Goal: Task Accomplishment & Management: Manage account settings

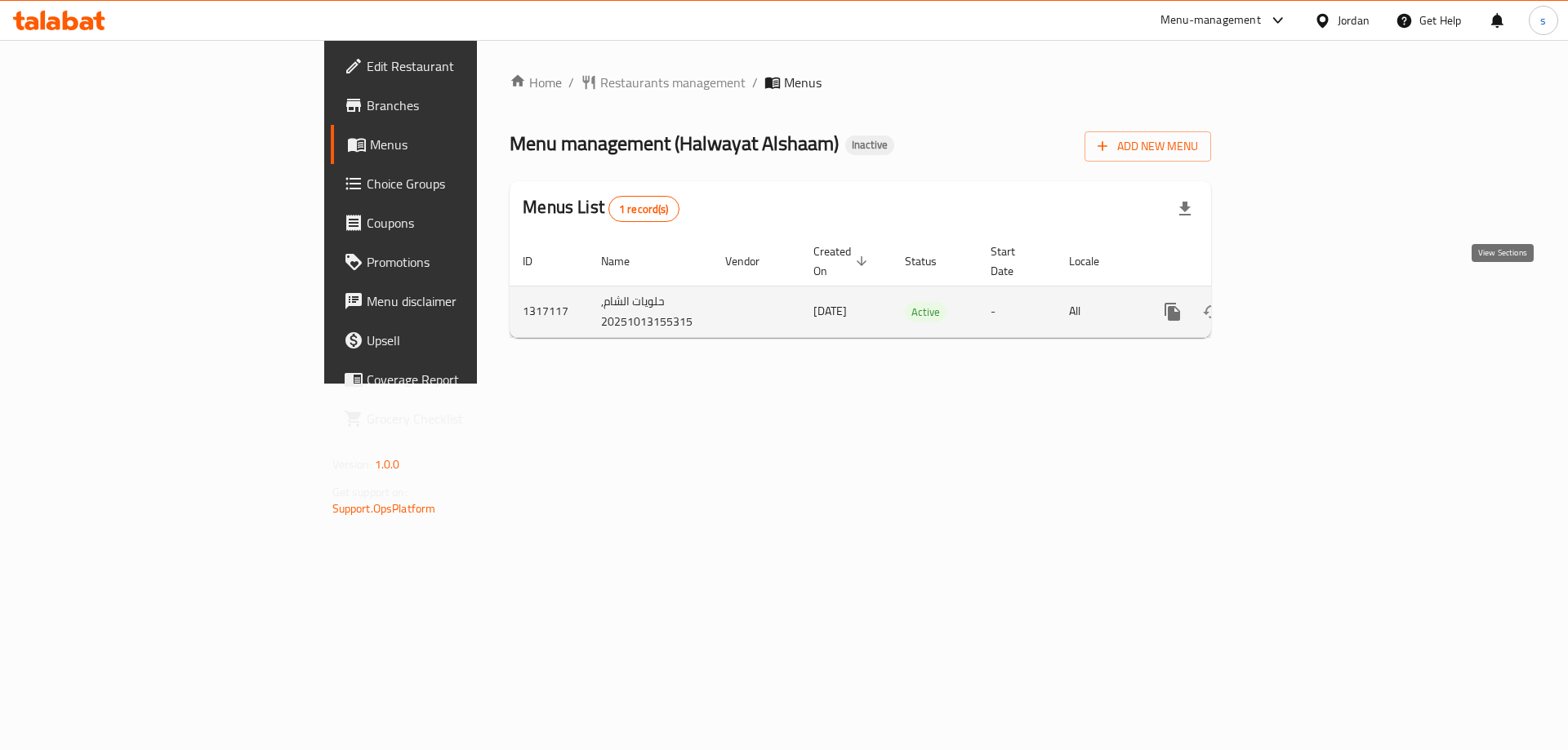
click at [1310, 293] on link "enhanced table" at bounding box center [1290, 312] width 40 height 40
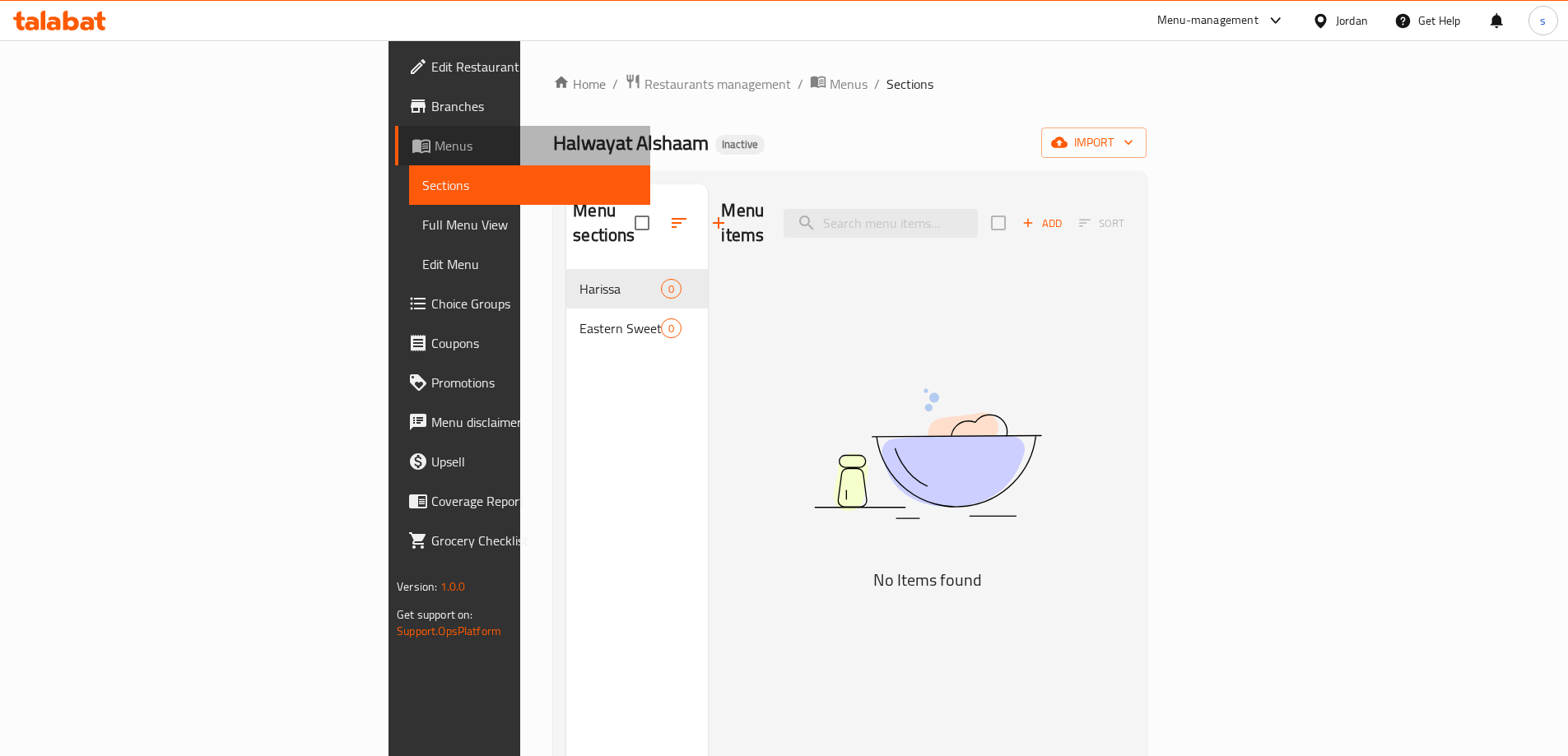
click at [435, 143] on span "Menus" at bounding box center [536, 145] width 203 height 20
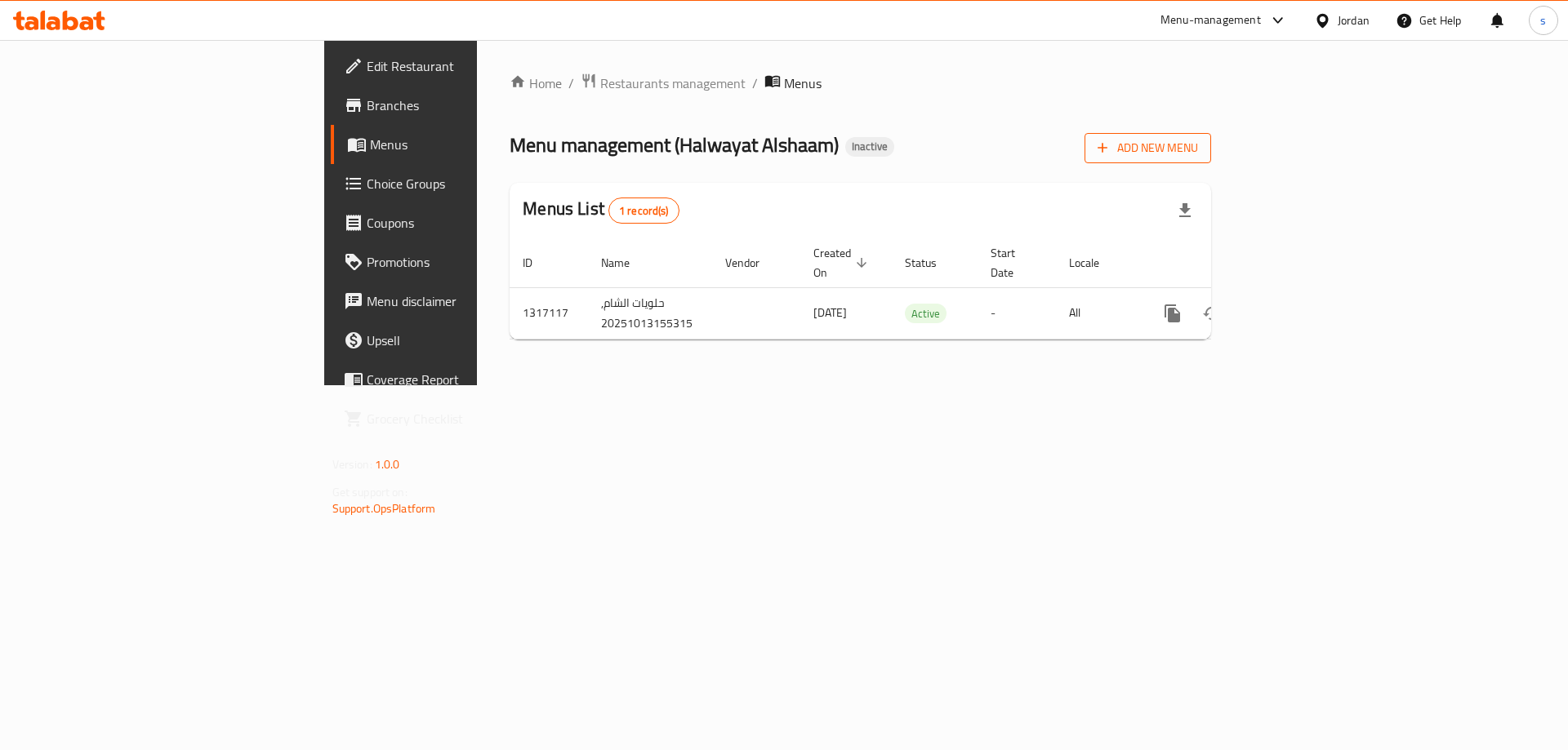
click at [1211, 136] on button "Add New Menu" at bounding box center [1148, 148] width 127 height 30
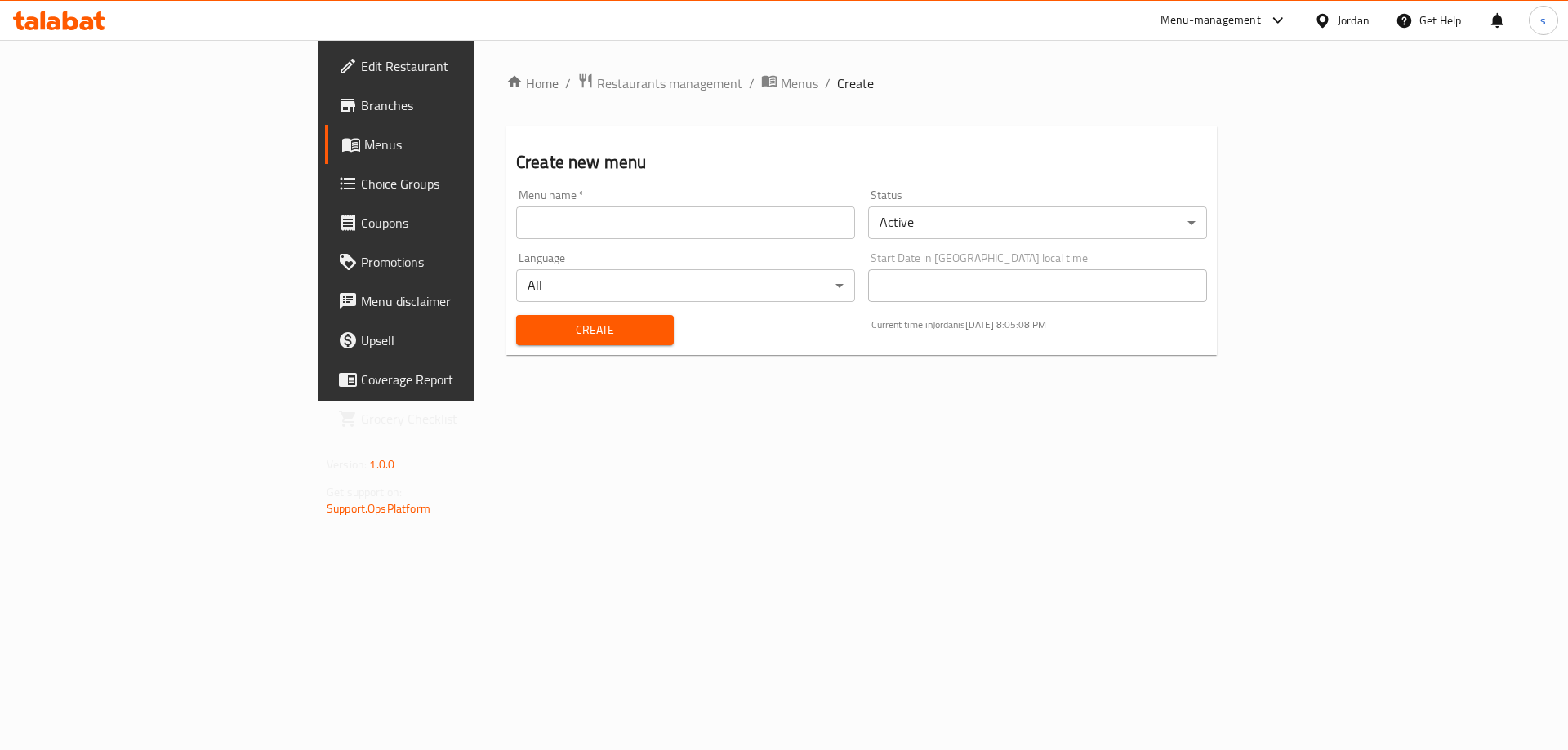
click at [517, 230] on input "text" at bounding box center [685, 223] width 339 height 33
type input "saraaa"
click at [516, 343] on button "Create" at bounding box center [594, 330] width 157 height 30
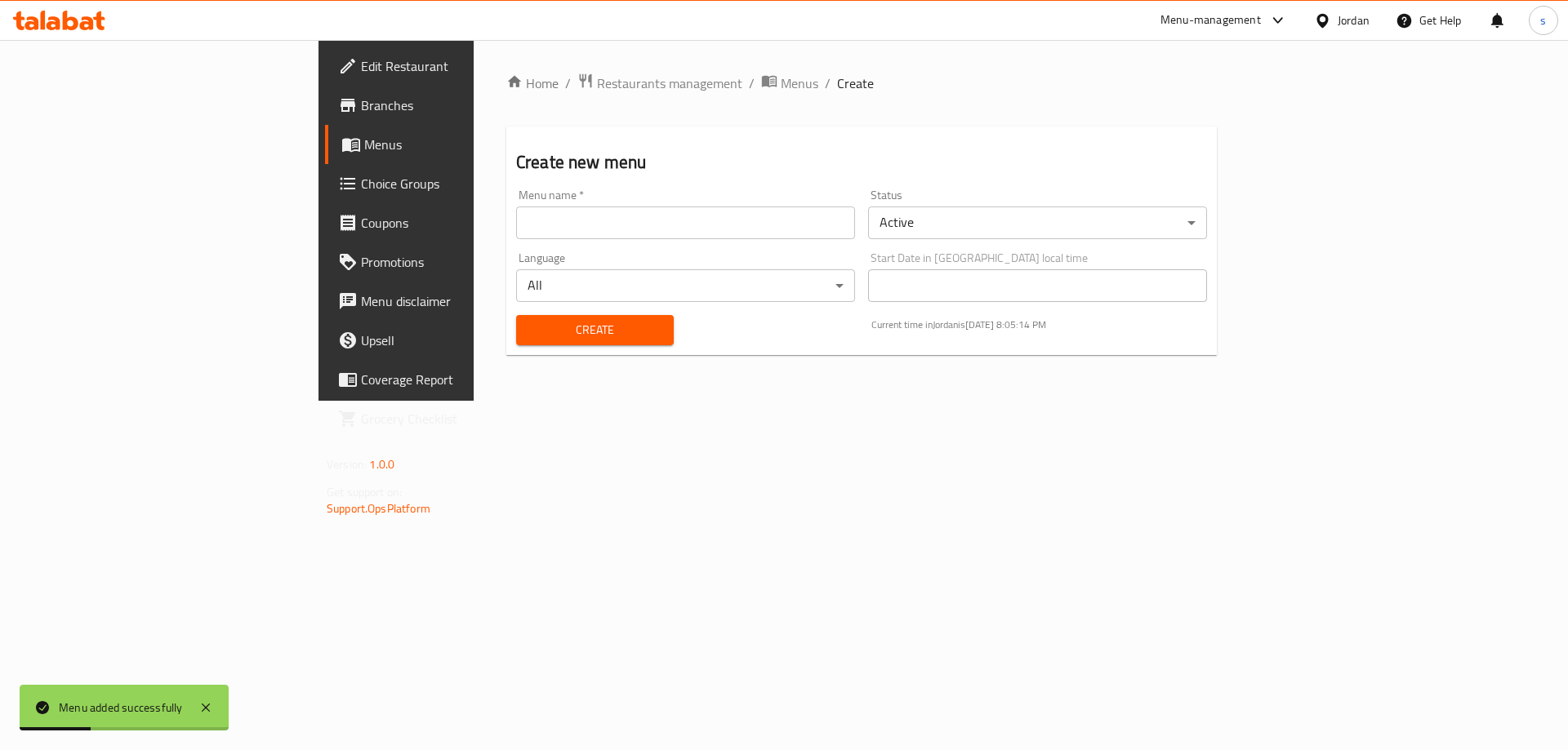
click at [364, 149] on span "Menus" at bounding box center [466, 144] width 204 height 20
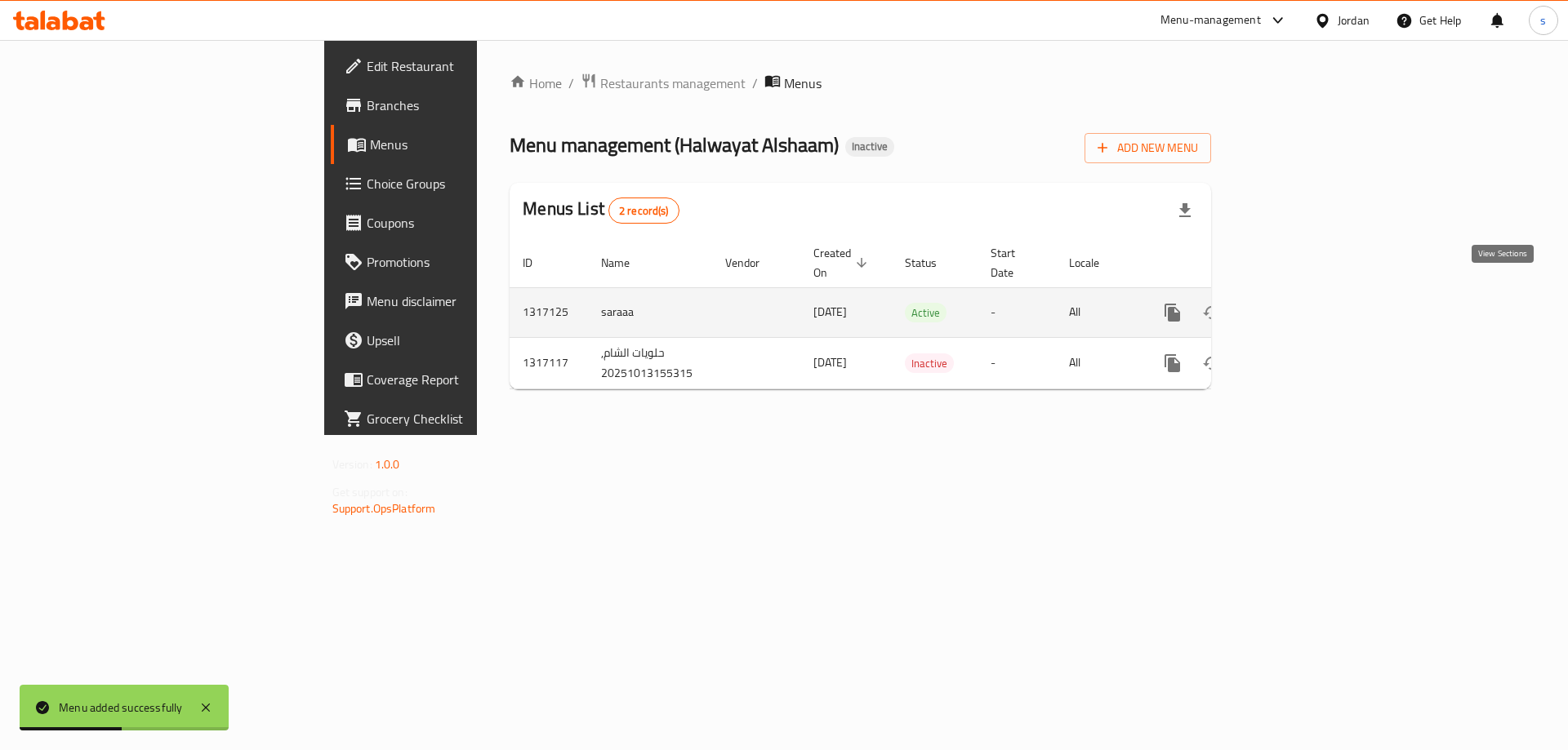
click at [1300, 302] on icon "enhanced table" at bounding box center [1290, 312] width 20 height 20
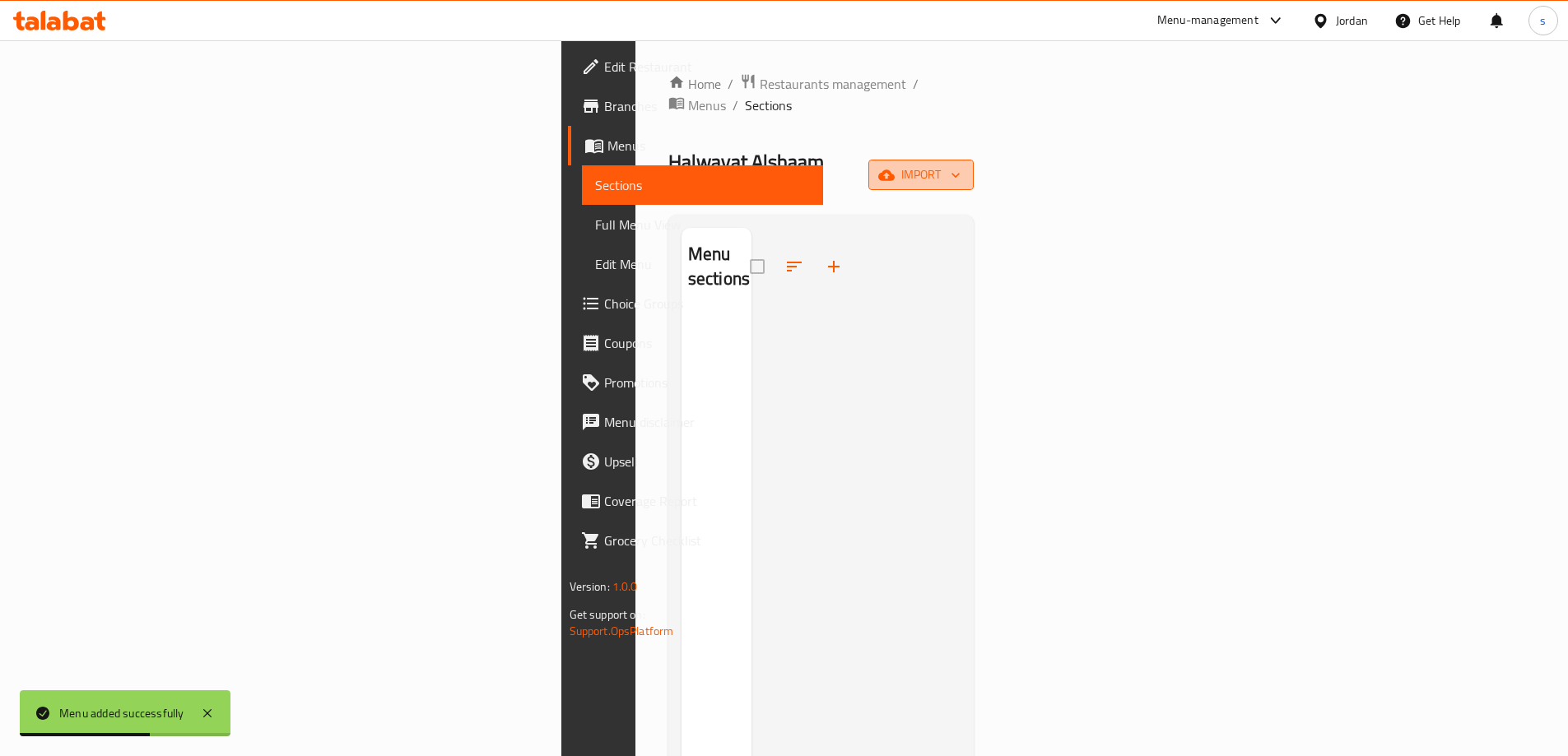
click at [974, 160] on button "import" at bounding box center [921, 174] width 106 height 31
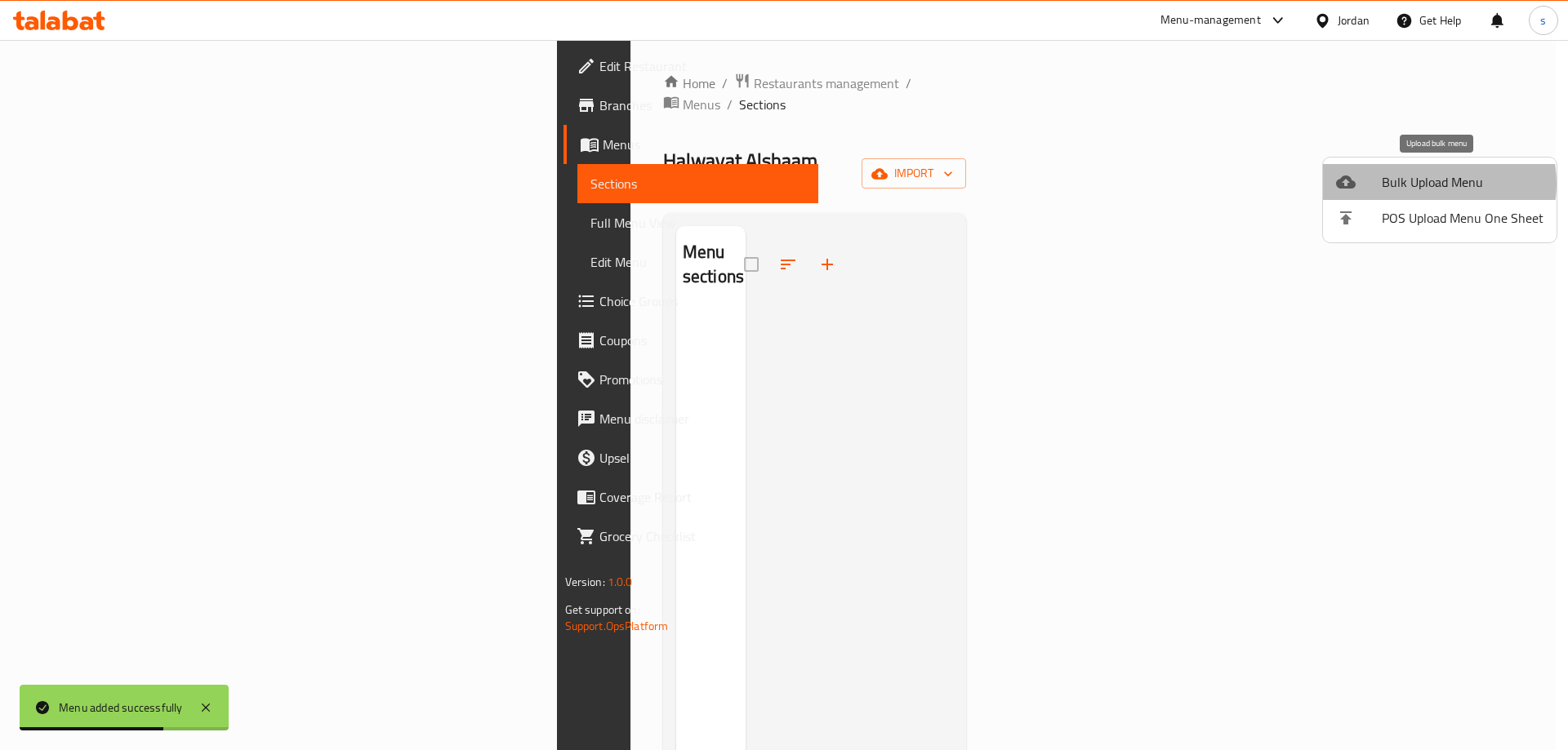
click at [1425, 184] on span "Bulk Upload Menu" at bounding box center [1462, 182] width 162 height 20
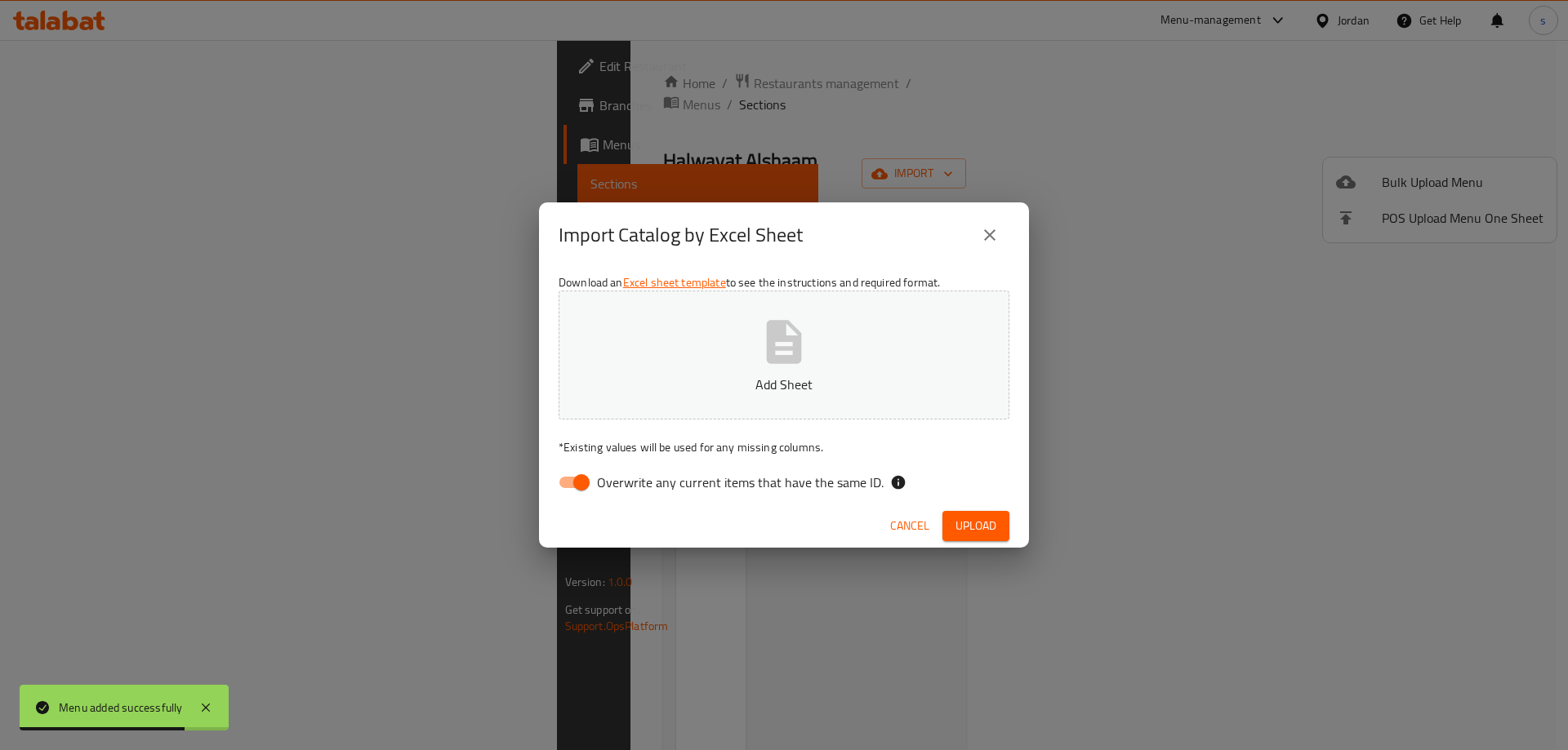
click at [607, 486] on span "Overwrite any current items that have the same ID." at bounding box center [740, 482] width 287 height 20
click at [607, 486] on input "Overwrite any current items that have the same ID." at bounding box center [581, 483] width 93 height 31
checkbox input "false"
click at [780, 376] on p "Add Sheet" at bounding box center [783, 385] width 400 height 20
click at [985, 512] on button "Upload" at bounding box center [975, 526] width 67 height 30
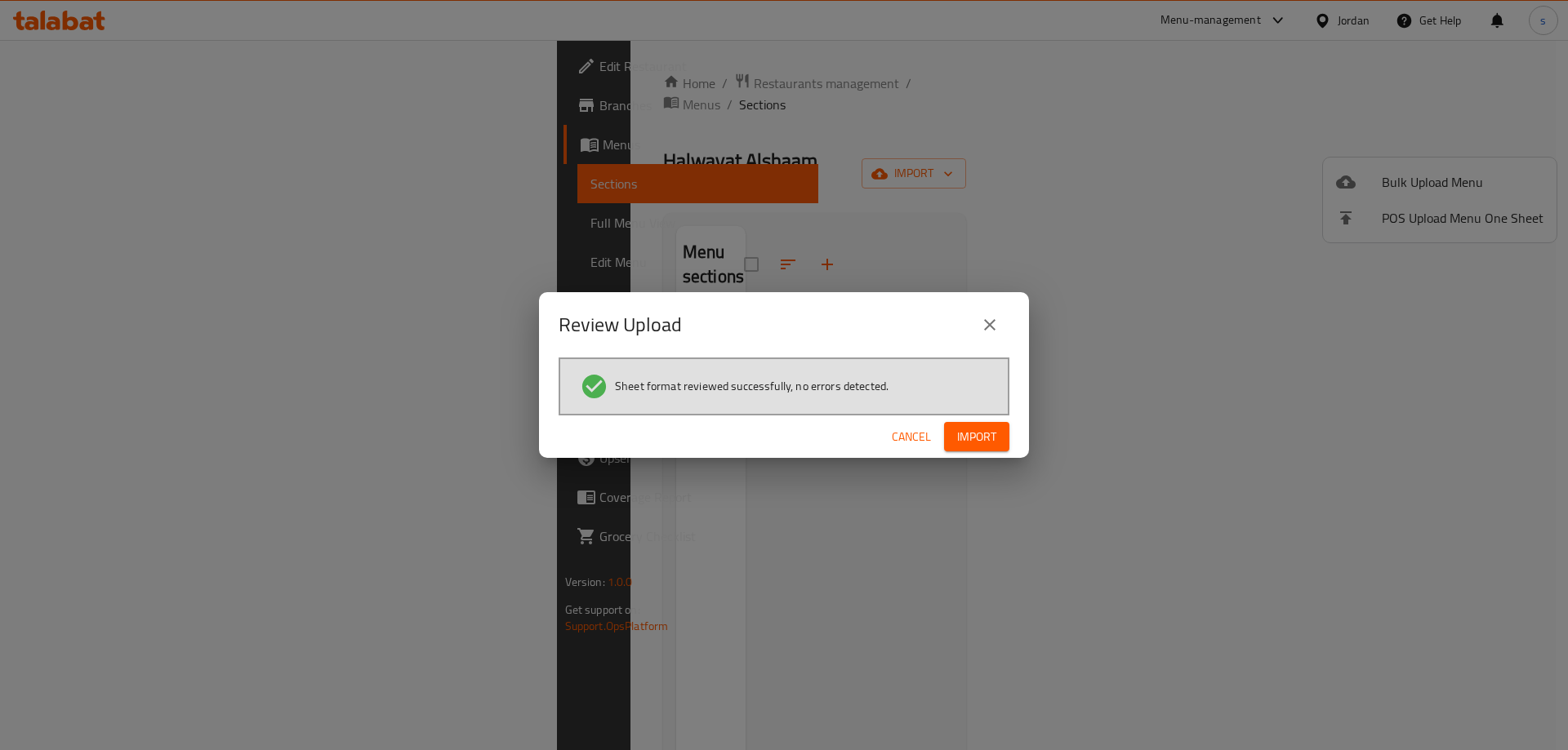
click at [973, 438] on span "Import" at bounding box center [977, 437] width 40 height 21
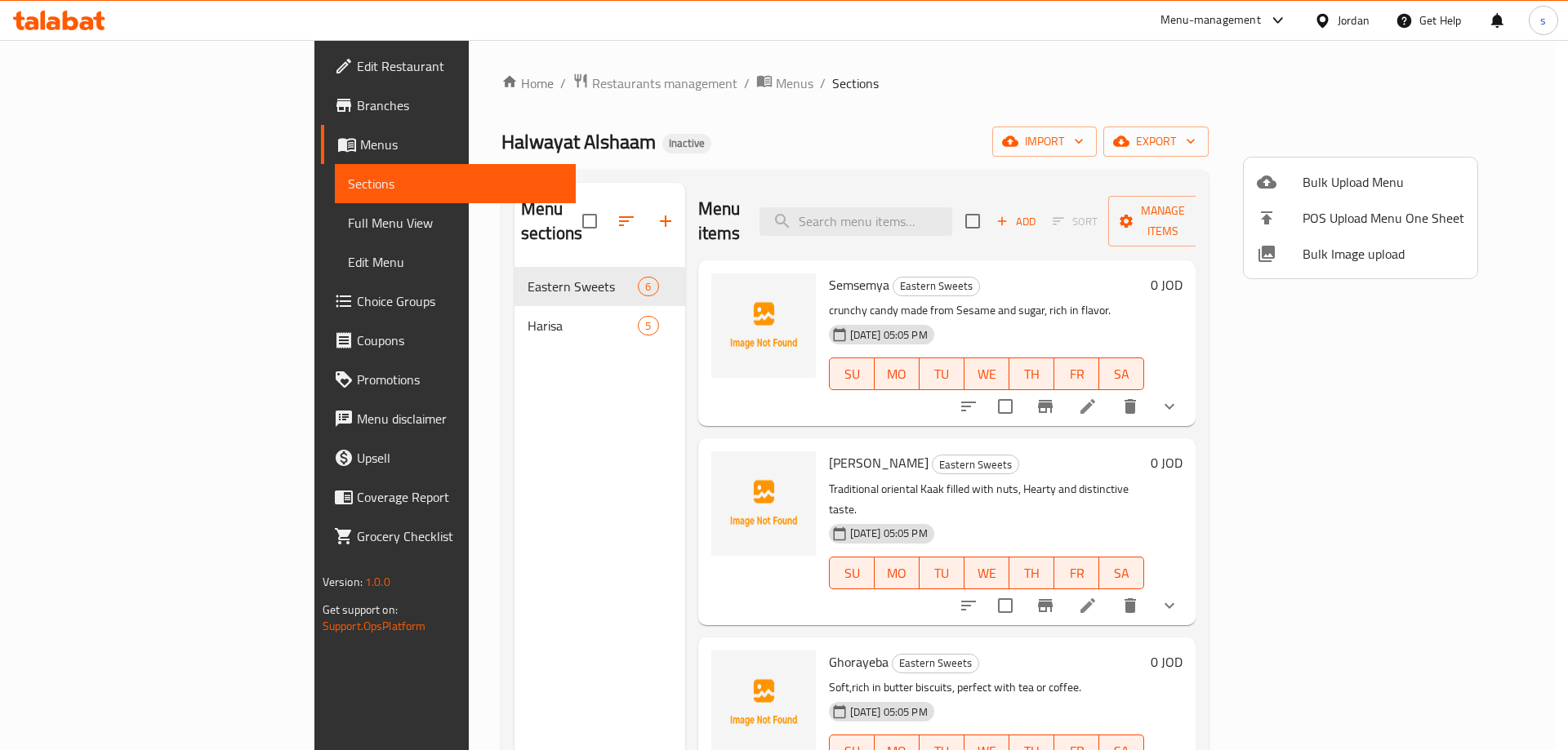
click at [101, 227] on div at bounding box center [784, 375] width 1568 height 750
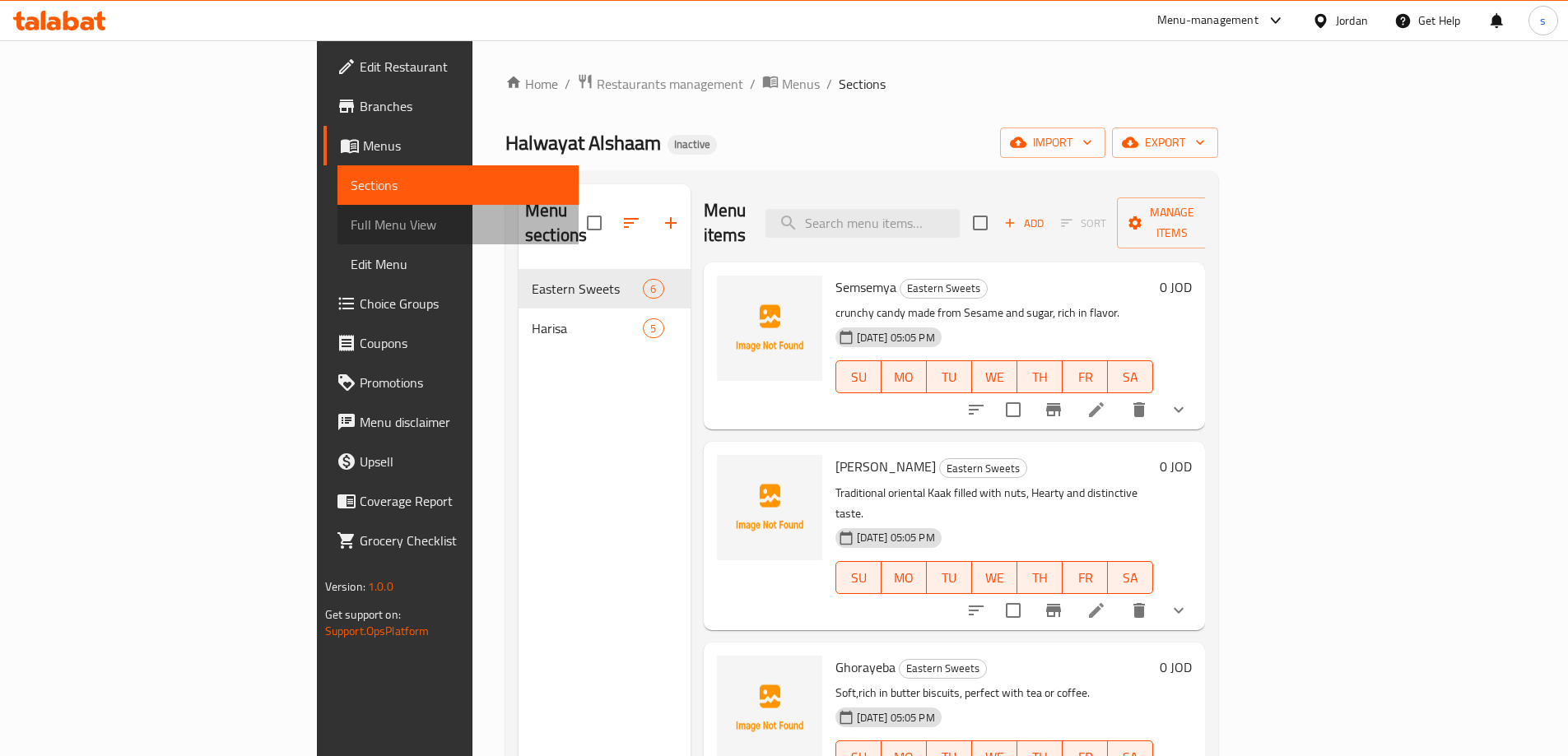
click at [351, 229] on span "Full Menu View" at bounding box center [458, 225] width 215 height 20
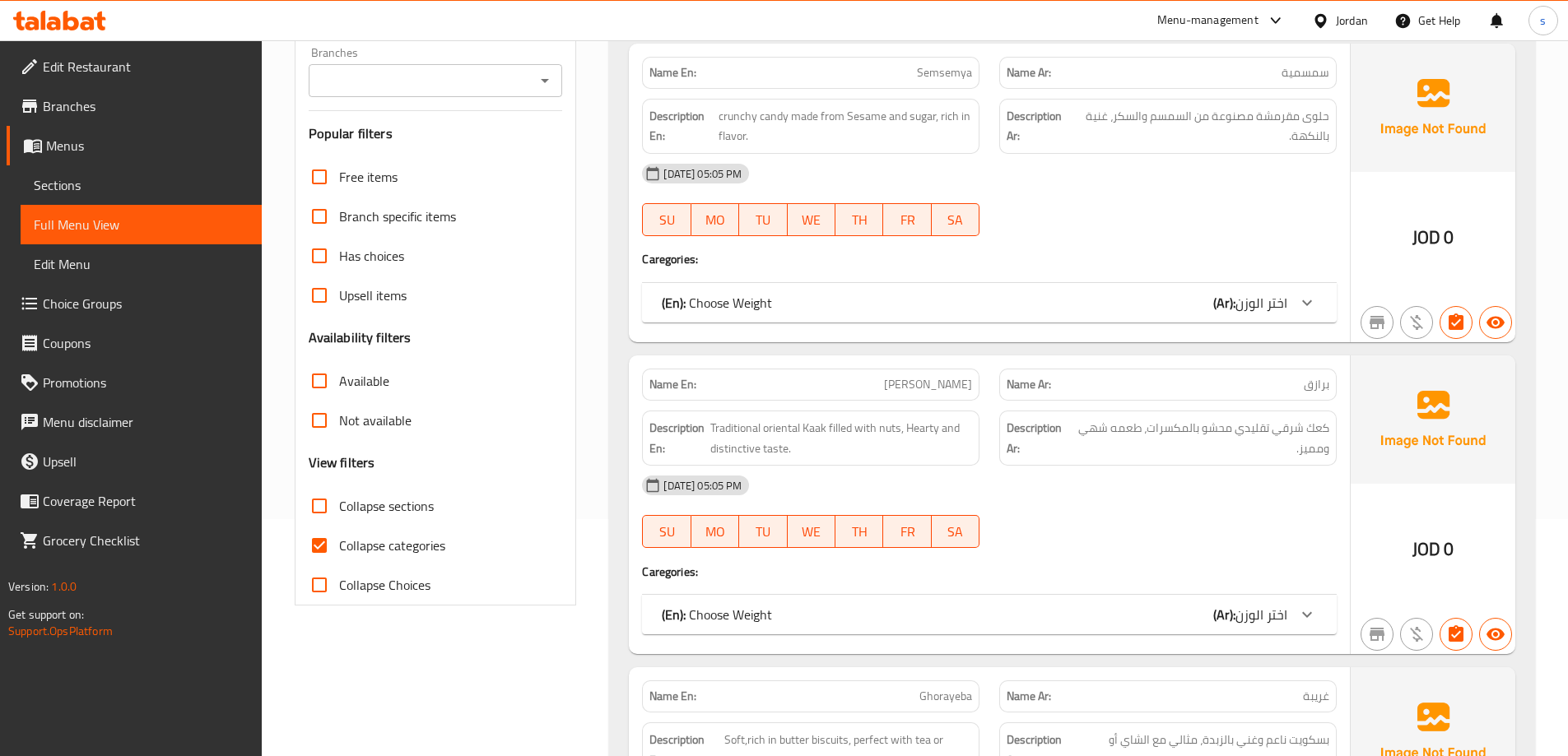
scroll to position [247, 0]
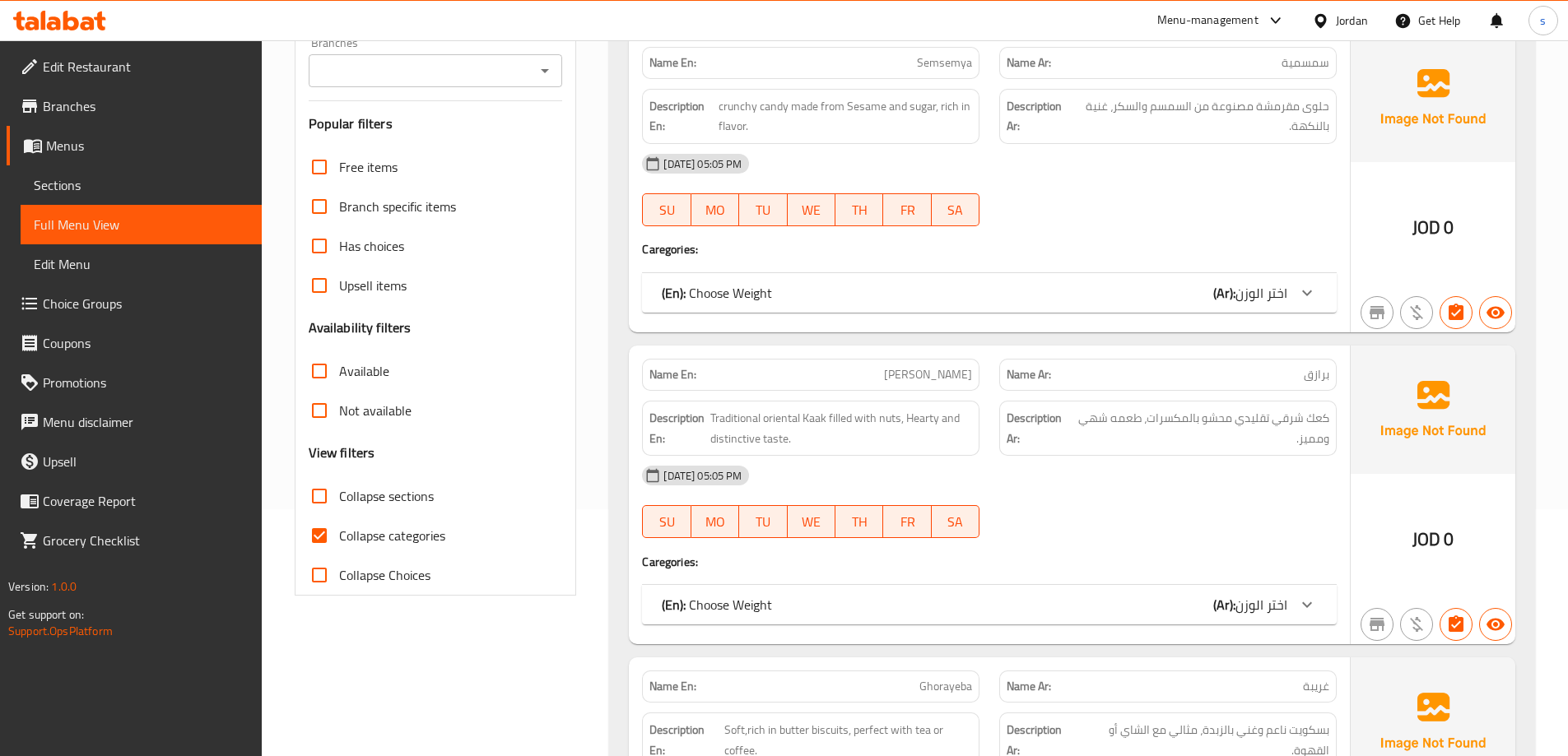
click at [351, 535] on span "Collapse categories" at bounding box center [392, 536] width 106 height 20
click at [339, 535] on input "Collapse categories" at bounding box center [320, 536] width 40 height 40
checkbox input "false"
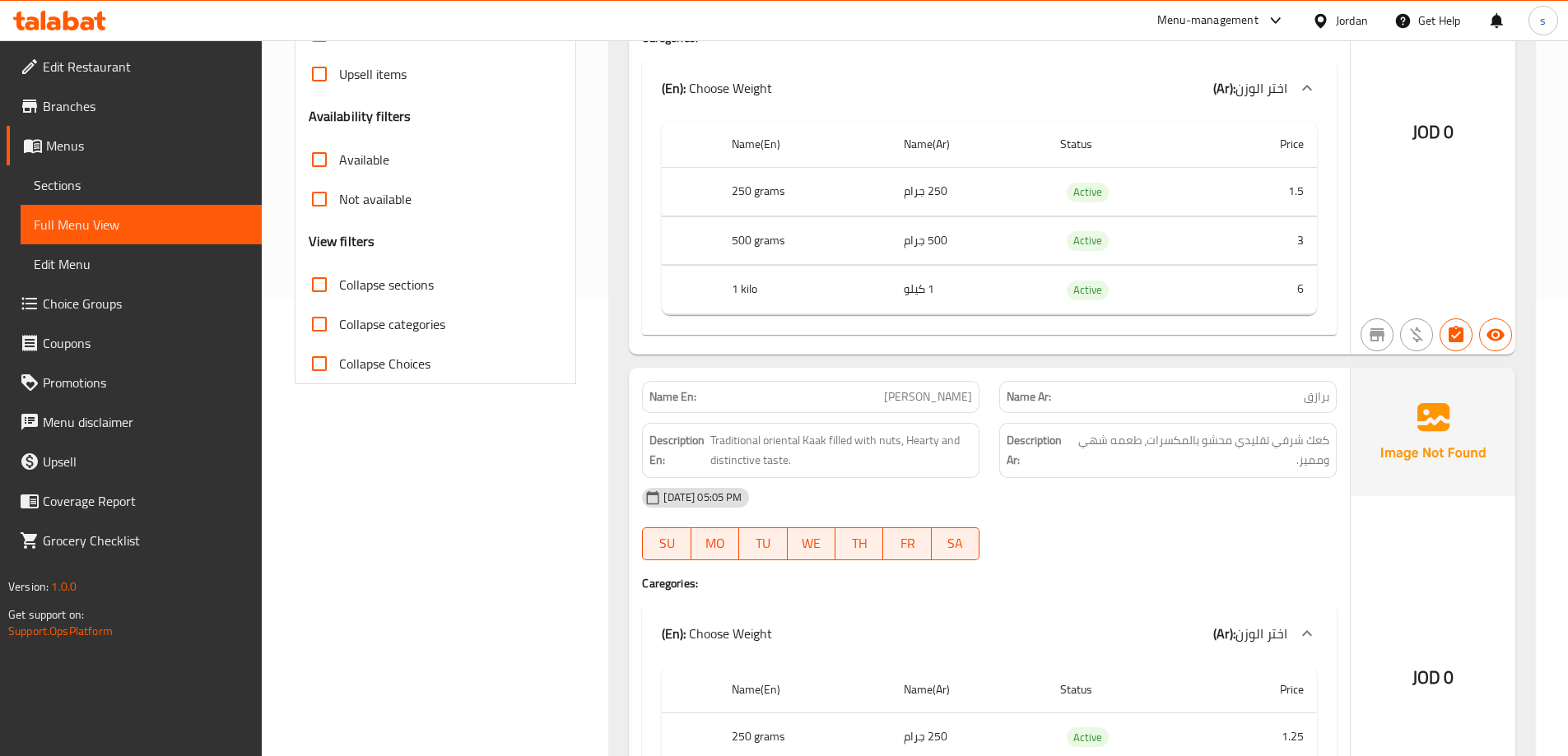
scroll to position [493, 0]
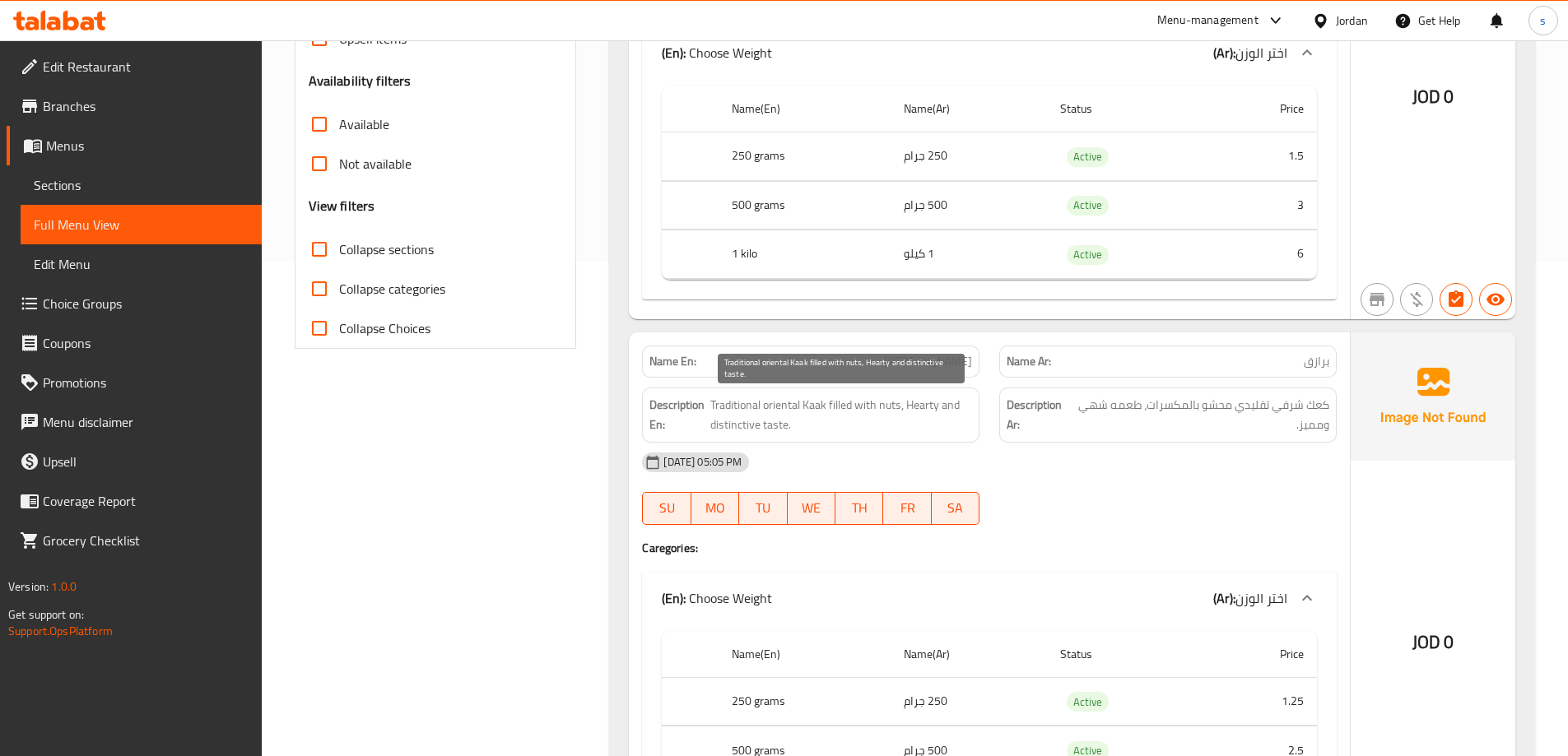
click at [808, 408] on span "Traditional oriental Kaak filled with nuts, Hearty and distinctive taste." at bounding box center [841, 415] width 262 height 41
click at [851, 406] on span "Traditional oriental Kaak filled with nuts, Hearty and distinctive taste." at bounding box center [841, 415] width 262 height 41
click at [855, 410] on span "Traditional oriental Kaak filled with nuts, Hearty and distinctive taste." at bounding box center [841, 415] width 262 height 41
click at [897, 407] on span "Traditional oriental Kaak filled with nuts, Hearty and distinctive taste." at bounding box center [841, 415] width 262 height 41
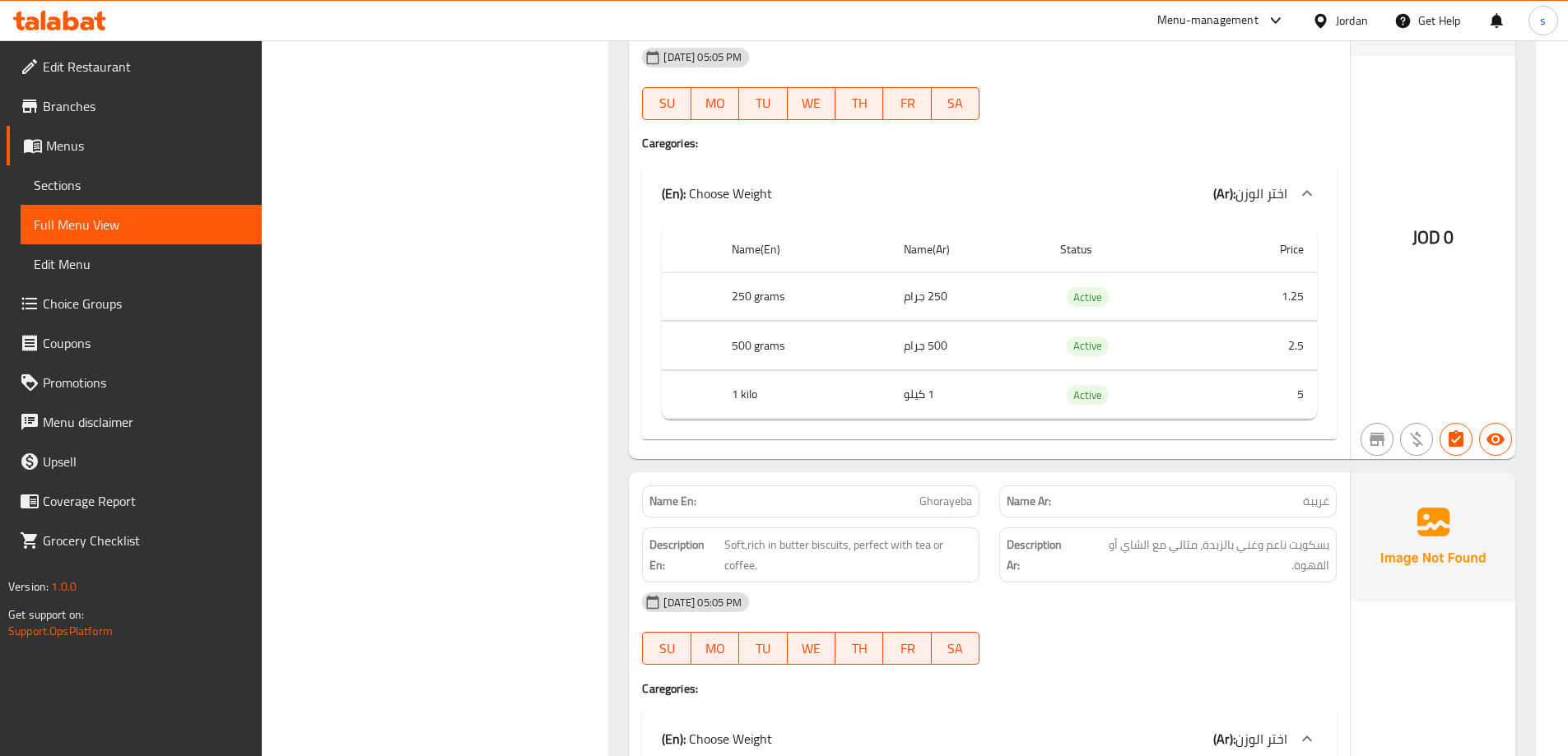
scroll to position [906, 0]
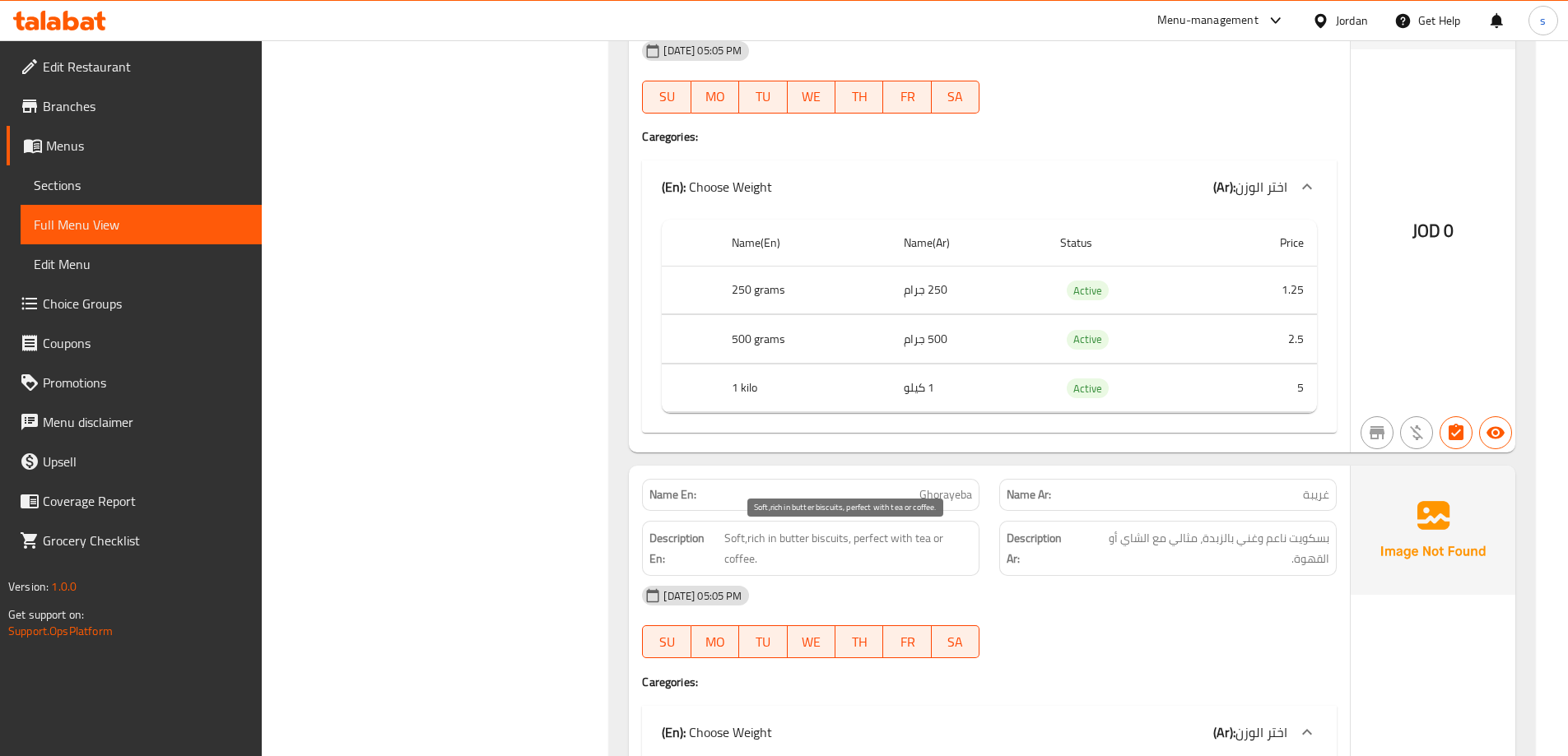
click at [907, 540] on span "Soft,rich in butter biscuits, perfect with tea or coffee." at bounding box center [848, 548] width 248 height 41
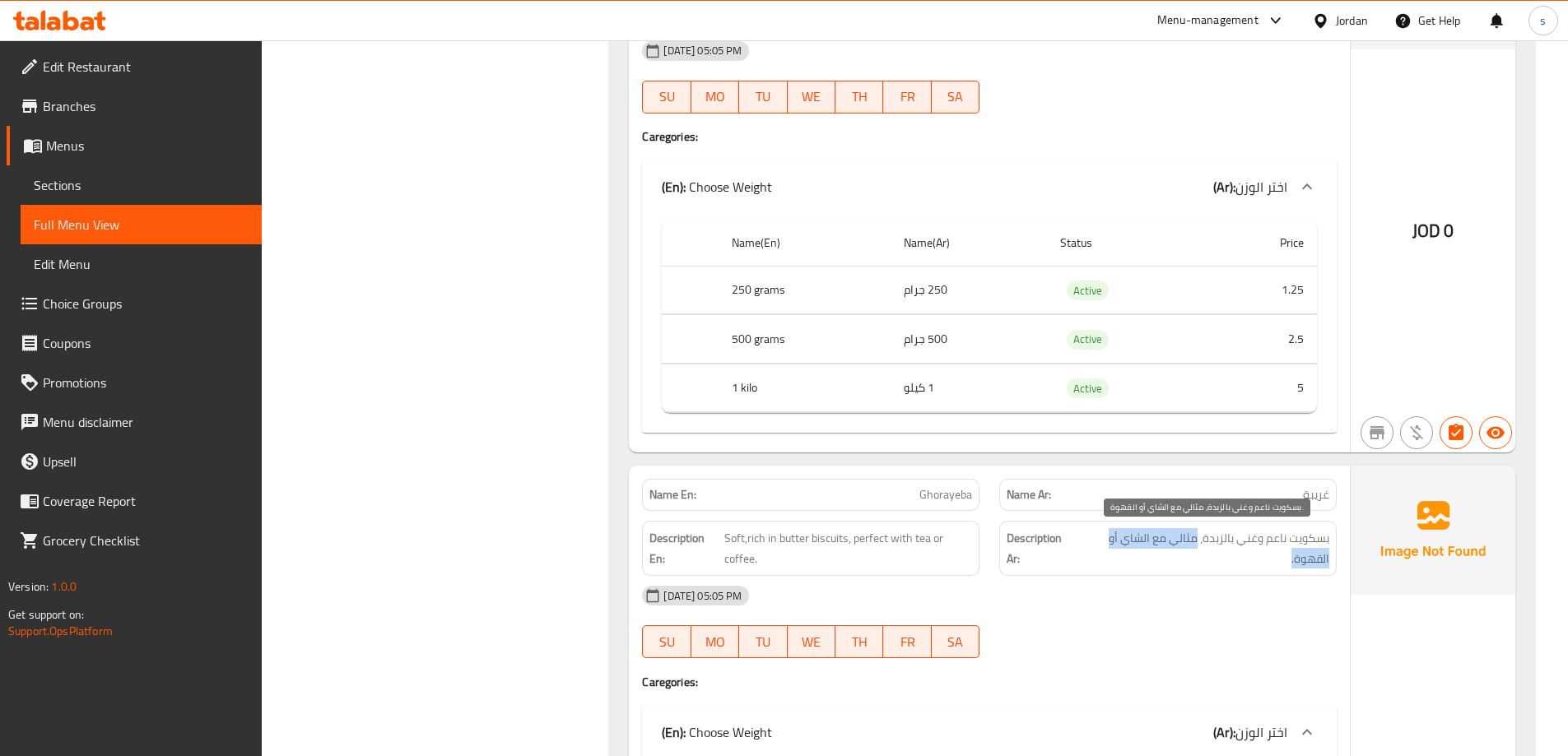
drag, startPoint x: 1191, startPoint y: 545, endPoint x: 1145, endPoint y: 558, distance: 47.8
click at [1145, 558] on span "بسكويت ناعم وغني بالزبدة، مثالي مع الشاي أو القهوة." at bounding box center [1204, 548] width 251 height 41
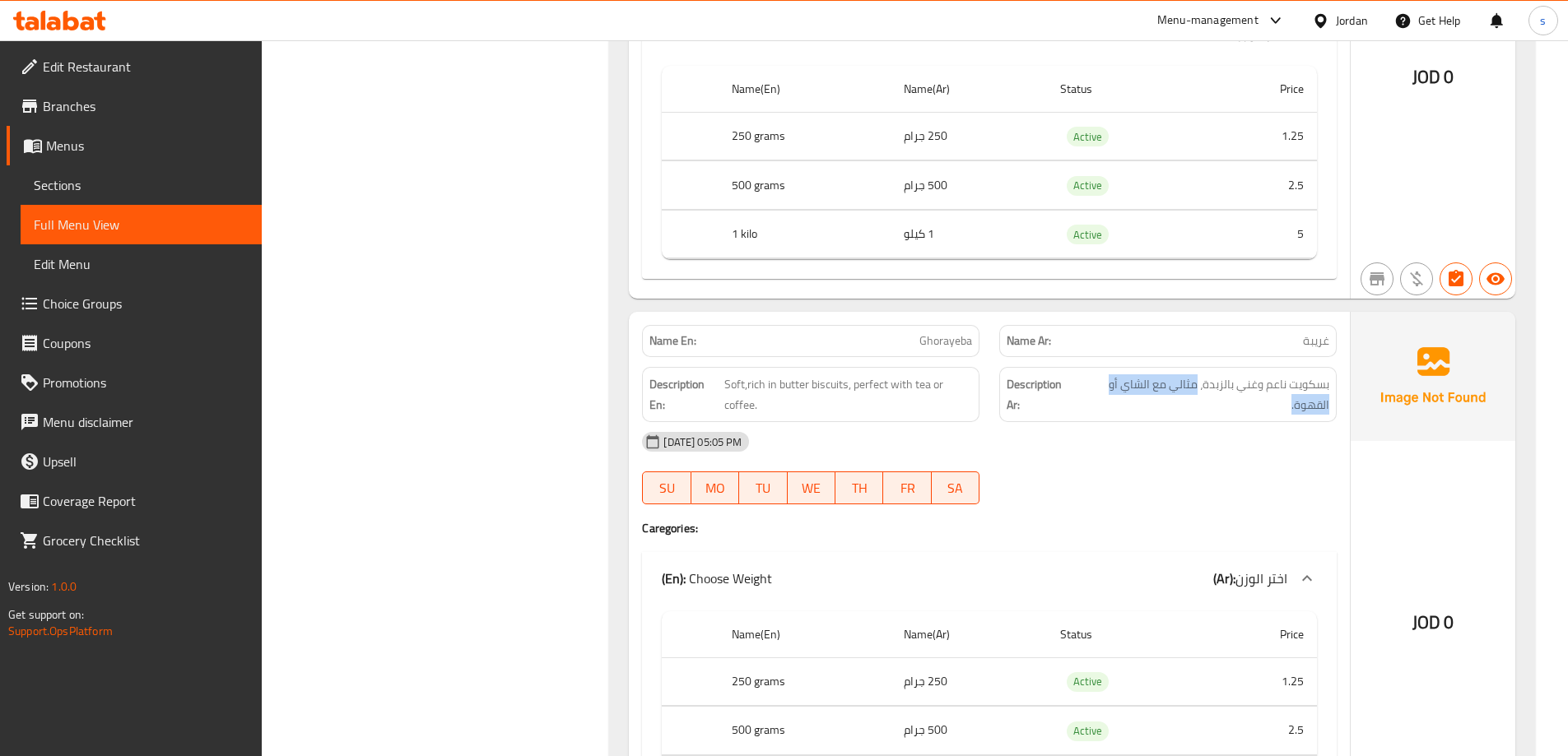
scroll to position [1070, 0]
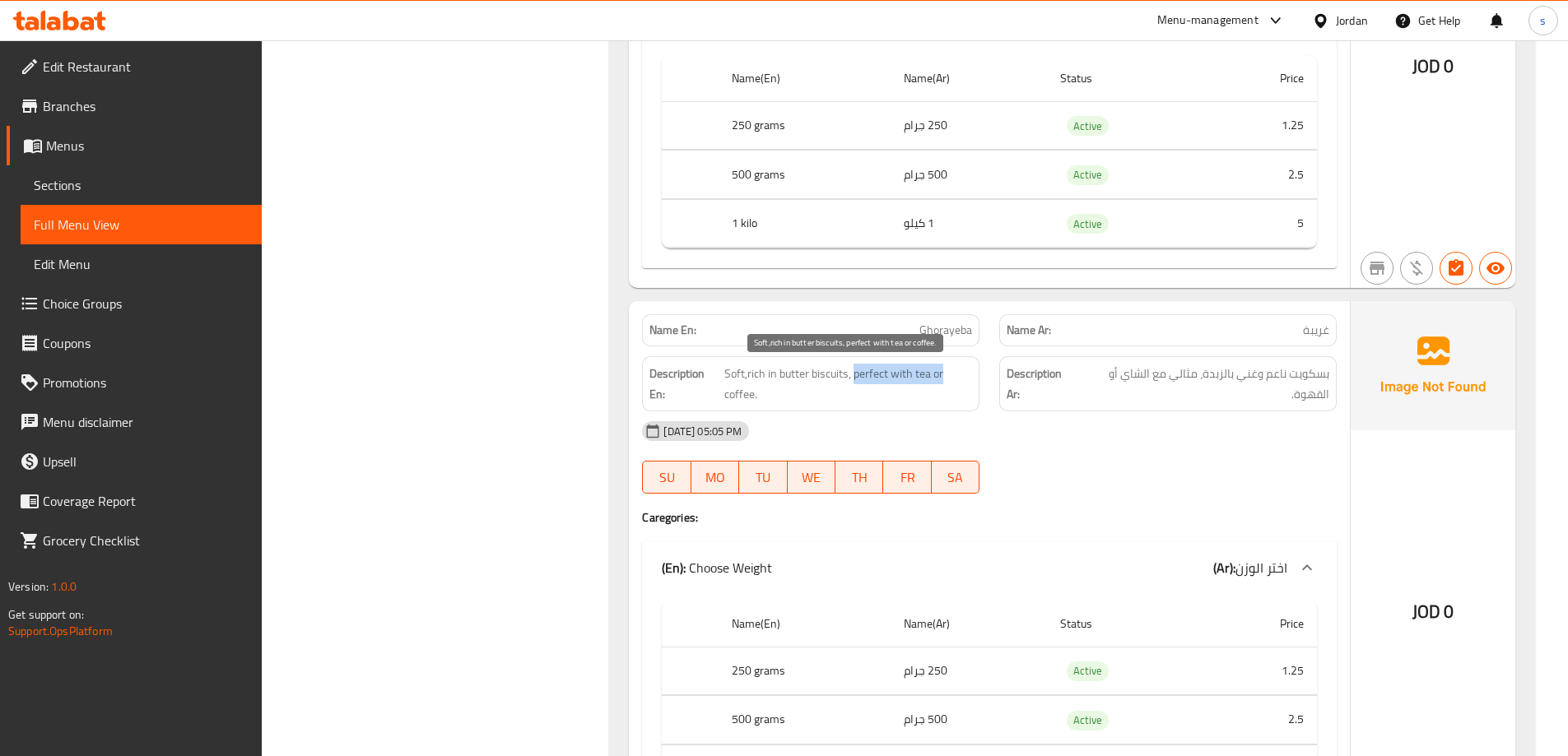
drag, startPoint x: 853, startPoint y: 376, endPoint x: 967, endPoint y: 380, distance: 114.1
click at [967, 380] on span "Soft,rich in butter biscuits, perfect with tea or coffee." at bounding box center [848, 384] width 248 height 41
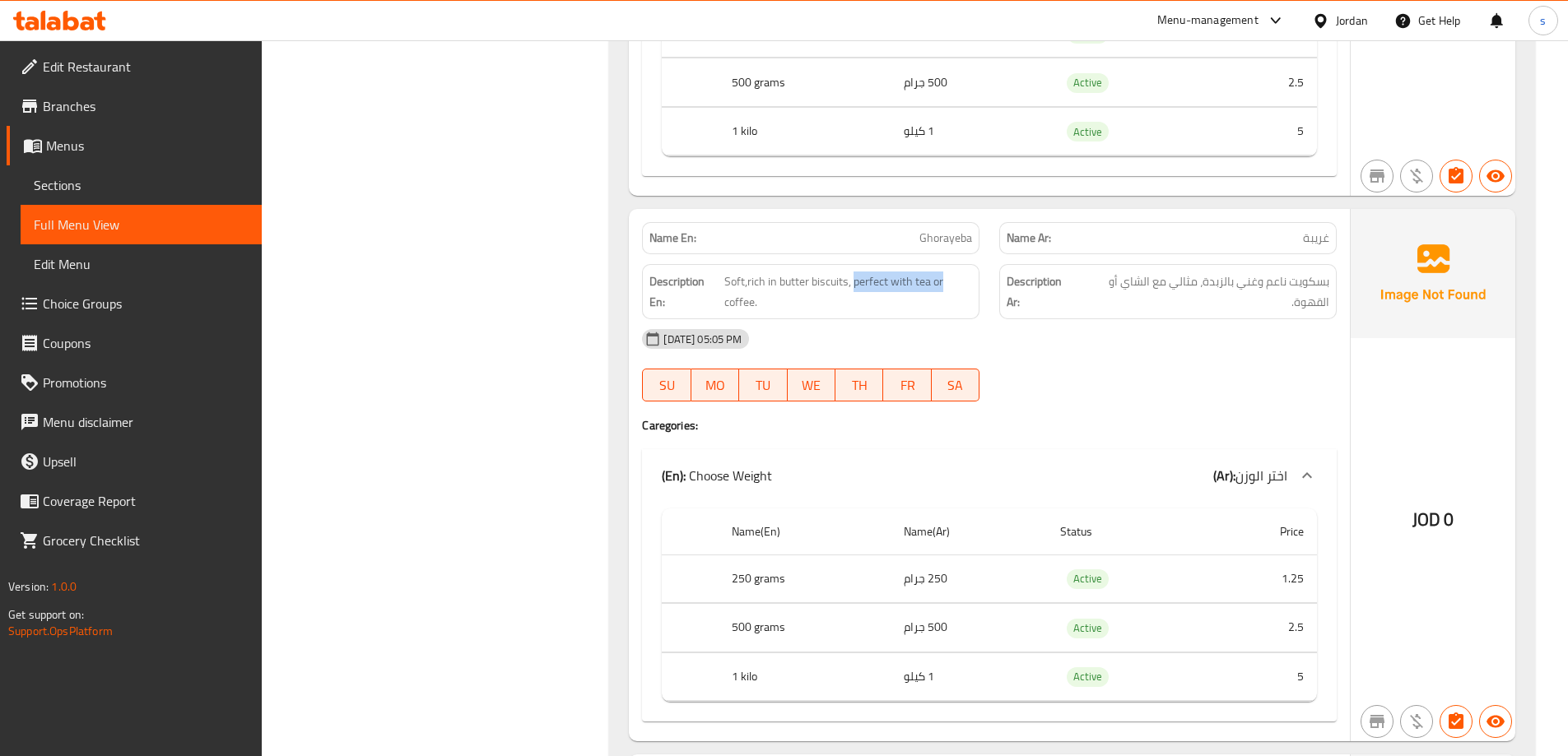
scroll to position [1317, 0]
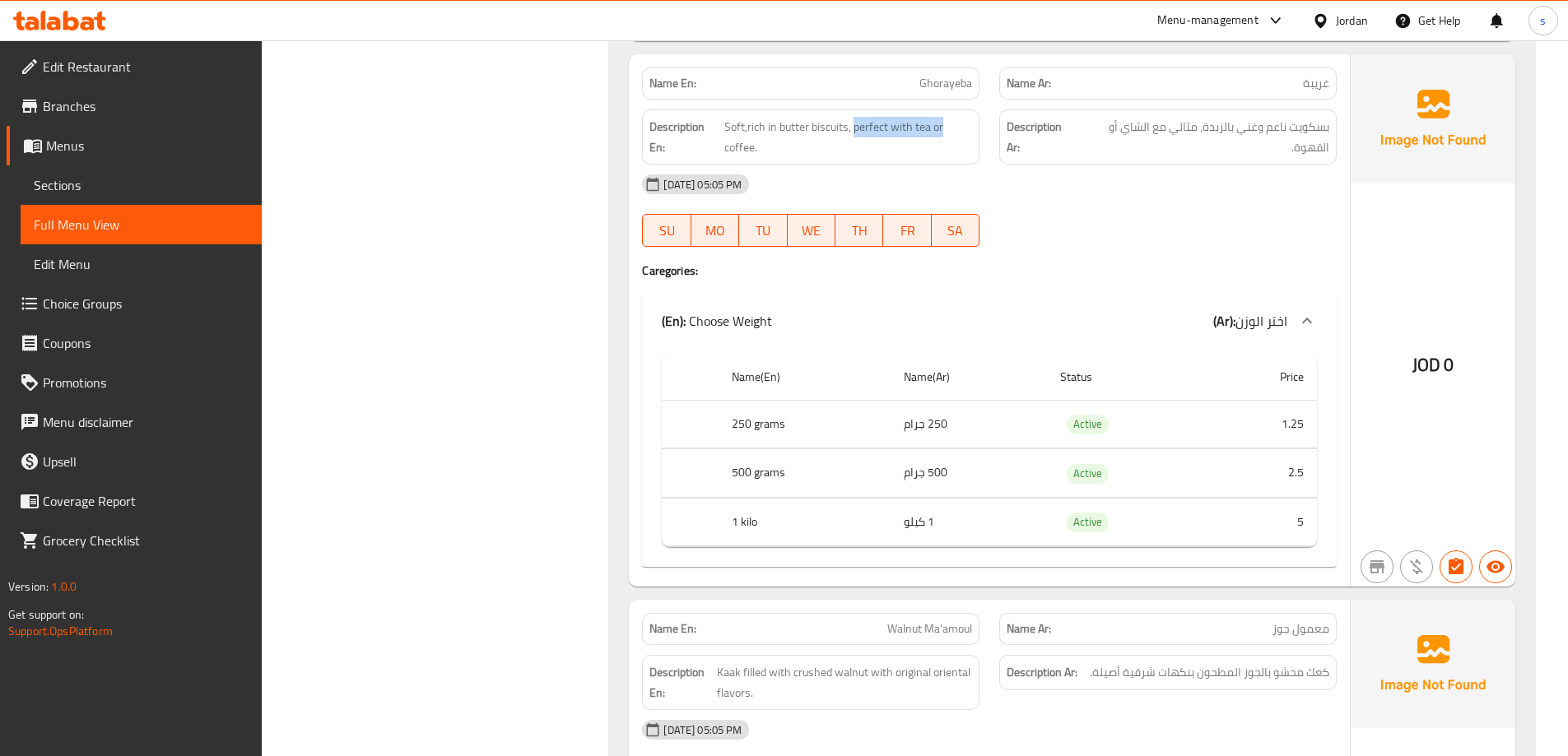
drag, startPoint x: 1202, startPoint y: 122, endPoint x: 1173, endPoint y: 170, distance: 56.1
click at [1173, 170] on div "Name En: Ghorayeba Name Ar: غريبة Description En: Soft,rich in butter biscuits,…" at bounding box center [990, 320] width 721 height 533
click at [846, 130] on span "Soft,rich in butter biscuits, perfect with tea or coffee." at bounding box center [848, 137] width 248 height 41
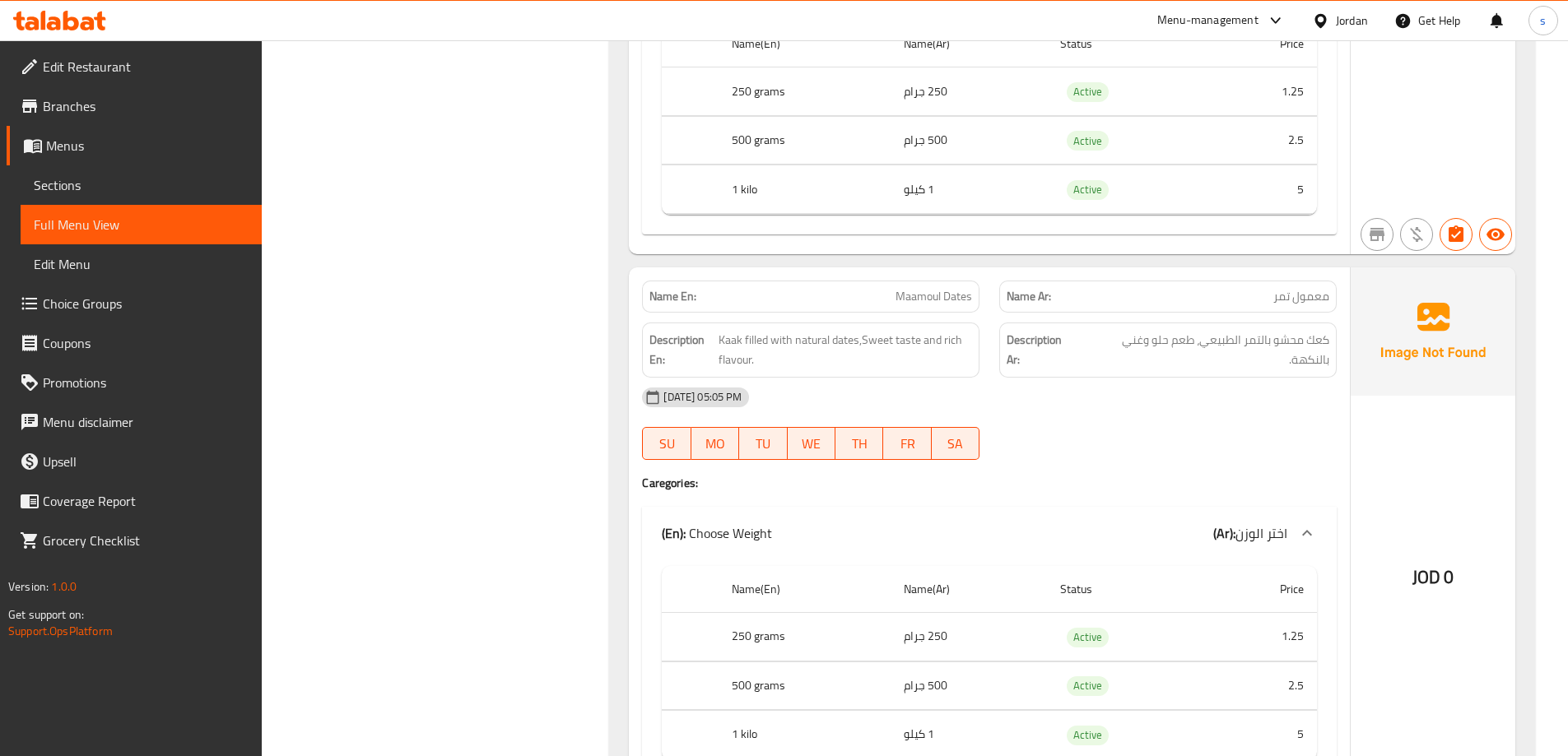
scroll to position [2221, 0]
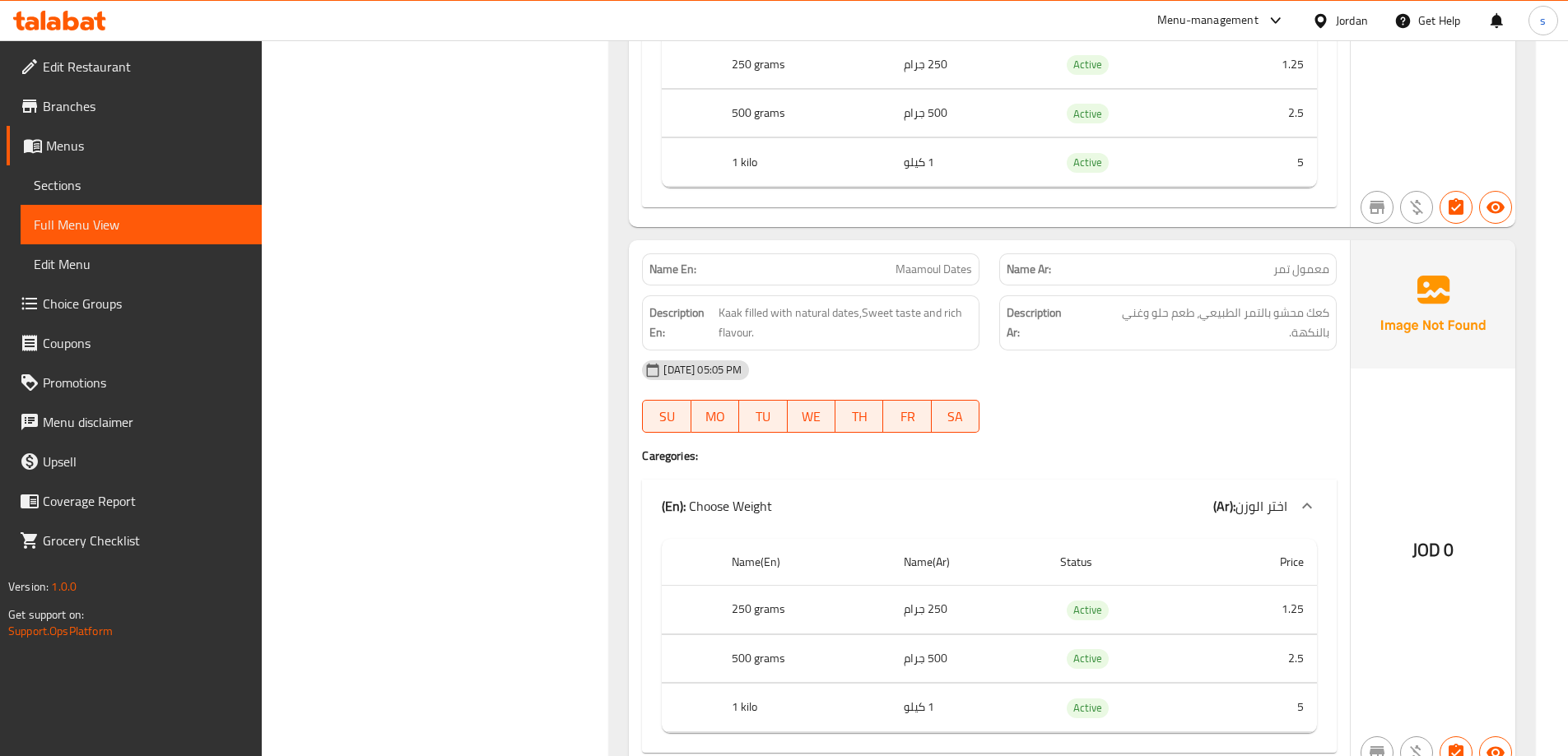
click at [952, 266] on span "Maamoul Dates" at bounding box center [934, 269] width 76 height 17
click at [927, 267] on span "Maamoul Dates" at bounding box center [934, 269] width 76 height 17
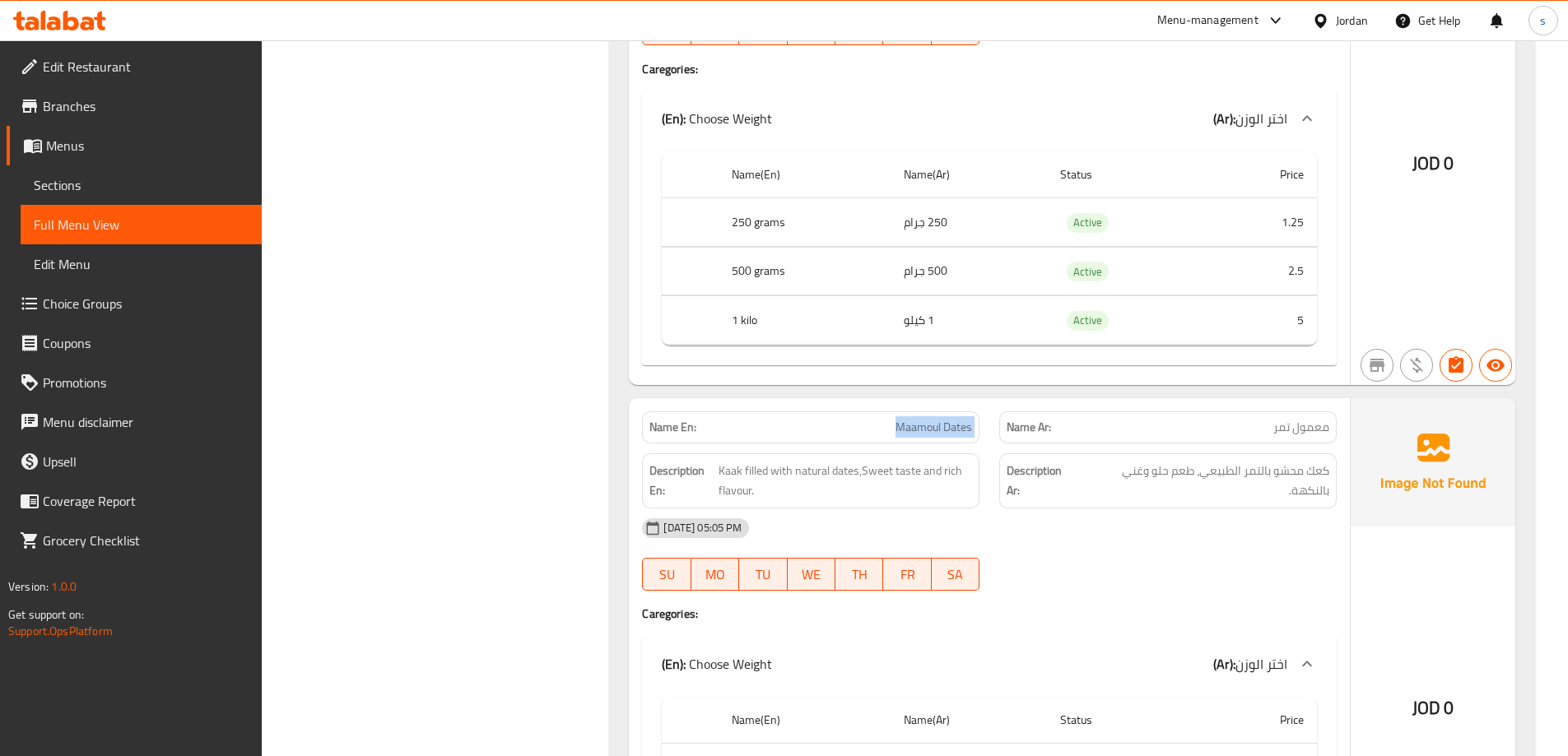
scroll to position [1810, 0]
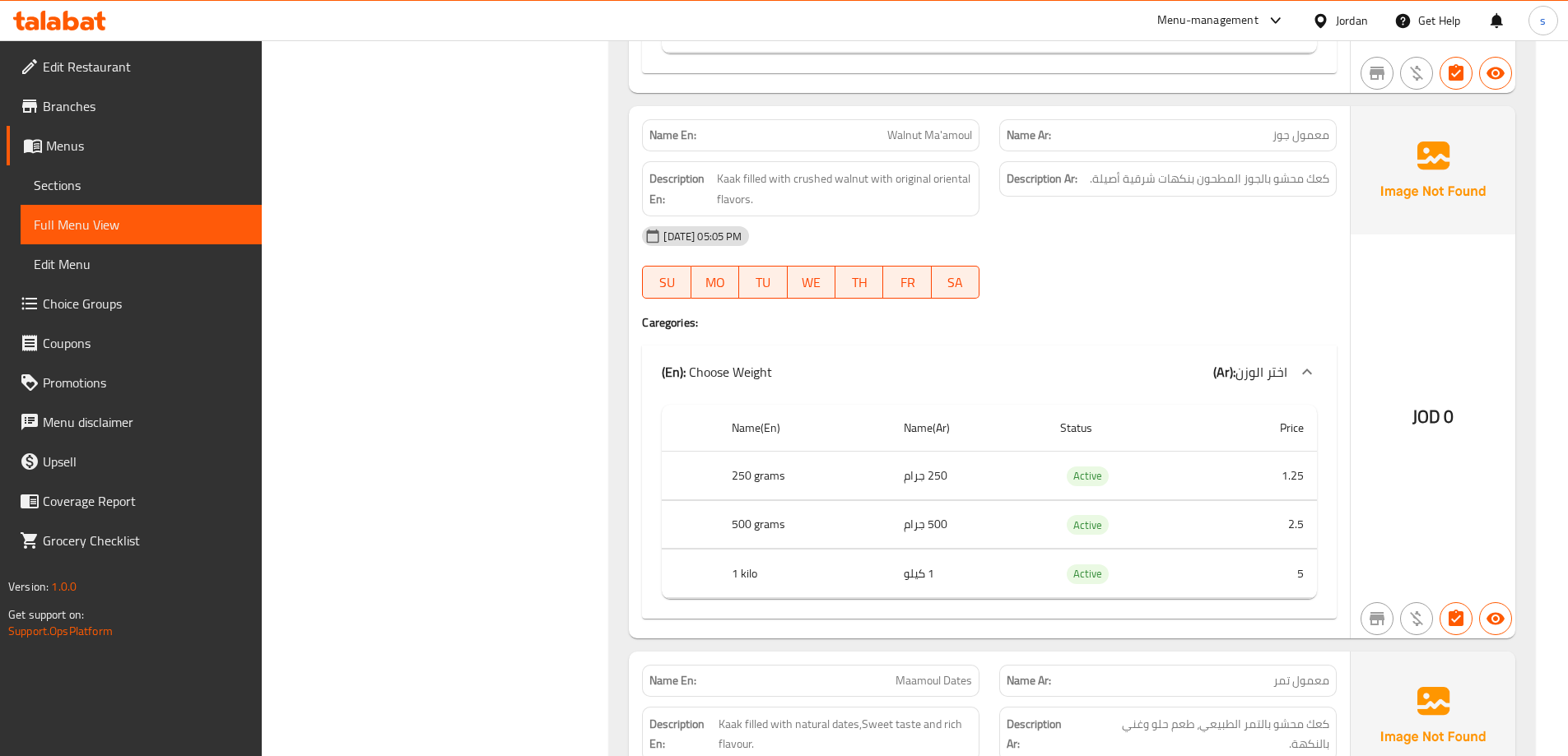
click at [957, 140] on span "Walnut Ma'amoul" at bounding box center [930, 135] width 85 height 17
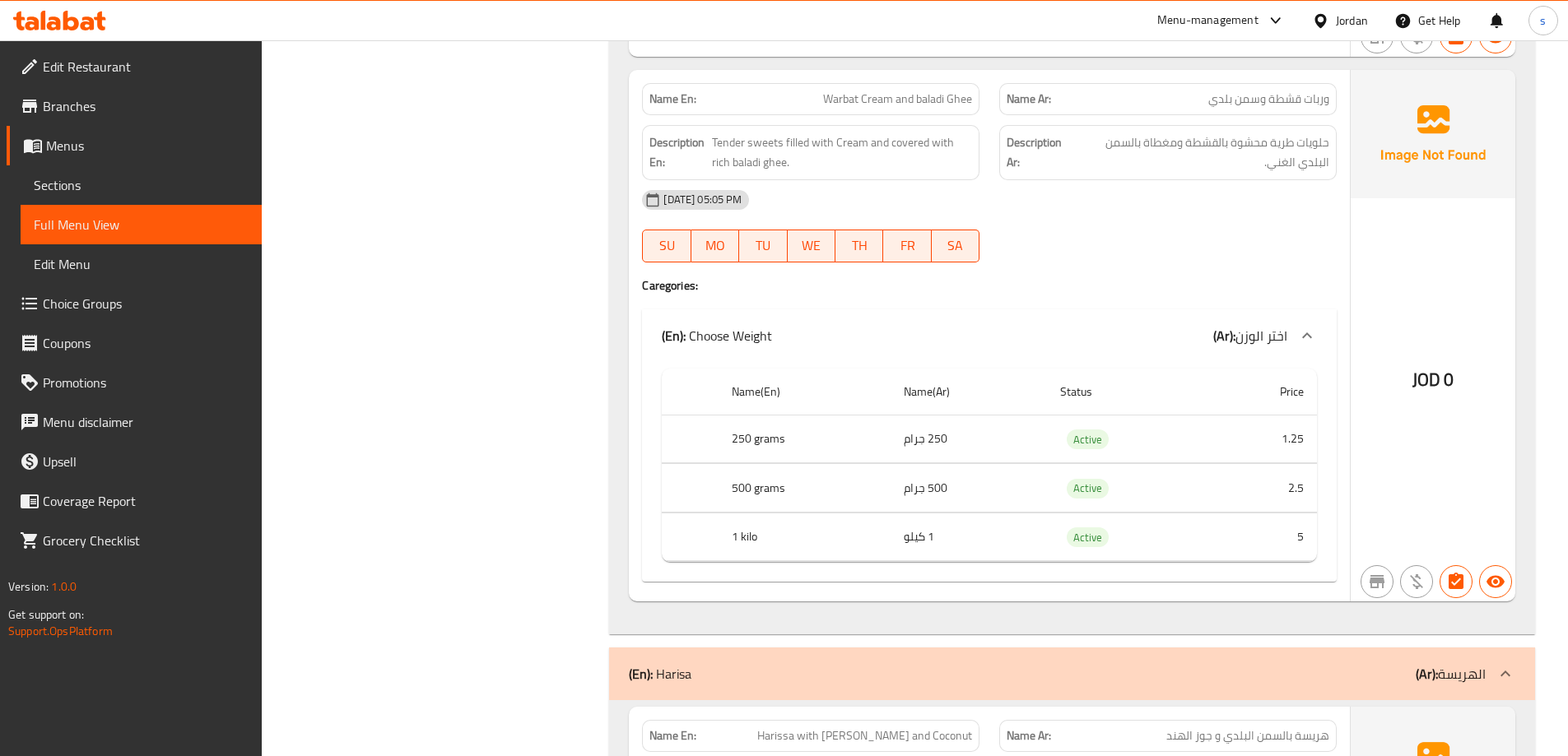
scroll to position [2963, 0]
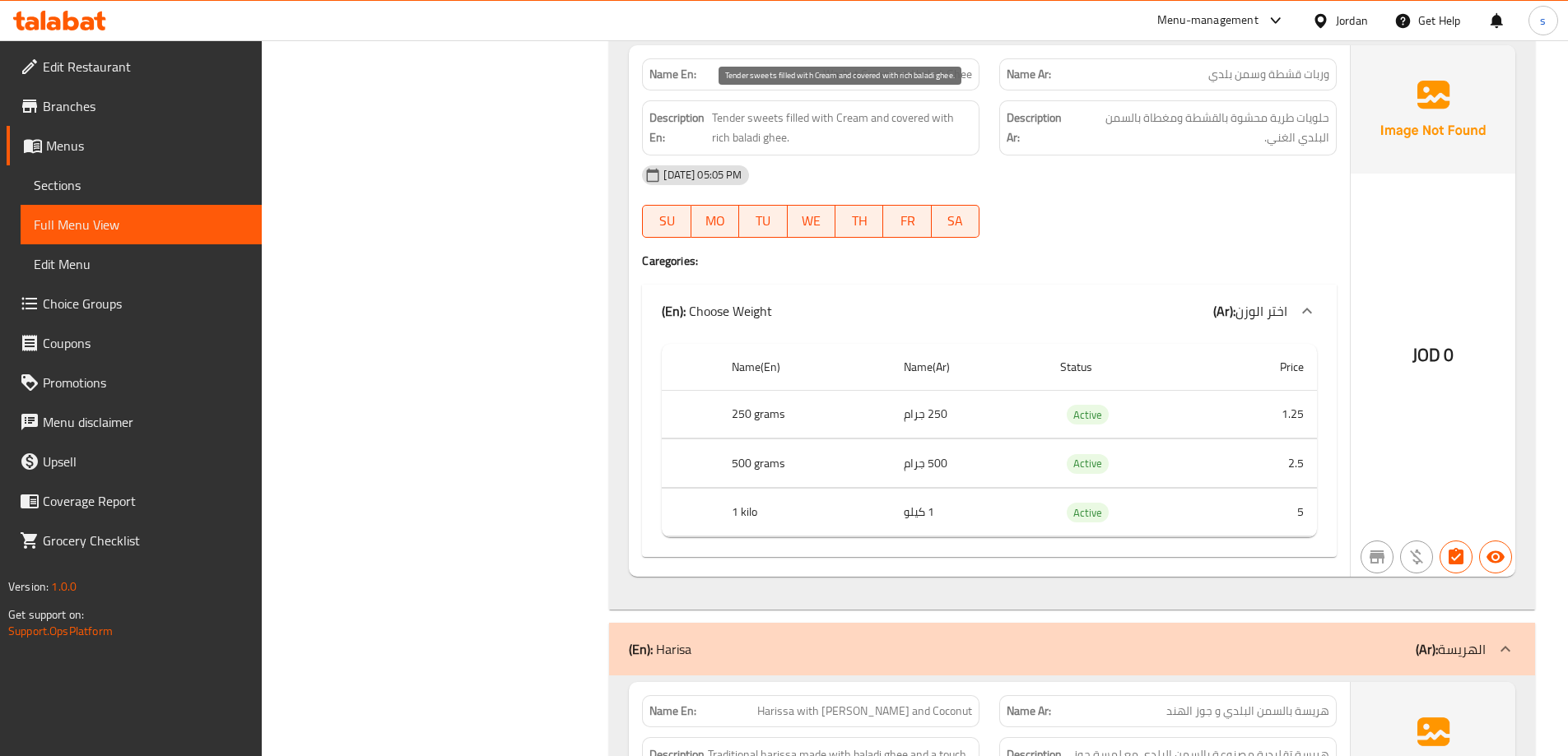
click at [802, 114] on span "Tender sweets filled with Cream and covered with rich baladi ghee." at bounding box center [842, 128] width 260 height 41
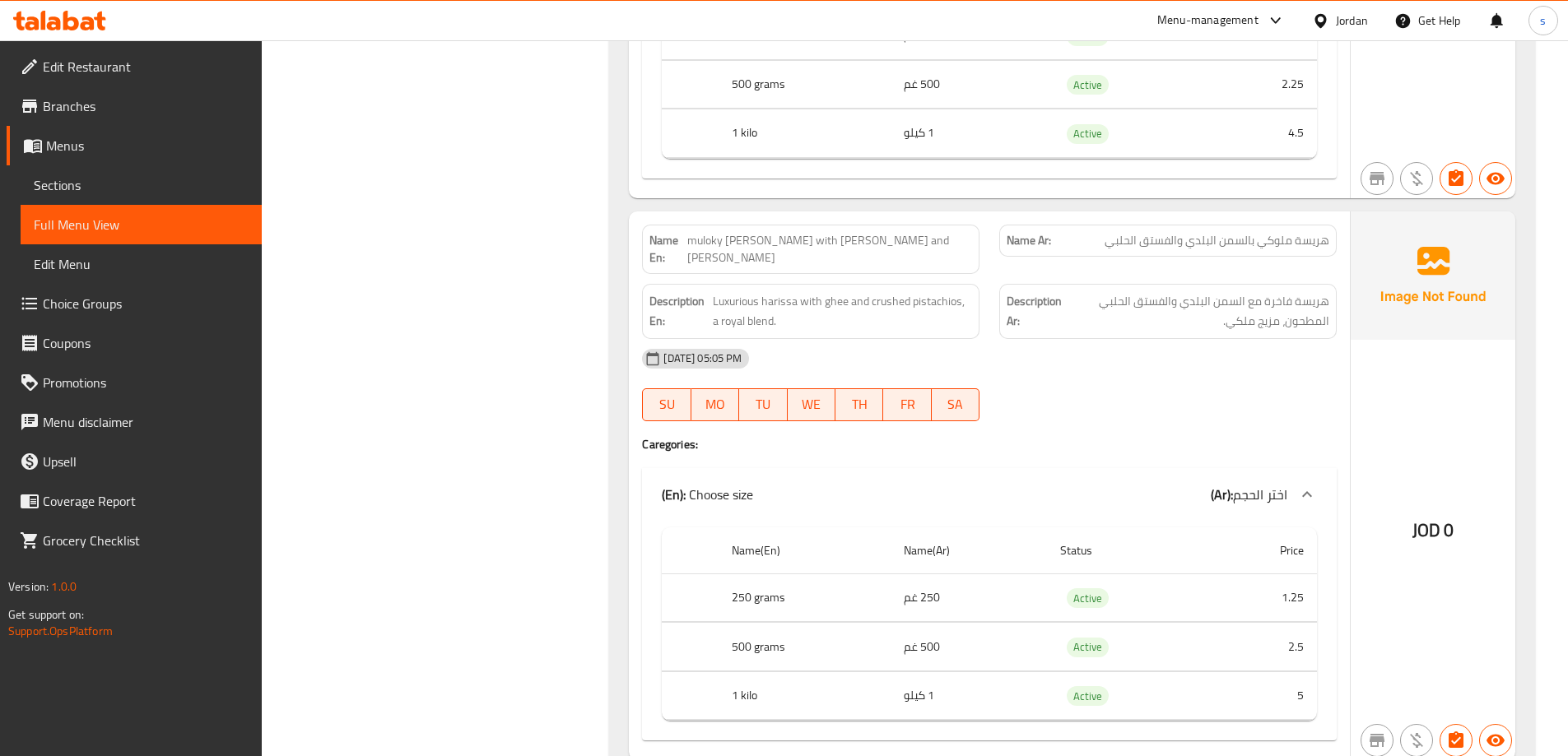
scroll to position [4526, 0]
click at [804, 230] on span "muloky Harissa with baladi Ghee and Pistachios" at bounding box center [829, 248] width 285 height 35
click at [750, 230] on span "muloky Harissa with baladi Ghee and Pistachios" at bounding box center [829, 248] width 285 height 35
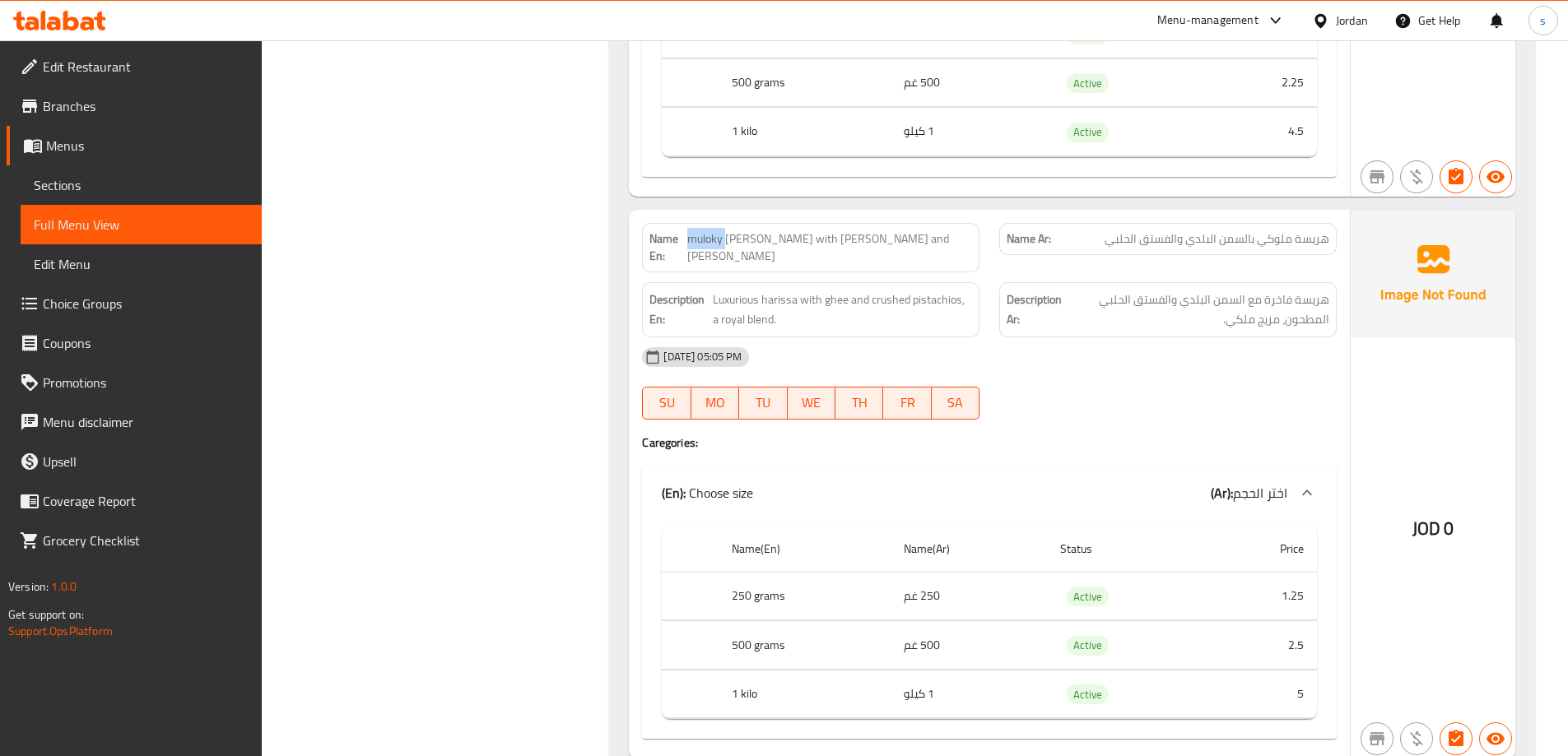
click at [750, 230] on span "muloky Harissa with baladi Ghee and Pistachios" at bounding box center [829, 248] width 285 height 35
click at [775, 230] on span "muloky Harissa with baladi Ghee and Pistachios" at bounding box center [829, 248] width 285 height 35
click at [1276, 230] on span "هريسة ملوكي بالسمن البلدي والفستق الحلبي" at bounding box center [1217, 238] width 224 height 17
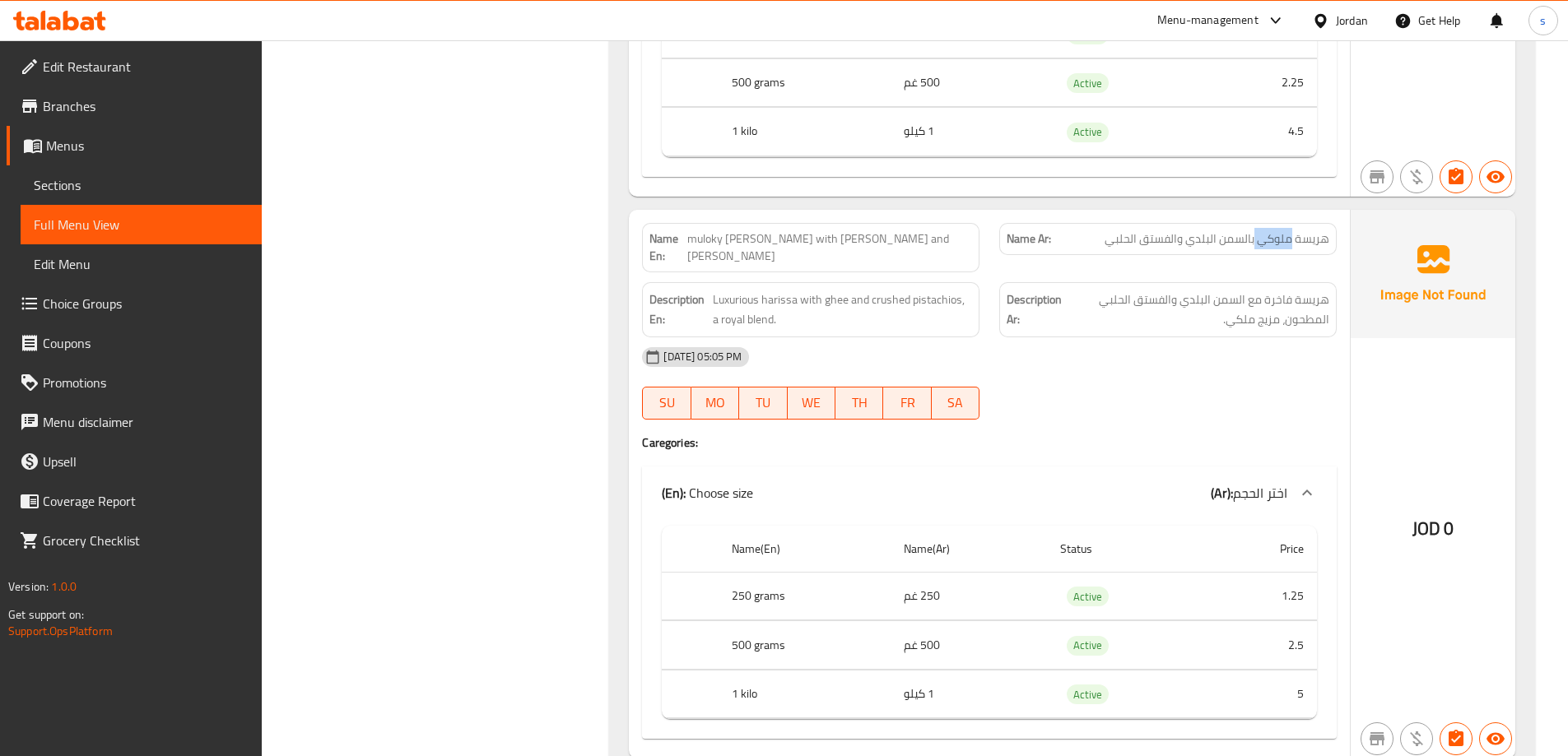
click at [1276, 230] on span "هريسة ملوكي بالسمن البلدي والفستق الحلبي" at bounding box center [1217, 238] width 224 height 17
click at [853, 230] on span "muloky Harissa with baladi Ghee and Pistachios" at bounding box center [829, 248] width 285 height 35
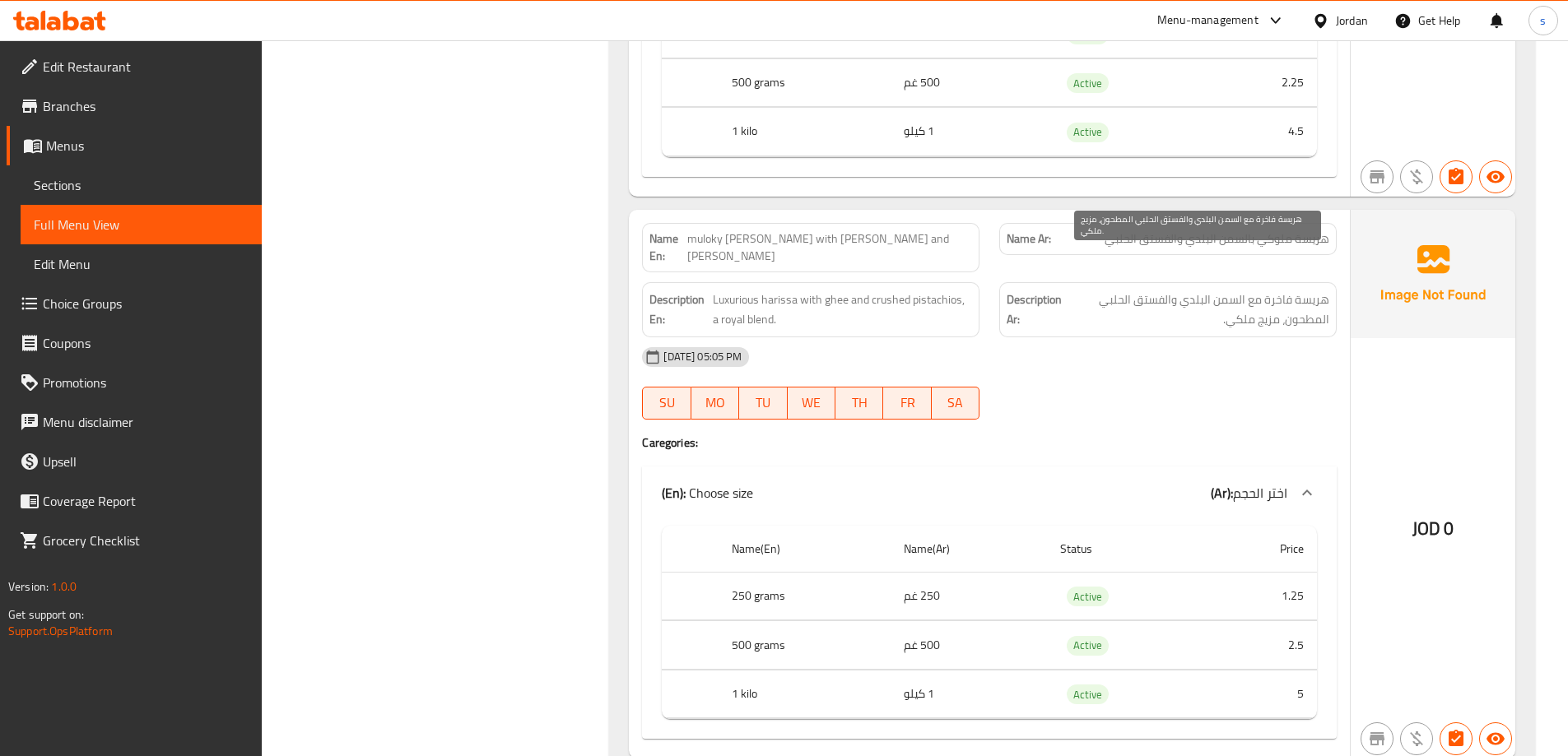
click at [1323, 290] on span "هريسة فاخرة مع السمن البلدي والفستق الحلبي المطحون، مزيج ملكي." at bounding box center [1197, 310] width 264 height 41
click at [1108, 290] on span "هريسة فاخرة مع السمن البلدي والفستق الحلبي المطحون، مزيج ملكي." at bounding box center [1197, 310] width 264 height 41
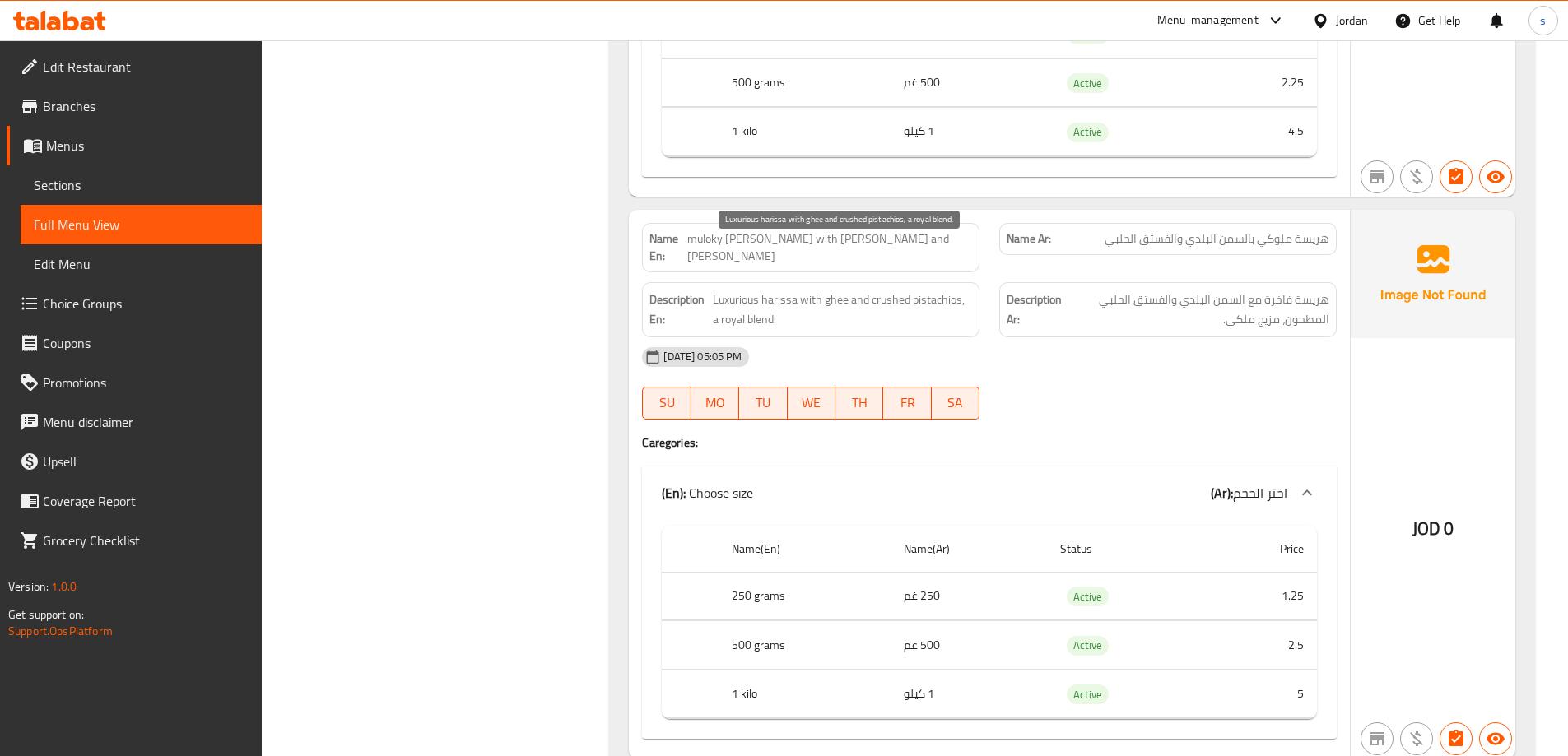
click at [910, 290] on span "Luxurious harissa with ghee and crushed pistachios, a royal blend." at bounding box center [843, 310] width 259 height 41
click at [946, 290] on span "Luxurious harissa with ghee and crushed pistachios, a royal blend." at bounding box center [843, 310] width 259 height 41
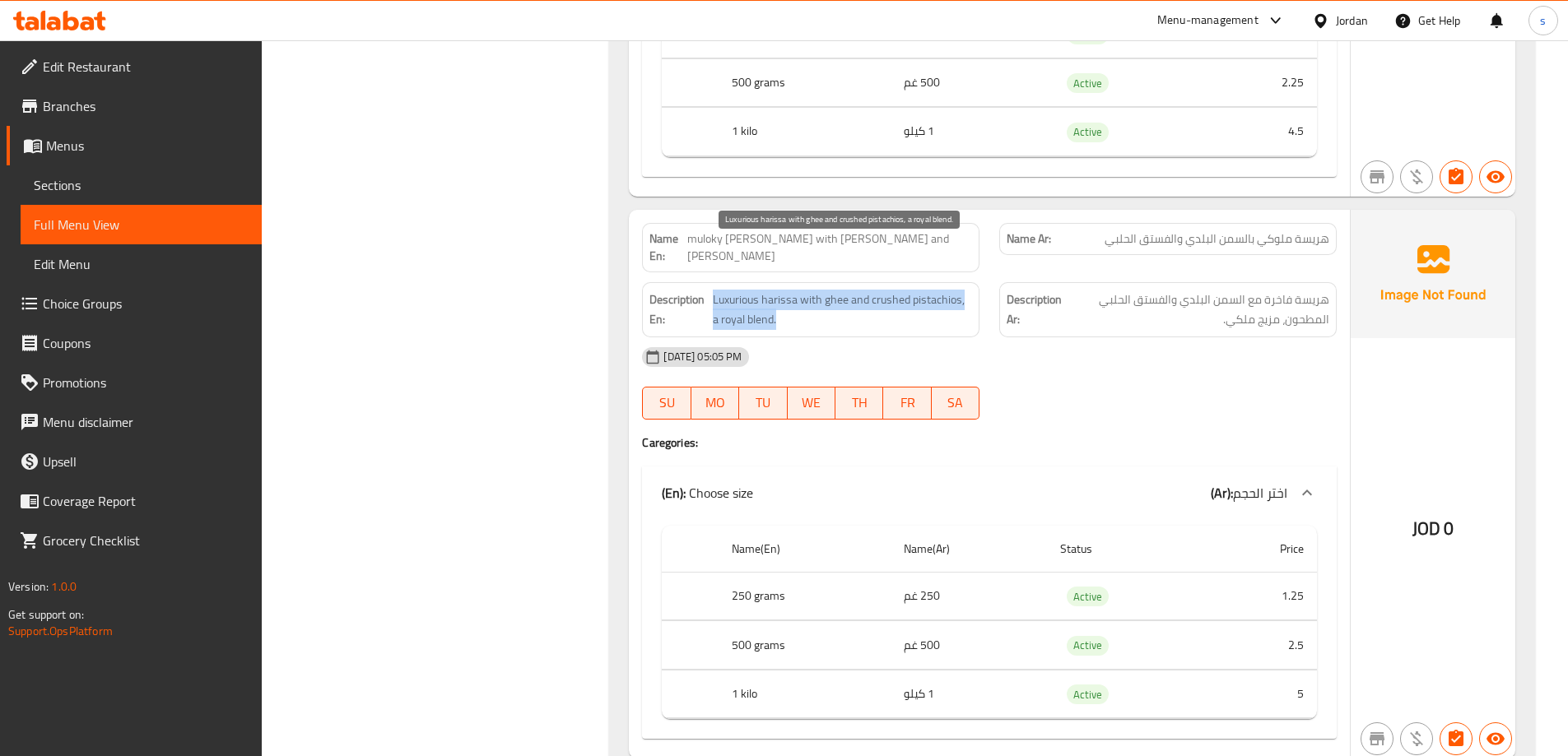
click at [946, 290] on span "Luxurious harissa with ghee and crushed pistachios, a royal blend." at bounding box center [843, 310] width 259 height 41
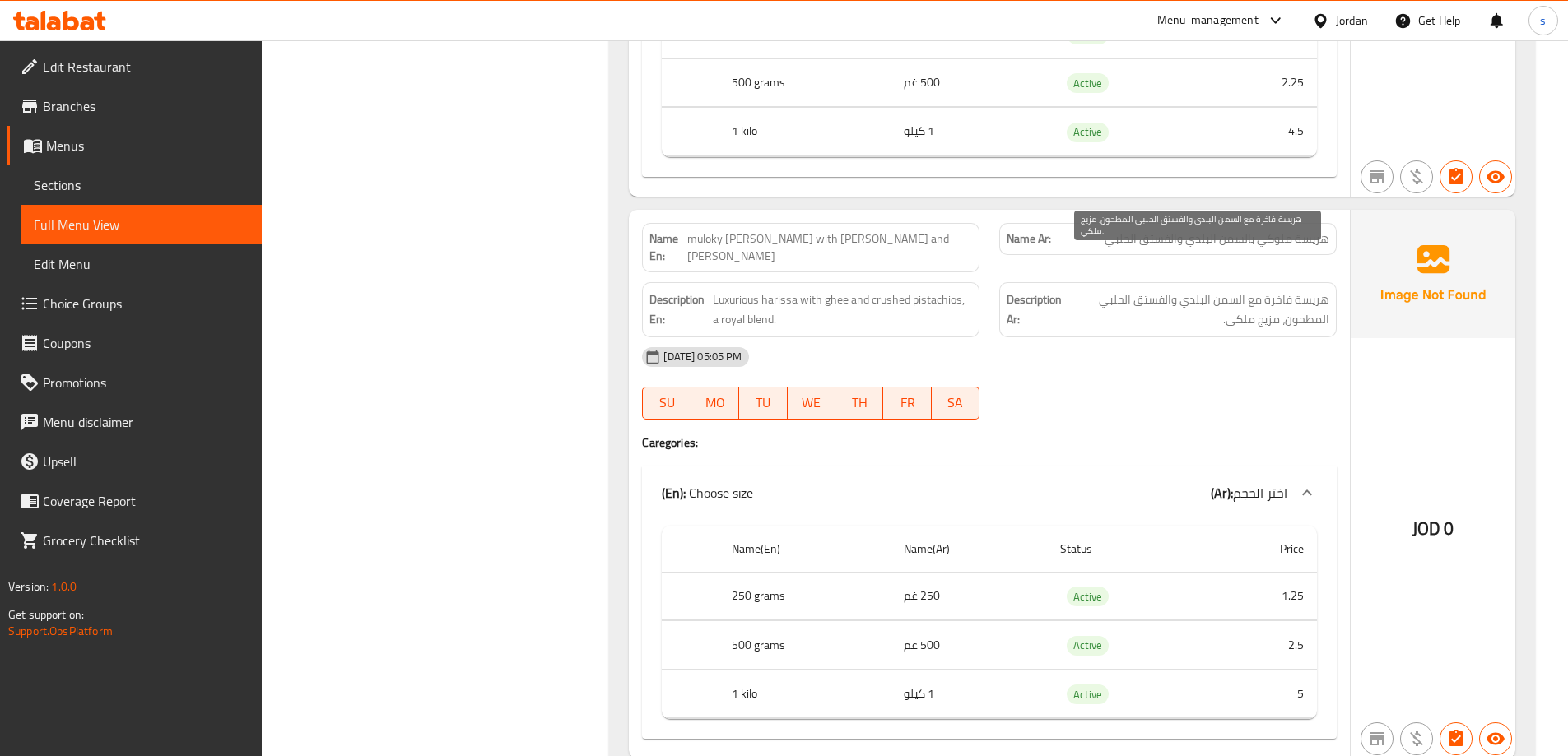
click at [1266, 290] on span "هريسة فاخرة مع السمن البلدي والفستق الحلبي المطحون، مزيج ملكي." at bounding box center [1197, 310] width 264 height 41
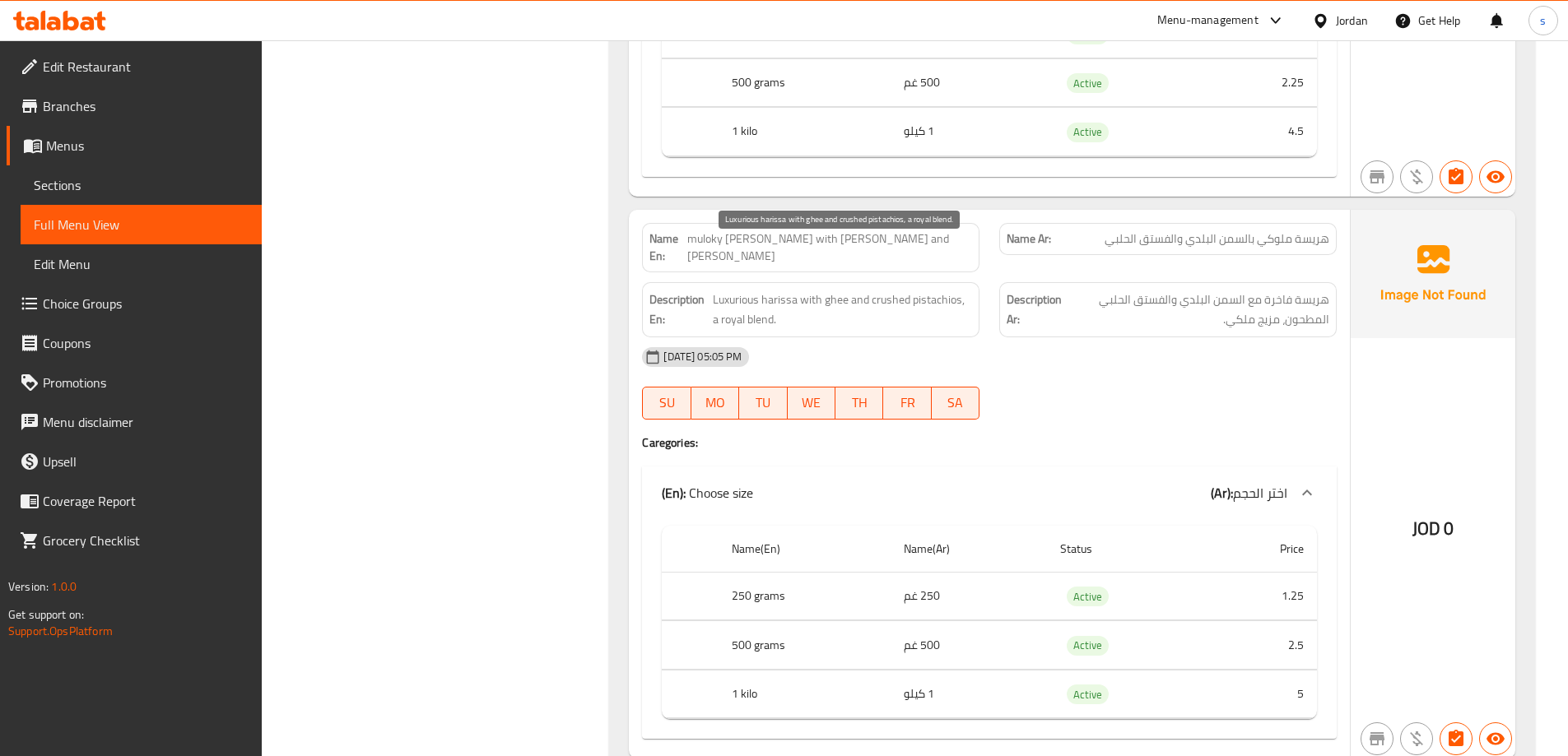
click at [911, 290] on span "Luxurious harissa with ghee and crushed pistachios, a royal blend." at bounding box center [843, 310] width 259 height 41
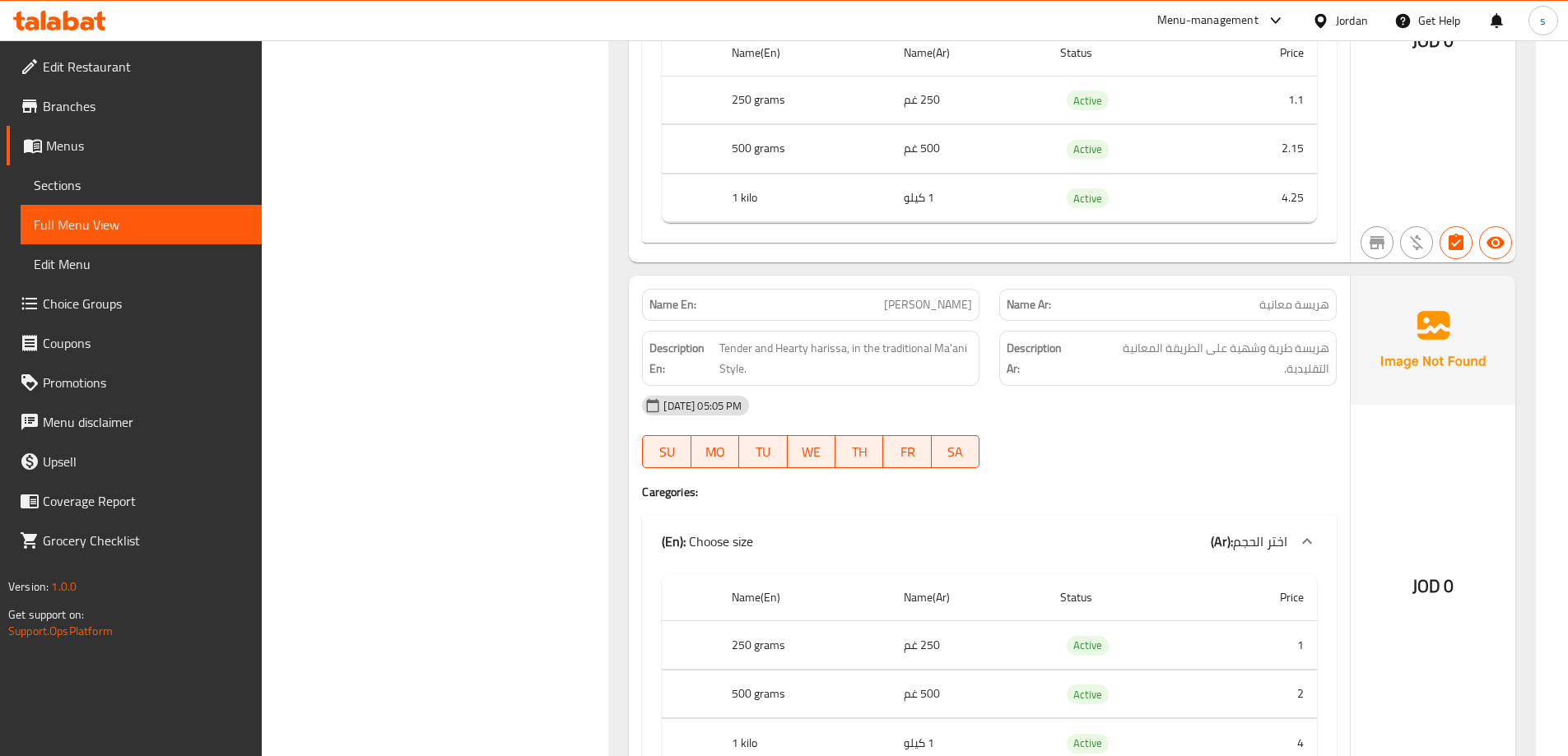
scroll to position [5648, 0]
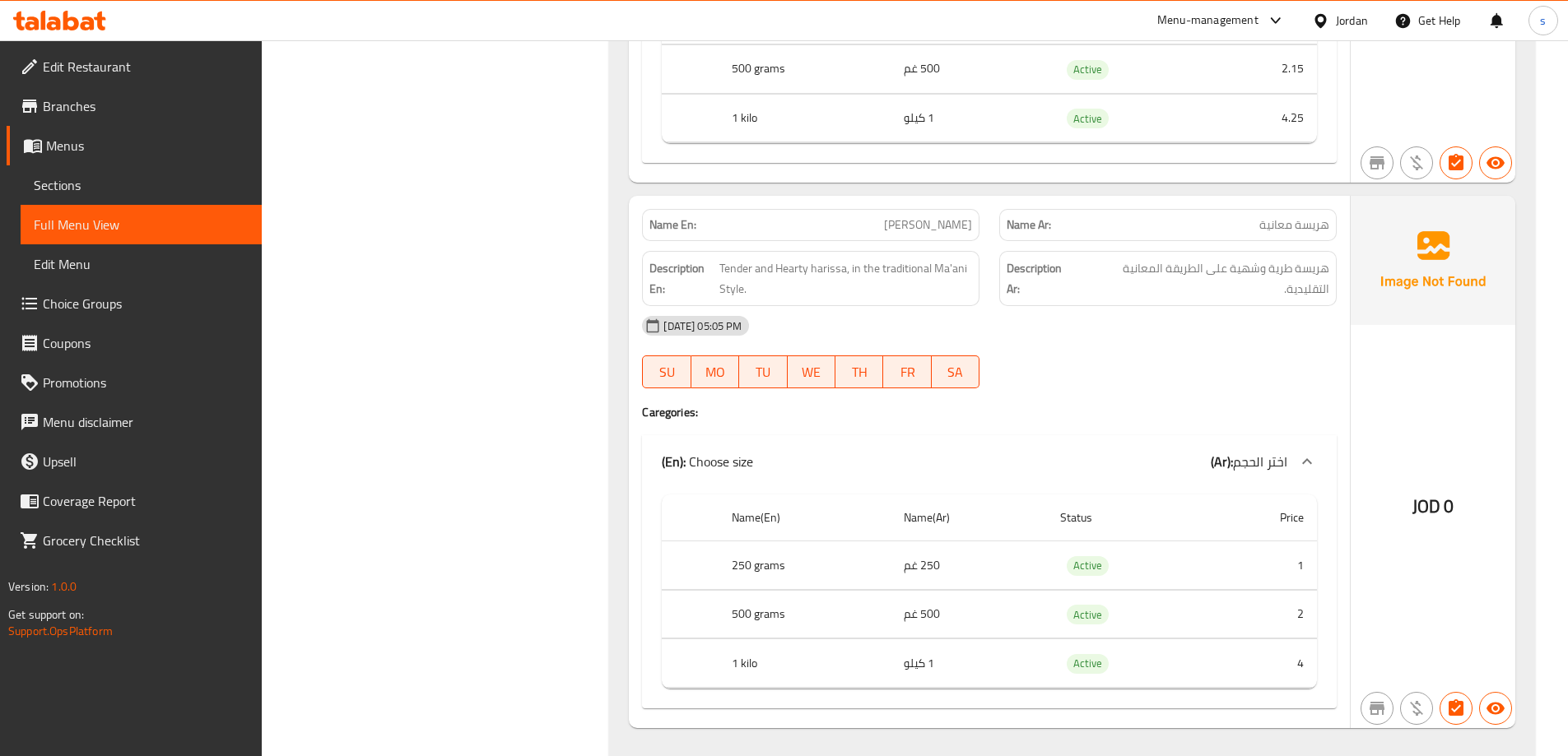
click at [966, 216] on span "[PERSON_NAME]" at bounding box center [928, 224] width 88 height 17
click at [947, 258] on span "Tender and Hearty harissa, in the traditional Ma'ani Style." at bounding box center [846, 278] width 253 height 41
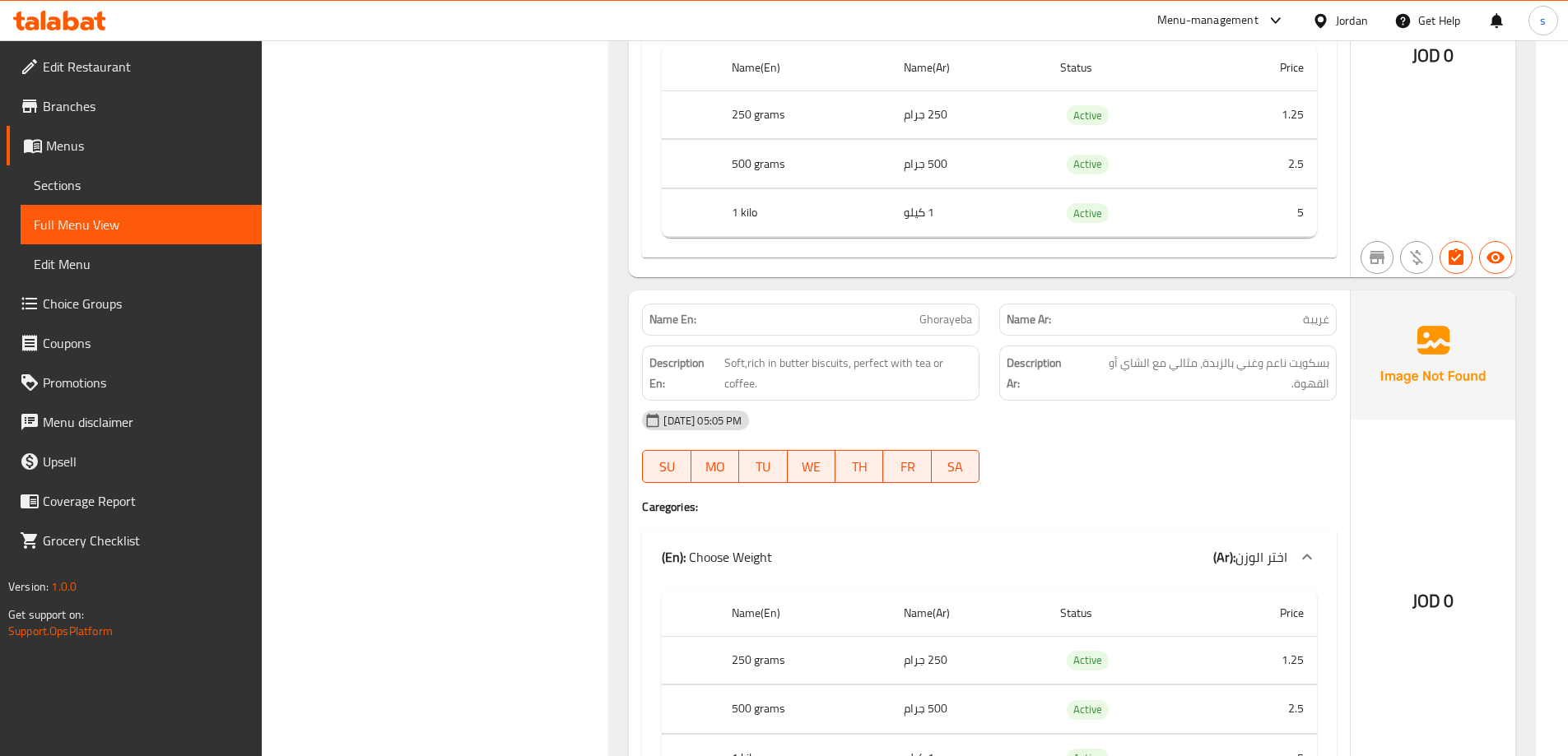
scroll to position [1152, 0]
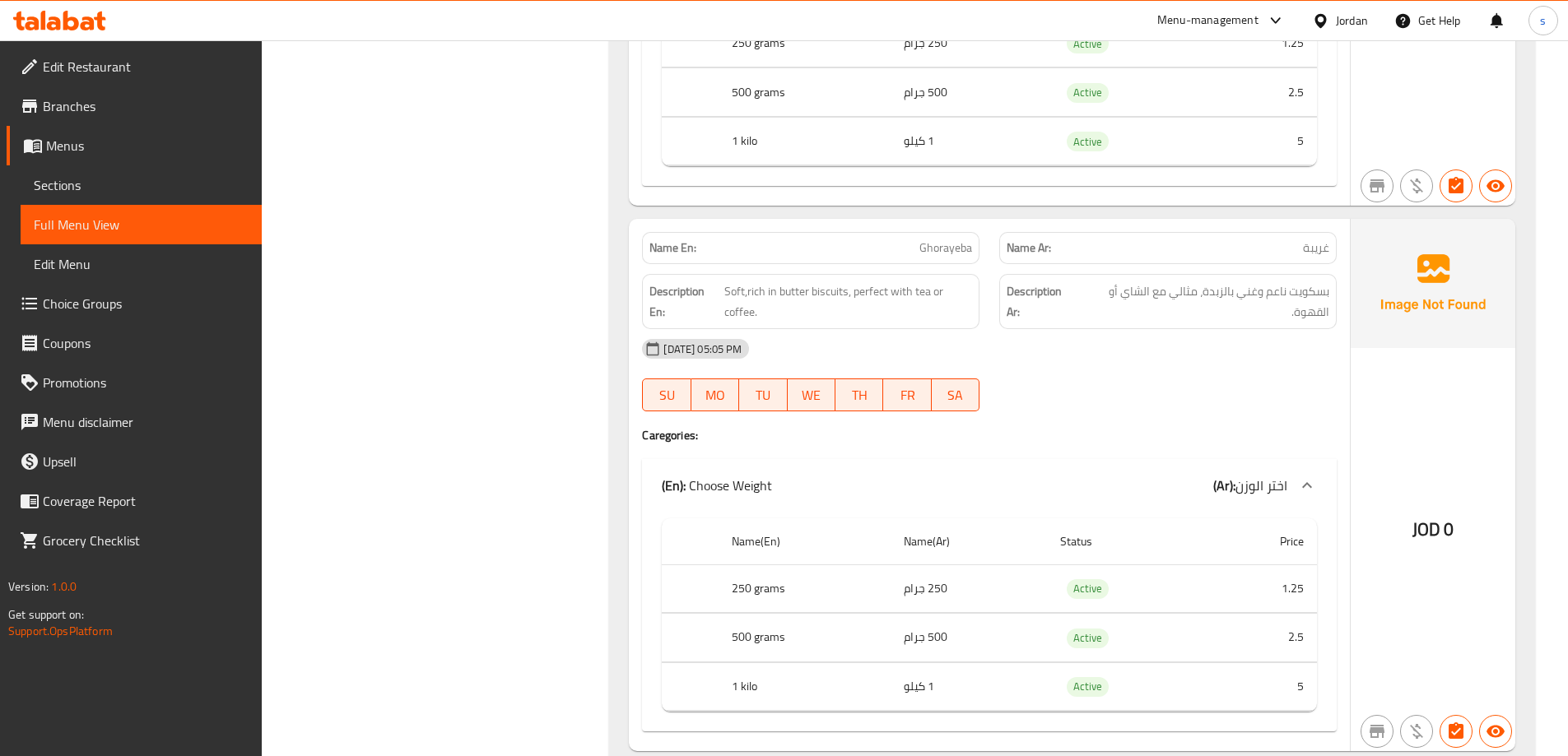
click at [1315, 245] on span "غريبة" at bounding box center [1316, 248] width 27 height 17
copy span "غريبة"
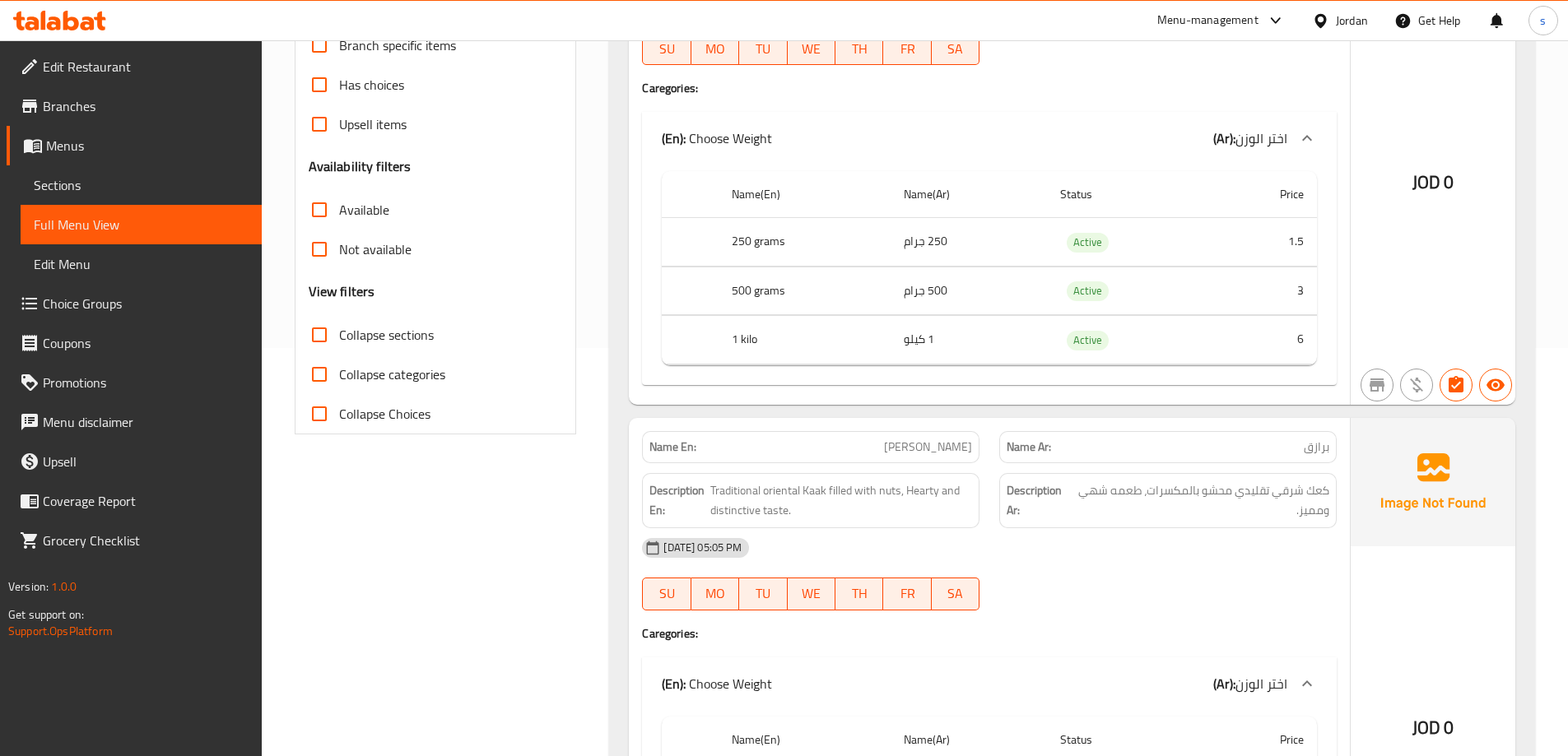
scroll to position [411, 0]
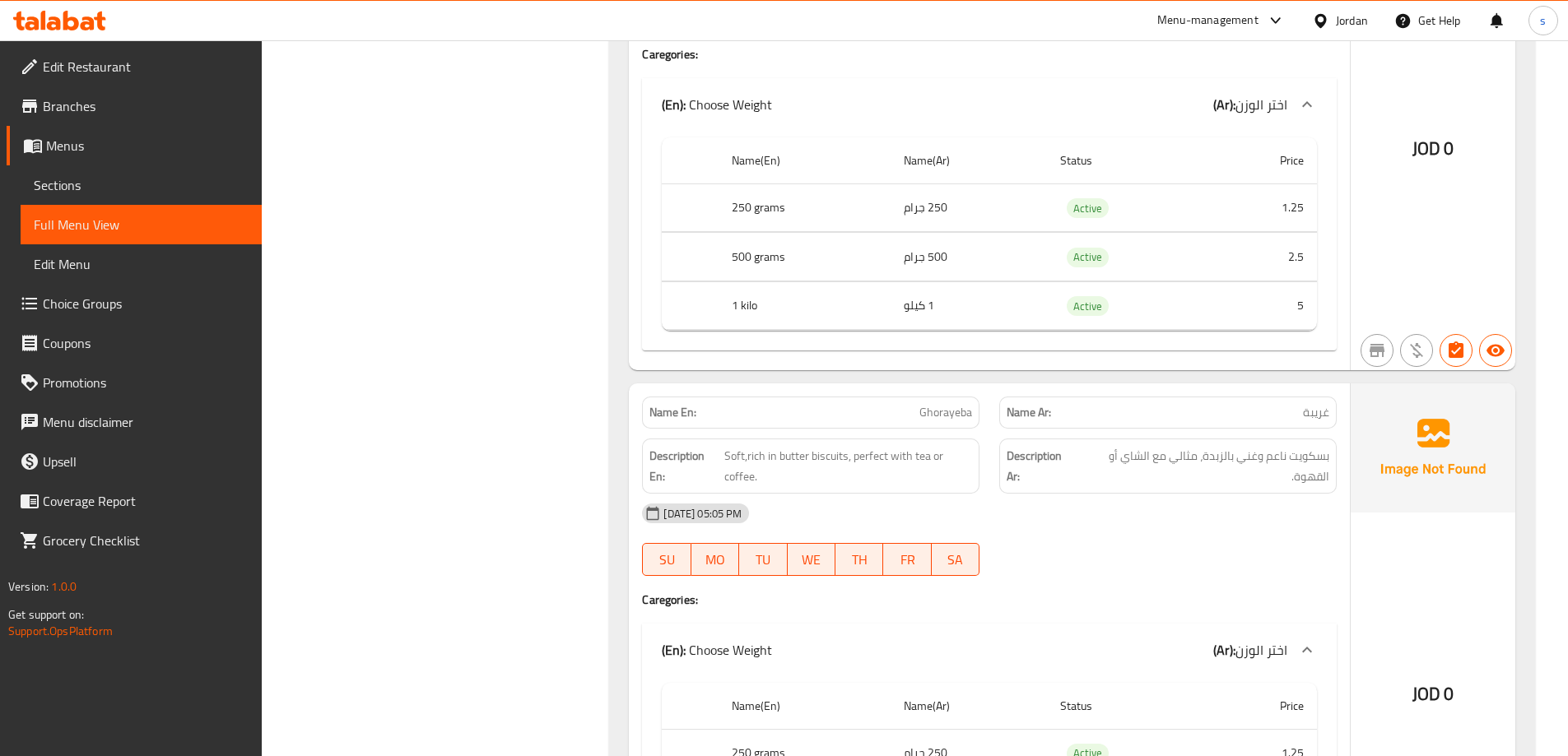
click at [1174, 538] on div "13-10-2025 05:05 PM SU MO TU WE TH FR SA" at bounding box center [990, 539] width 715 height 92
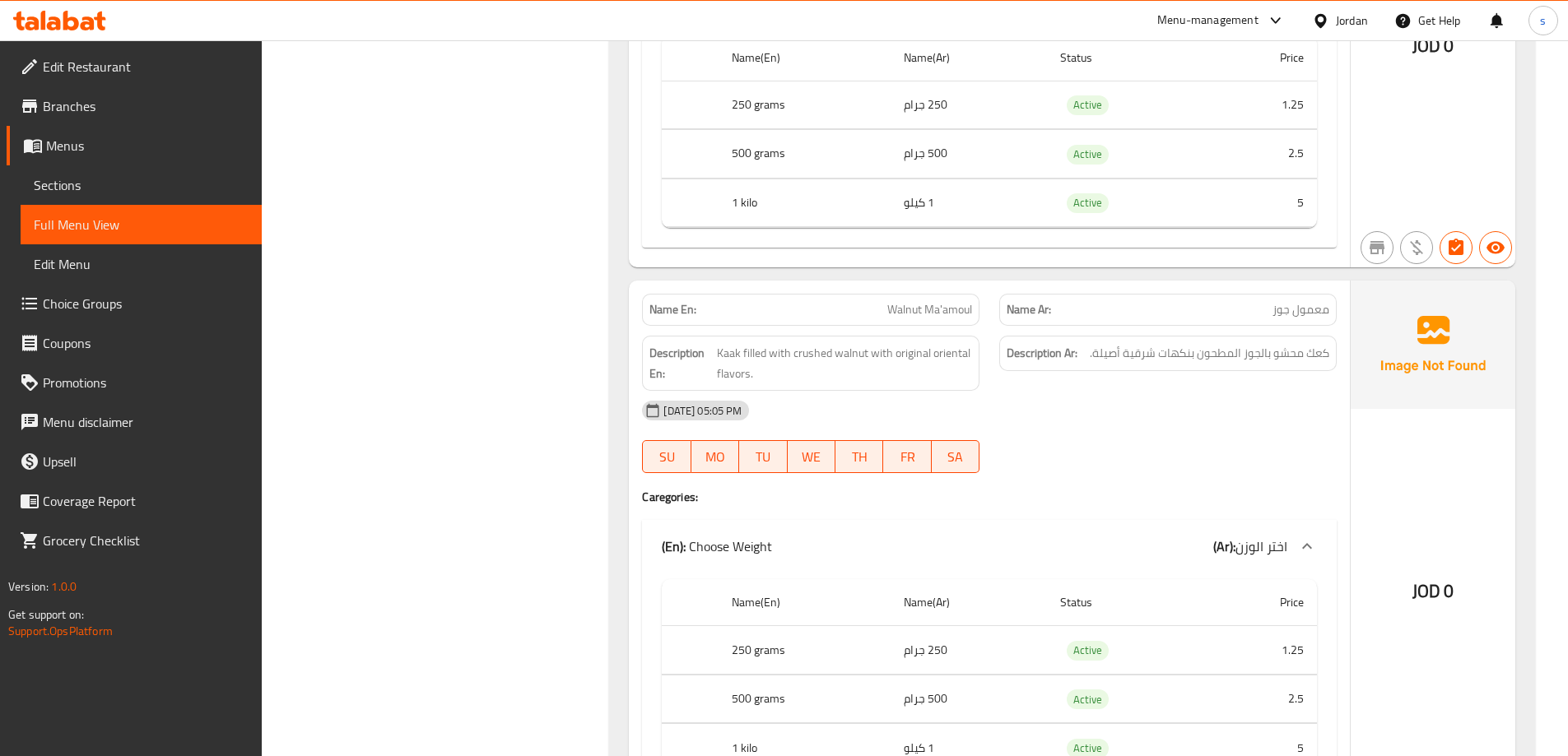
scroll to position [1646, 0]
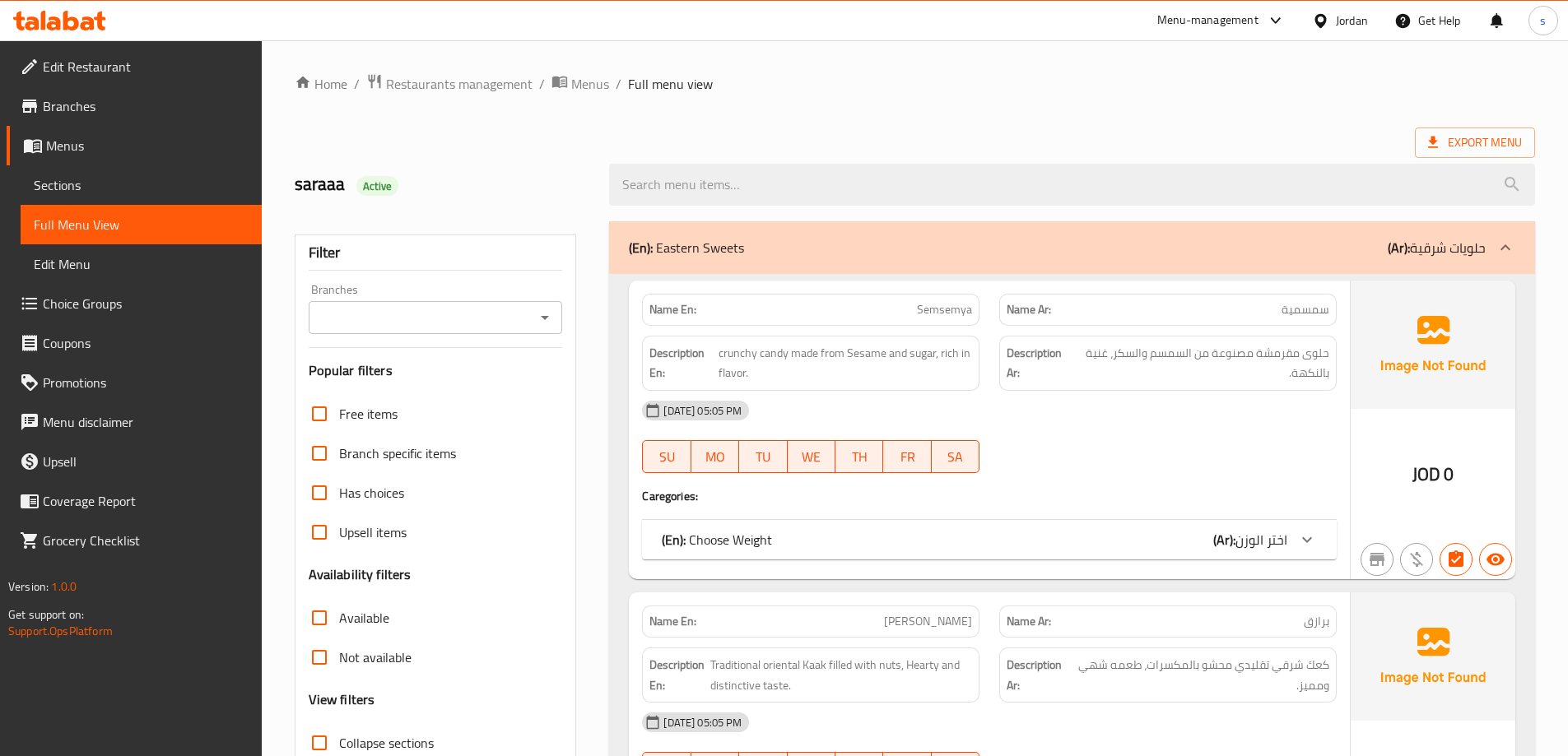
click at [107, 188] on span "Sections" at bounding box center [141, 185] width 215 height 20
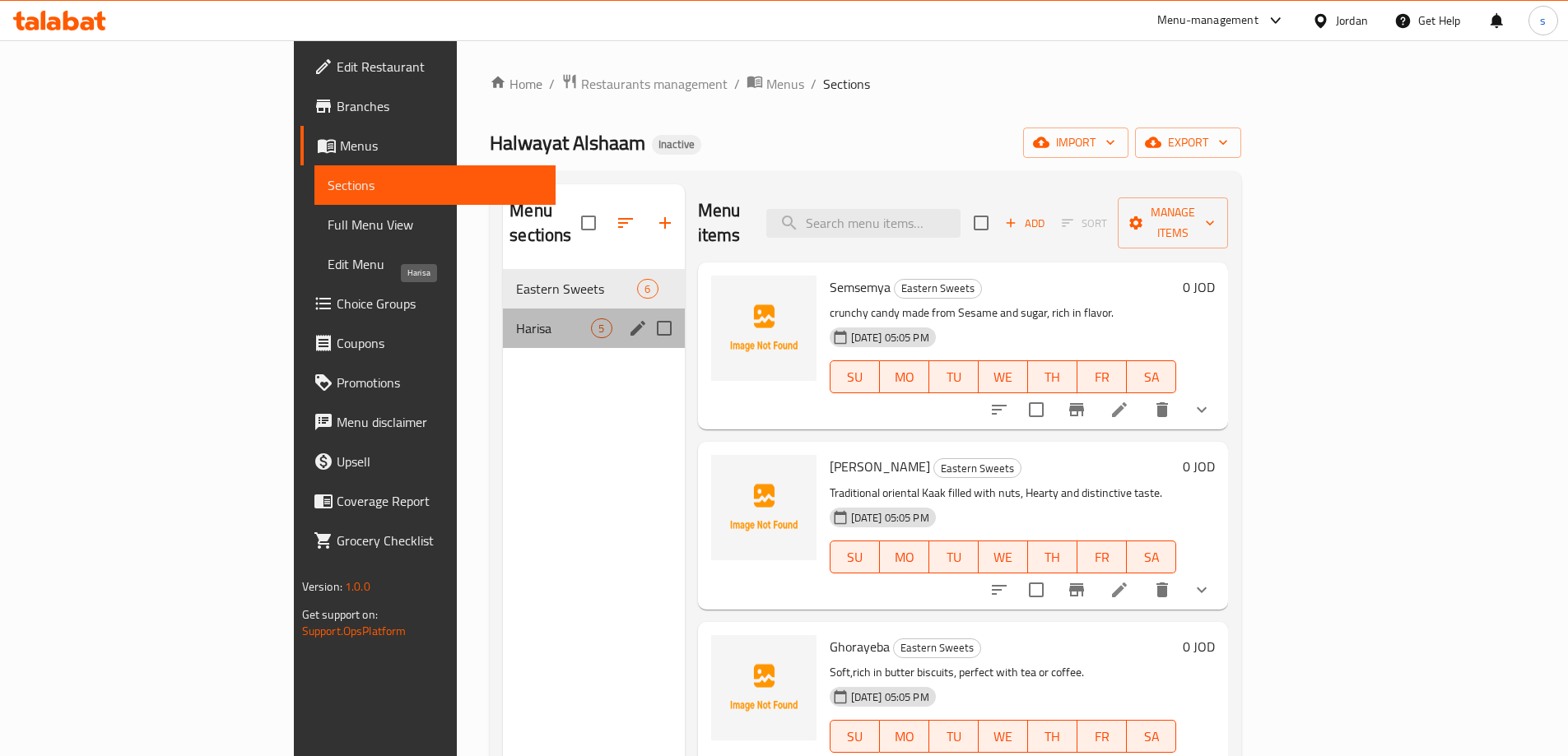
click at [516, 318] on span "Harisa" at bounding box center [553, 328] width 75 height 20
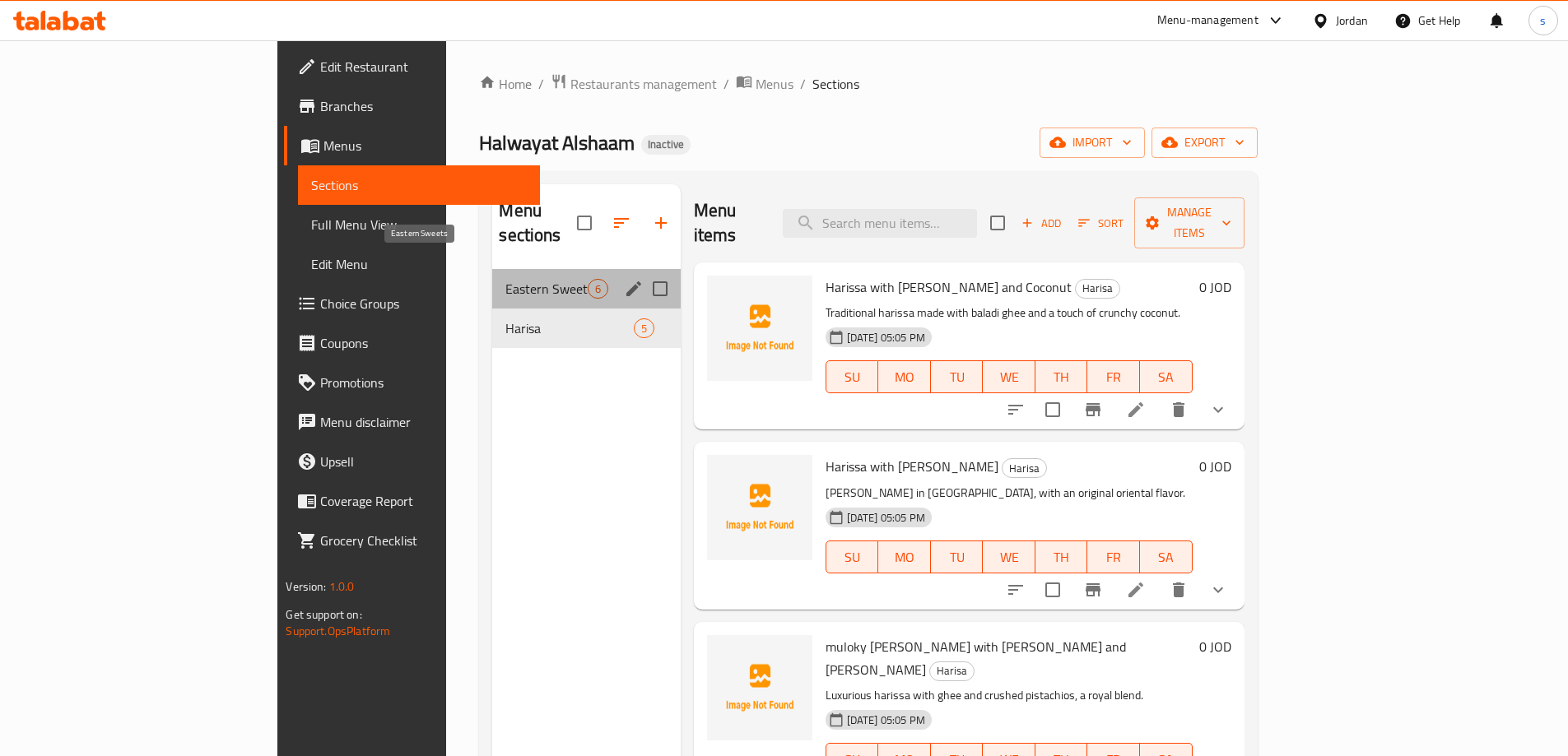
click at [505, 279] on span "Eastern Sweets" at bounding box center [546, 289] width 81 height 20
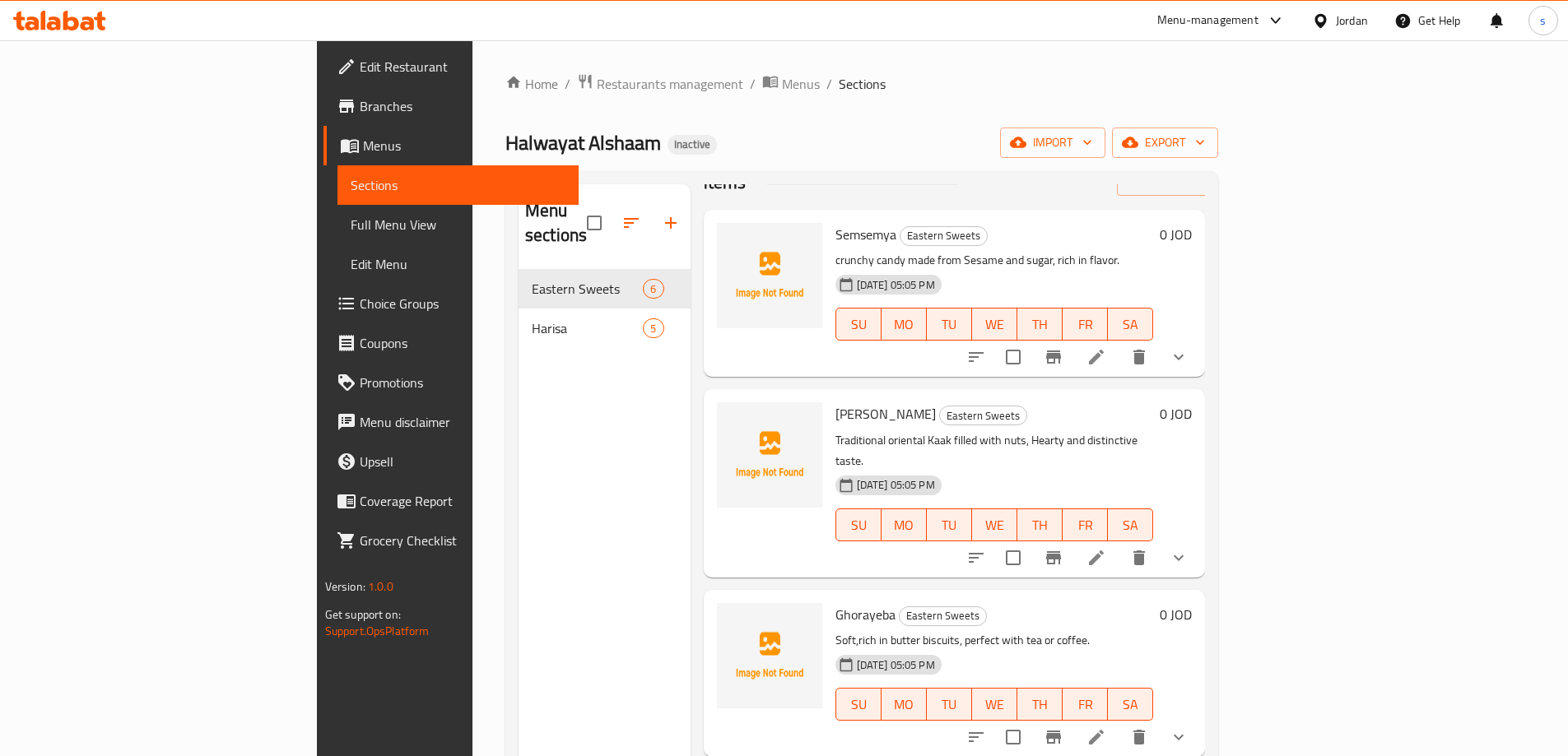
scroll to position [82, 0]
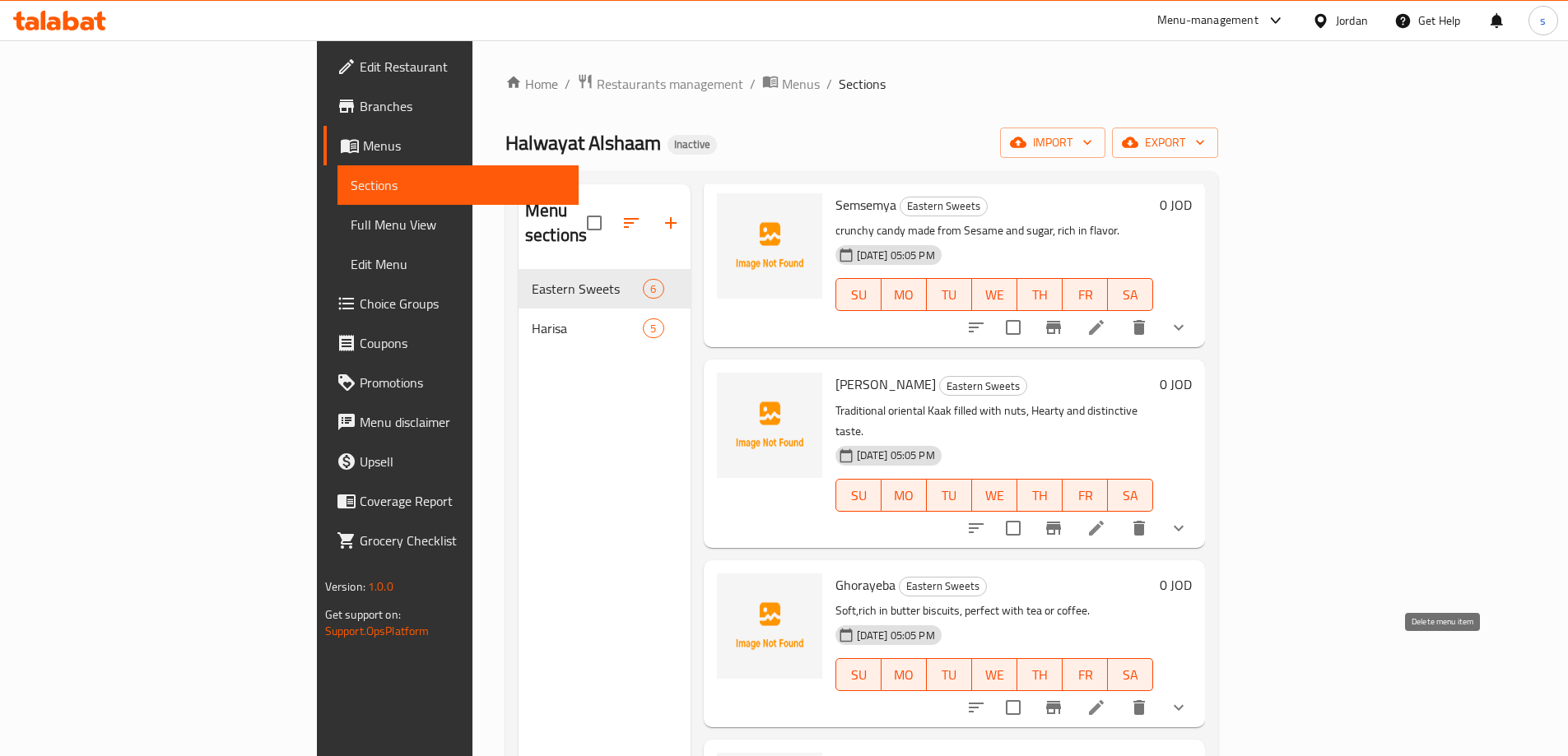
click at [1149, 698] on icon "delete" at bounding box center [1139, 708] width 20 height 20
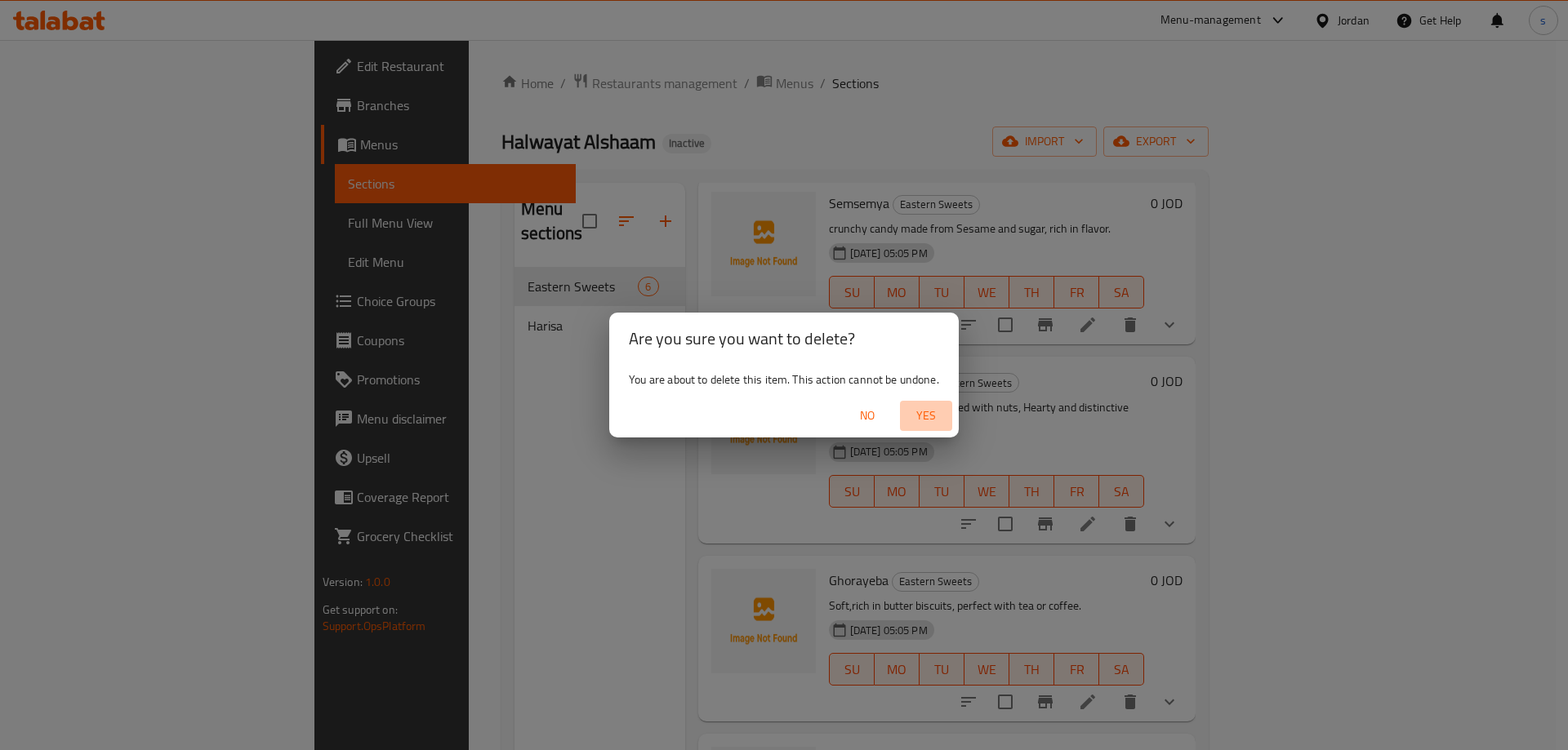
click at [936, 415] on span "Yes" at bounding box center [926, 415] width 40 height 21
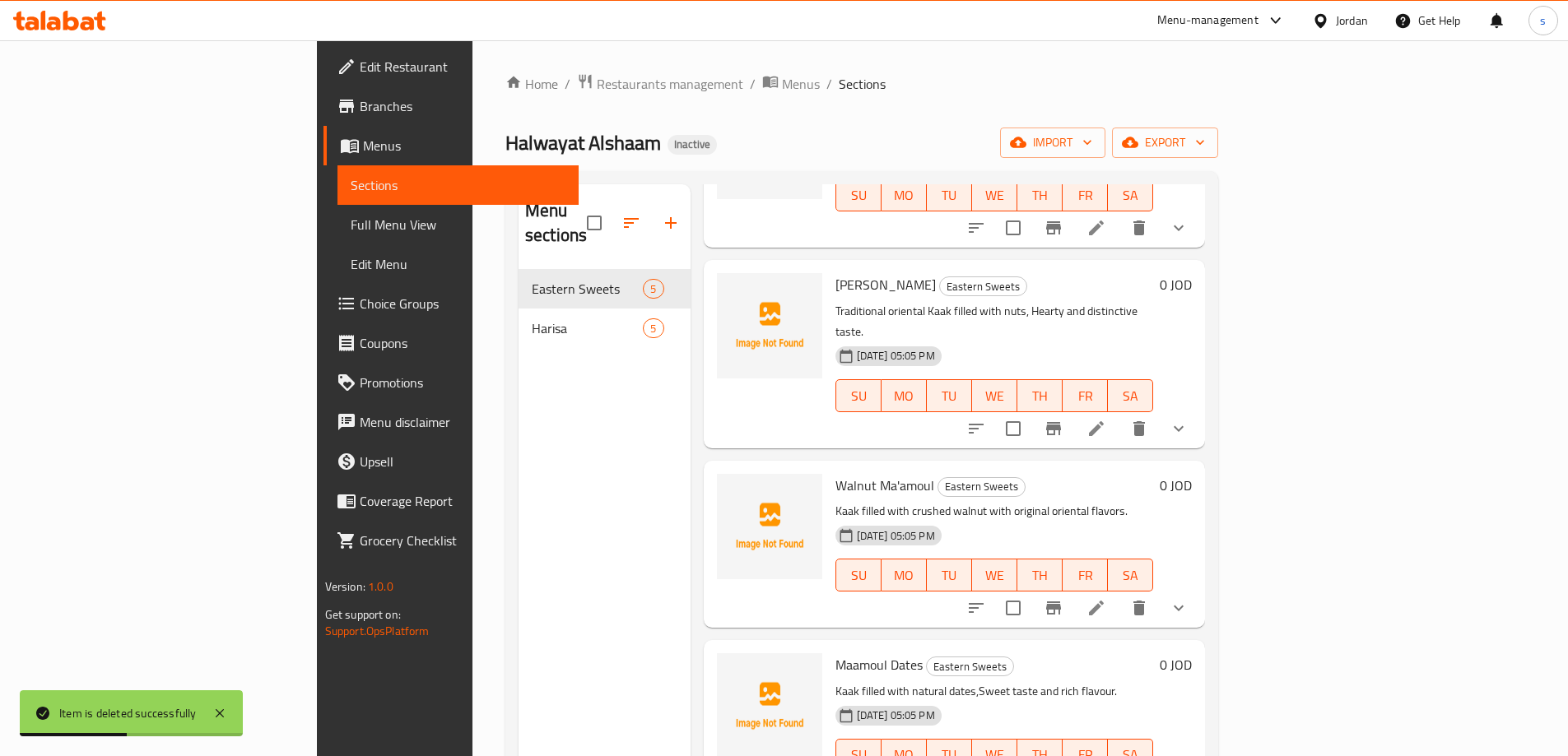
scroll to position [184, 0]
click at [1106, 596] on icon at bounding box center [1096, 606] width 20 height 20
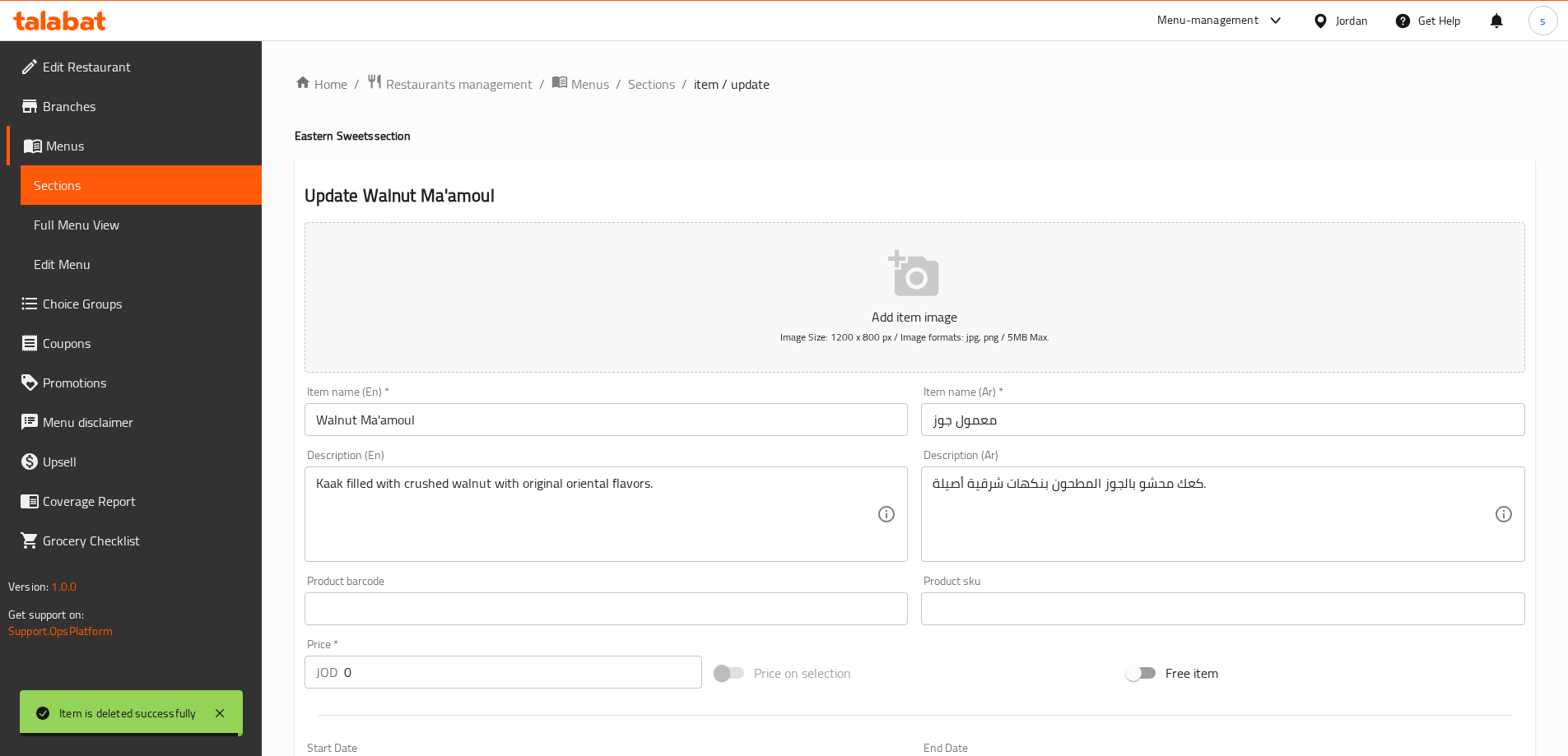
click at [379, 415] on input "Walnut Ma'amoul" at bounding box center [606, 420] width 604 height 33
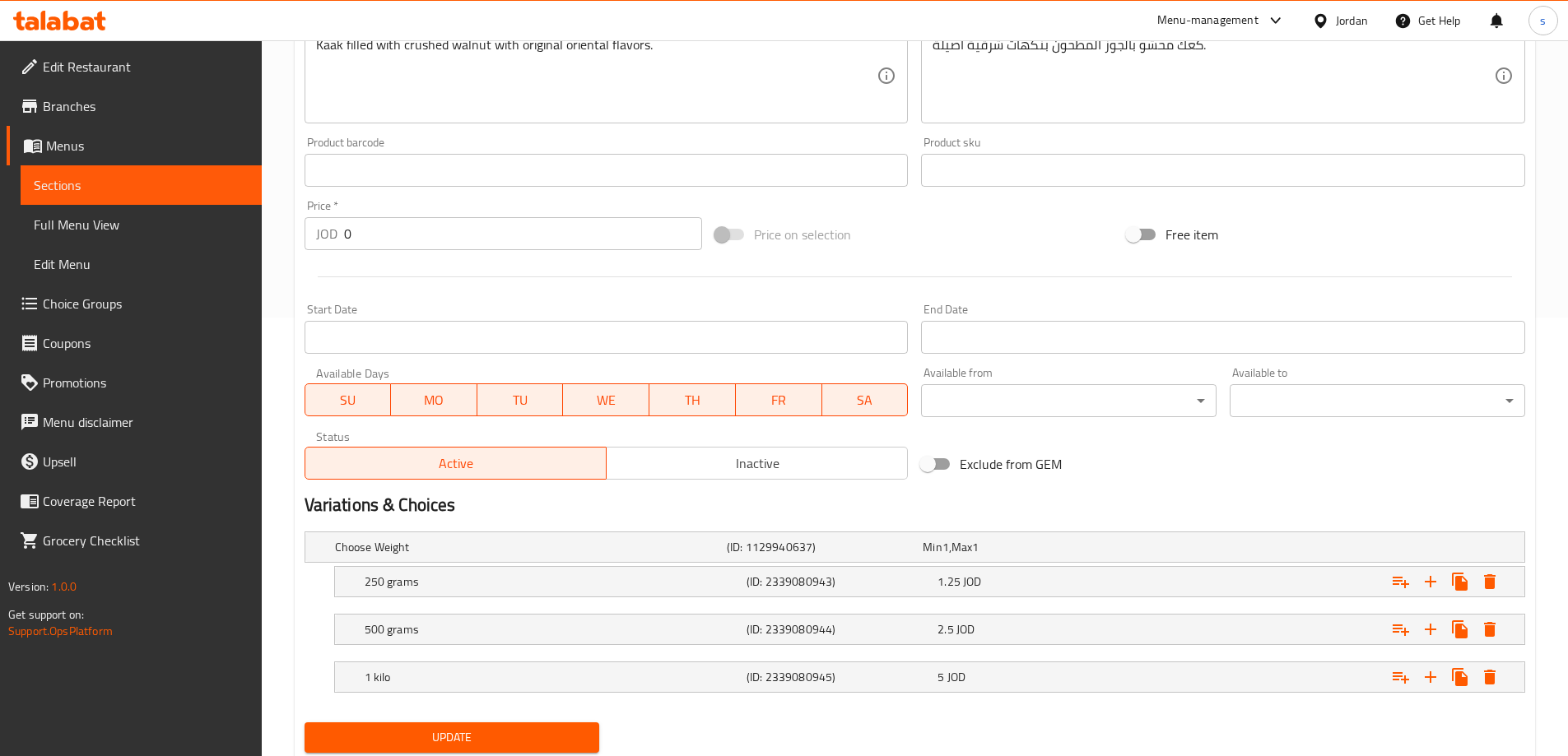
scroll to position [491, 0]
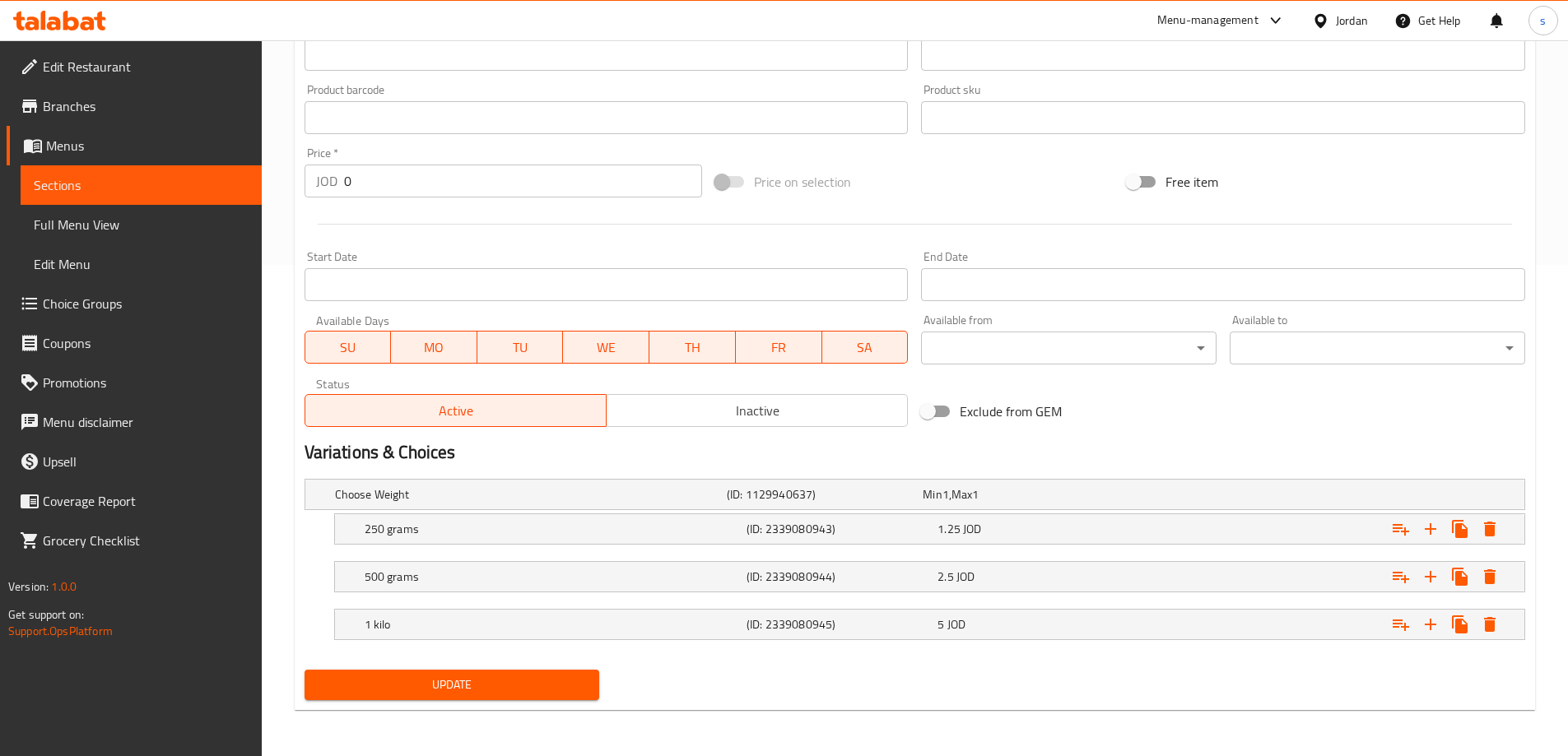
type input "Walnut Maamoul"
click at [489, 681] on span "Update" at bounding box center [452, 685] width 269 height 21
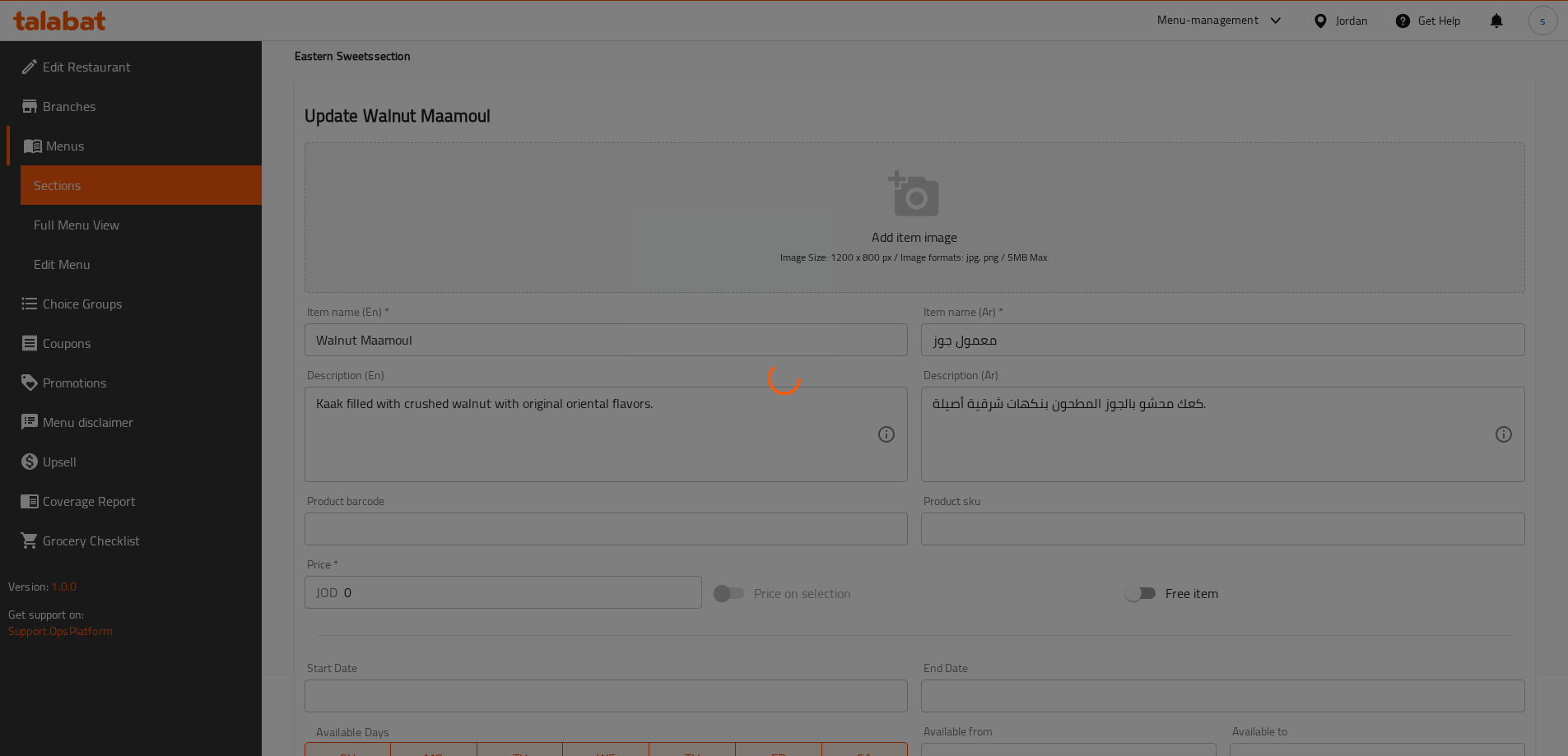
scroll to position [0, 0]
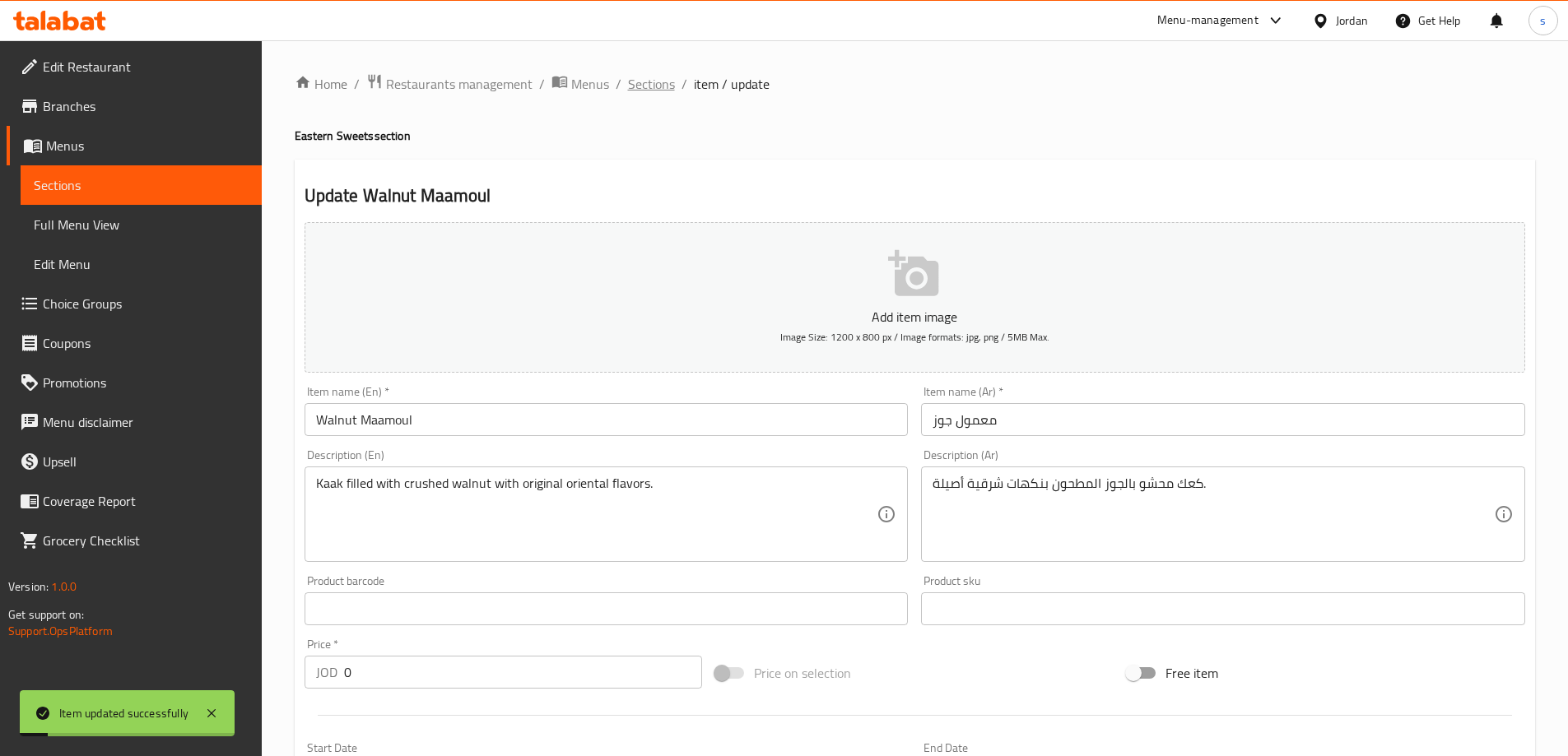
click at [646, 80] on span "Sections" at bounding box center [651, 84] width 47 height 20
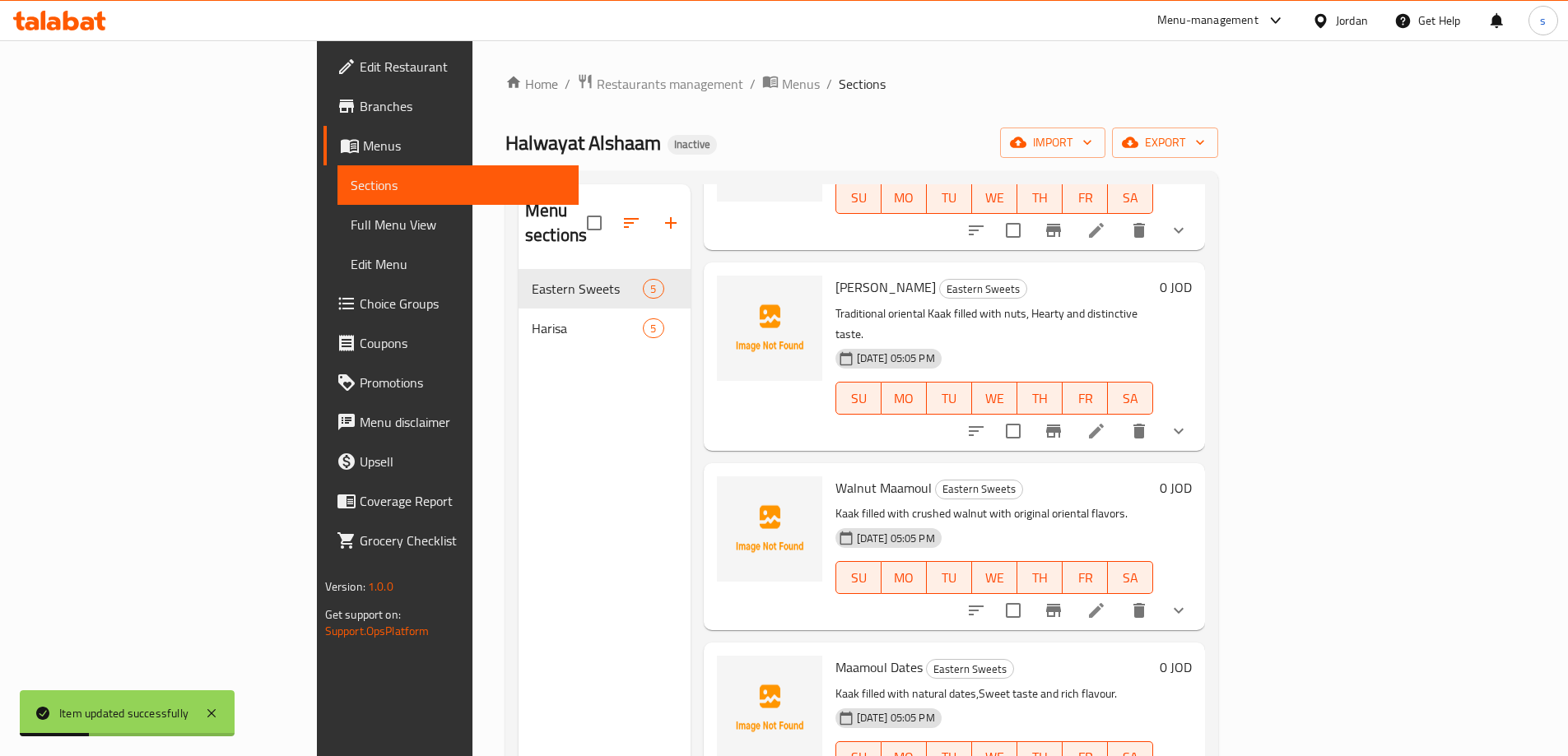
scroll to position [184, 0]
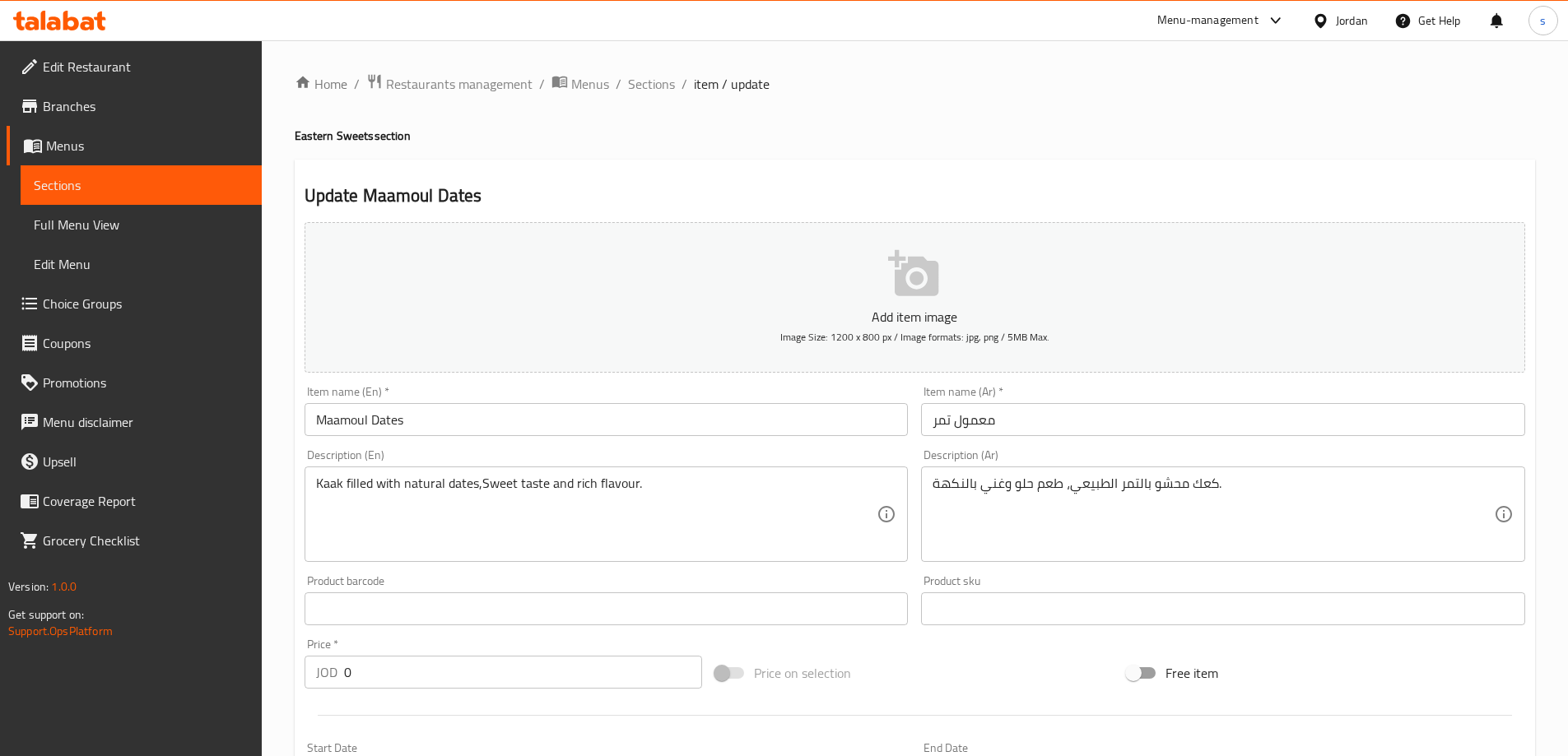
click at [383, 419] on input "Maamoul Dates" at bounding box center [606, 420] width 604 height 33
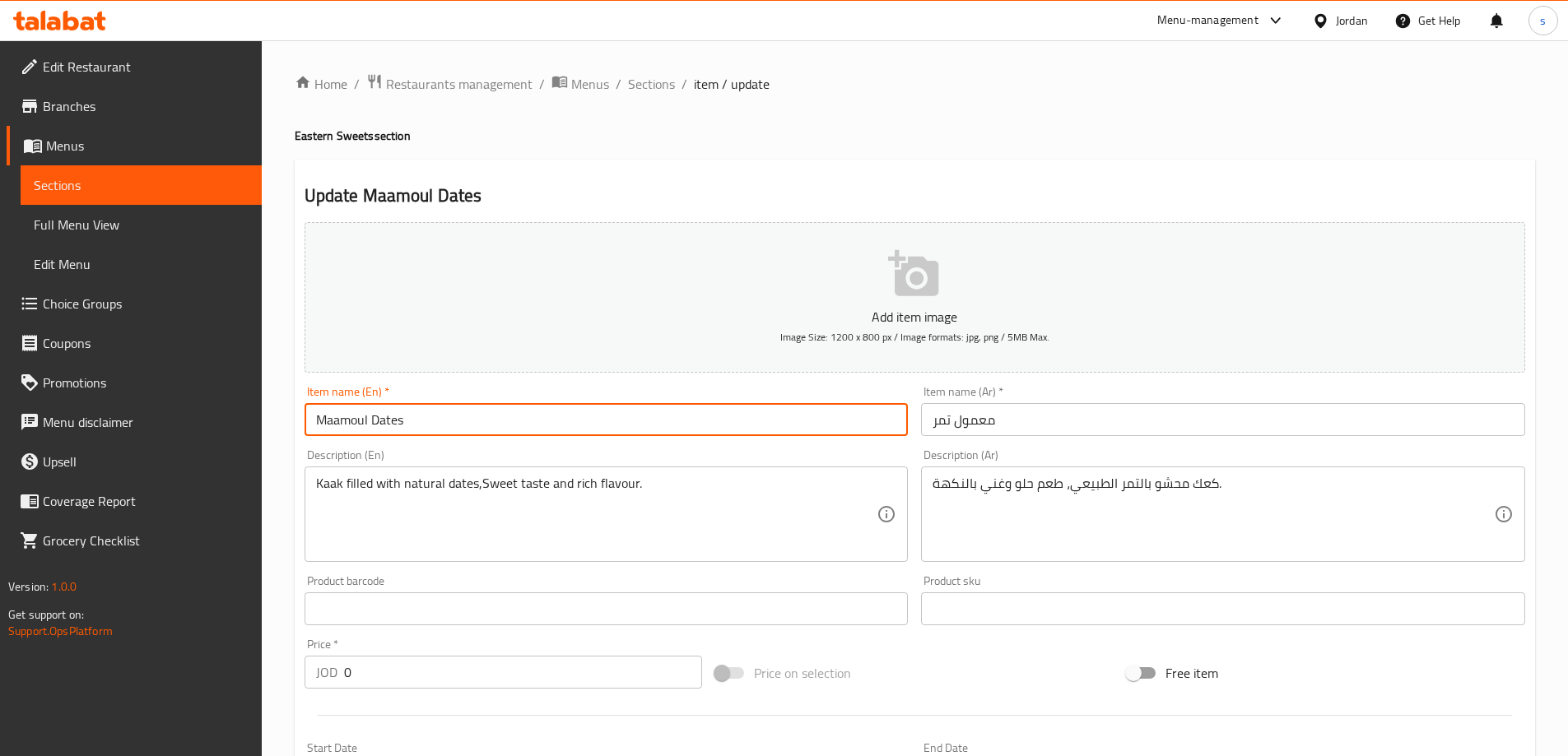
click at [383, 419] on input "Maamoul Dates" at bounding box center [606, 420] width 604 height 33
click at [312, 417] on input "Maamoul" at bounding box center [606, 420] width 604 height 33
paste input "Dates"
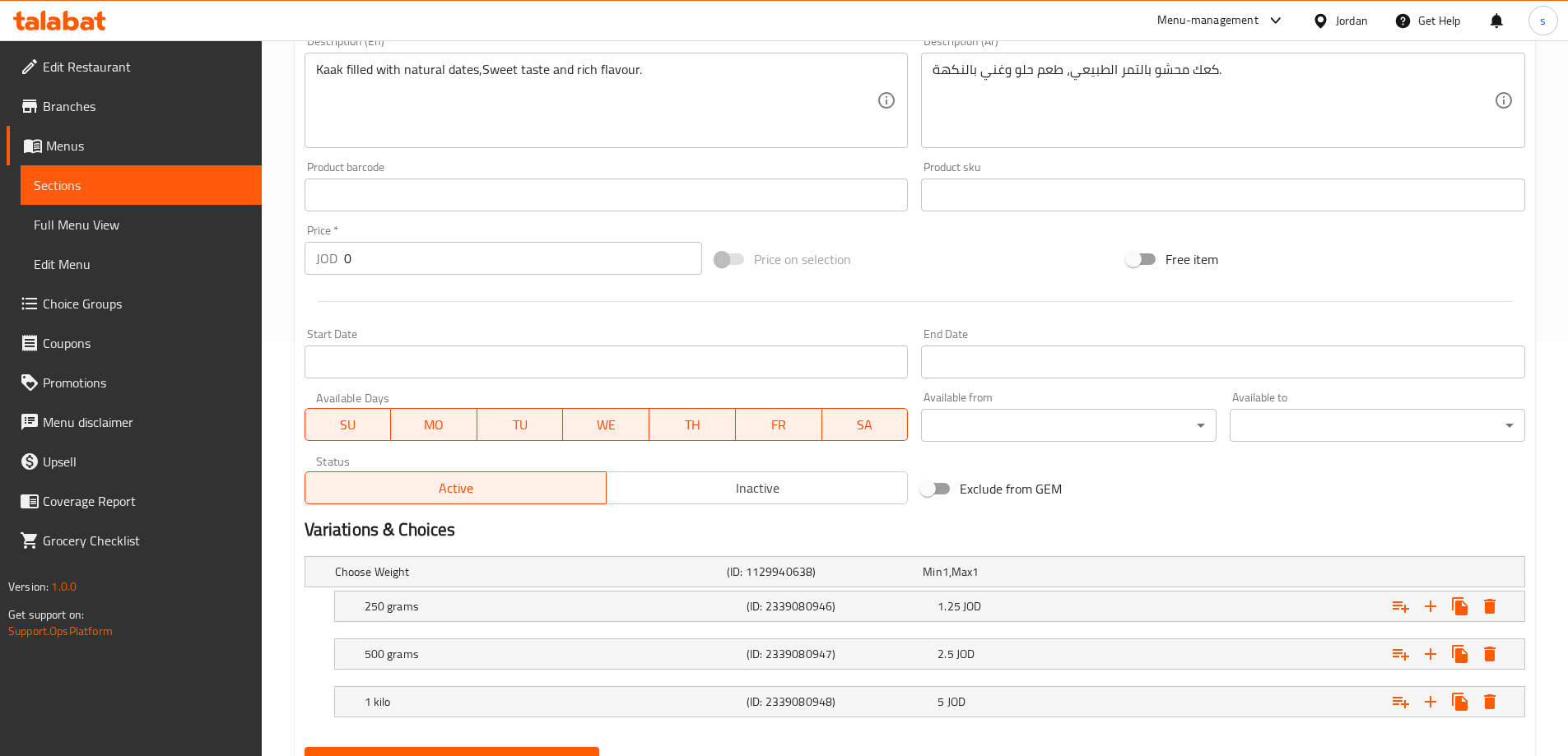
scroll to position [491, 0]
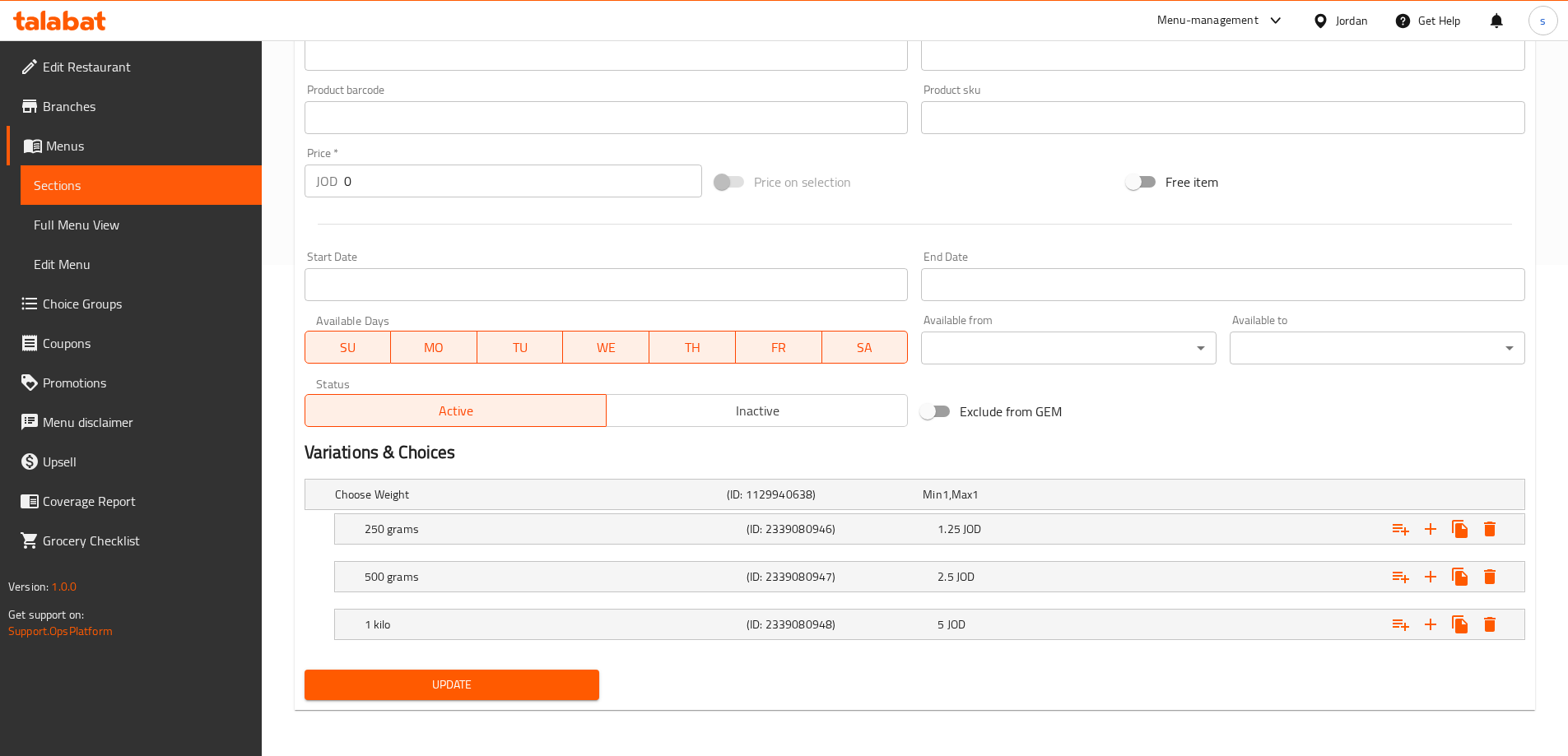
type input "Dates Maamoul"
click at [484, 676] on span "Update" at bounding box center [452, 685] width 269 height 21
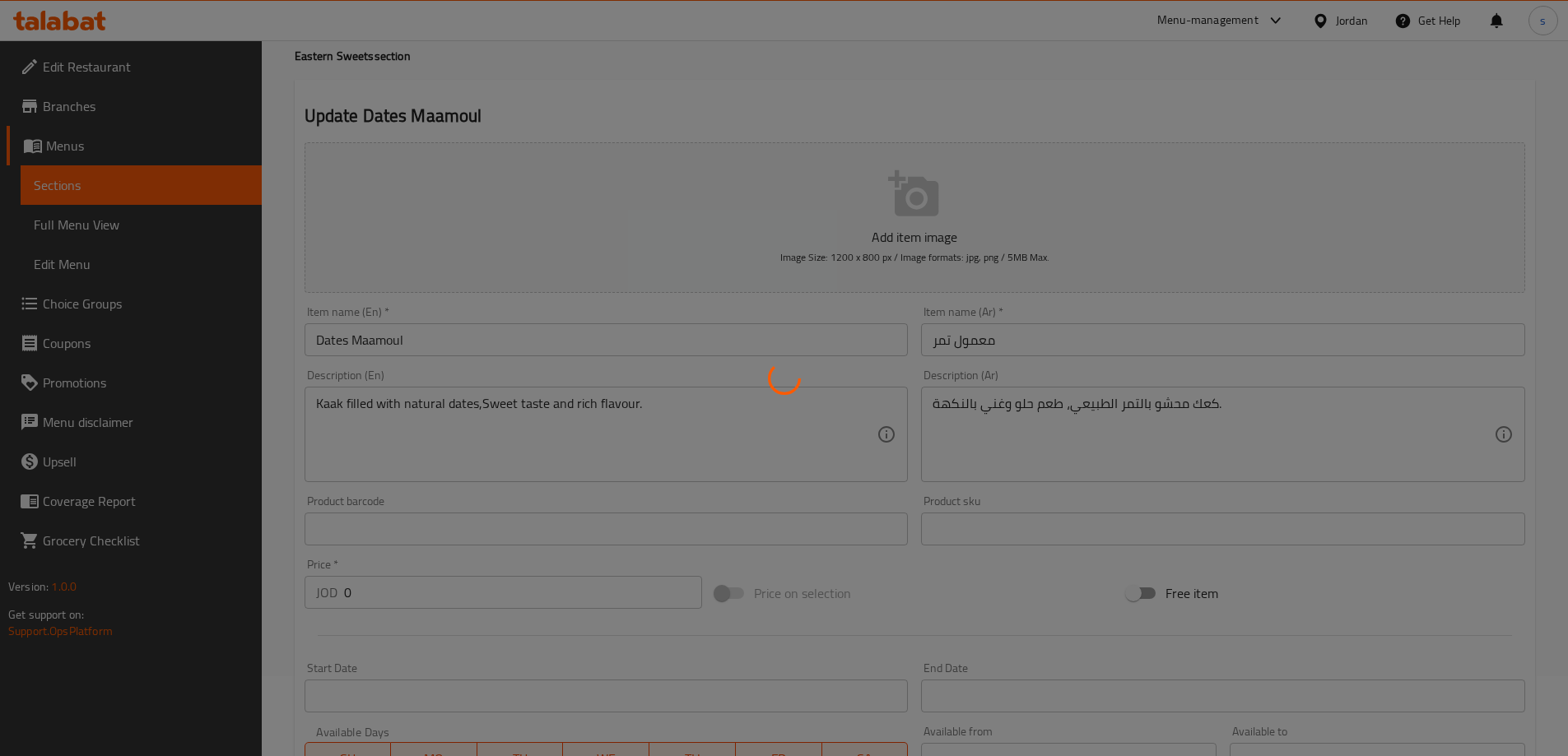
scroll to position [0, 0]
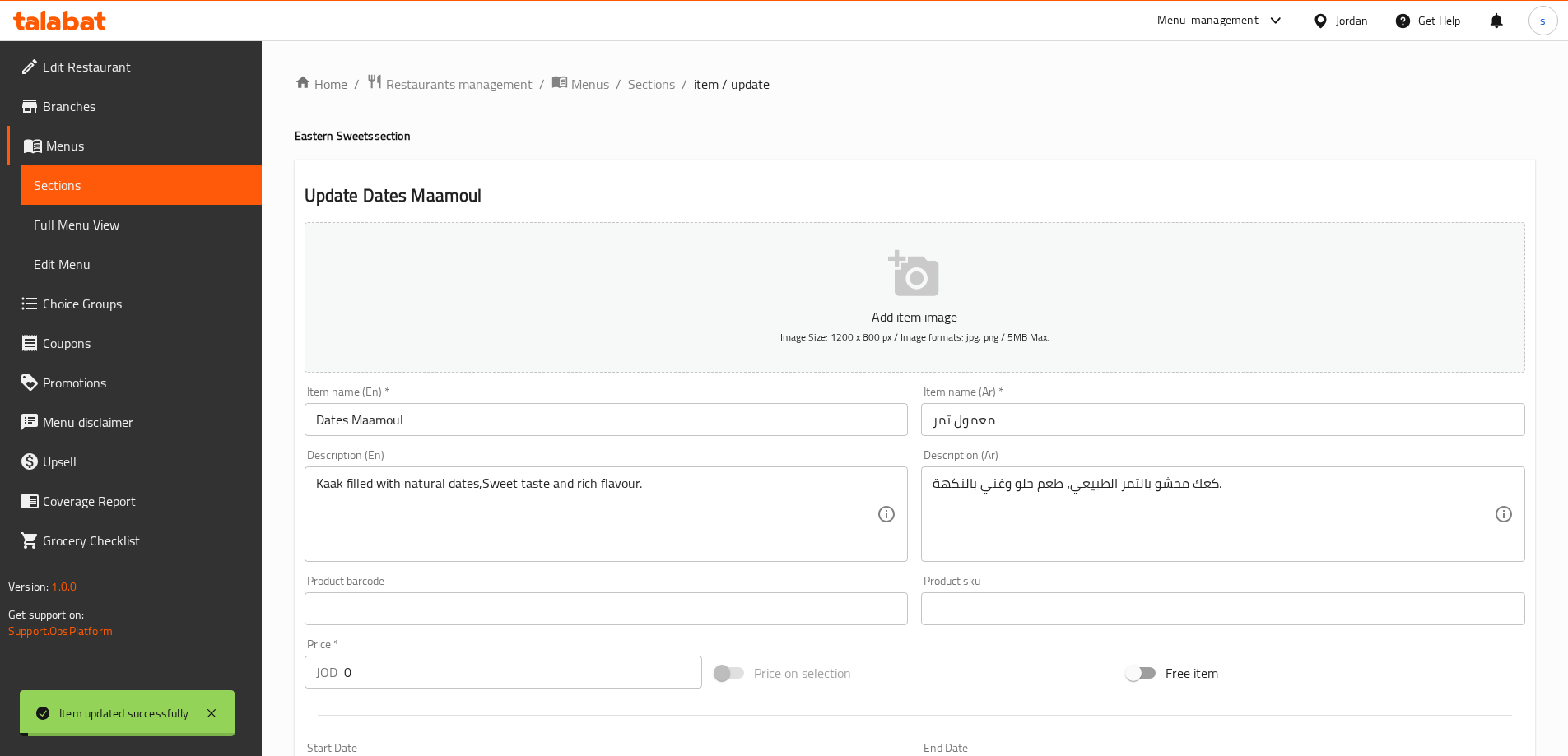
click at [657, 86] on span "Sections" at bounding box center [651, 84] width 47 height 20
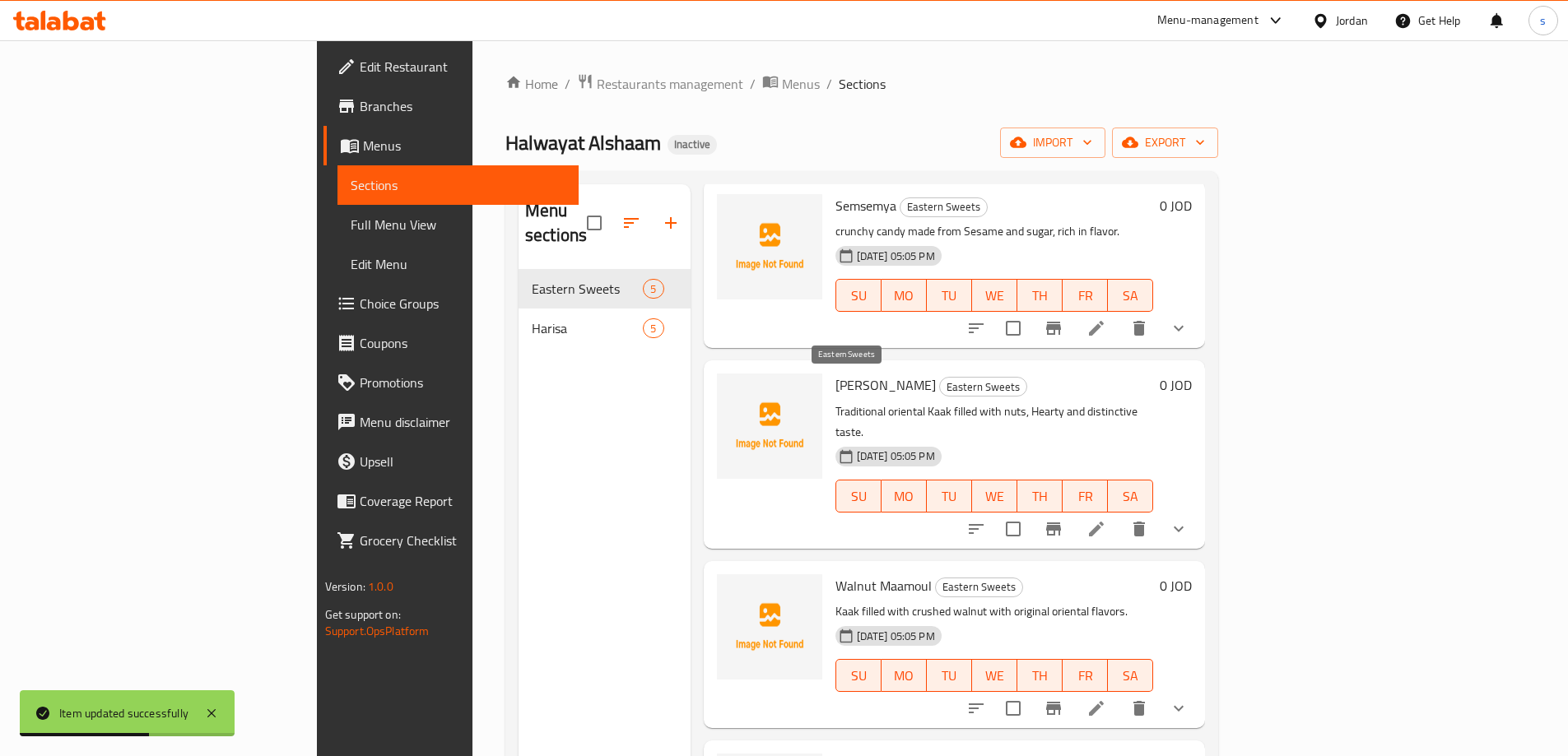
scroll to position [184, 0]
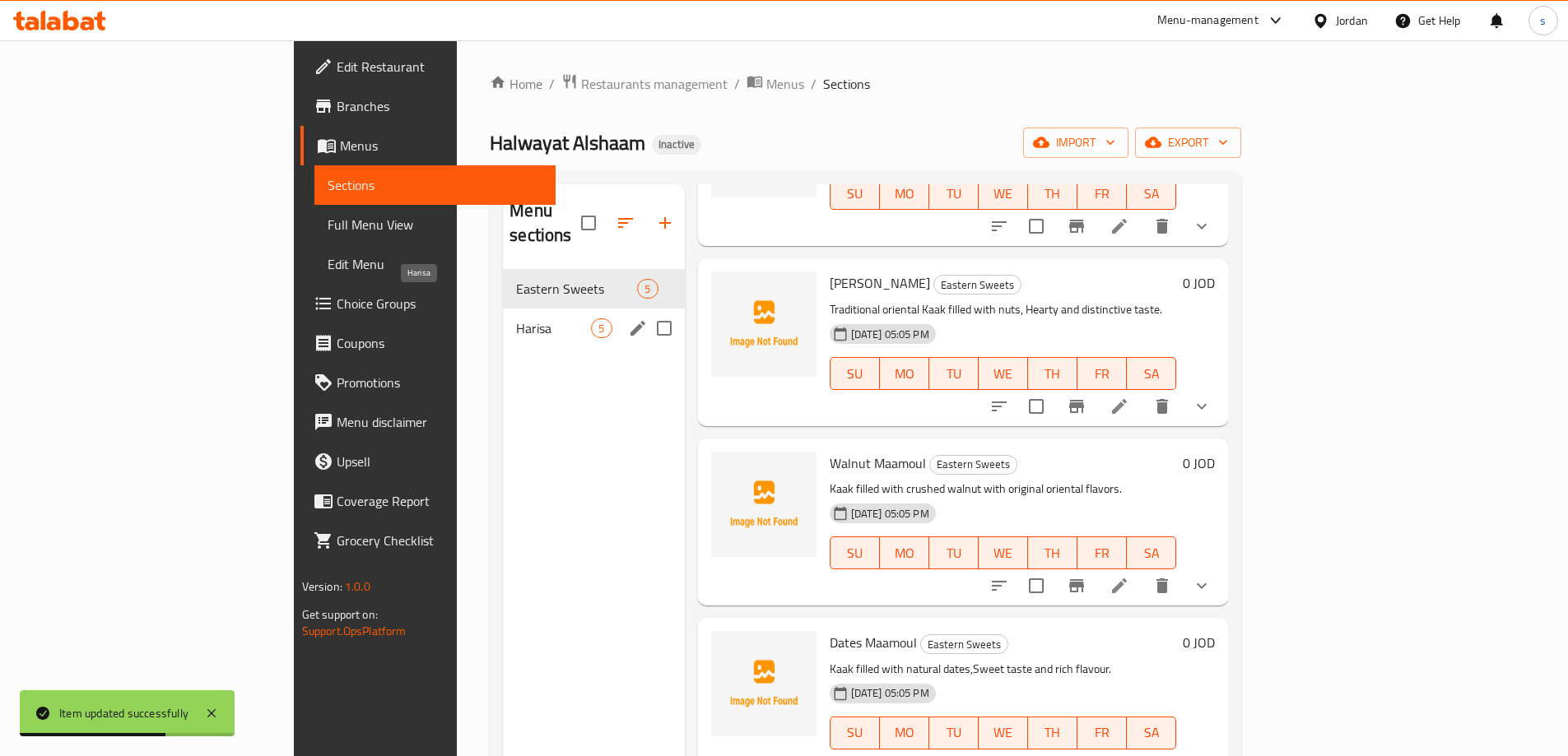
click at [516, 318] on span "Harisa" at bounding box center [553, 328] width 75 height 20
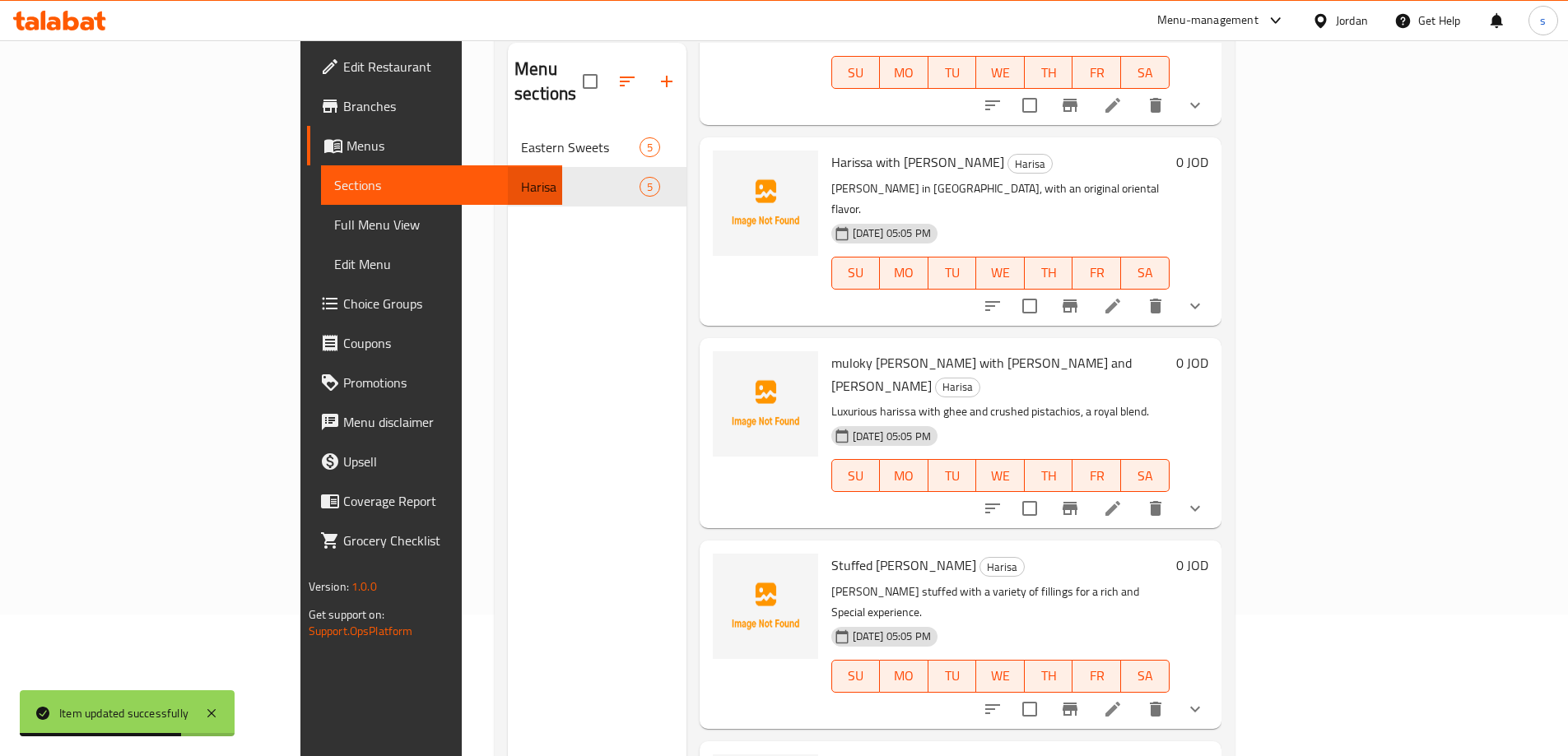
scroll to position [230, 0]
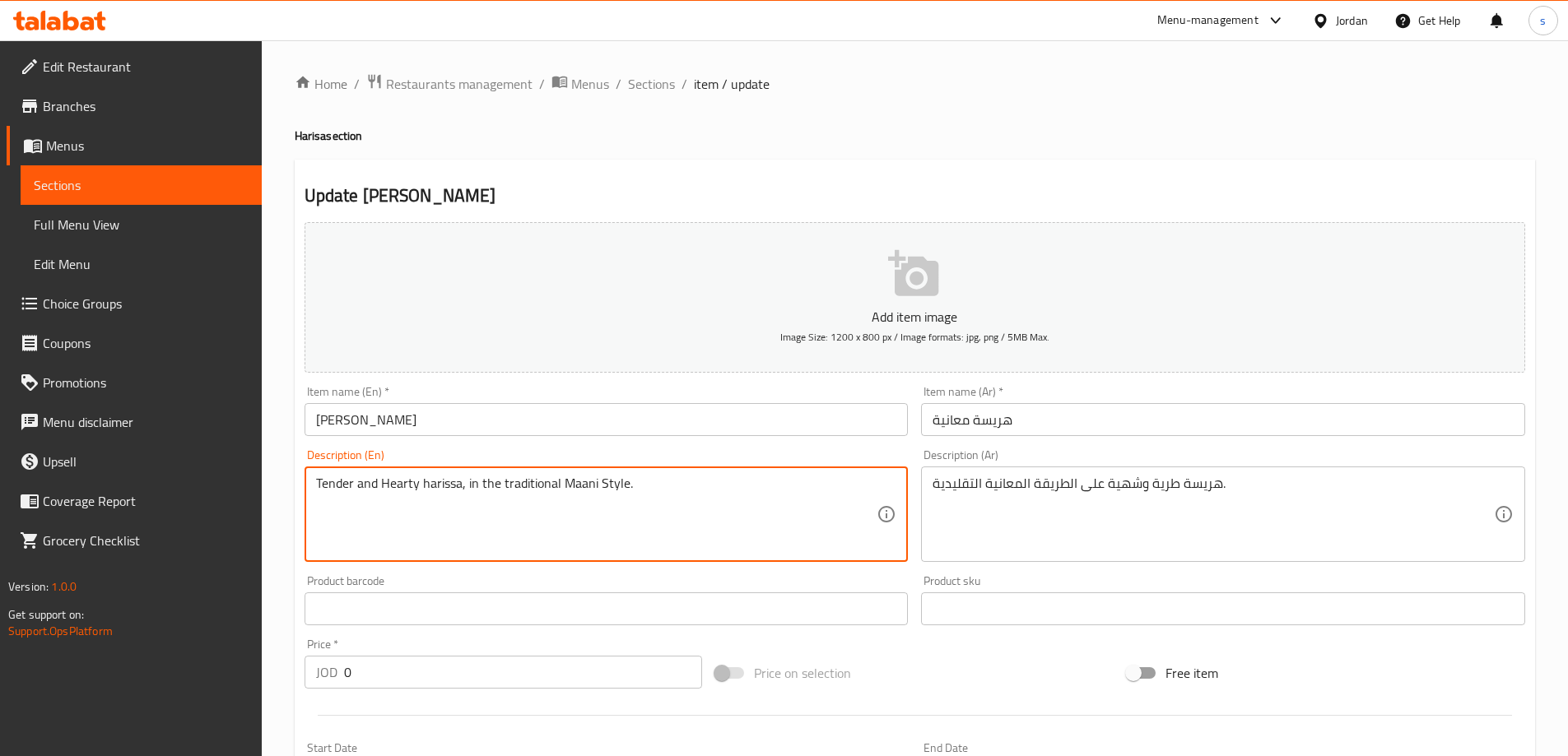
scroll to position [491, 0]
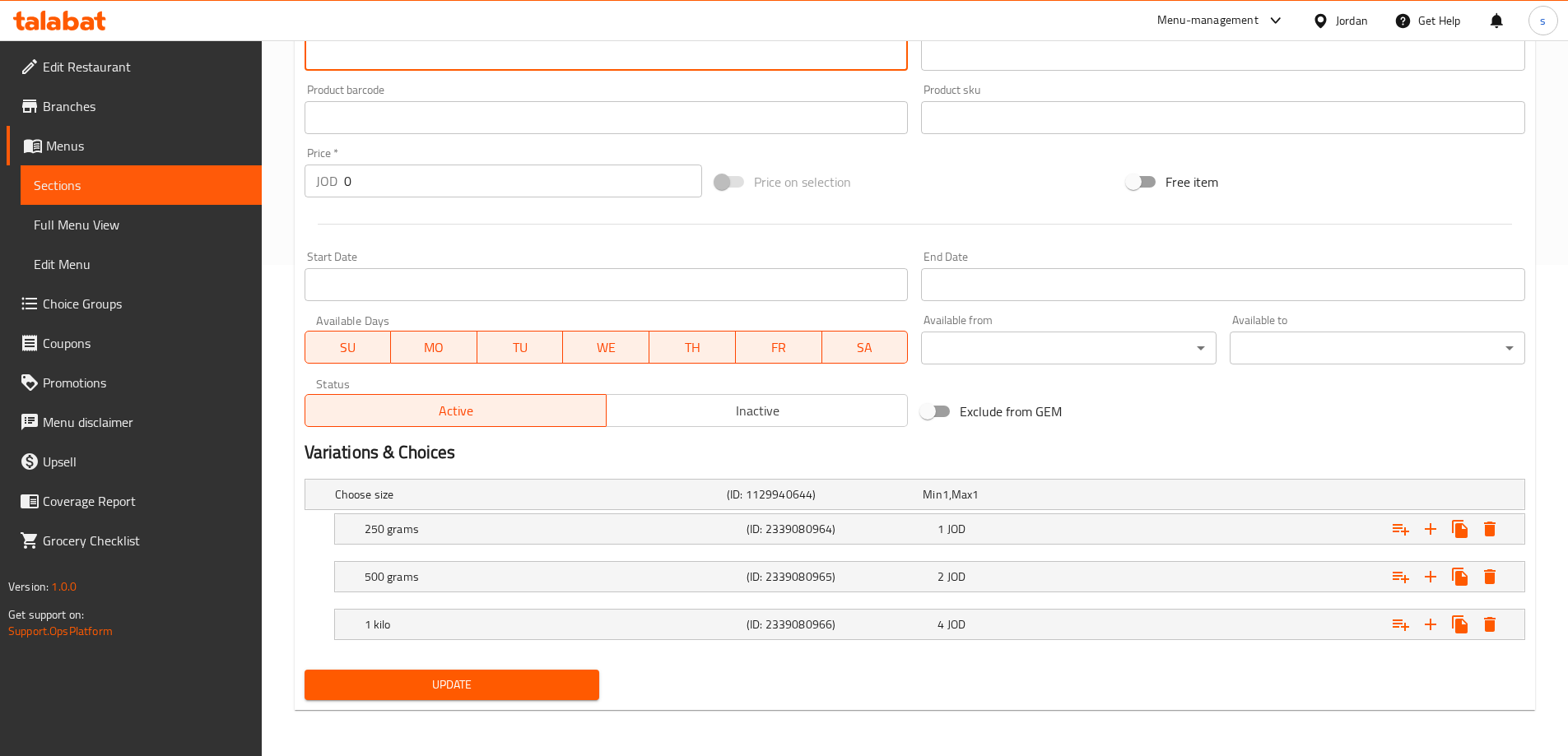
type textarea "Tender and Hearty harissa, in the traditional Maani Style."
click at [461, 680] on span "Update" at bounding box center [452, 685] width 269 height 21
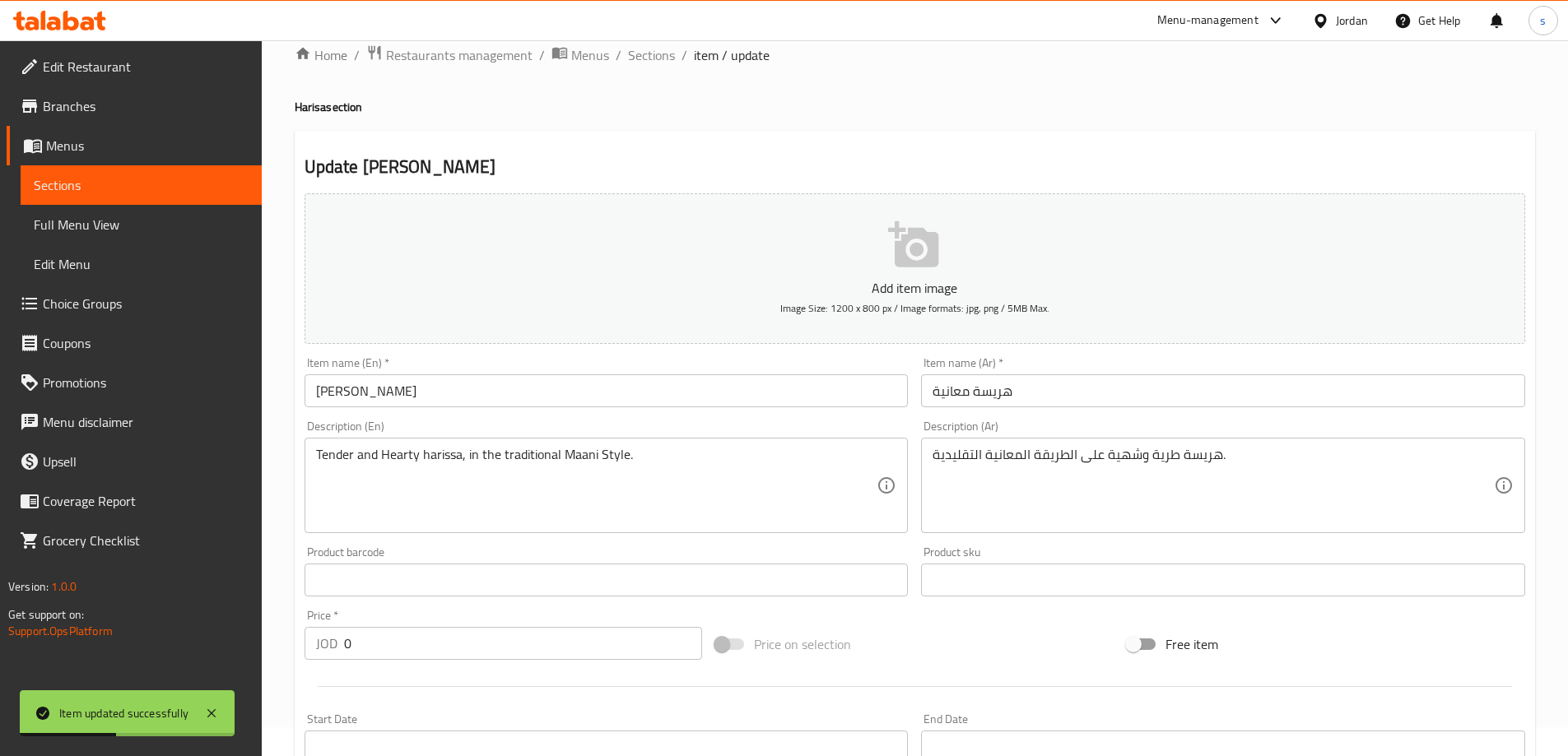
scroll to position [0, 0]
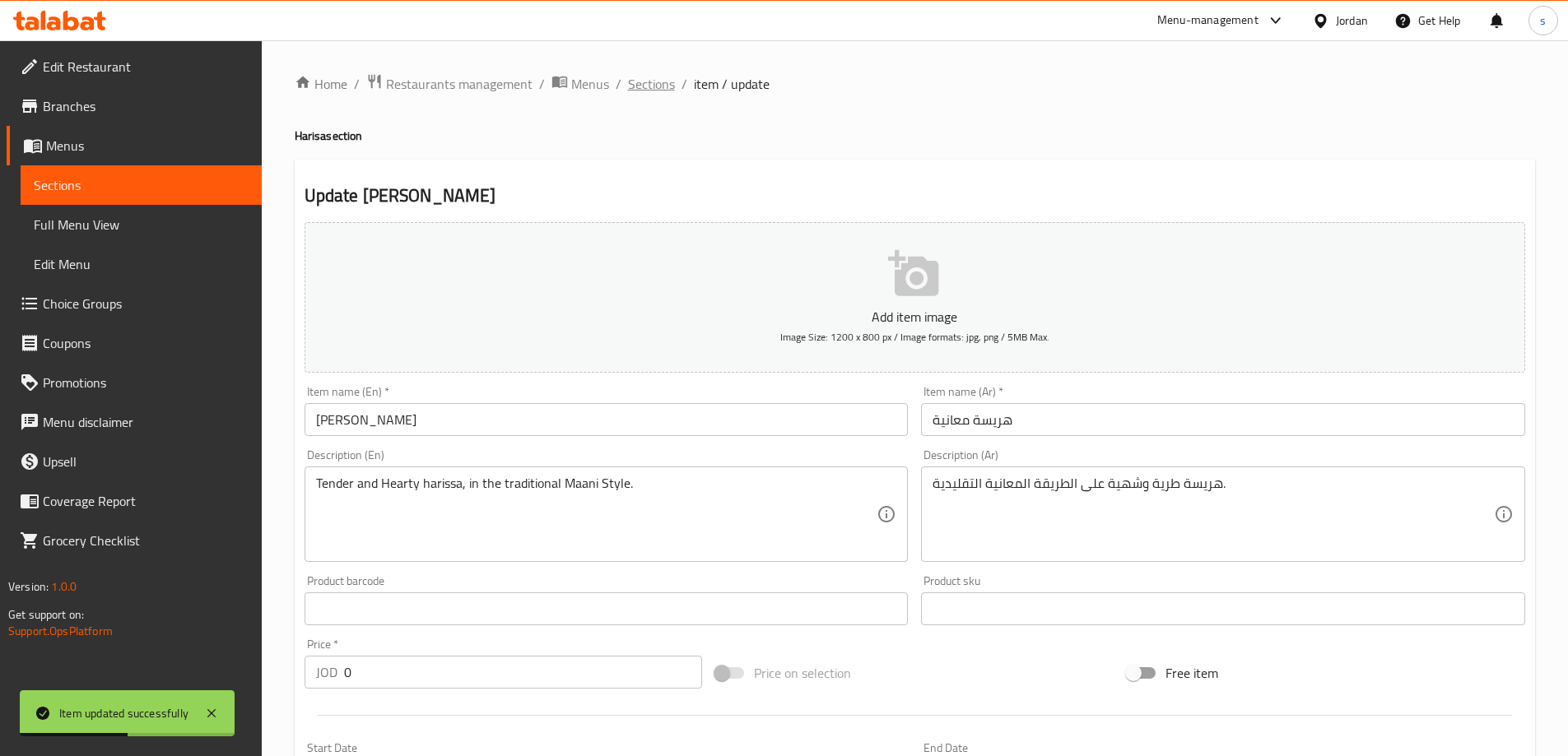
click at [631, 83] on span "Sections" at bounding box center [651, 84] width 47 height 20
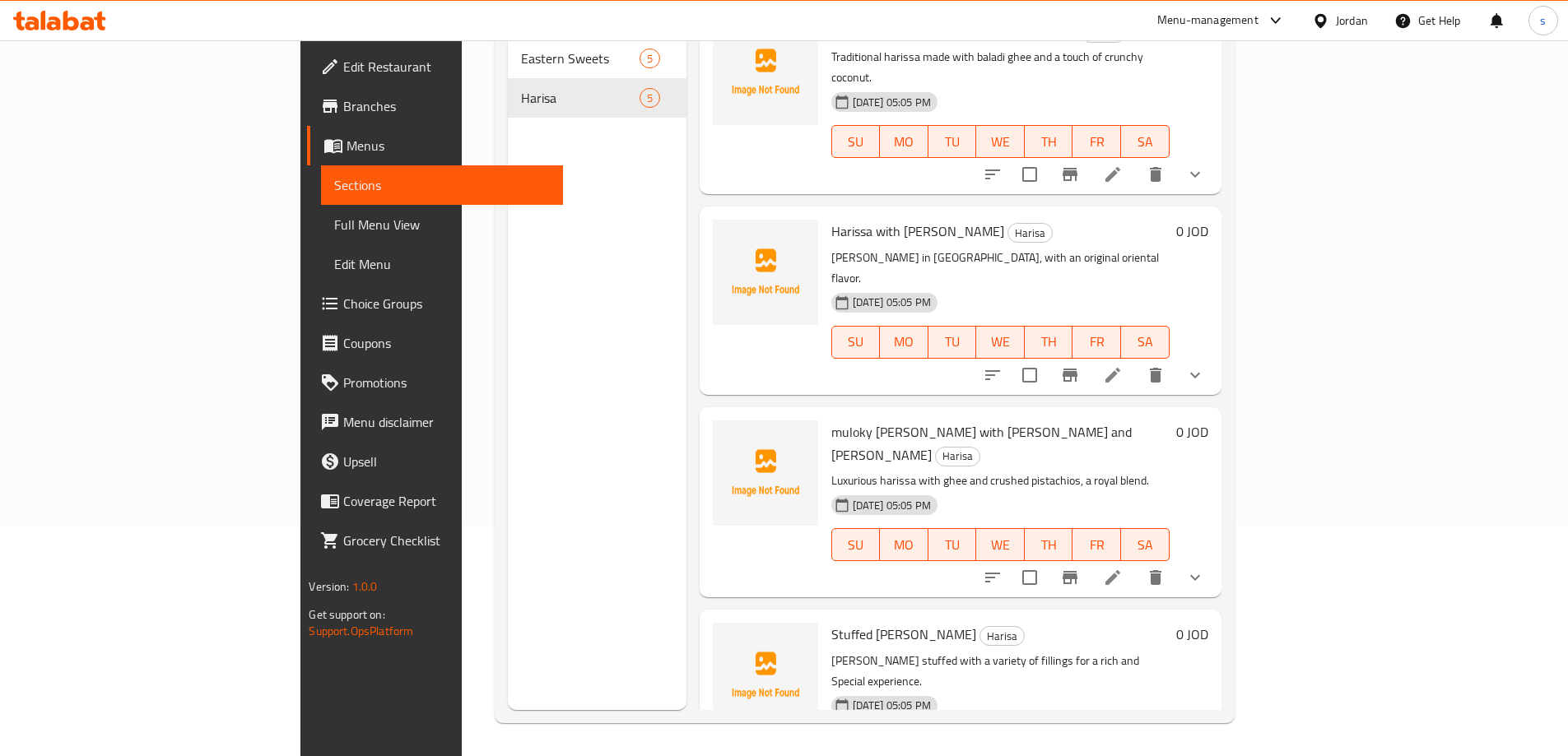
scroll to position [19, 0]
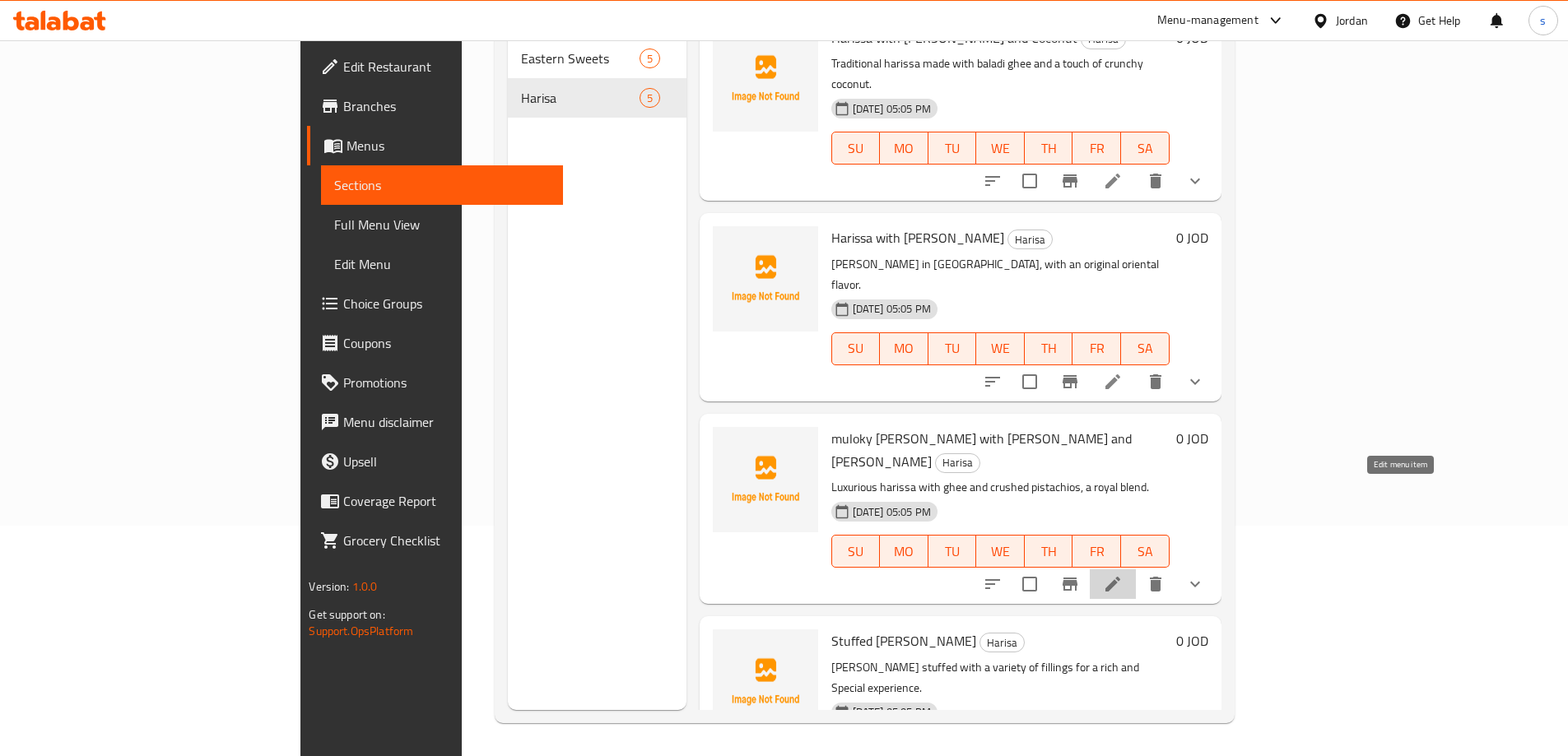
click at [1123, 574] on icon at bounding box center [1113, 584] width 20 height 20
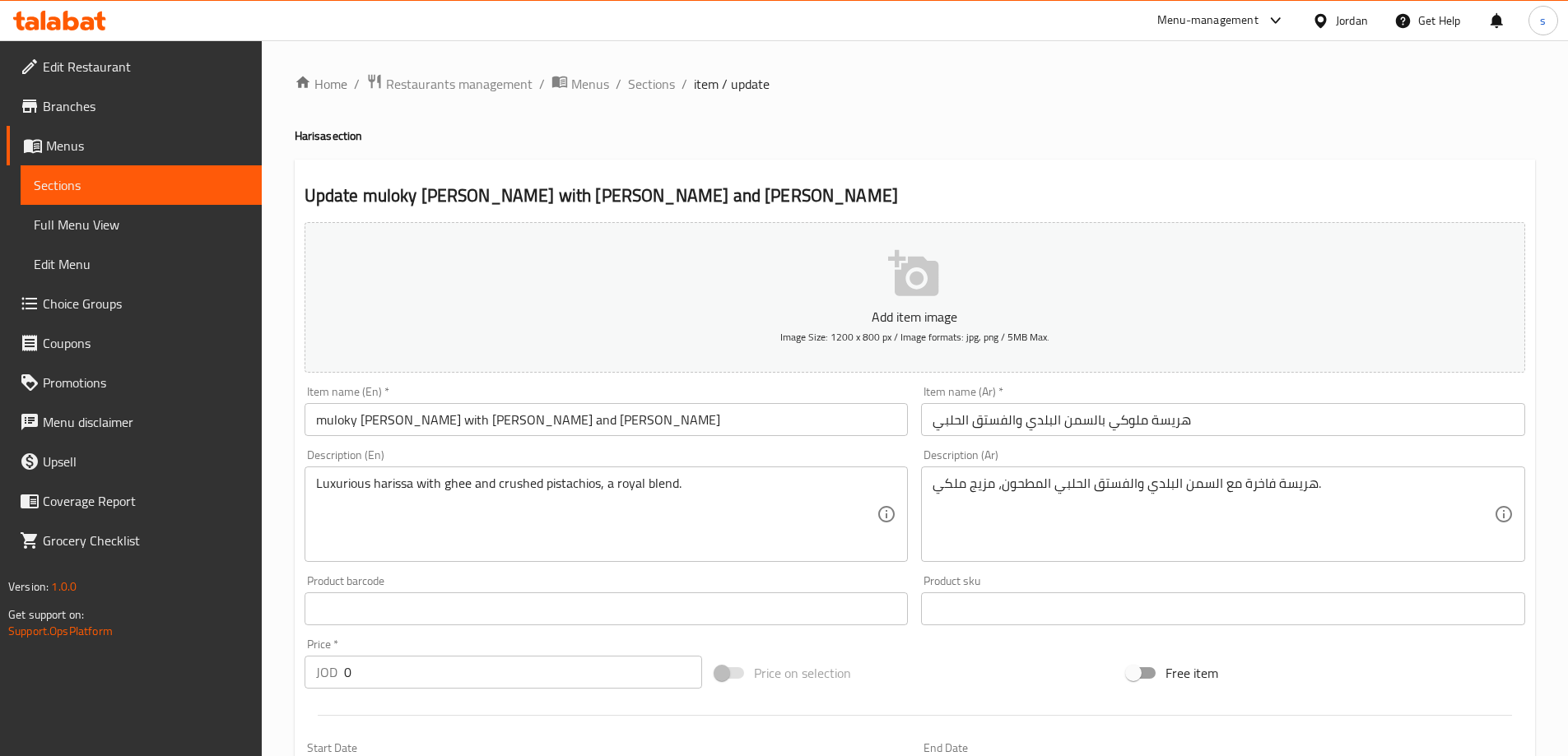
click at [338, 417] on input "muloky Harissa with baladi Ghee and Pistachios" at bounding box center [606, 420] width 604 height 33
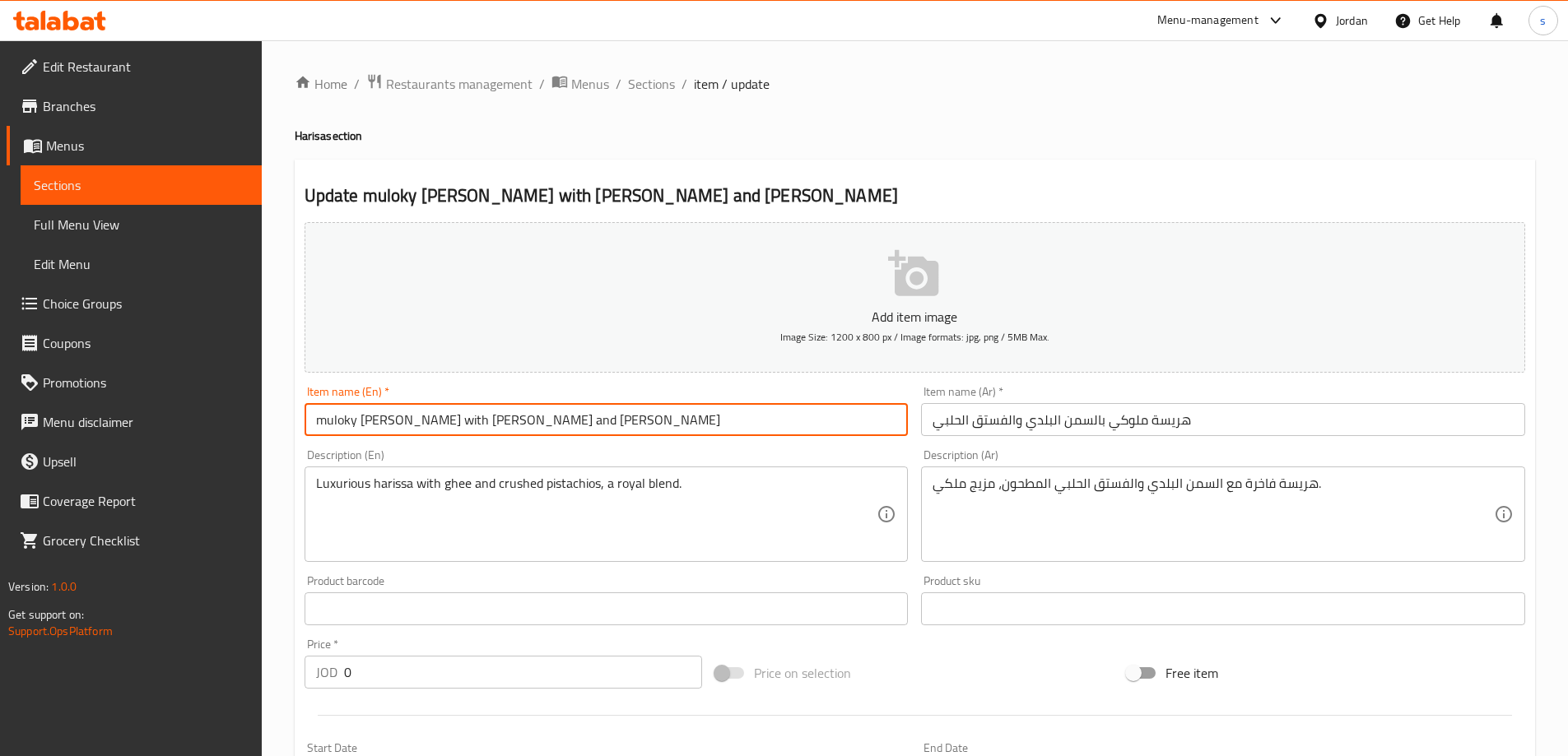
click at [338, 417] on input "muloky Harissa with baladi Ghee and Pistachios" at bounding box center [606, 420] width 604 height 33
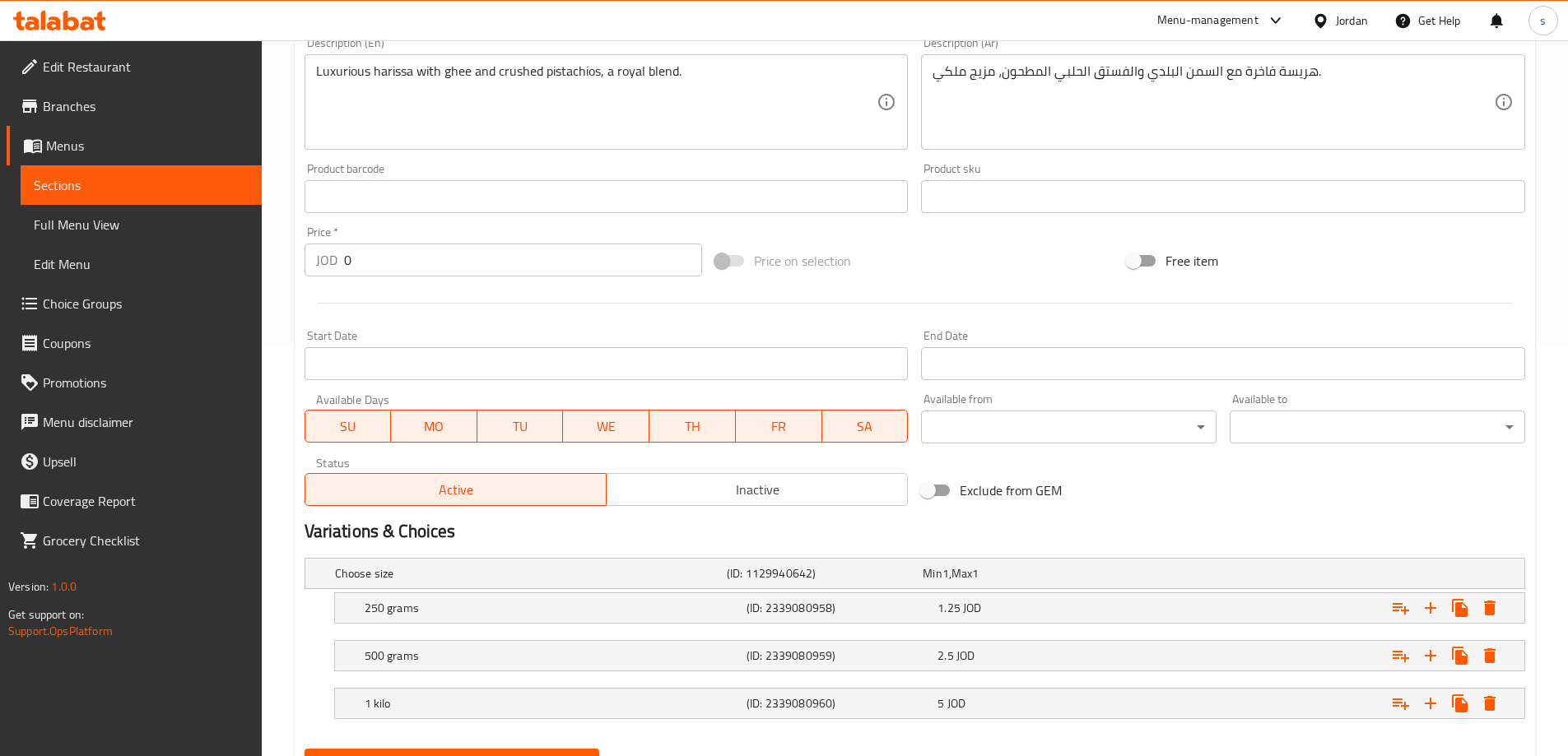
scroll to position [491, 0]
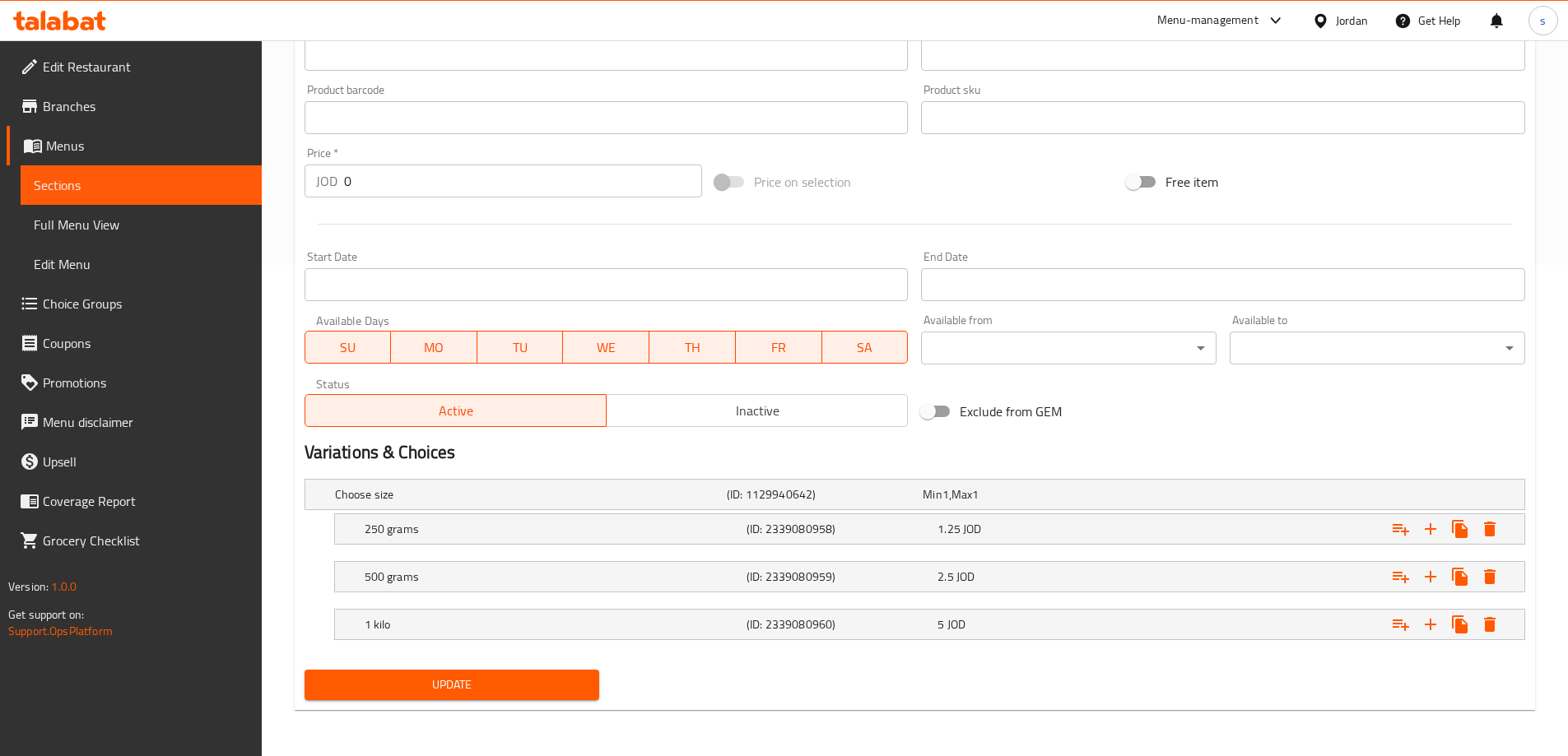
type input "Royal Harissa with [PERSON_NAME] and [PERSON_NAME]"
click at [425, 680] on span "Update" at bounding box center [452, 685] width 269 height 21
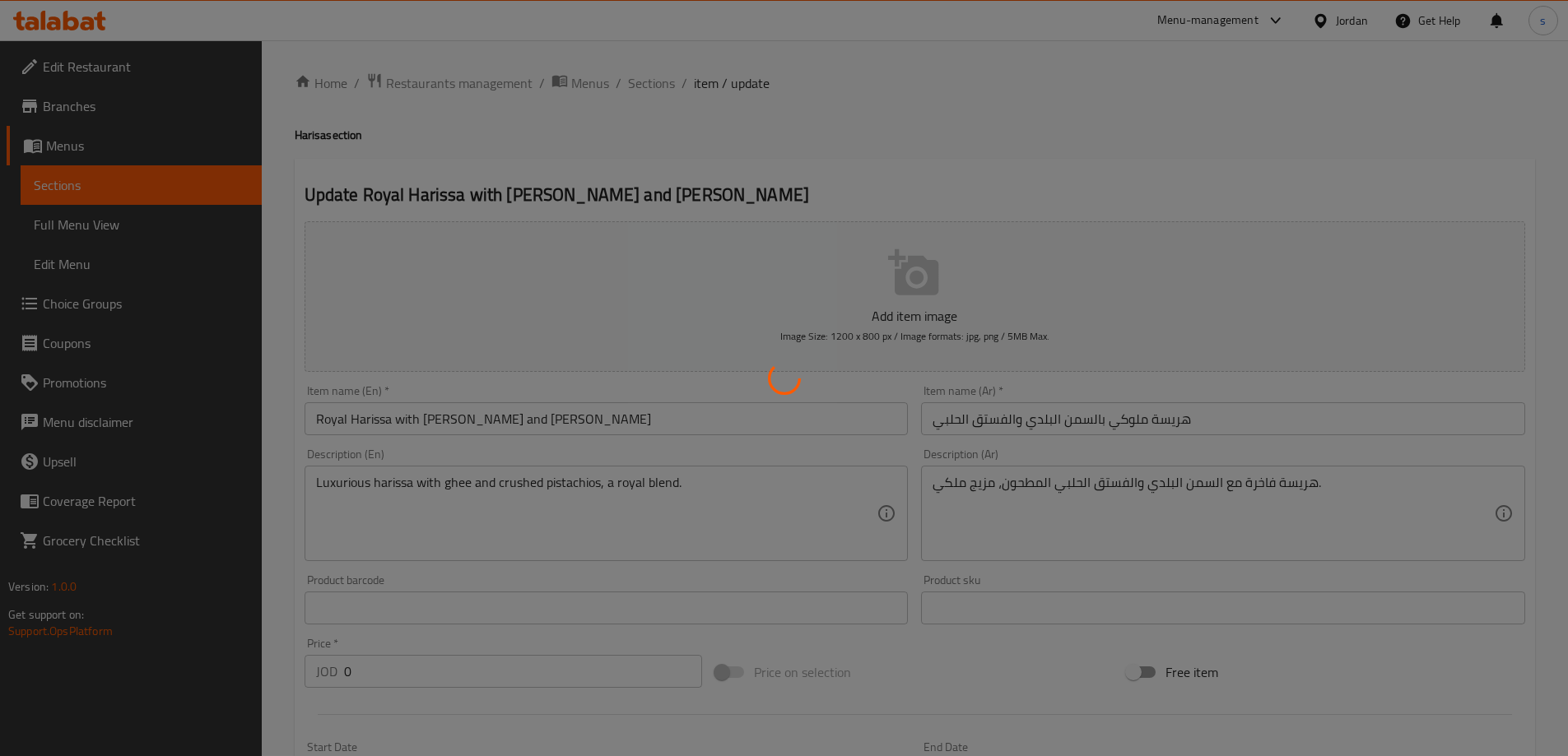
scroll to position [0, 0]
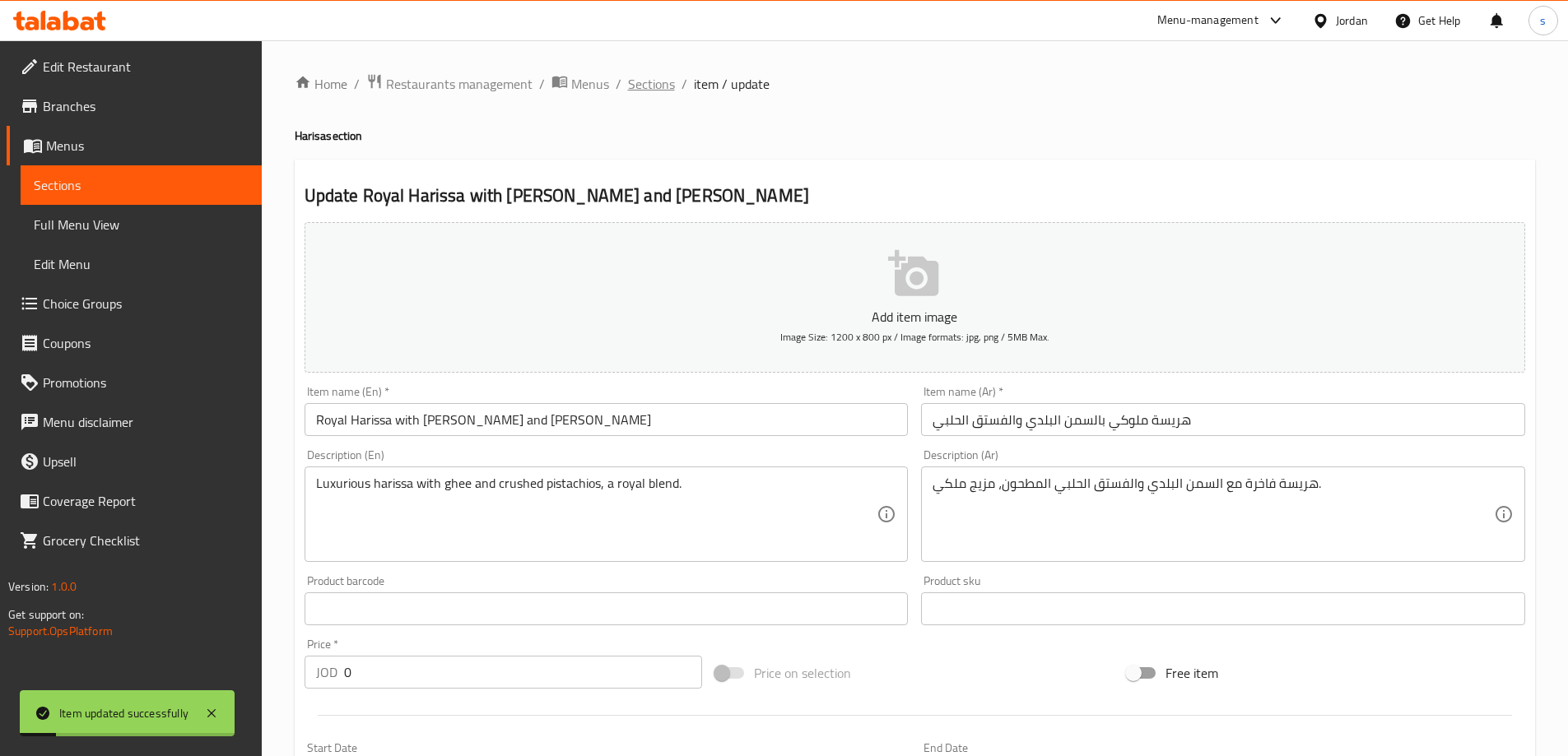
click at [647, 82] on span "Sections" at bounding box center [651, 84] width 47 height 20
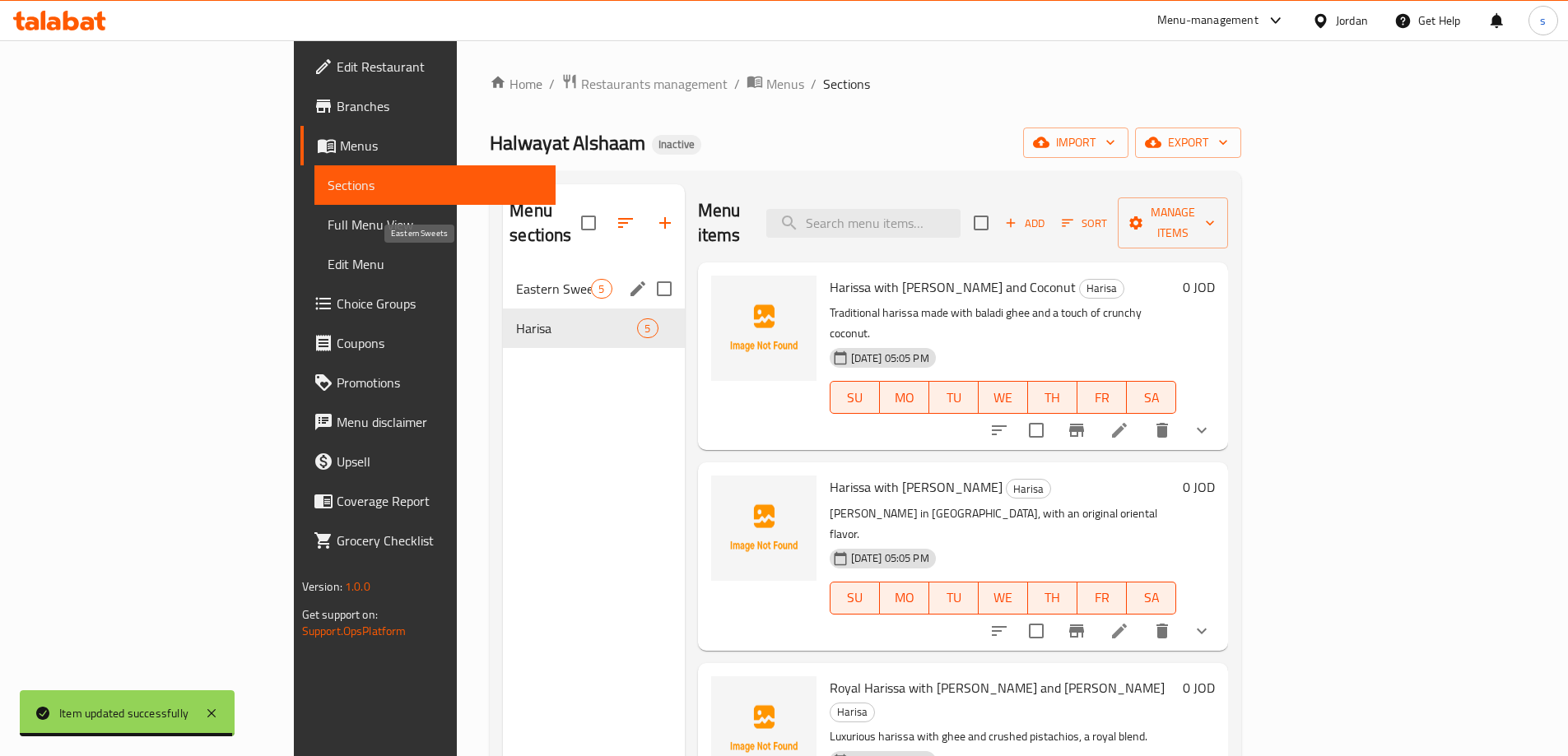
click at [516, 279] on span "Eastern Sweets" at bounding box center [553, 289] width 75 height 20
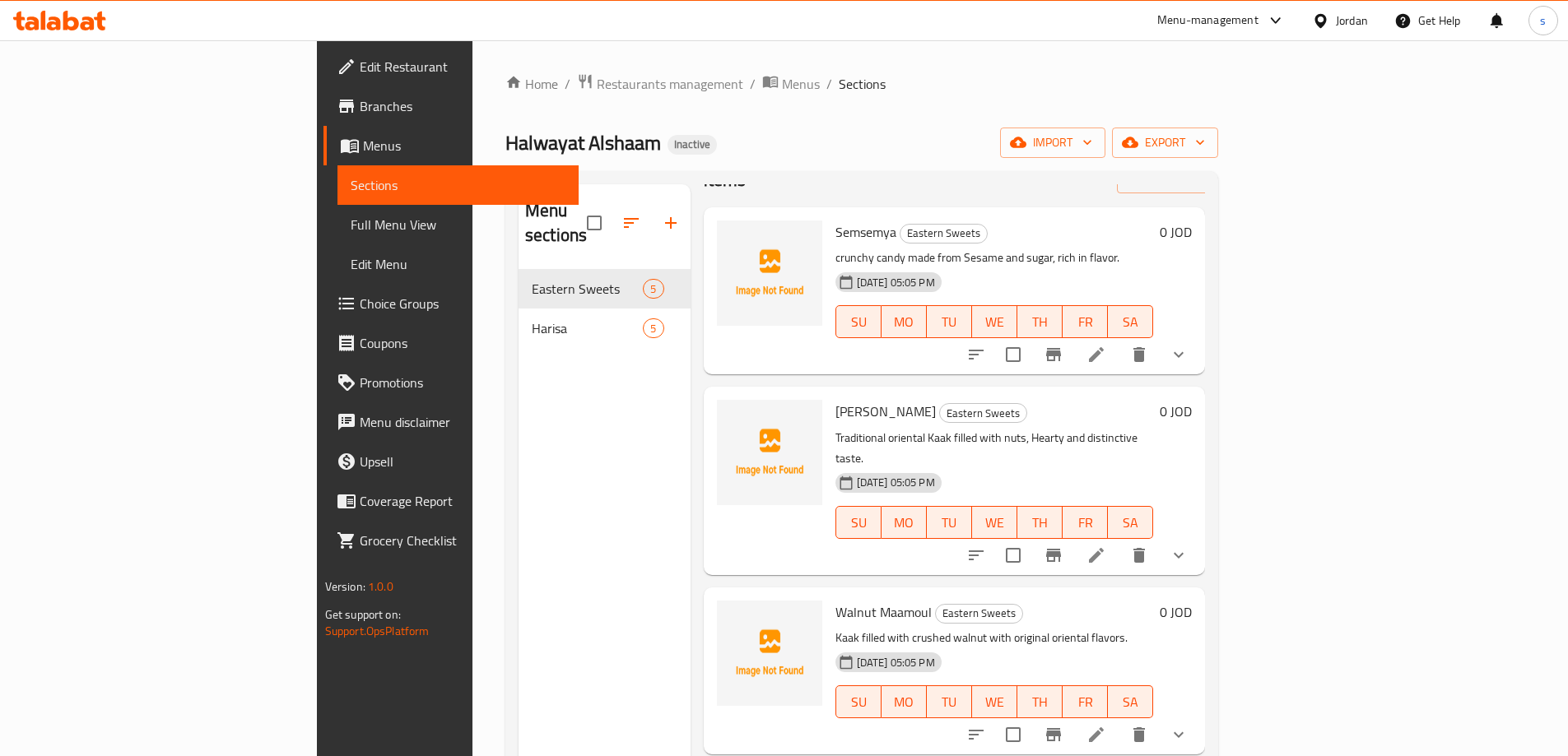
scroll to position [82, 0]
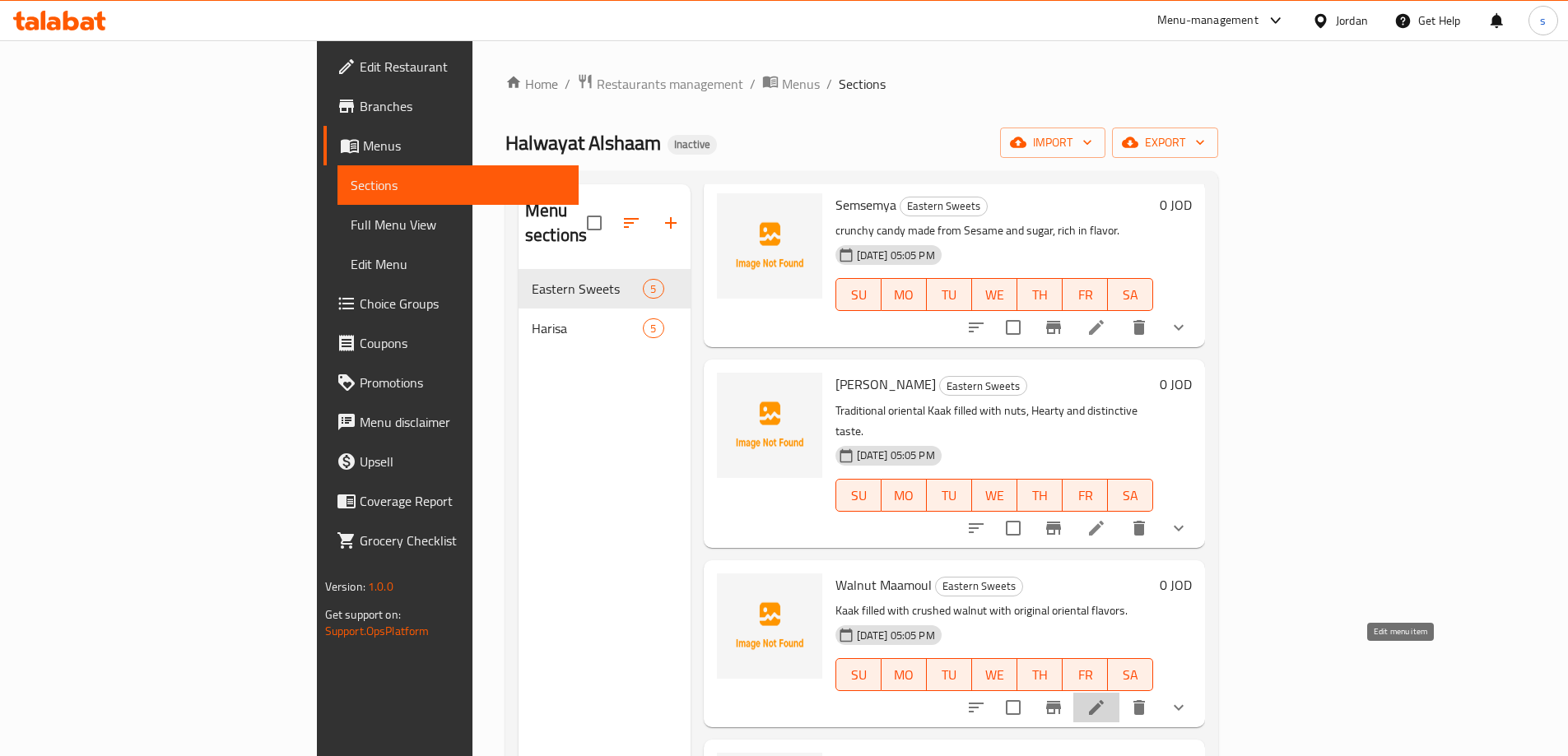
click at [1106, 698] on icon at bounding box center [1096, 708] width 20 height 20
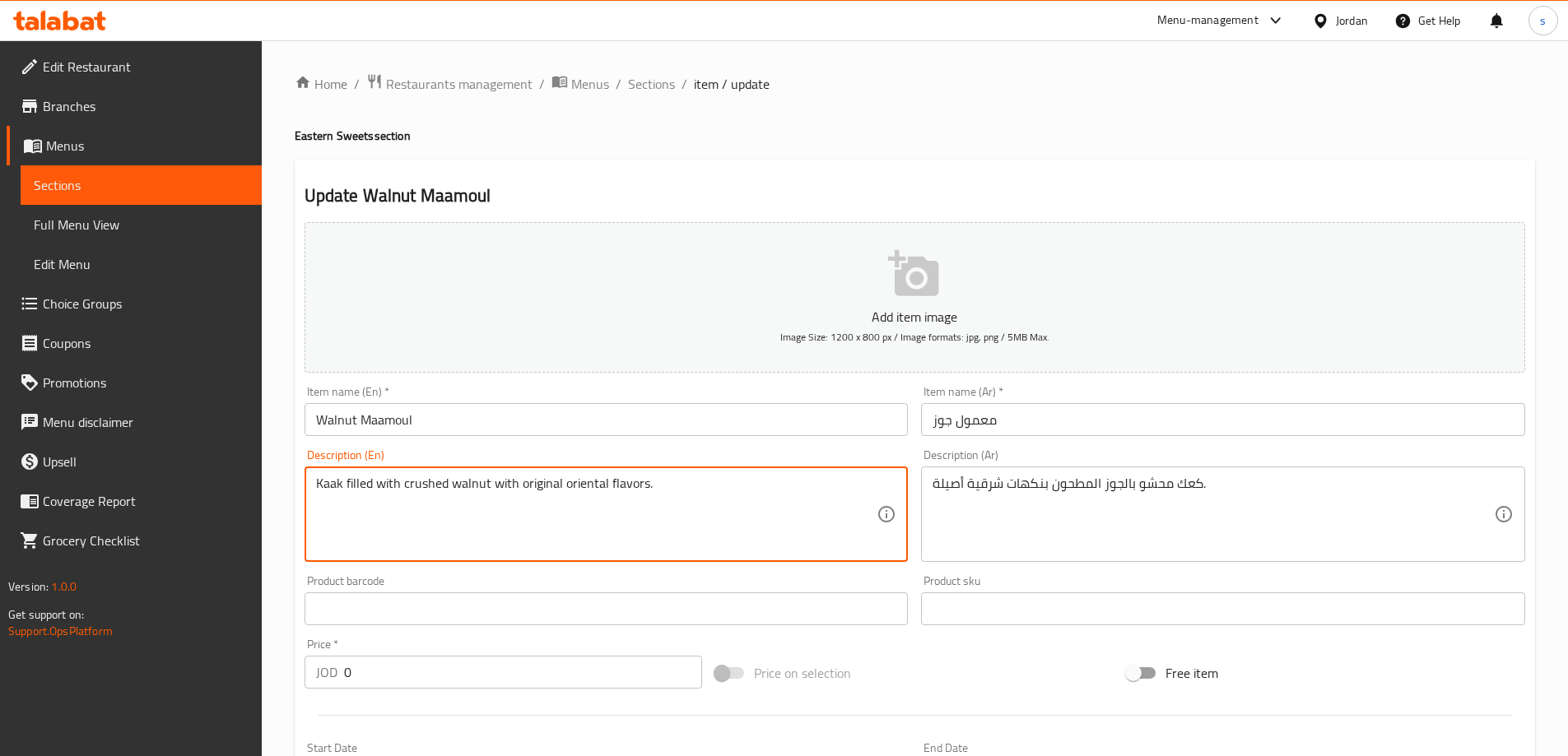
click at [535, 488] on textarea "Kaak filled with crushed walnut with original oriental flavors." at bounding box center [597, 514] width 562 height 78
paste textarea "authentic"
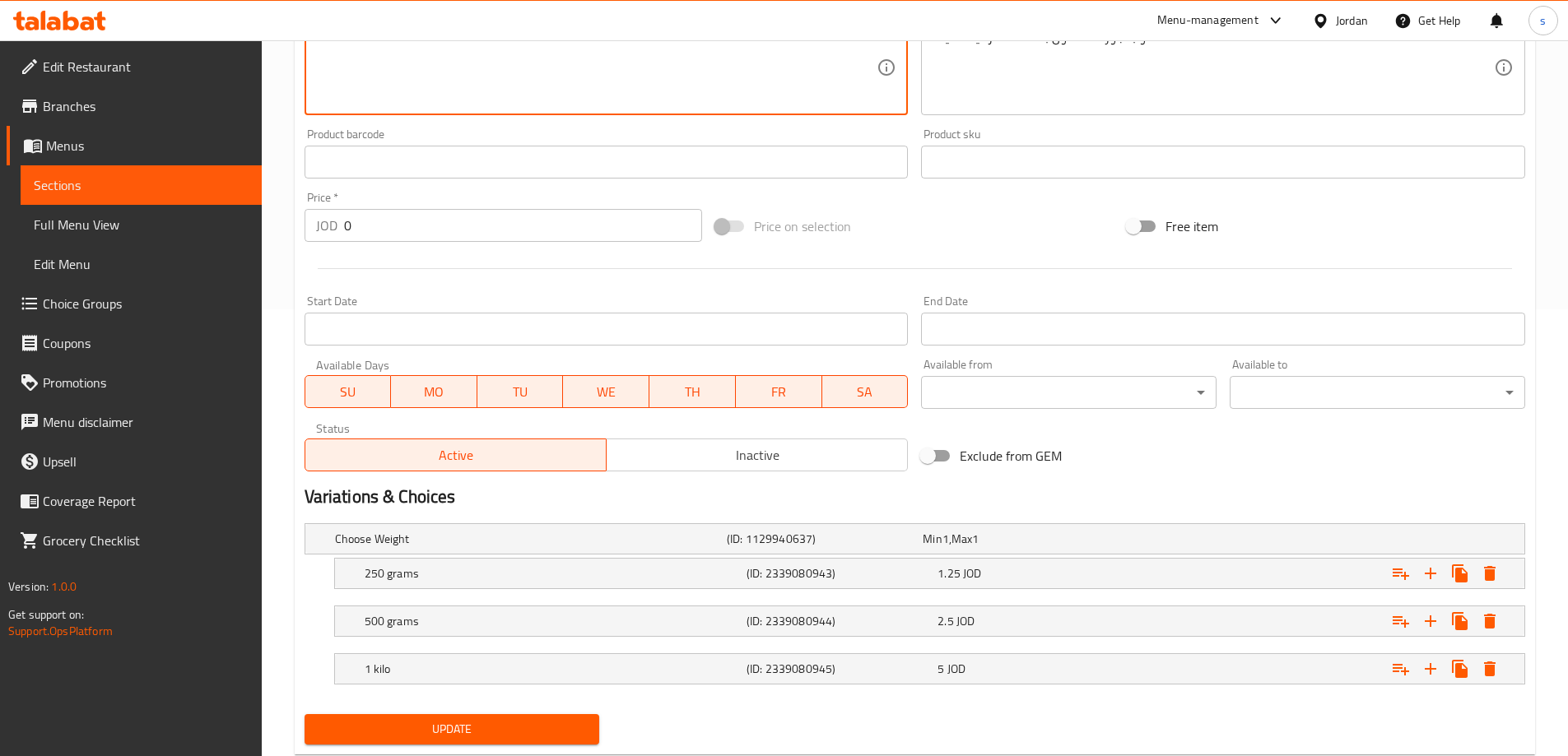
scroll to position [491, 0]
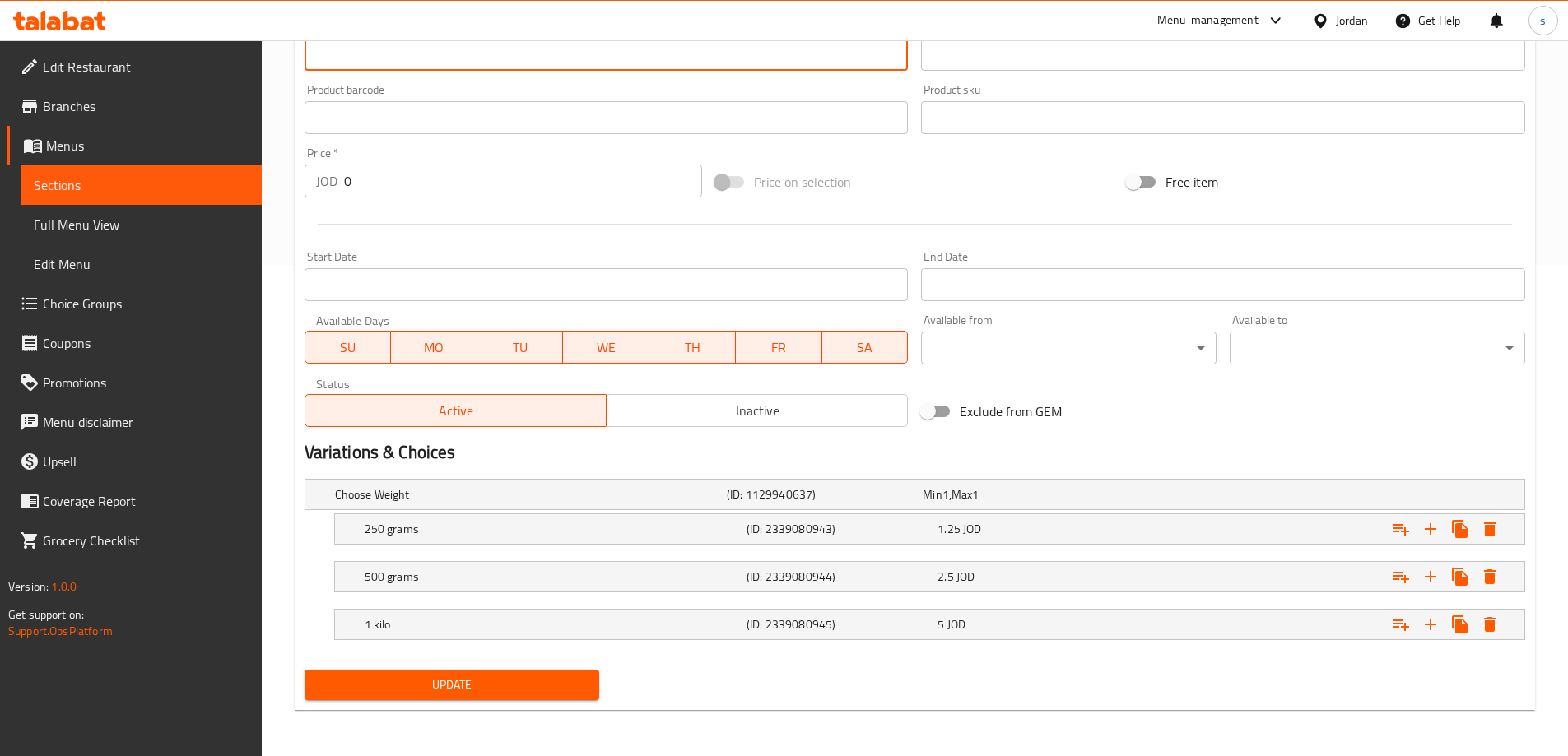
type textarea "Kaak filled with crushed walnut with authentic oriental flavors."
click at [430, 692] on span "Update" at bounding box center [452, 685] width 269 height 21
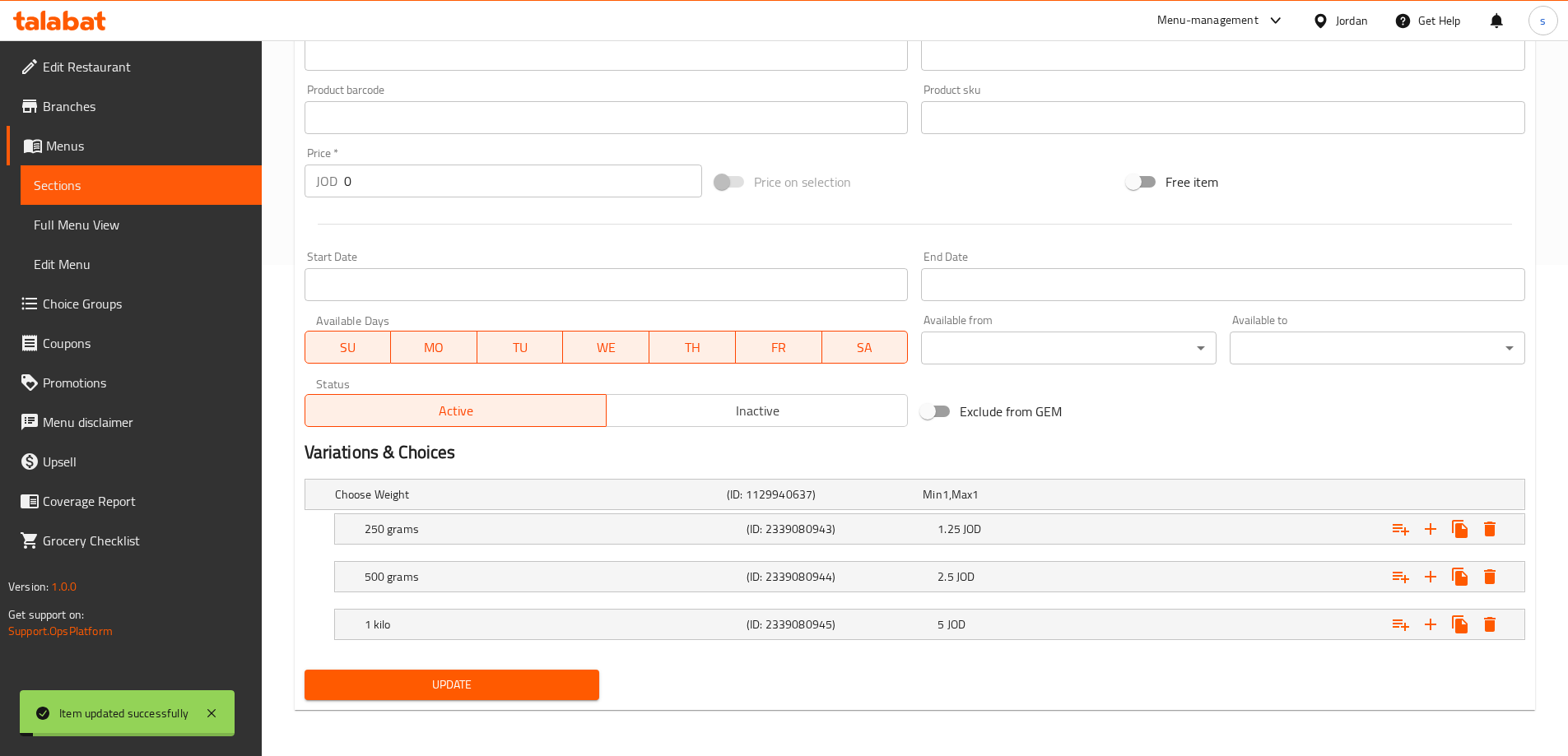
click at [149, 223] on span "Full Menu View" at bounding box center [141, 225] width 215 height 20
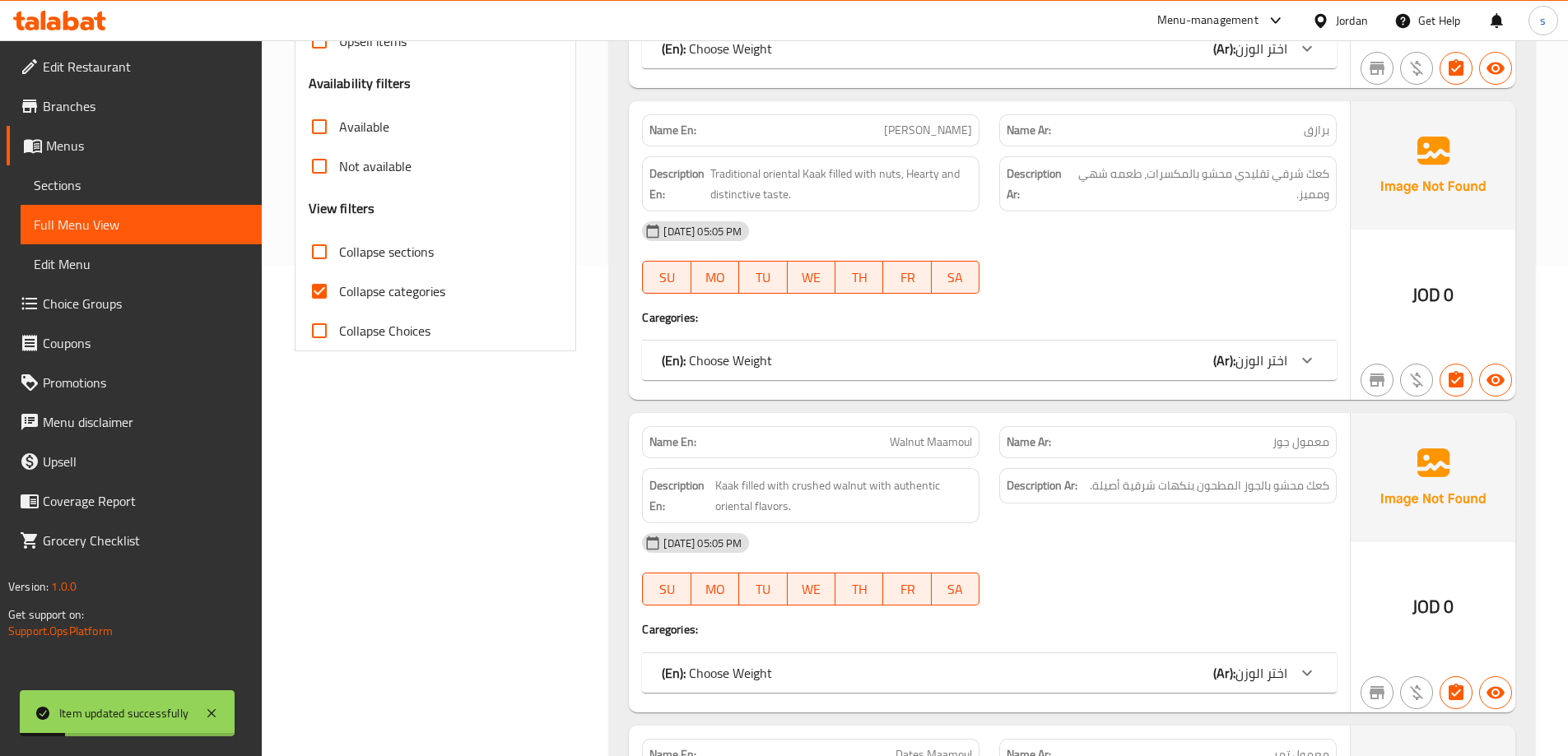
click at [354, 286] on span "Collapse categories" at bounding box center [392, 292] width 106 height 20
click at [339, 286] on input "Collapse categories" at bounding box center [320, 292] width 40 height 40
checkbox input "false"
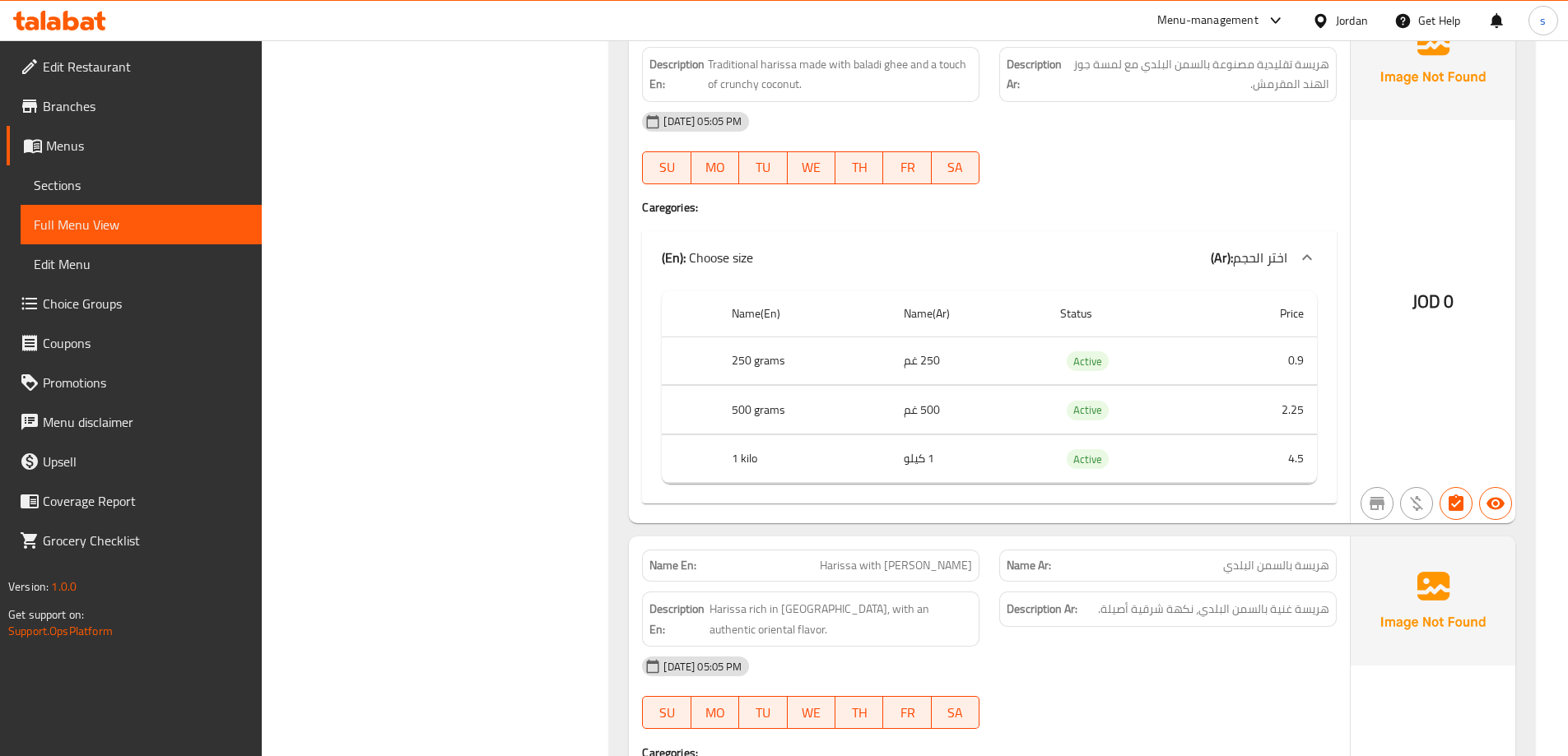
scroll to position [3209, 0]
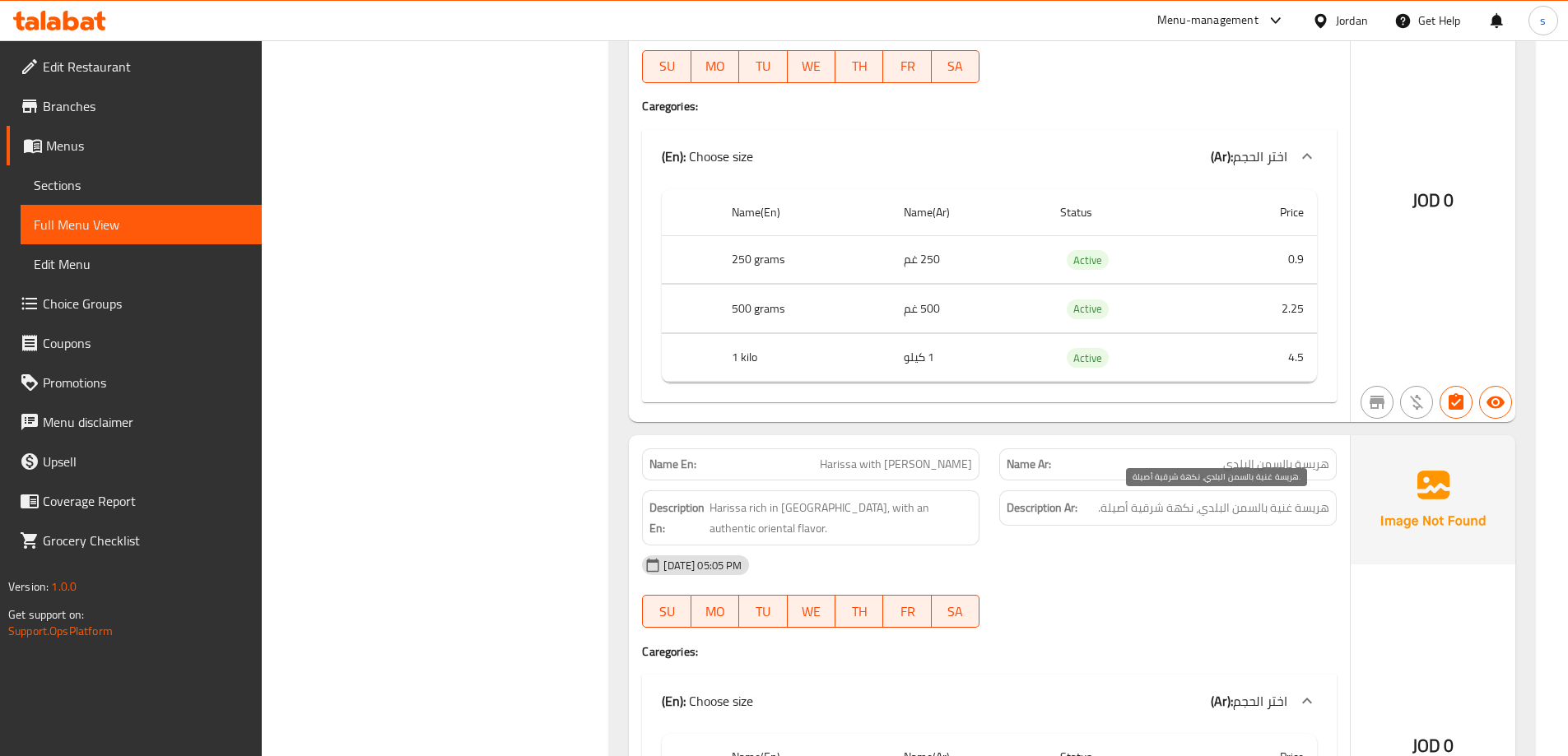
click at [1123, 510] on span "هريسة غنية بالسمن البلدي، نكهة شرقية أصيلة." at bounding box center [1213, 508] width 231 height 21
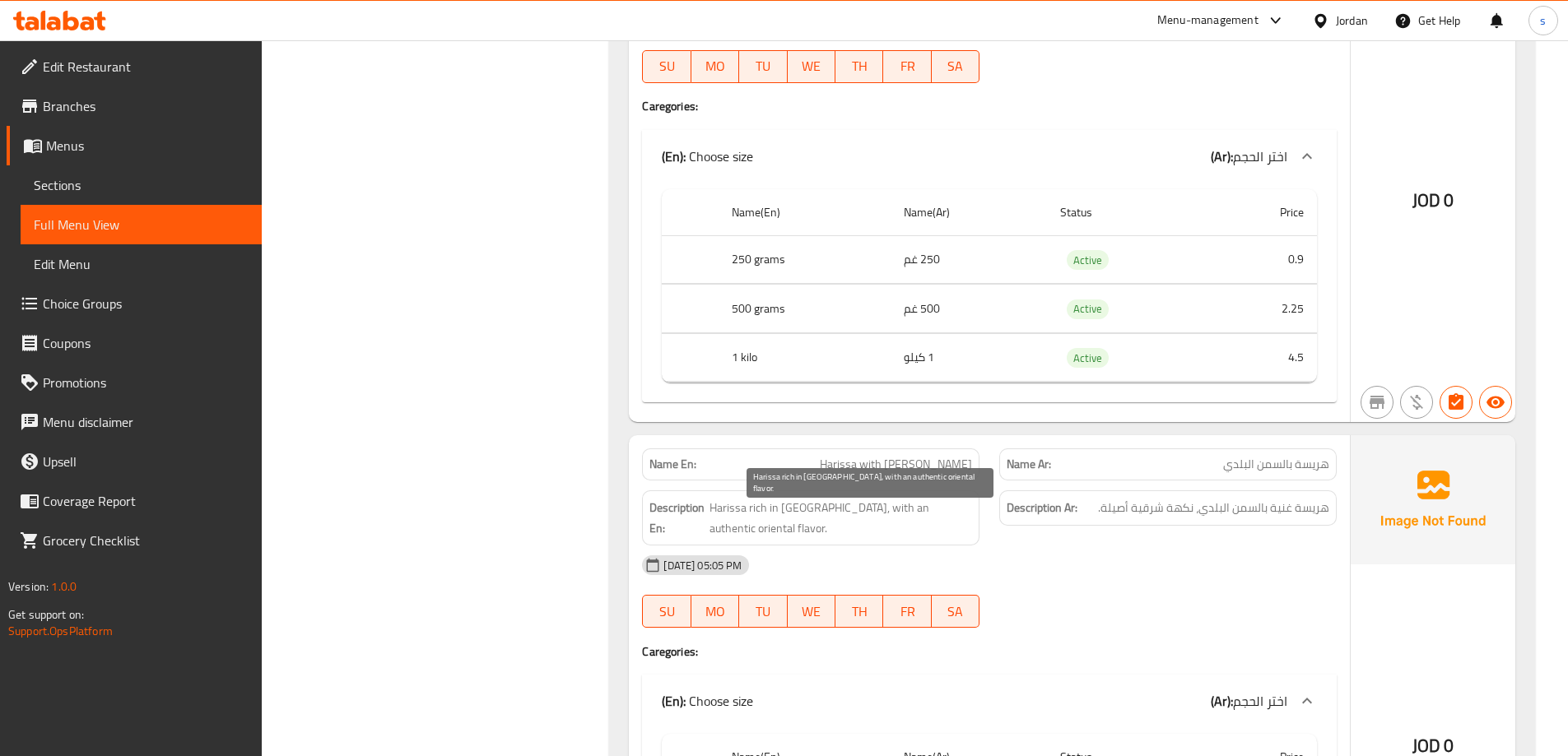
click at [906, 507] on span "Harissa rich in [GEOGRAPHIC_DATA], with an authentic oriental flavor." at bounding box center [841, 518] width 263 height 41
click at [898, 508] on span "Harissa rich in [GEOGRAPHIC_DATA], with an authentic oriental flavor." at bounding box center [841, 518] width 263 height 41
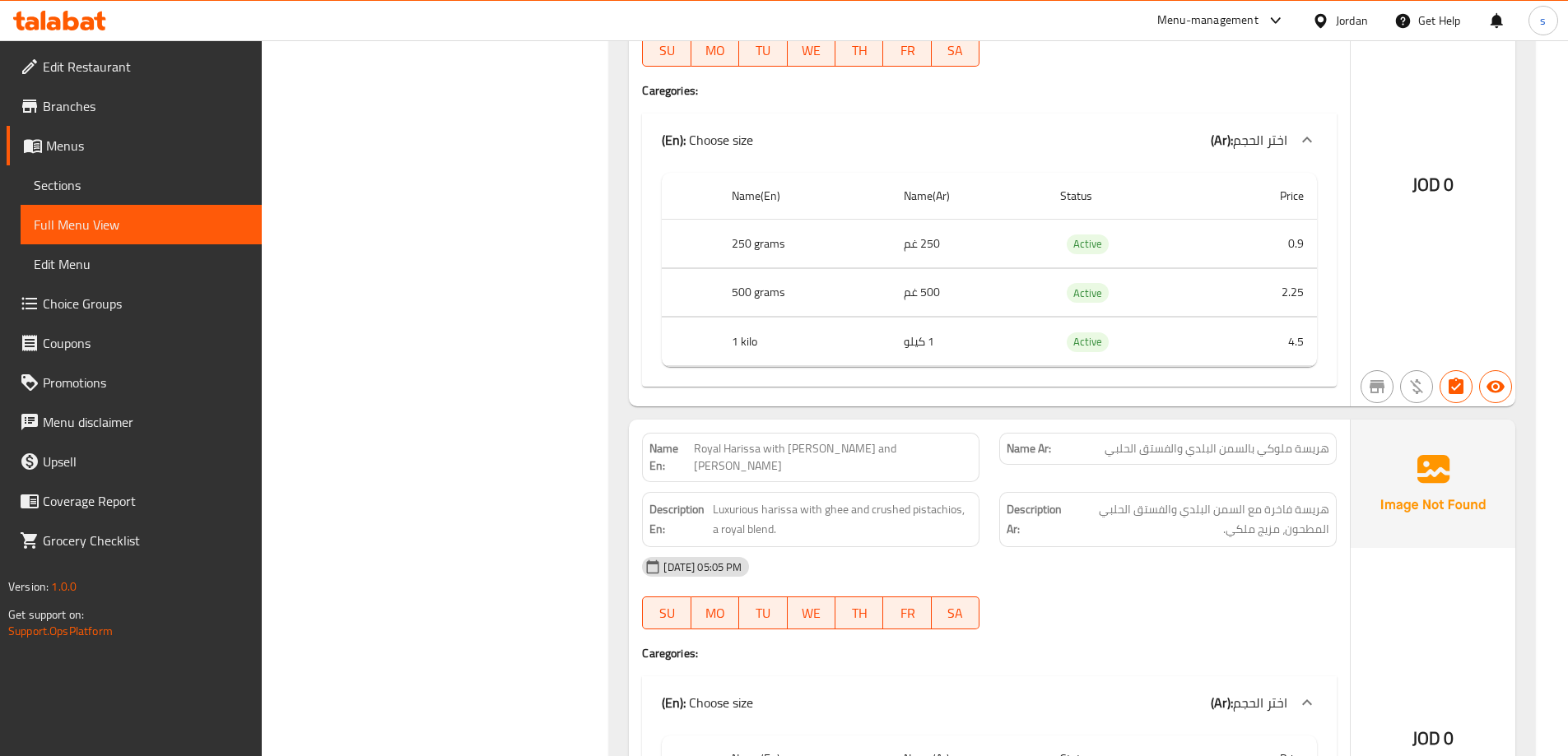
scroll to position [3785, 0]
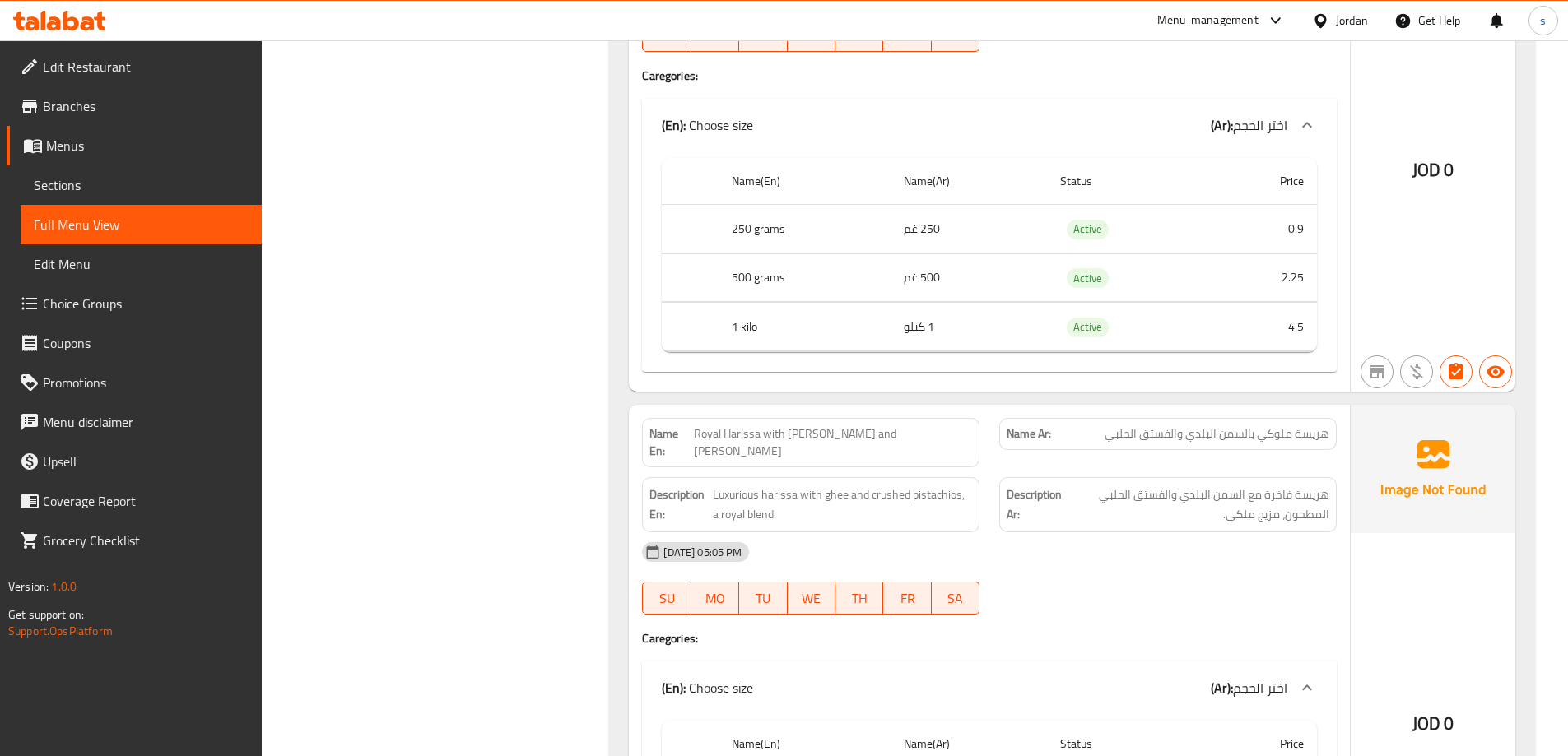
click at [939, 429] on span "Royal Harissa with [PERSON_NAME] and [PERSON_NAME]" at bounding box center [833, 443] width 278 height 35
click at [1154, 439] on span "هريسة ملوكي بالسمن البلدي والفستق الحلبي" at bounding box center [1217, 434] width 224 height 17
drag, startPoint x: 1154, startPoint y: 439, endPoint x: 1120, endPoint y: 443, distance: 34.2
click at [1120, 443] on span "هريسة ملوكي بالسمن البلدي والفستق الحلبي" at bounding box center [1217, 434] width 224 height 17
copy span "والفستق الحلبي"
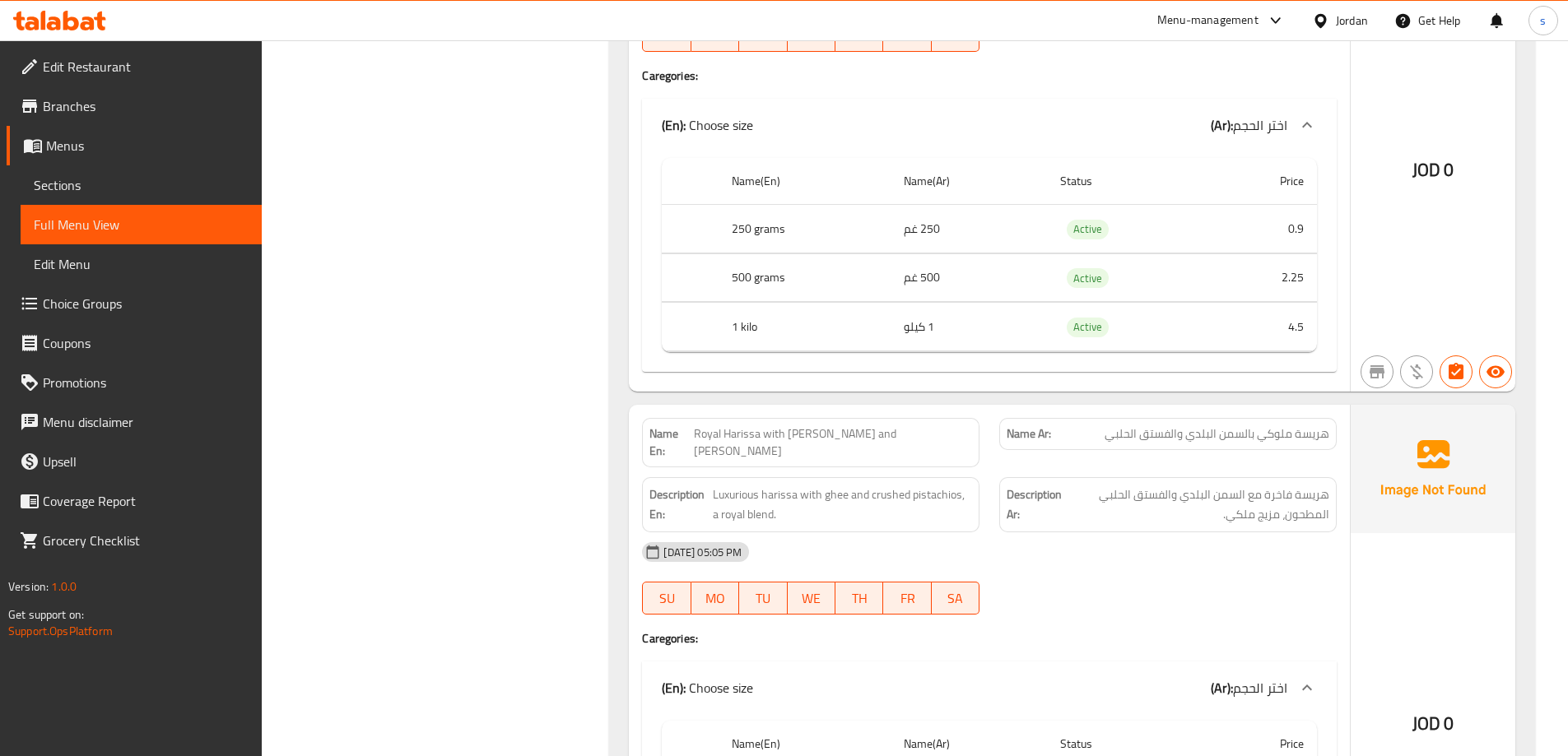
click at [813, 425] on span "Royal Harissa with [PERSON_NAME] and [PERSON_NAME]" at bounding box center [833, 443] width 278 height 35
click at [808, 426] on span "Royal Harissa with [PERSON_NAME] and [PERSON_NAME]" at bounding box center [833, 443] width 278 height 35
copy span "Royal Harissa with [PERSON_NAME] and [PERSON_NAME]"
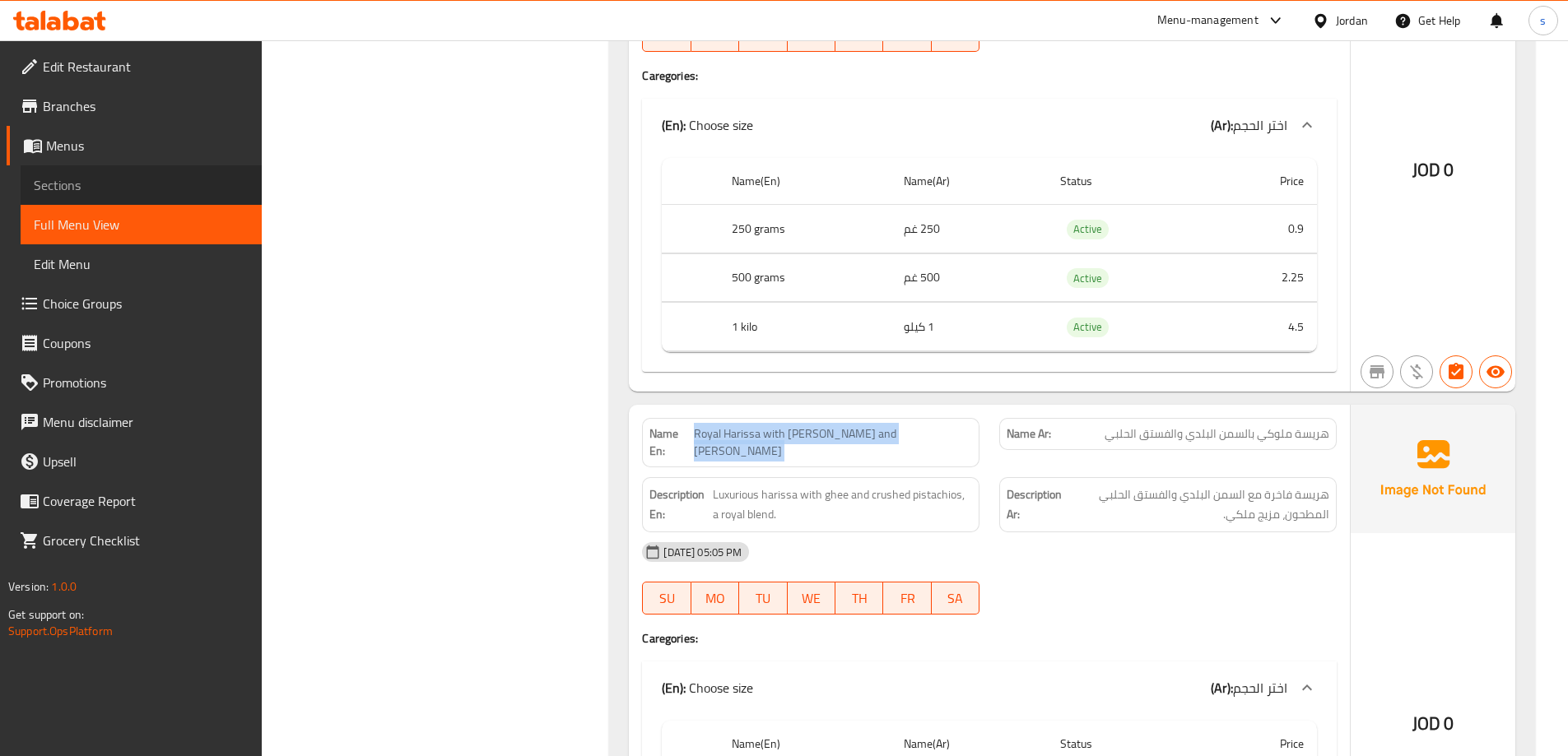
click at [128, 180] on span "Sections" at bounding box center [141, 185] width 215 height 20
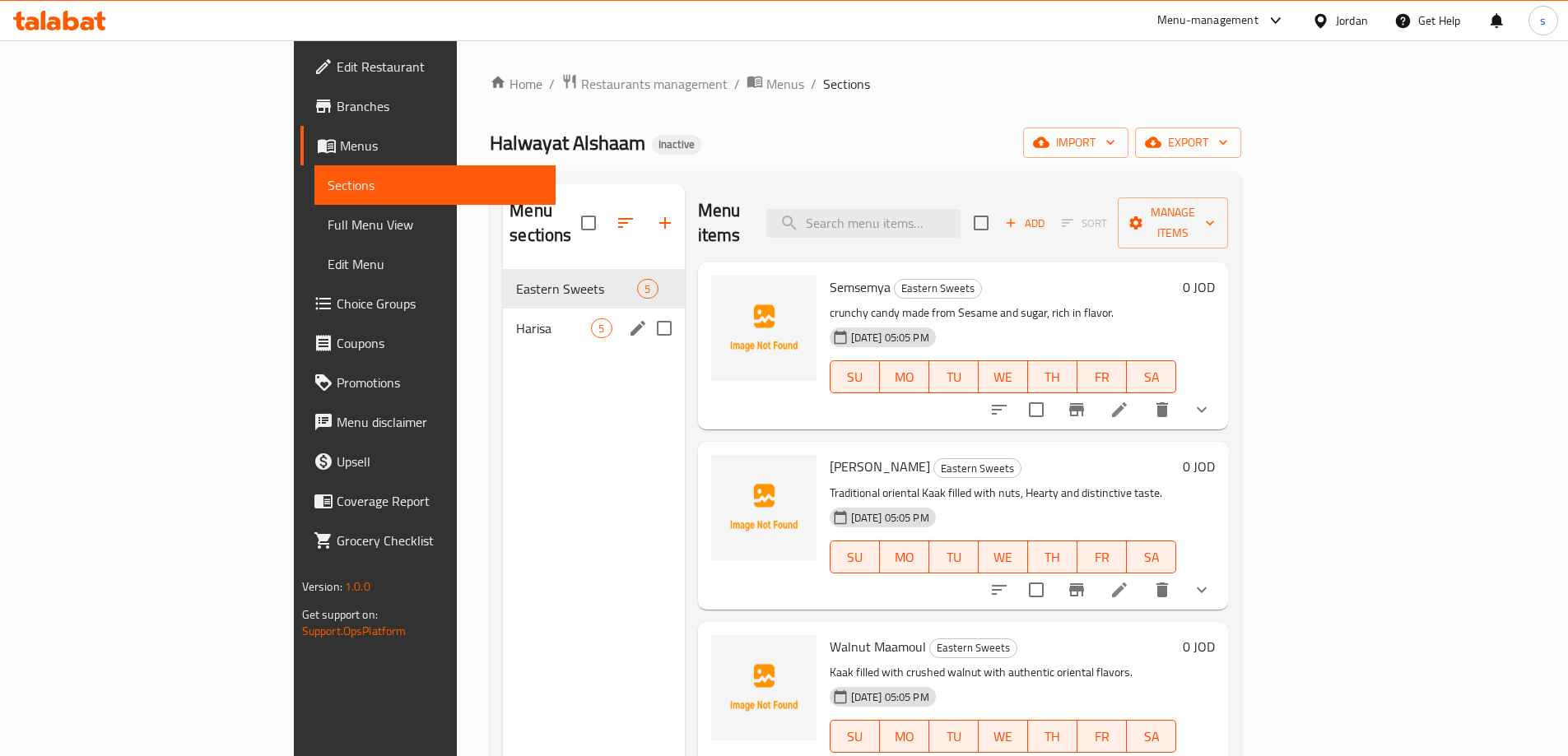
click at [503, 308] on div "Harisa 5" at bounding box center [593, 328] width 181 height 40
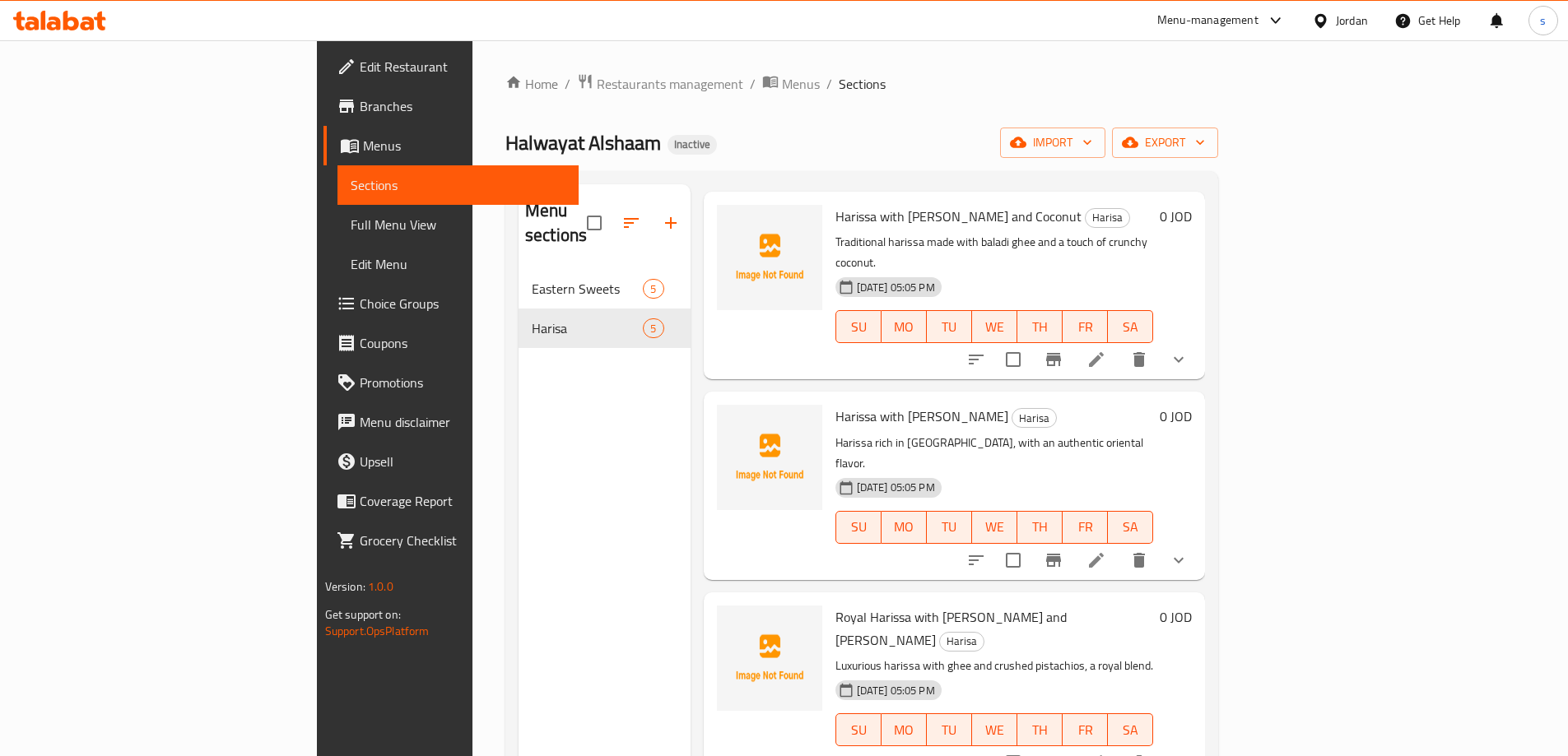
scroll to position [164, 0]
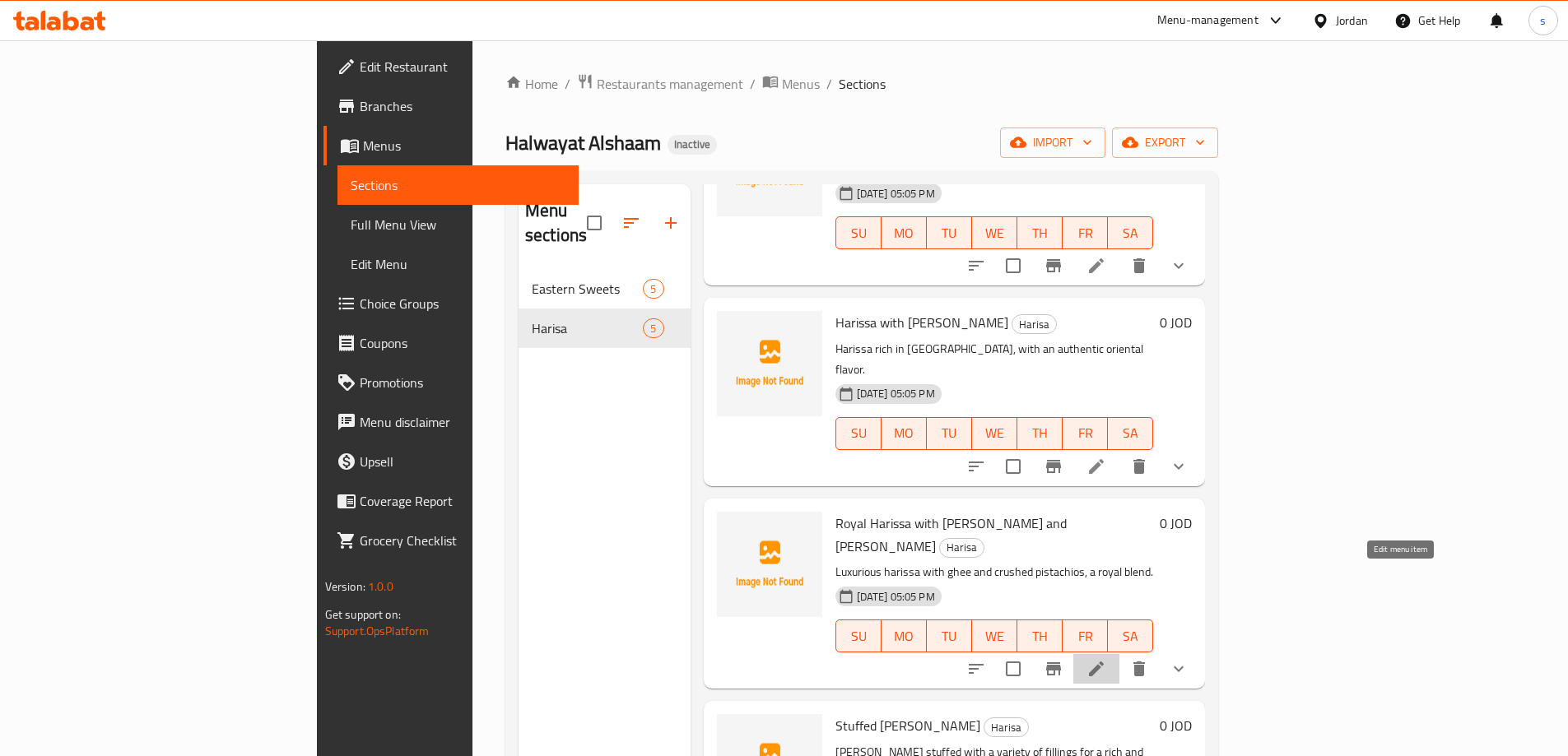
click at [1103, 661] on icon at bounding box center [1096, 669] width 15 height 15
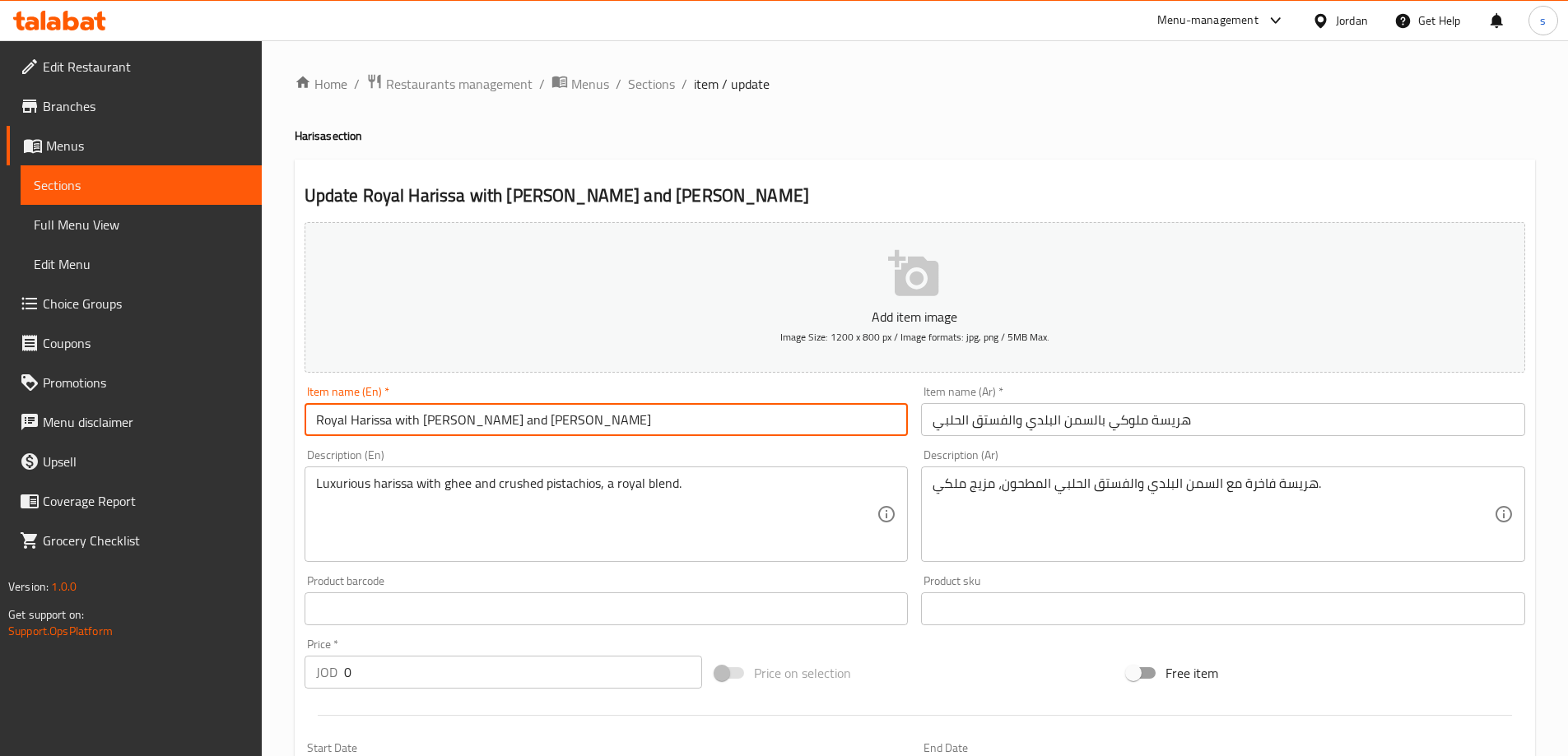
click at [540, 416] on input "Royal Harissa with [PERSON_NAME] and [PERSON_NAME]" at bounding box center [606, 420] width 604 height 33
paste input "Aleppo p"
type input "Royal Harissa with baladi Ghee and Aleppo pistachios"
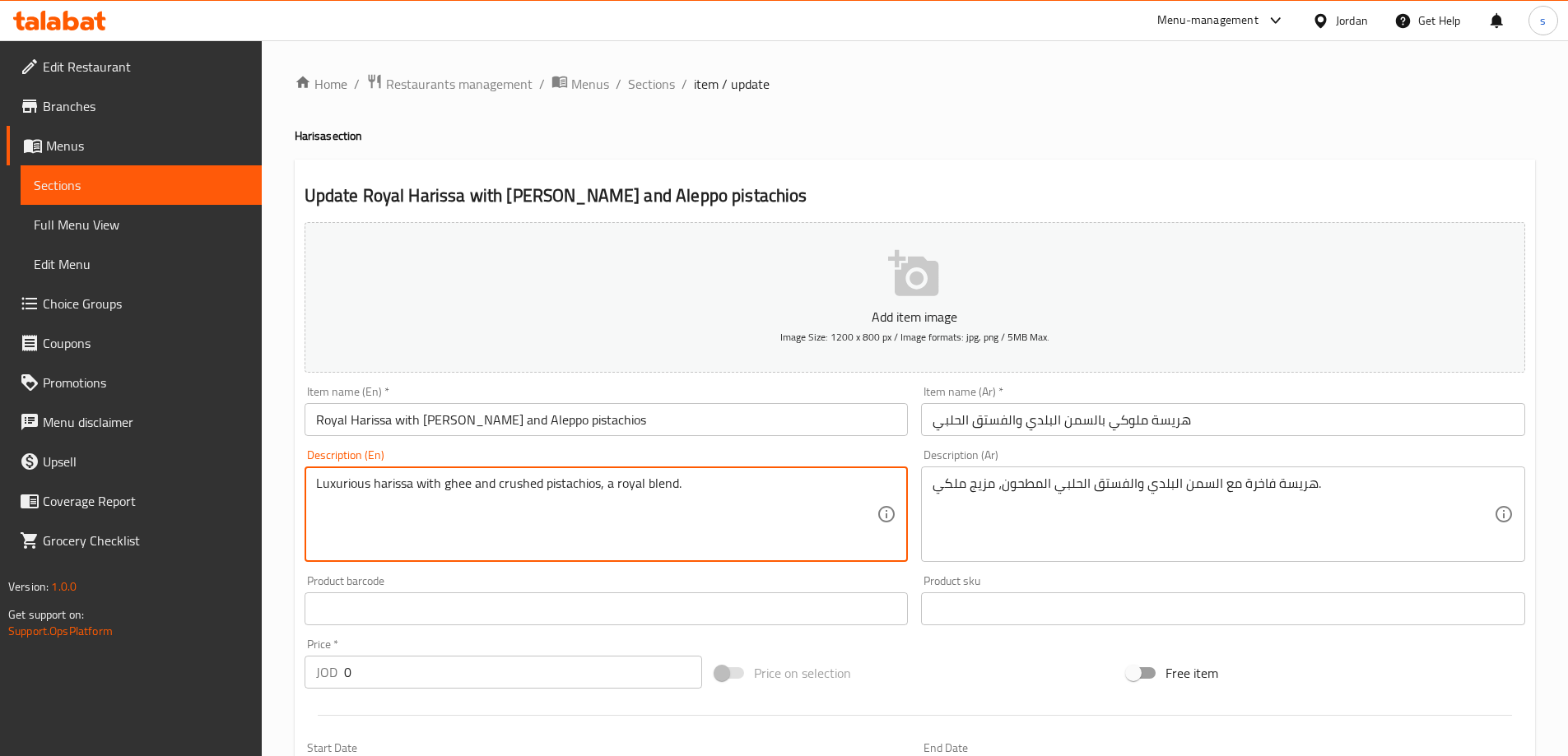
click at [562, 480] on textarea "Luxurious harissa with ghee and crushed pistachios, a royal blend." at bounding box center [597, 514] width 562 height 78
paste textarea "Aleppo"
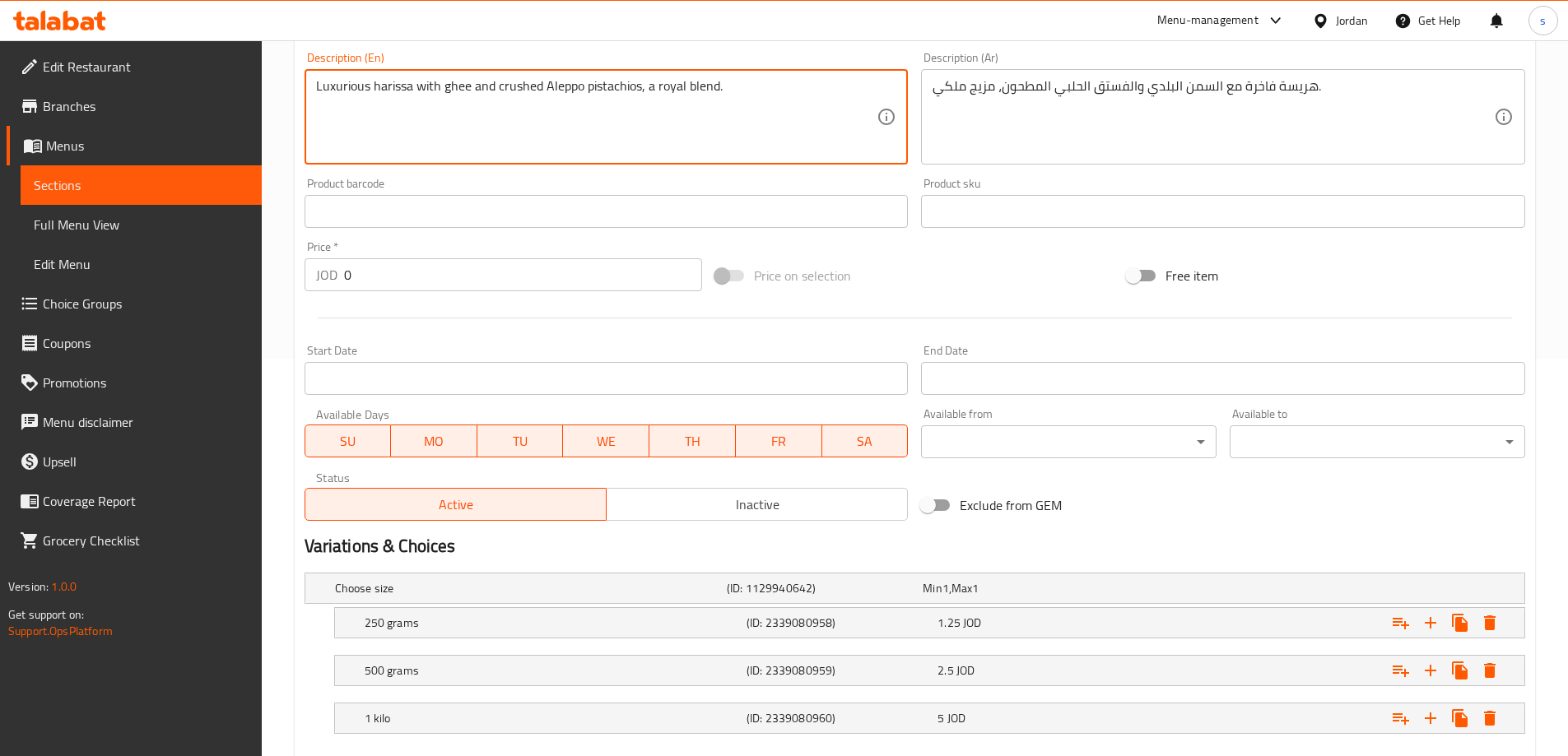
scroll to position [491, 0]
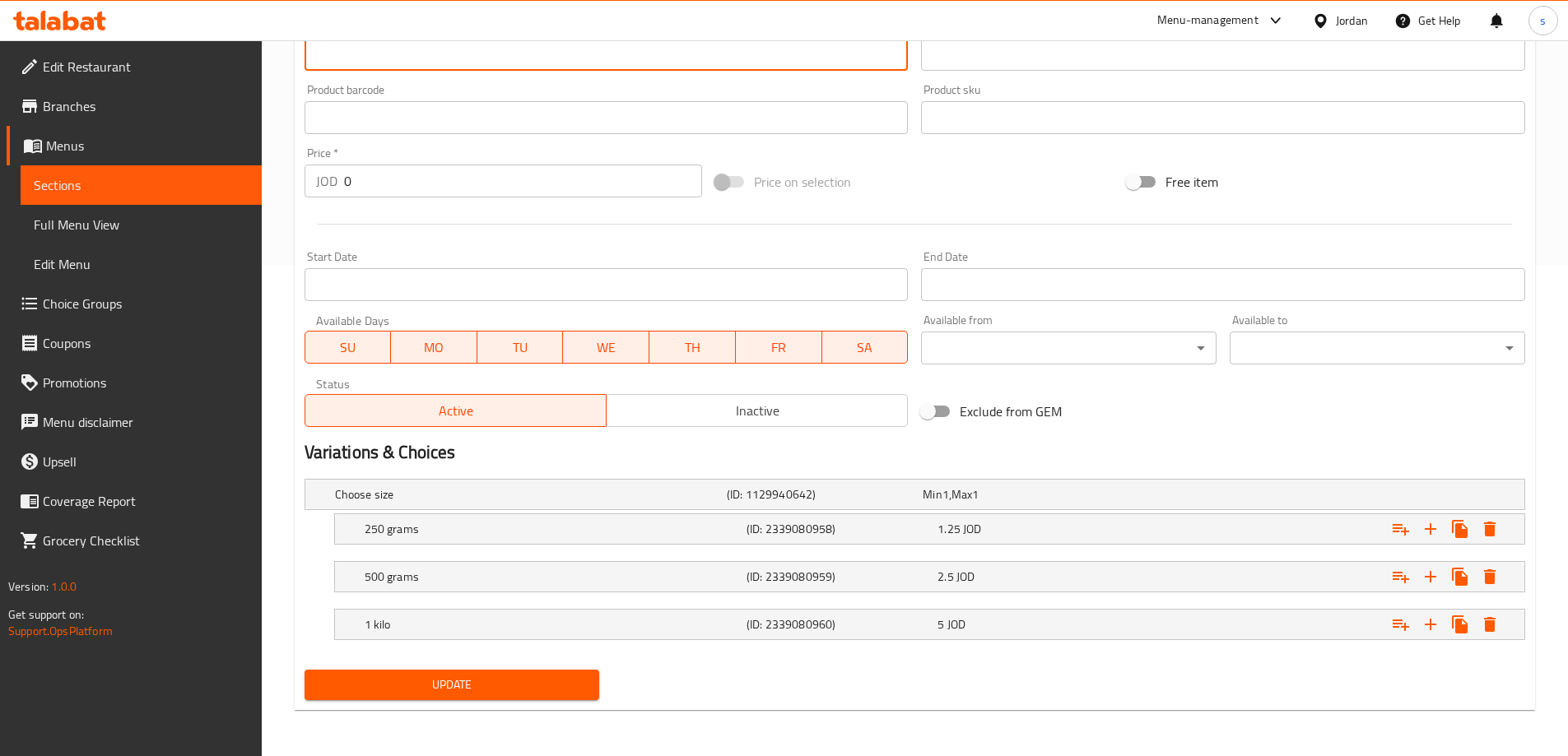
type textarea "Luxurious harissa with ghee and crushed Aleppo pistachios, a royal blend."
click at [449, 683] on span "Update" at bounding box center [452, 685] width 269 height 21
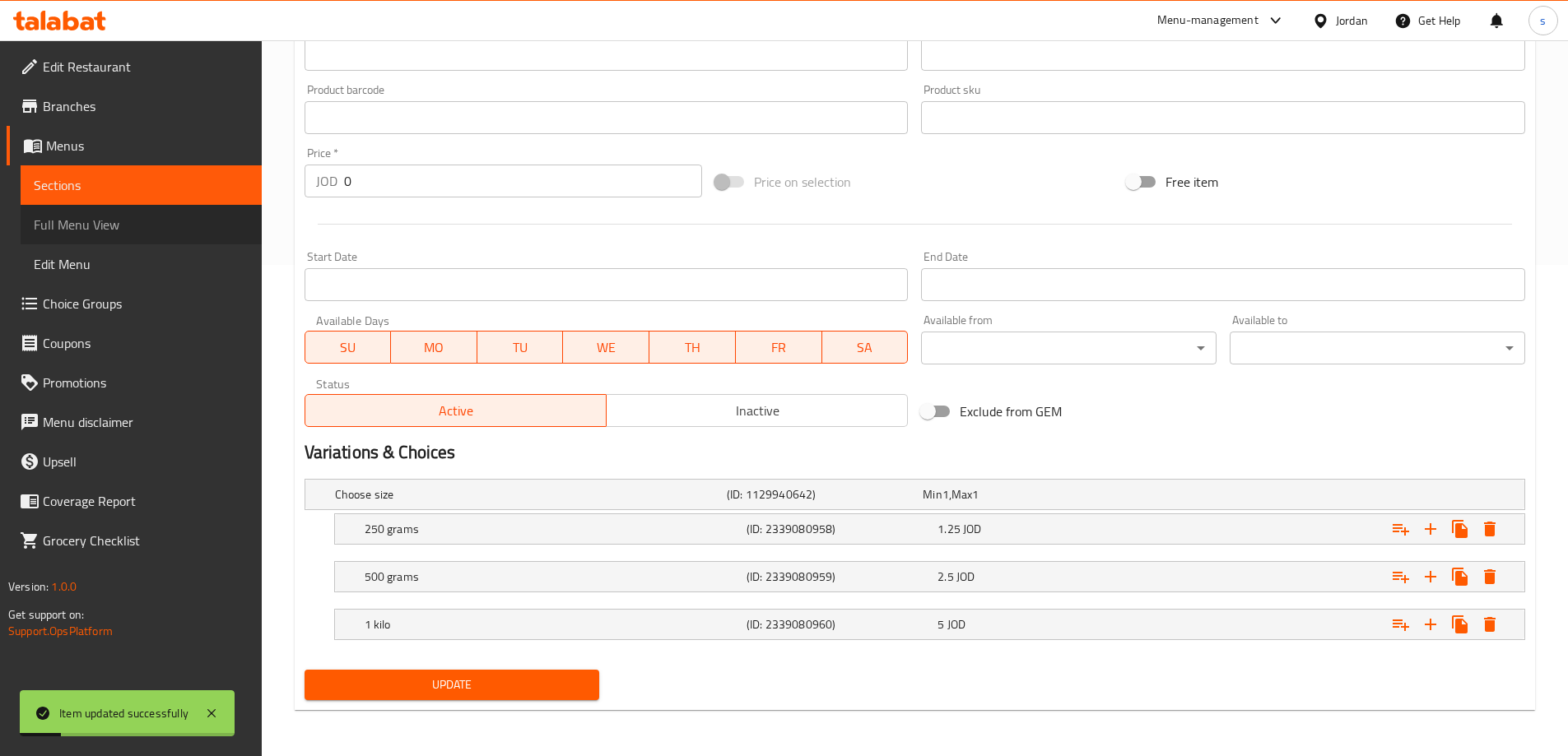
click at [83, 227] on span "Full Menu View" at bounding box center [141, 225] width 215 height 20
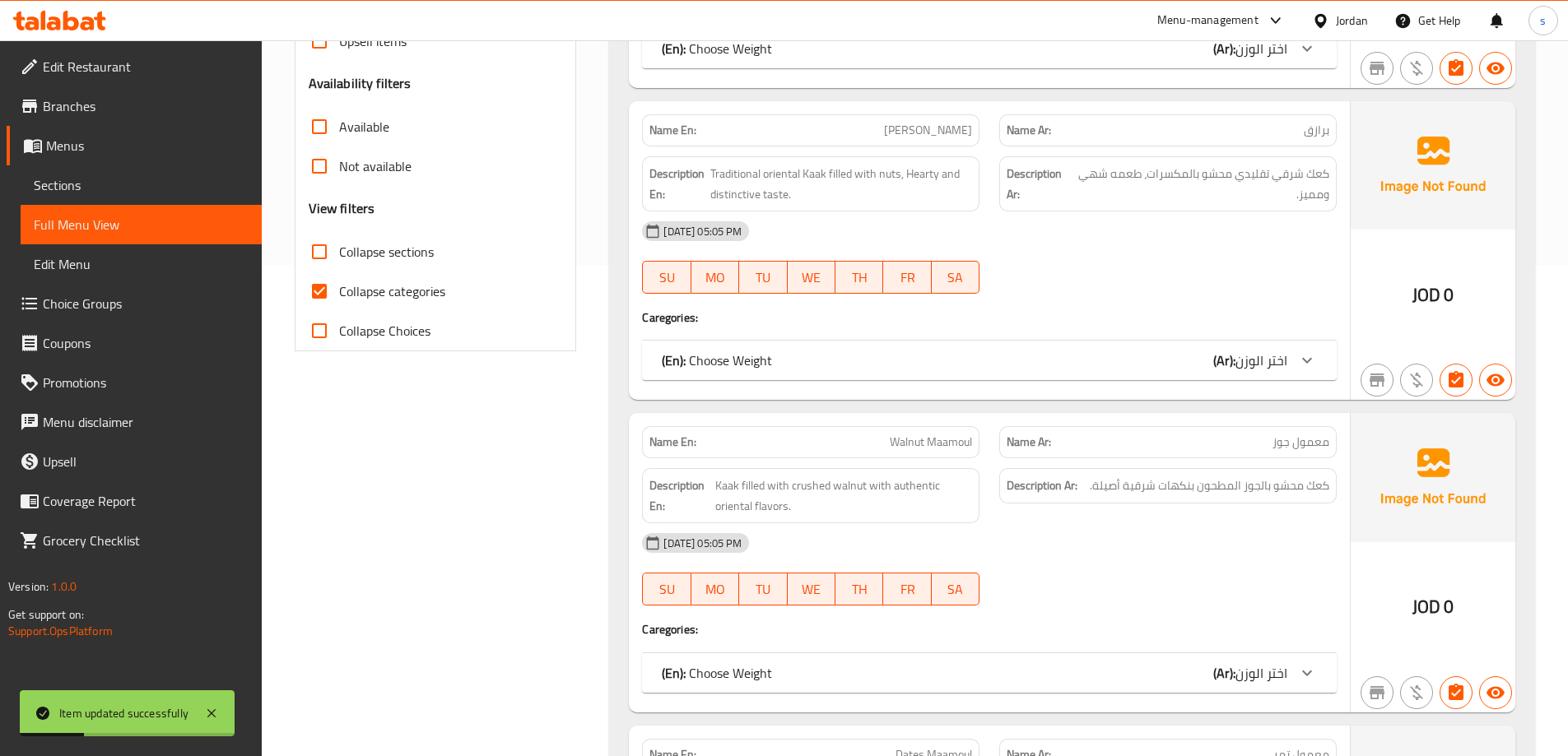
click at [406, 297] on span "Collapse categories" at bounding box center [392, 292] width 106 height 20
click at [339, 297] on input "Collapse categories" at bounding box center [320, 292] width 40 height 40
checkbox input "false"
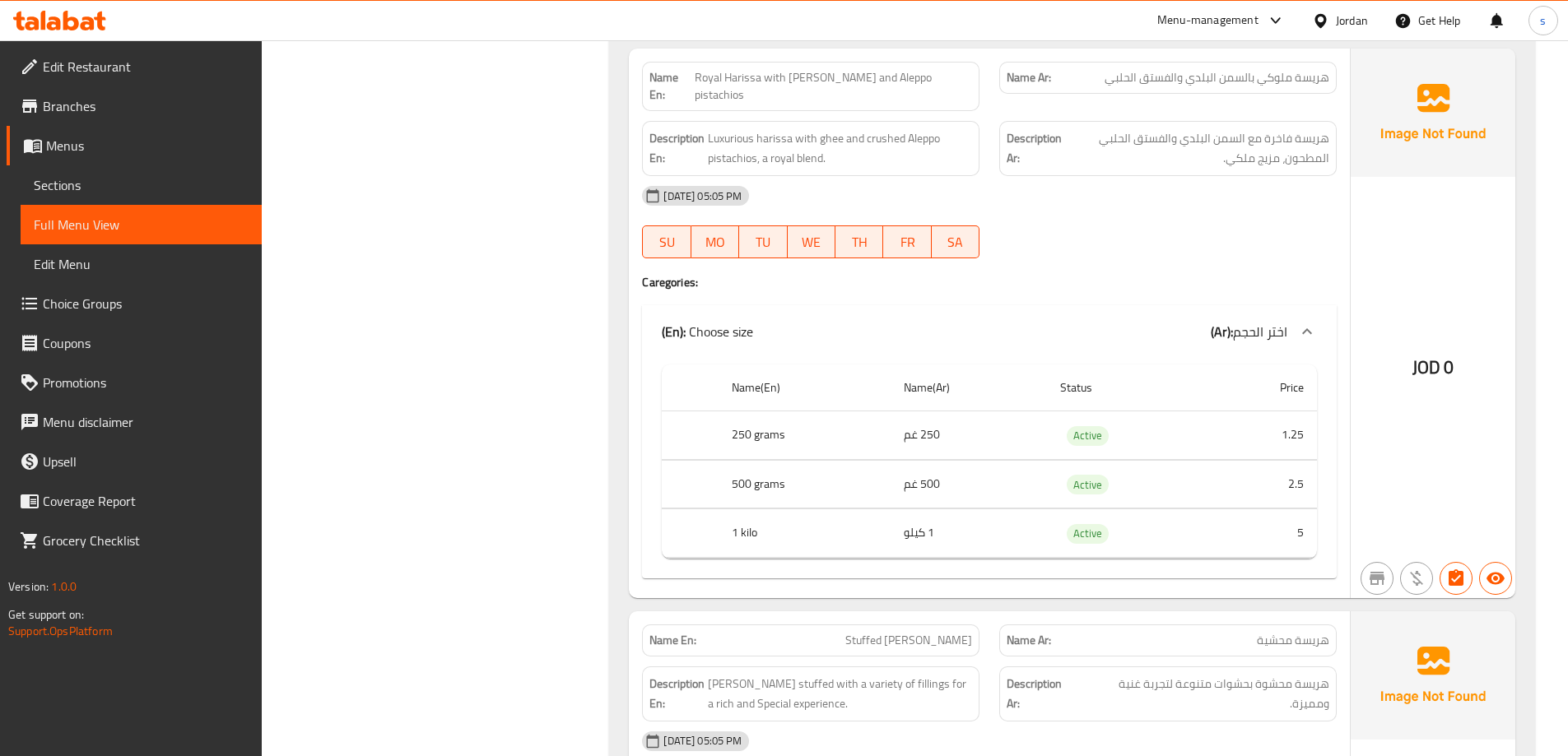
scroll to position [4111, 0]
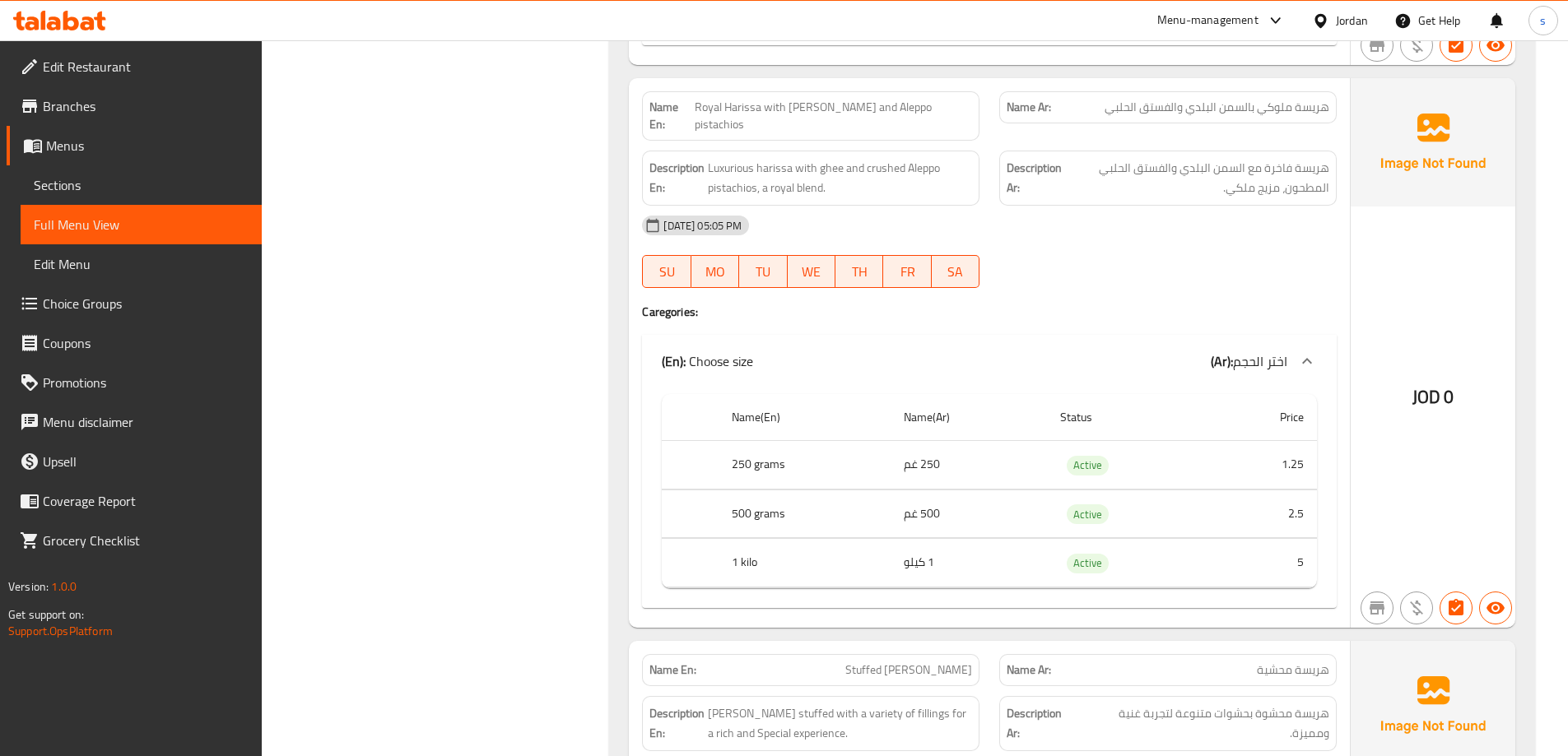
click at [1190, 108] on span "هريسة ملوكي بالسمن البلدي والفستق الحلبي" at bounding box center [1217, 107] width 224 height 17
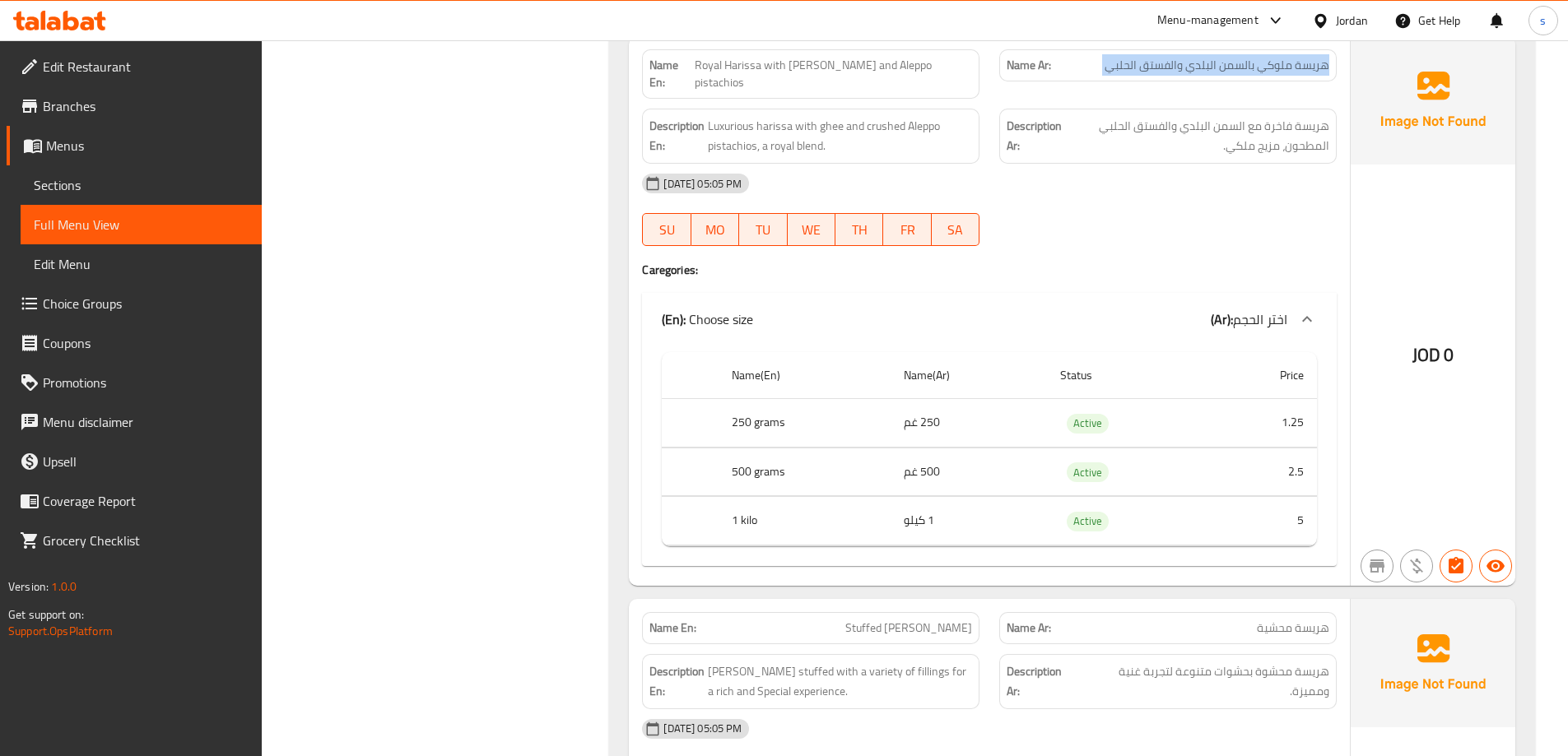
scroll to position [4277, 0]
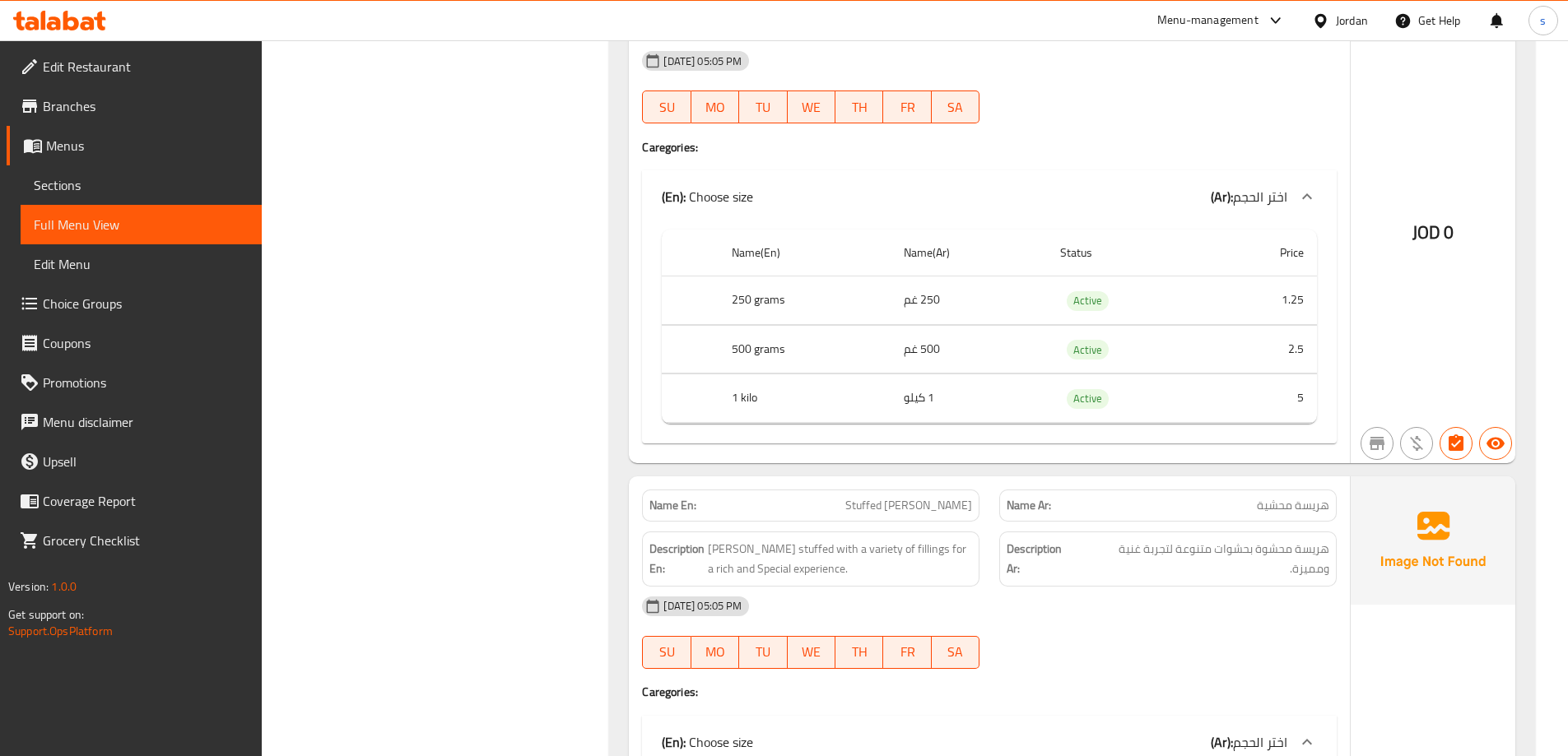
drag, startPoint x: 914, startPoint y: 282, endPoint x: 1176, endPoint y: 307, distance: 263.2
click at [937, 279] on td "250 غم" at bounding box center [969, 301] width 156 height 48
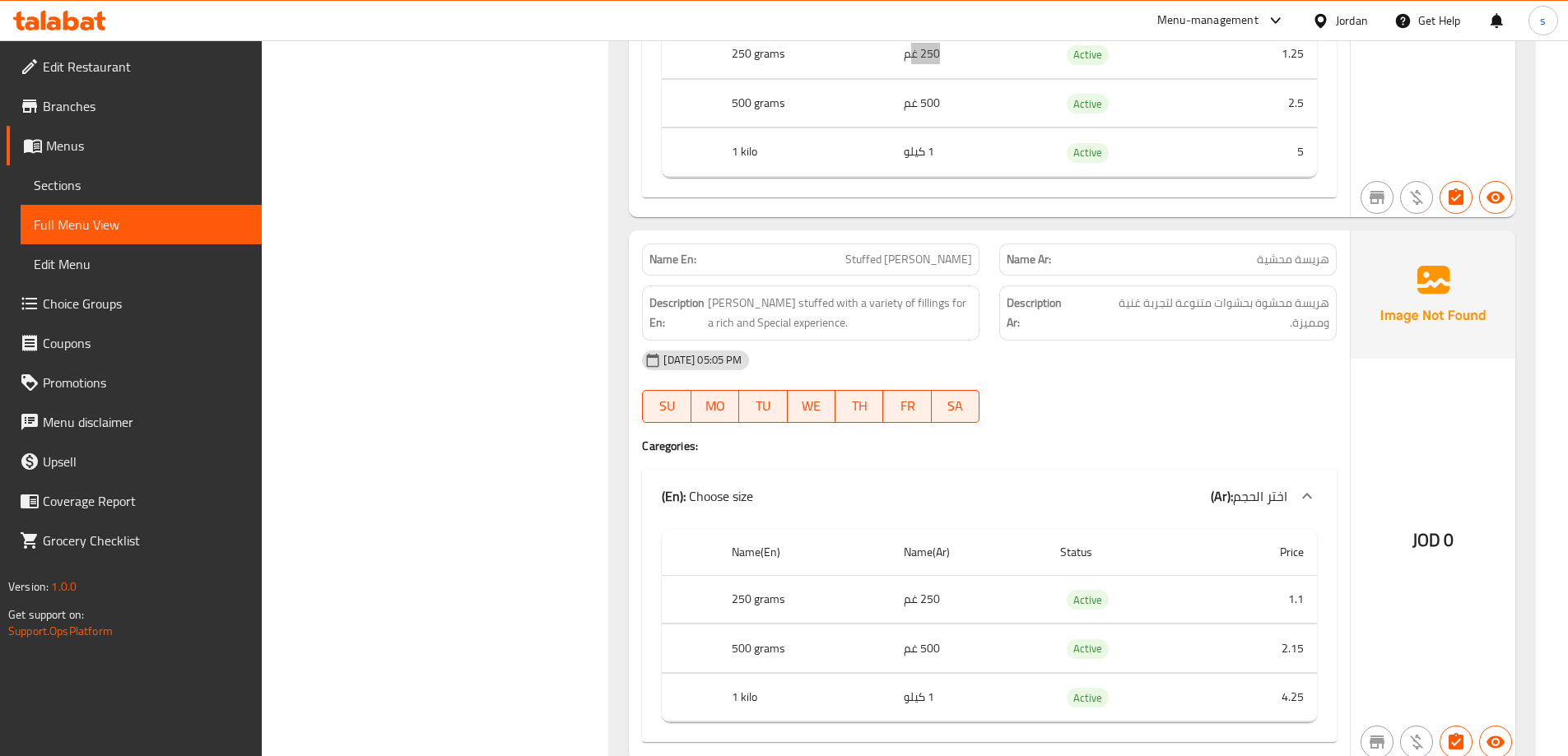
scroll to position [4524, 0]
click at [1054, 367] on div "13-10-2025 05:05 PM SU MO TU WE TH FR SA" at bounding box center [990, 385] width 715 height 92
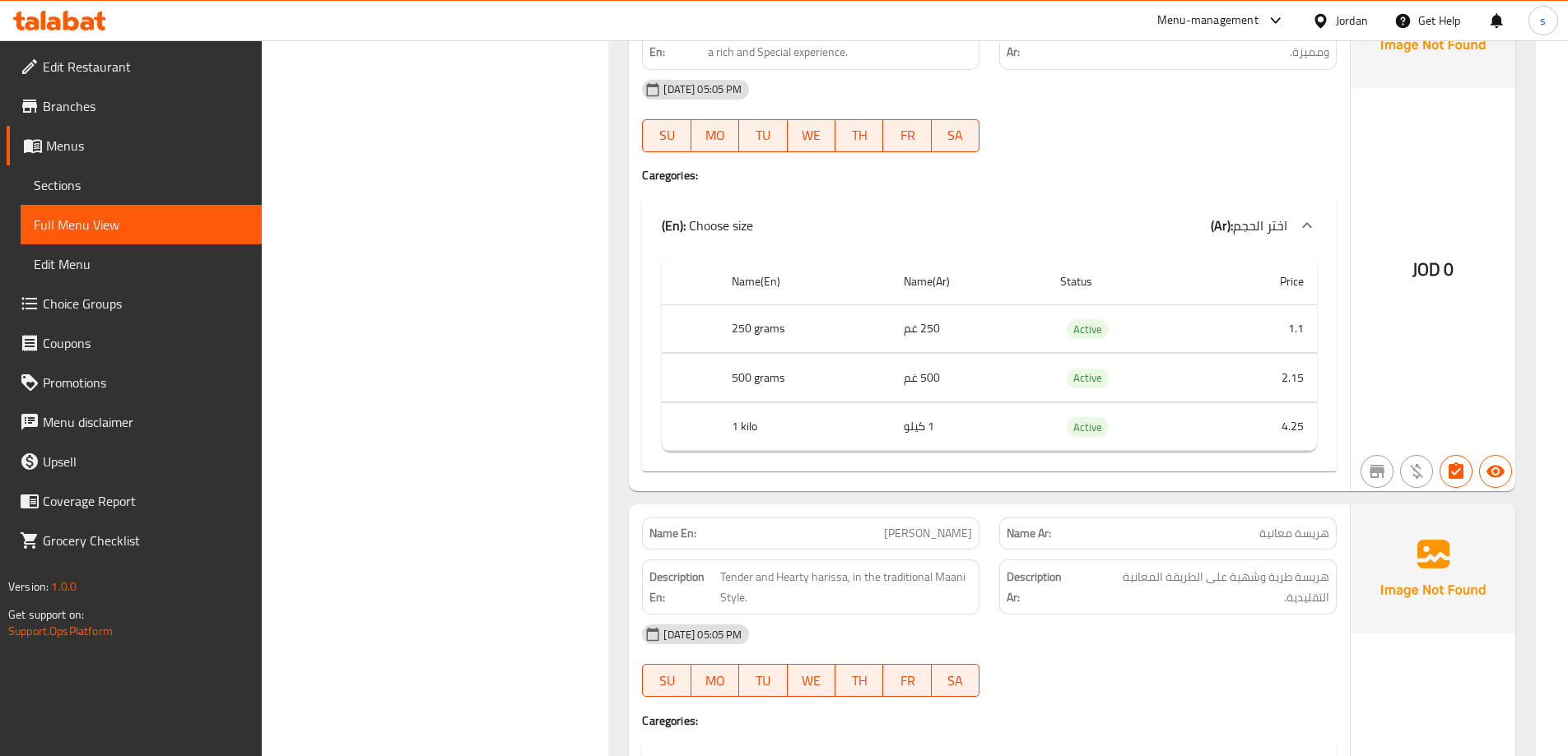
scroll to position [4464, 0]
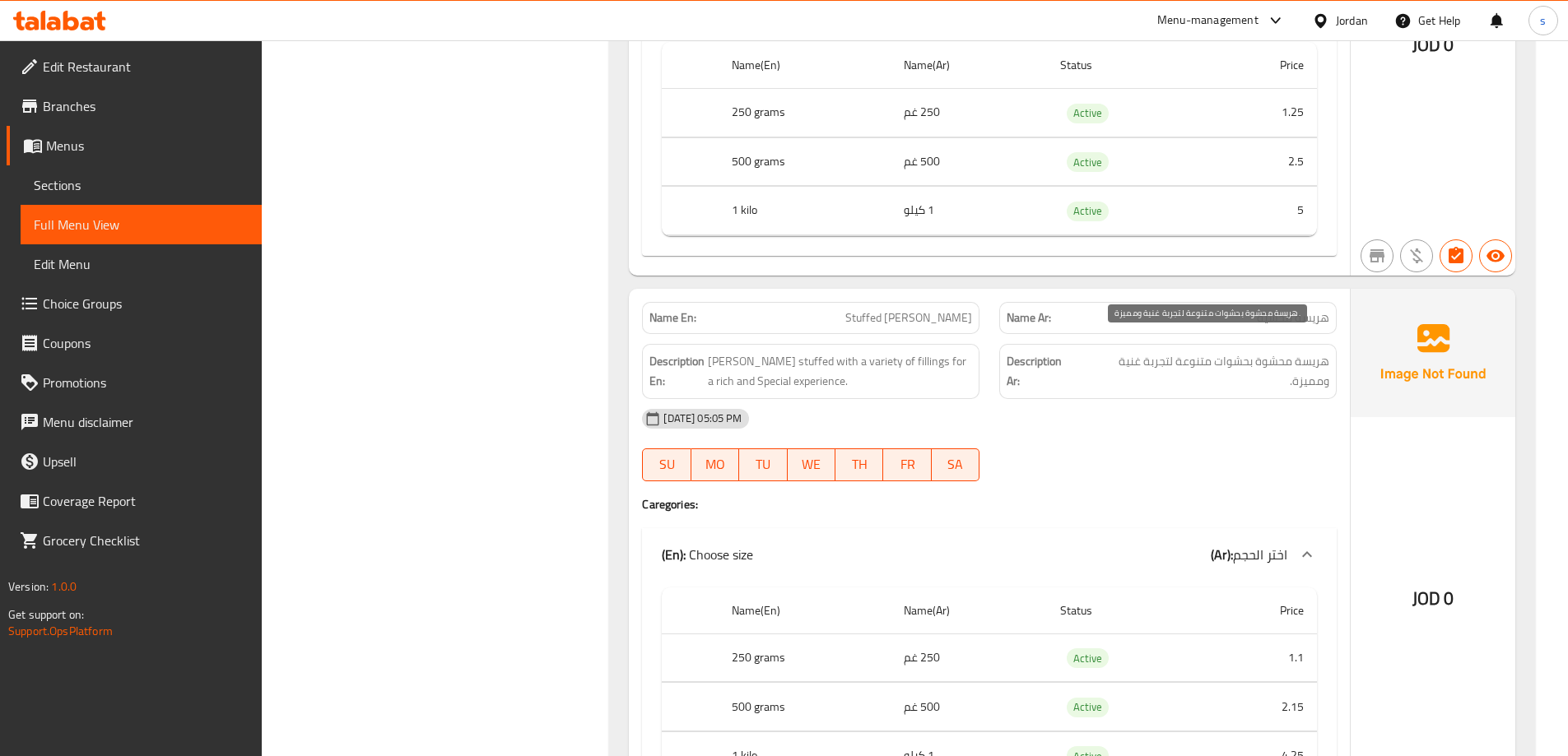
click at [1313, 373] on span "هريسة محشوة بحشوات متنوعة لتجربة غنية ومميزة." at bounding box center [1205, 371] width 249 height 41
click at [1315, 372] on span "هريسة محشوة بحشوات متنوعة لتجربة غنية ومميزة." at bounding box center [1205, 371] width 249 height 41
drag, startPoint x: 1287, startPoint y: 369, endPoint x: 1325, endPoint y: 368, distance: 38.0
click at [1325, 368] on span "هريسة محشوة بحشوات متنوعة لتجربة غنية ومميزة." at bounding box center [1205, 371] width 249 height 41
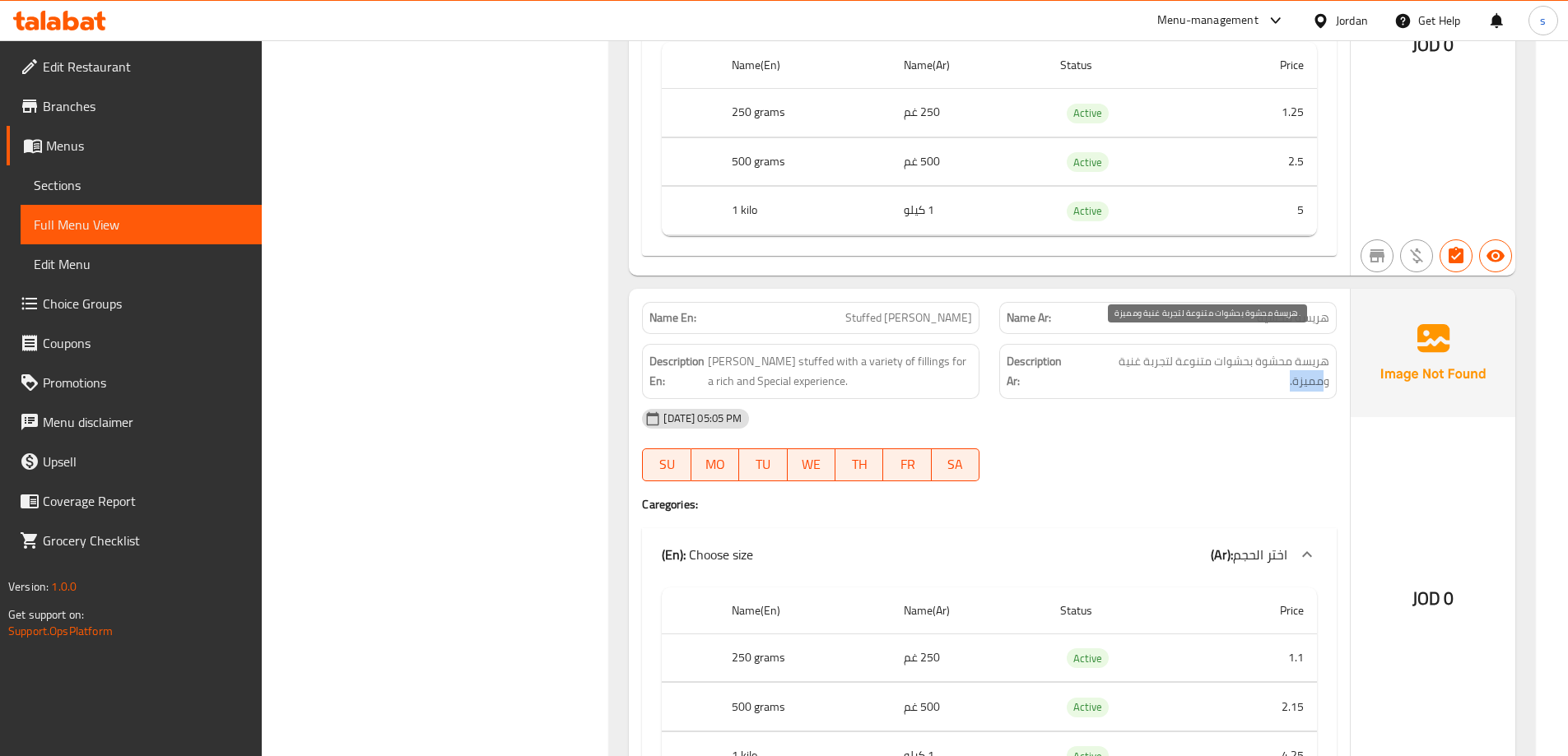
copy span "مميزة."
click at [917, 309] on span "Stuffed [PERSON_NAME]" at bounding box center [908, 317] width 127 height 17
copy span "Stuffed [PERSON_NAME]"
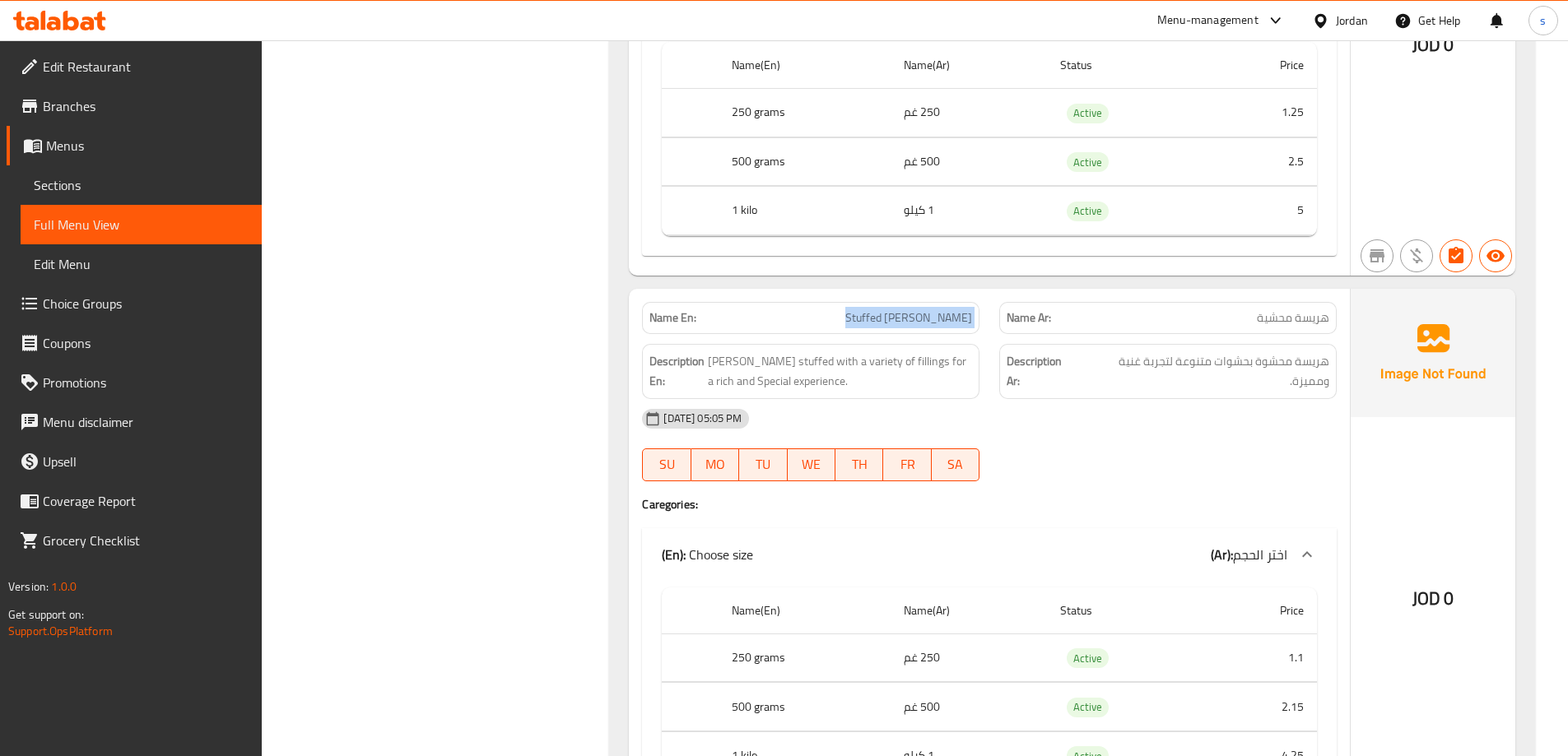
click at [82, 171] on link "Sections" at bounding box center [141, 185] width 241 height 40
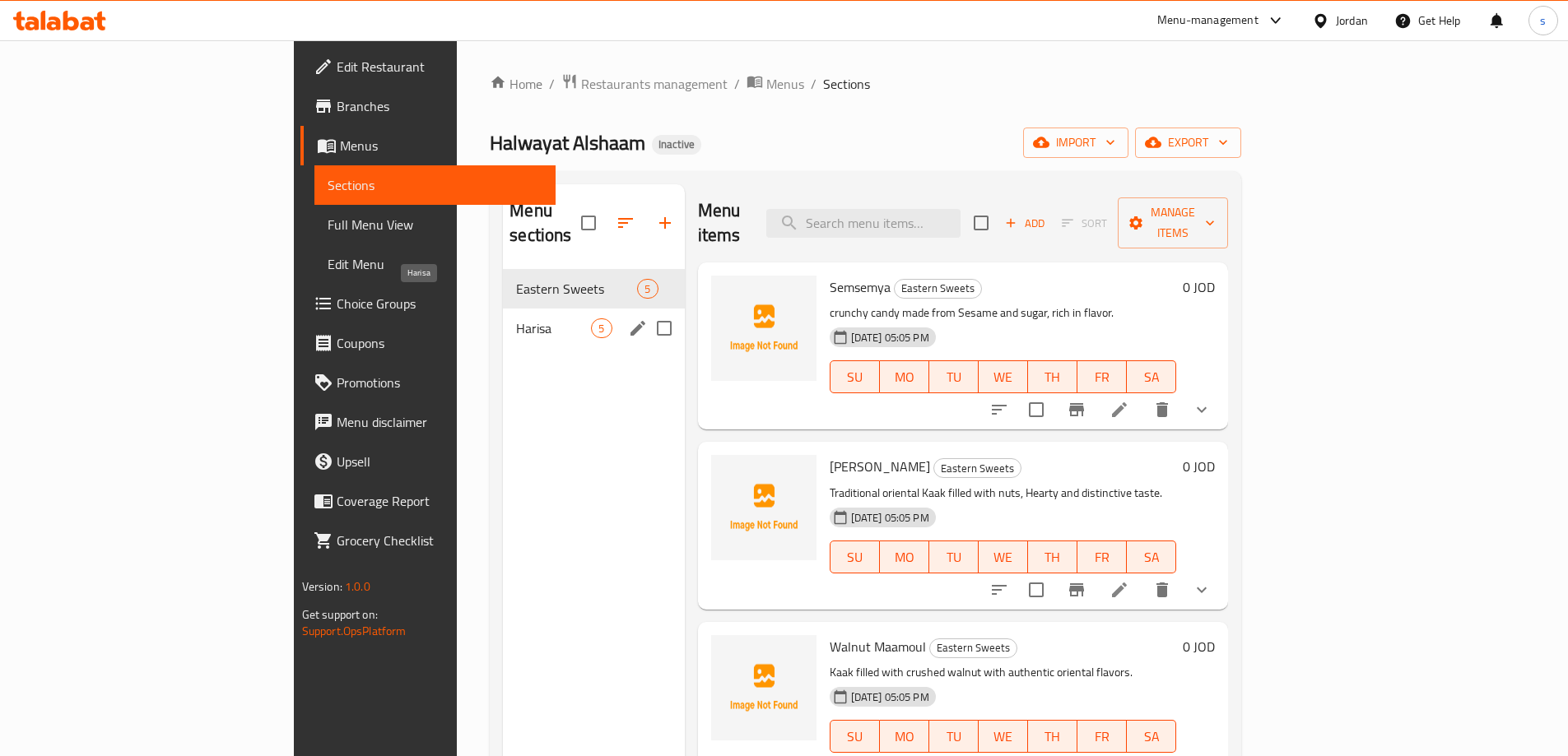
click at [516, 318] on span "Harisa" at bounding box center [553, 328] width 75 height 20
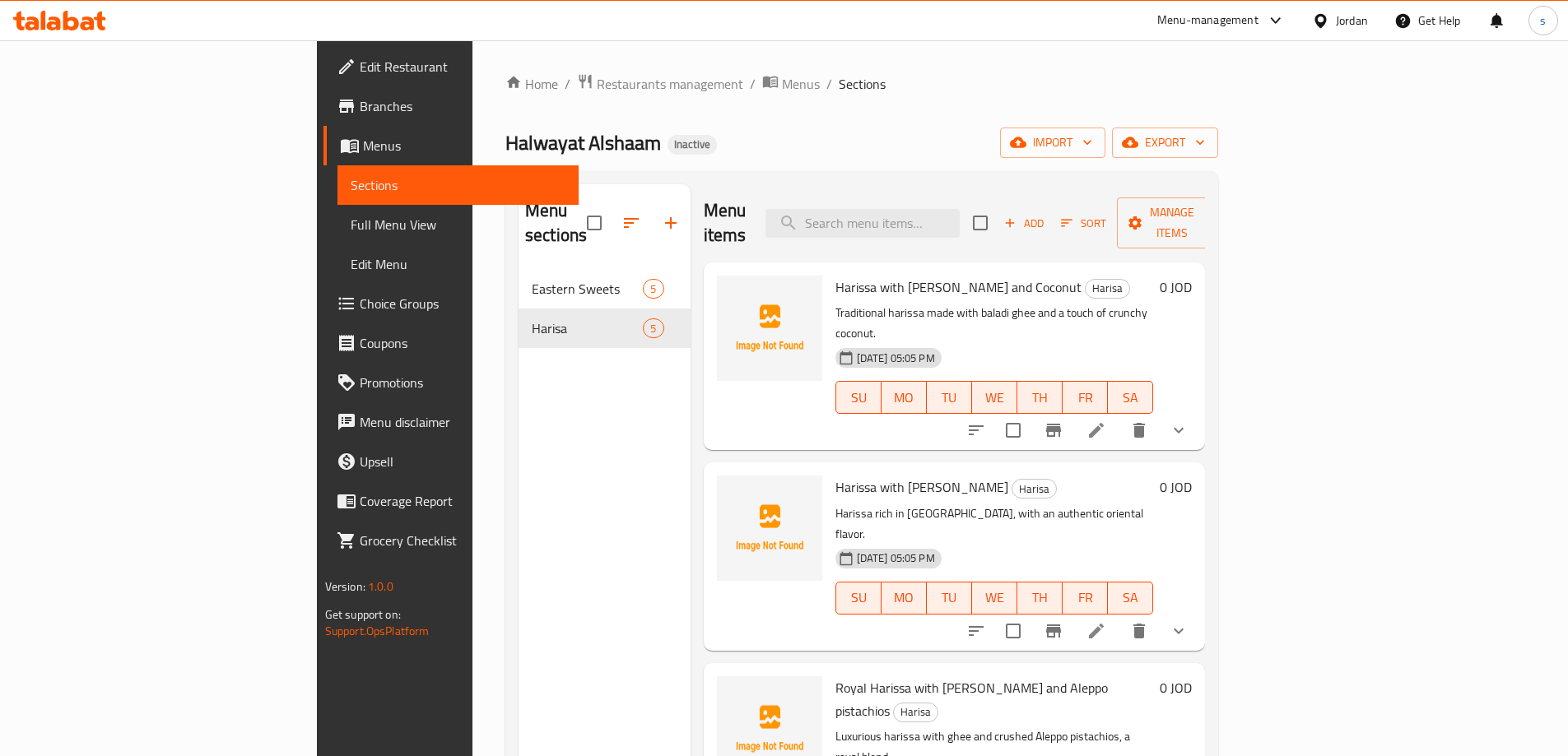
scroll to position [230, 0]
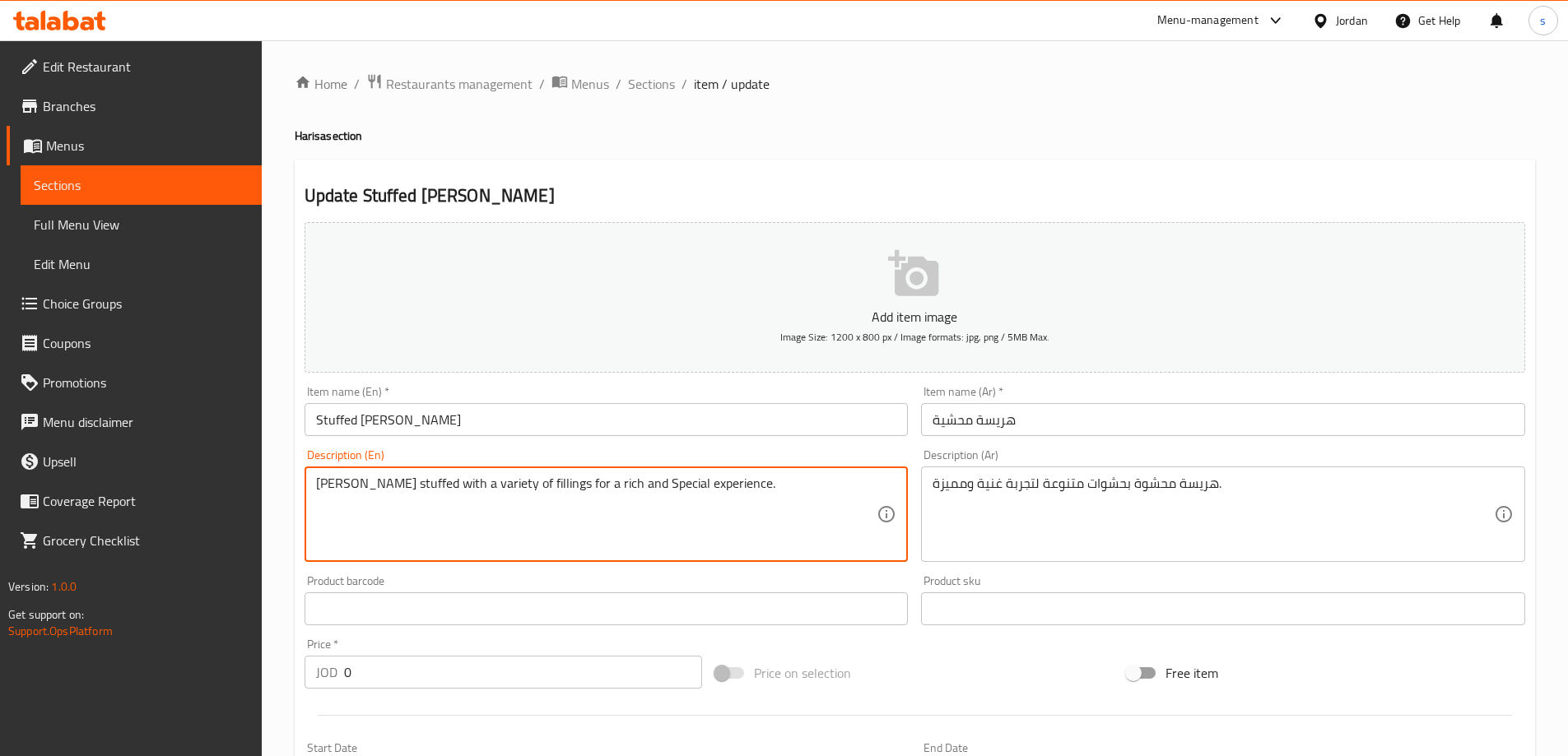
click at [674, 484] on textarea "Harissa stuffed with a variety of fillings for a rich and Special experience." at bounding box center [597, 514] width 562 height 78
click at [618, 478] on textarea "Harissa stuffed with a variety of fillings for a rich and Special experience." at bounding box center [597, 514] width 562 height 78
paste textarea "Distinctive."
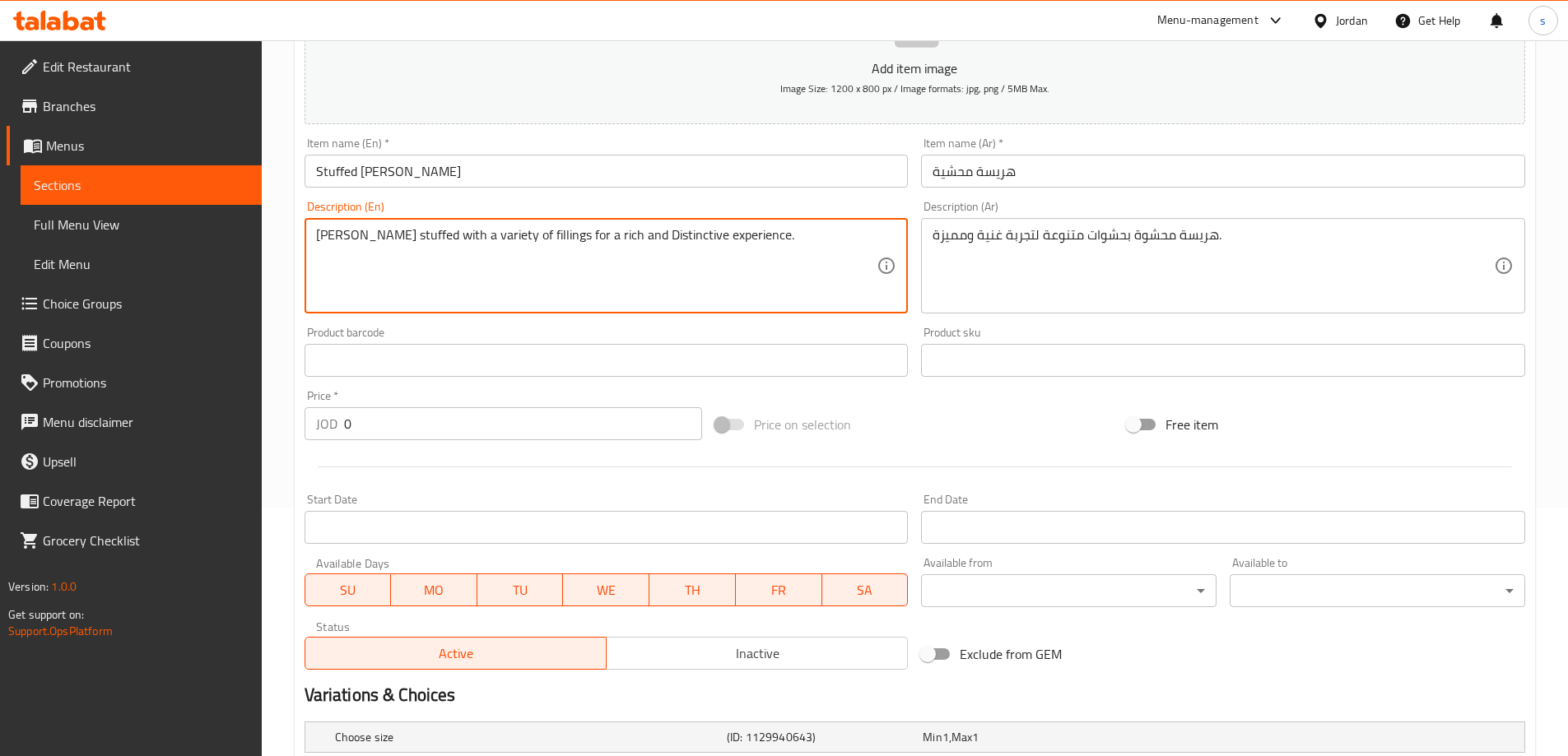
scroll to position [491, 0]
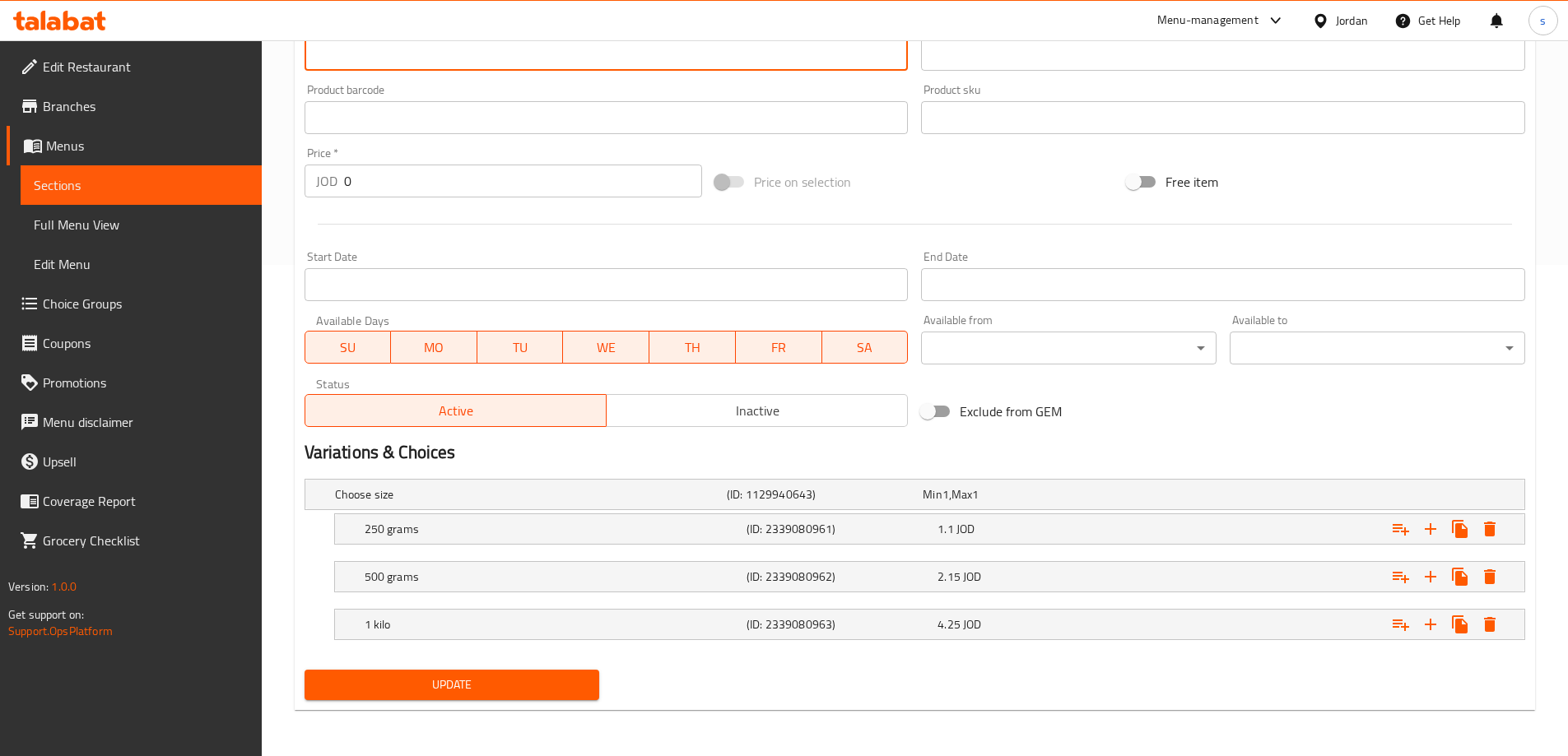
type textarea "[PERSON_NAME] stuffed with a variety of fillings for a rich and Distinctive exp…"
click at [472, 684] on span "Update" at bounding box center [452, 685] width 269 height 21
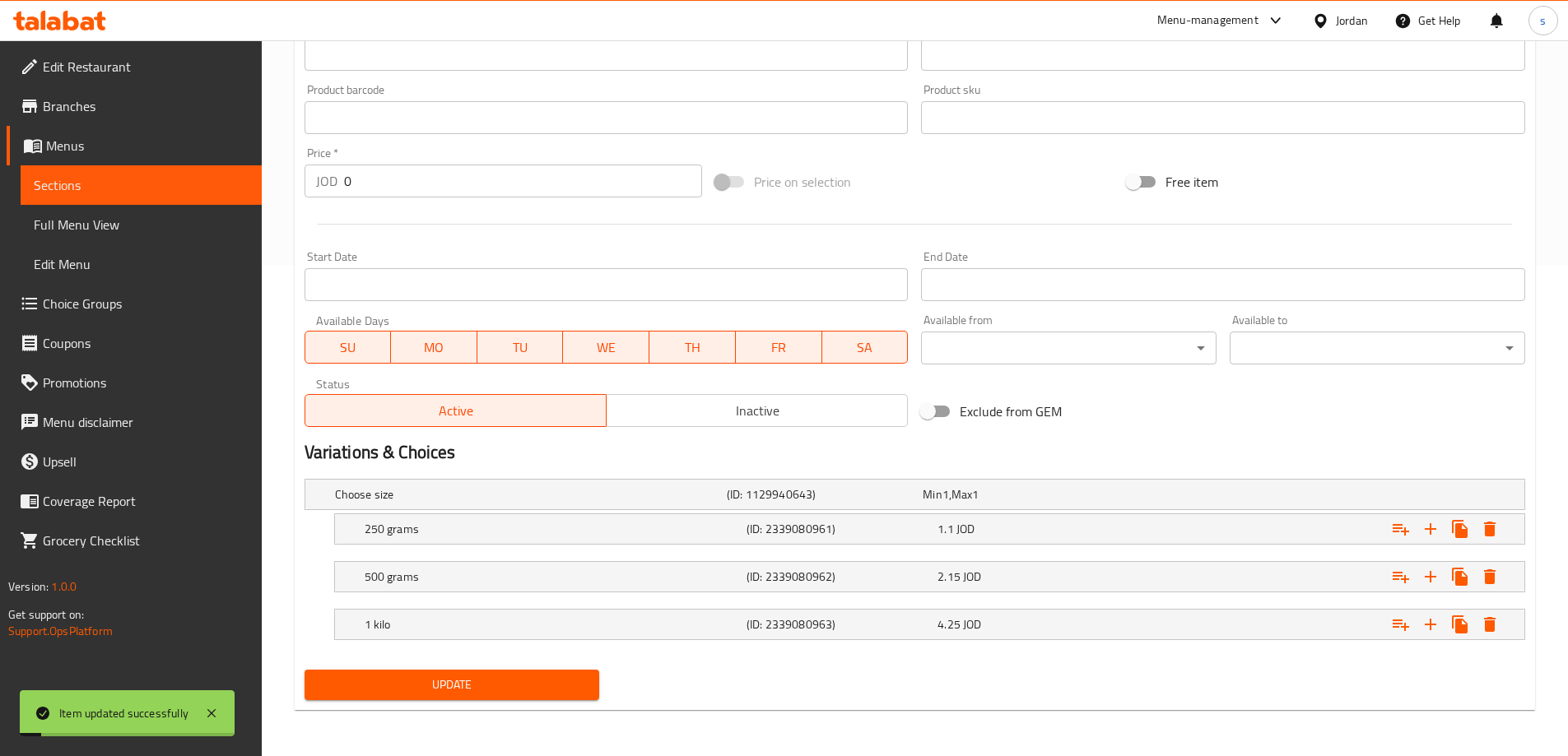
click at [87, 230] on span "Full Menu View" at bounding box center [141, 225] width 215 height 20
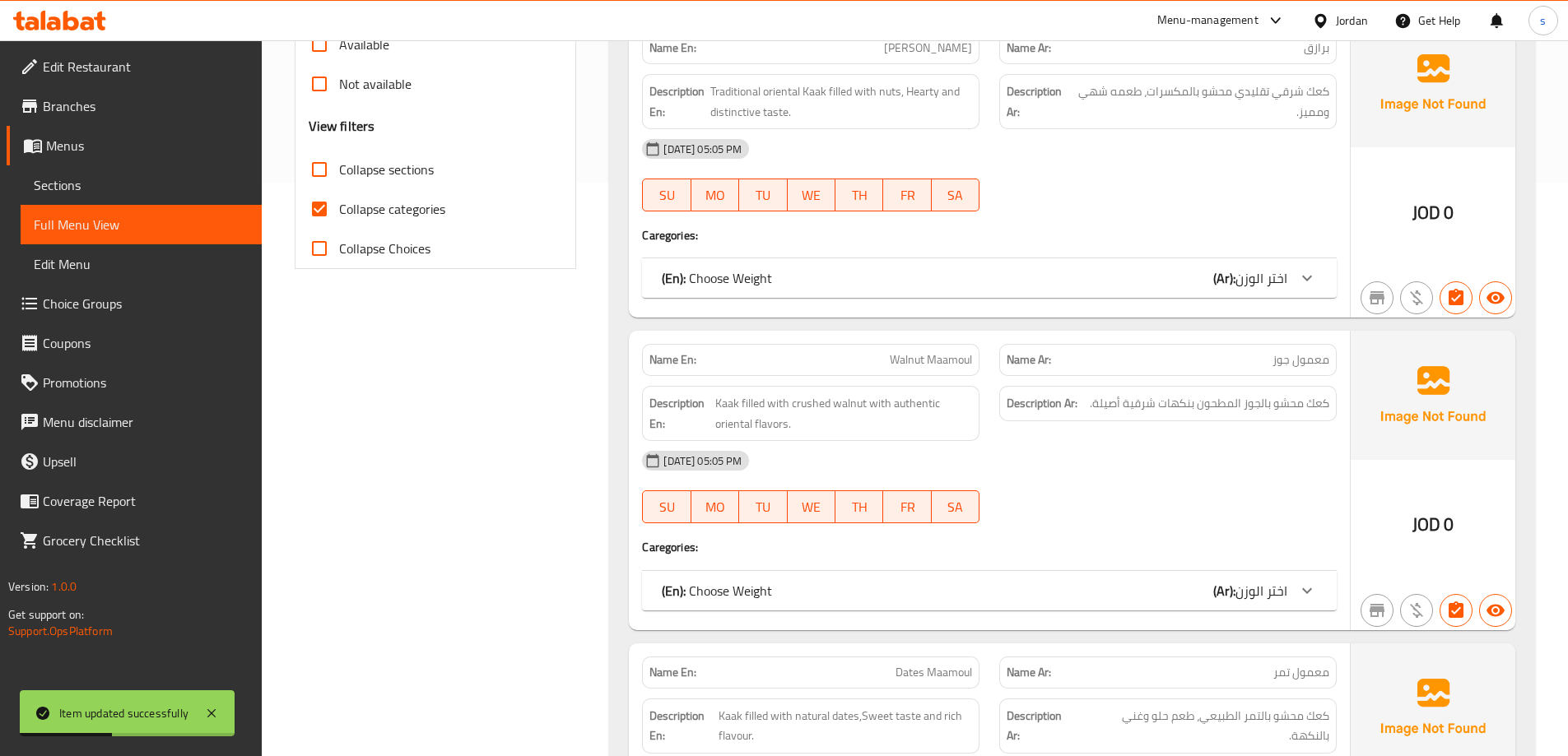
click at [416, 216] on span "Collapse categories" at bounding box center [392, 209] width 106 height 20
click at [339, 216] on input "Collapse categories" at bounding box center [320, 209] width 40 height 40
checkbox input "false"
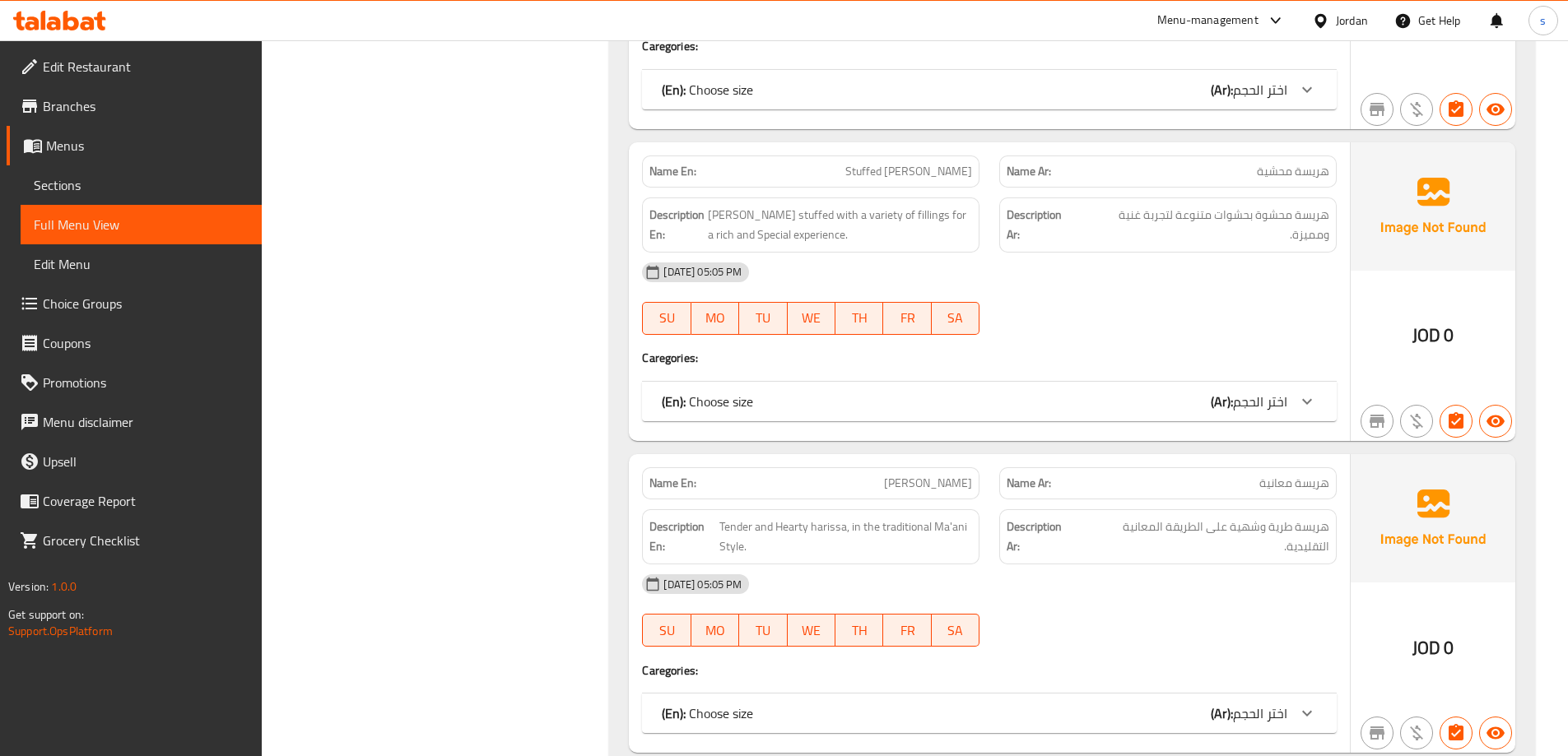
scroll to position [2770, 0]
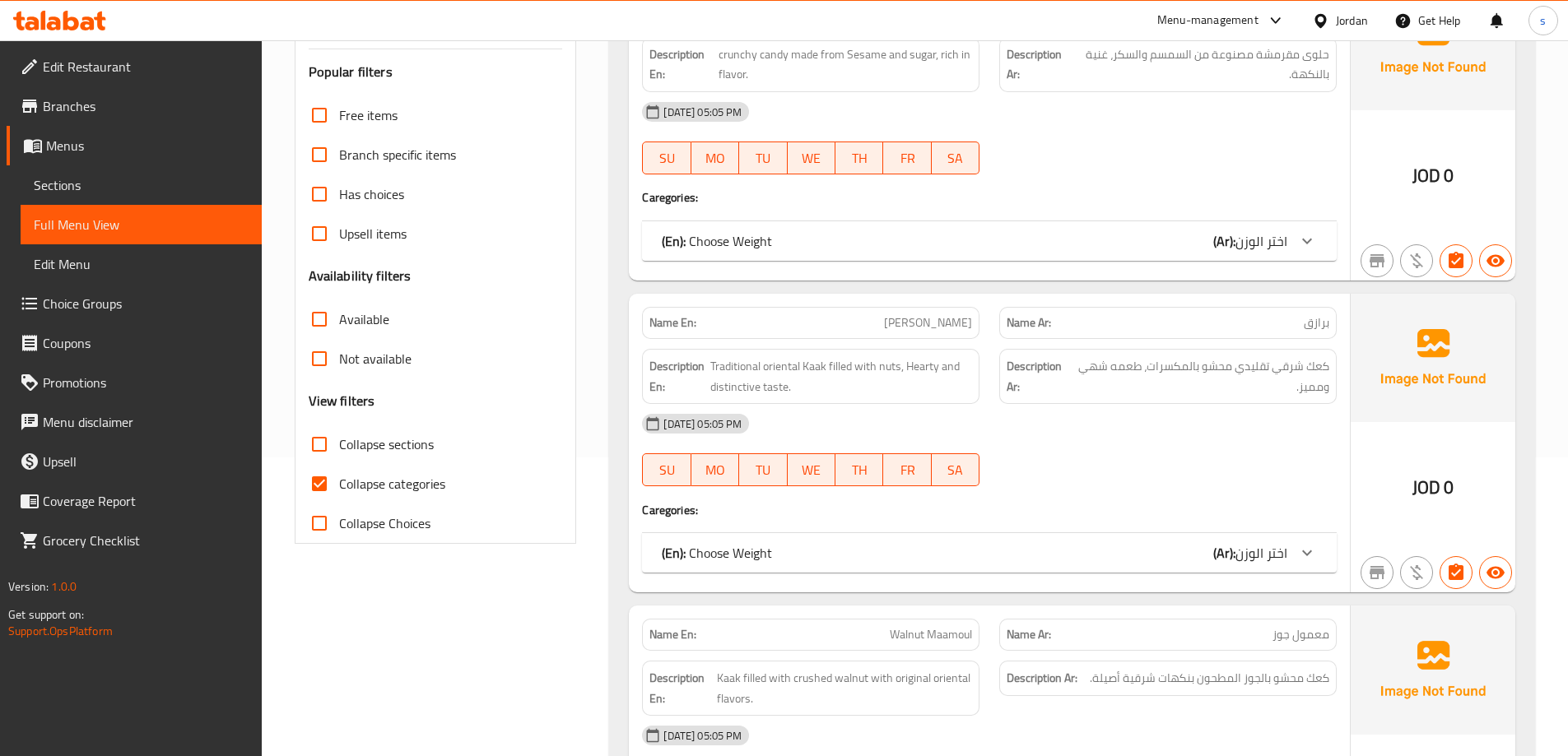
scroll to position [329, 0]
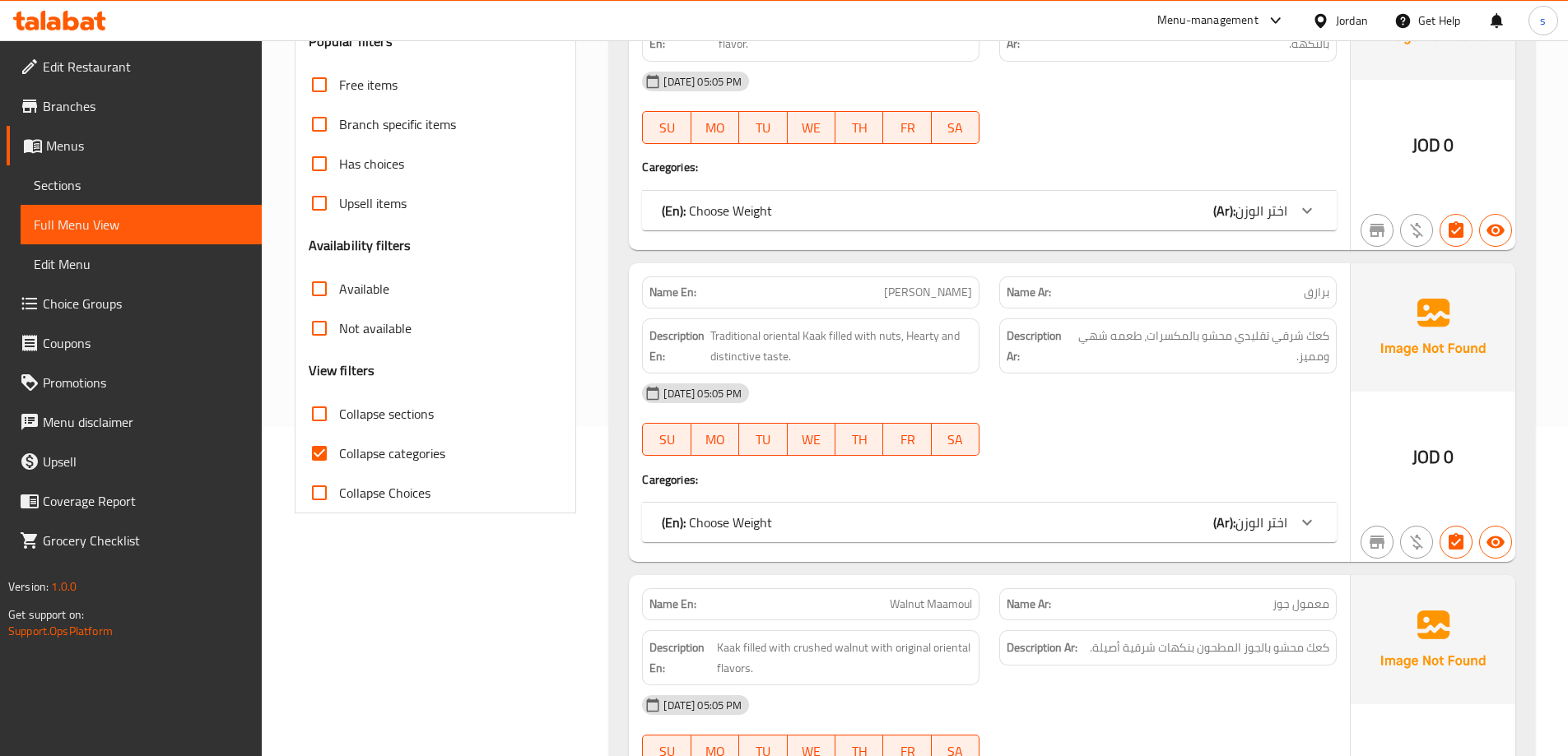
click at [408, 447] on span "Collapse categories" at bounding box center [392, 454] width 106 height 20
click at [339, 447] on input "Collapse categories" at bounding box center [320, 454] width 40 height 40
checkbox input "false"
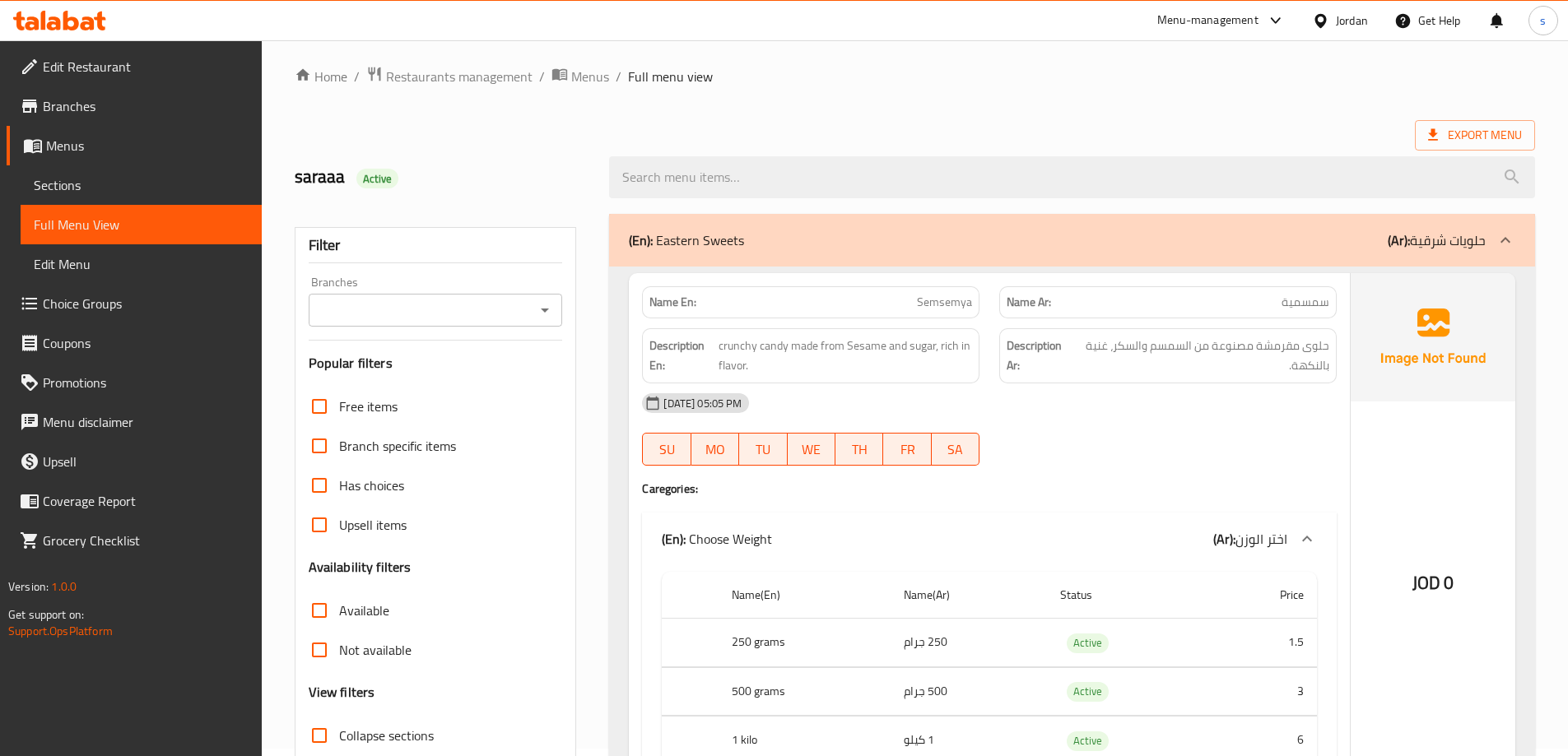
scroll to position [0, 0]
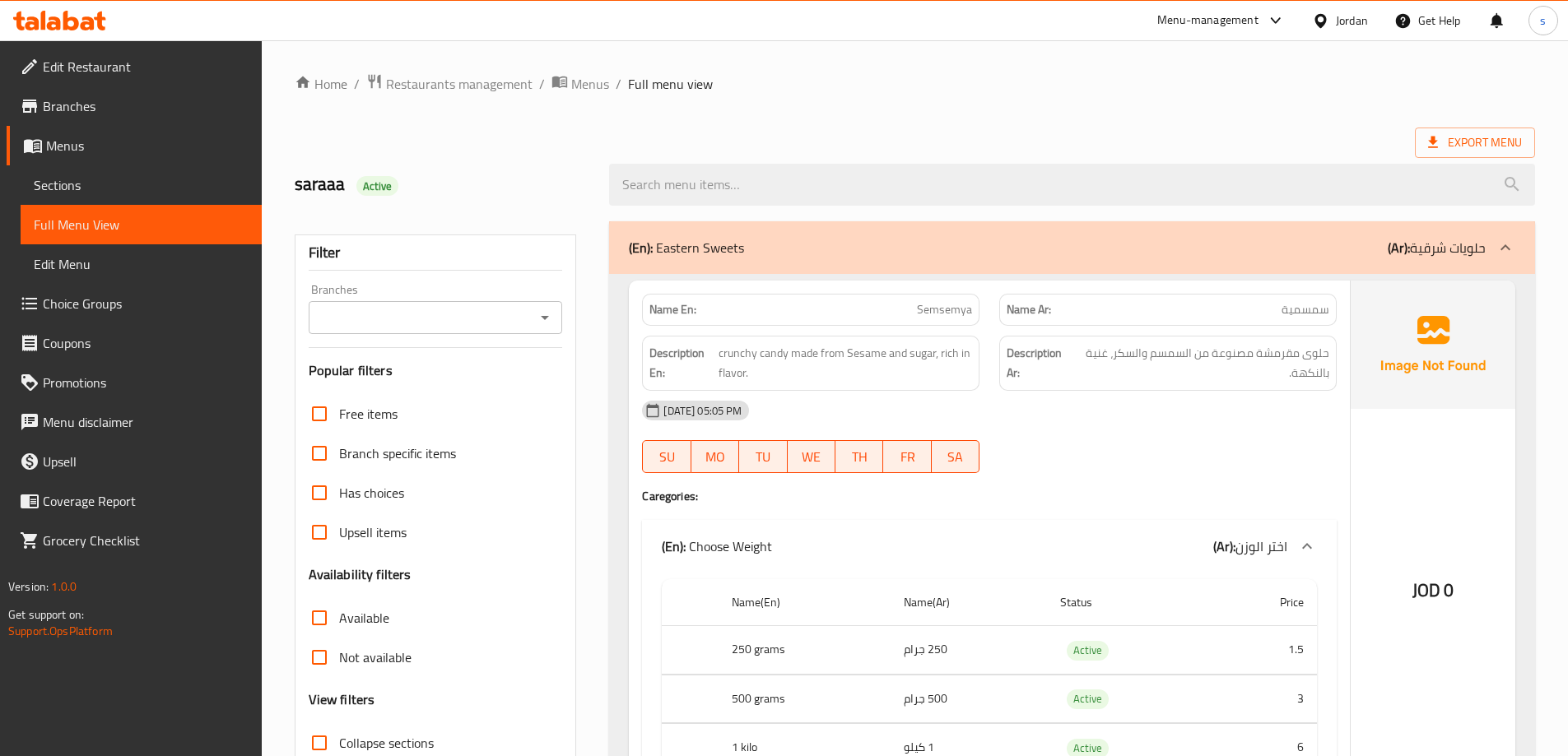
click at [928, 302] on span "Semsemya" at bounding box center [944, 310] width 55 height 17
click at [915, 308] on p "Name En: Semsemya" at bounding box center [810, 310] width 322 height 17
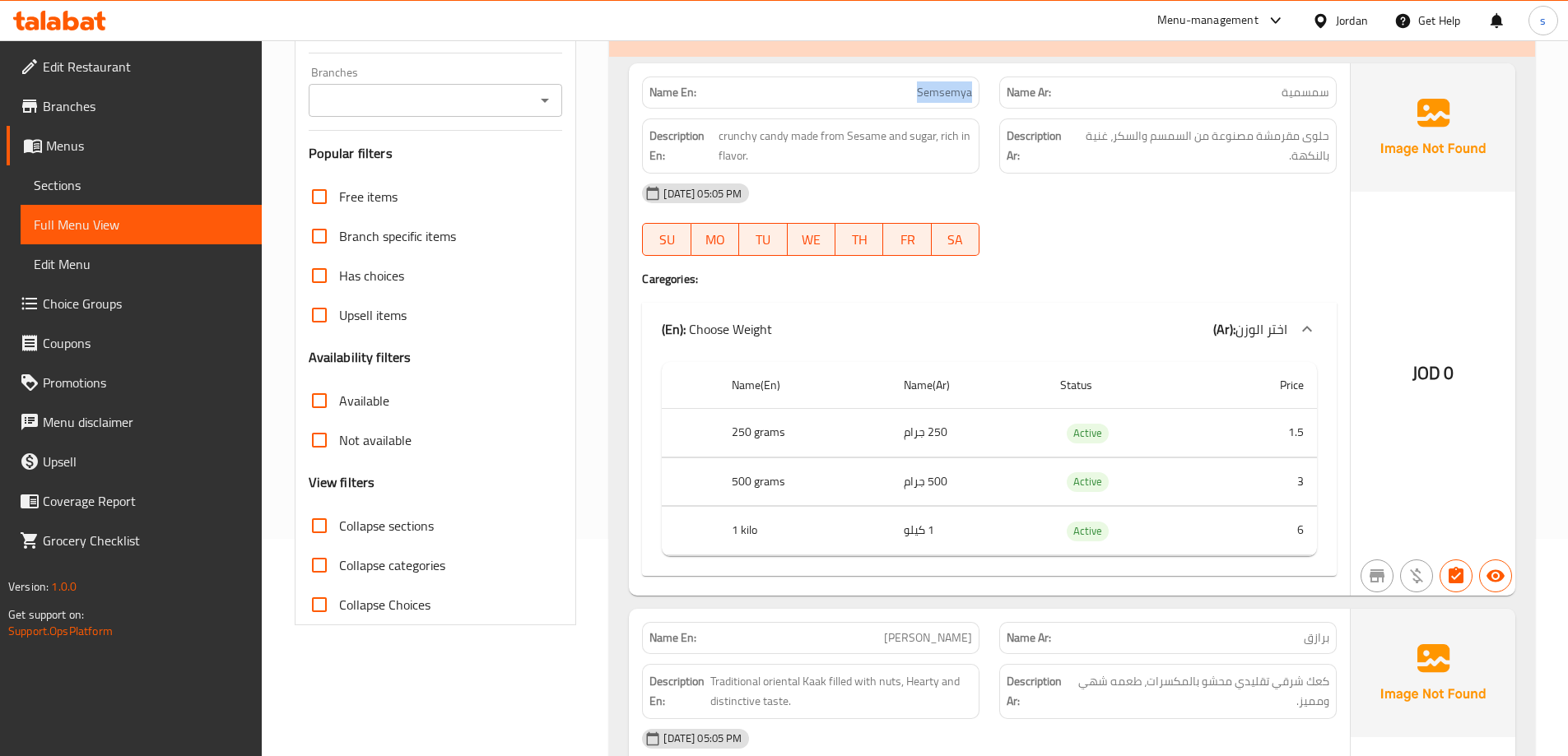
scroll to position [247, 0]
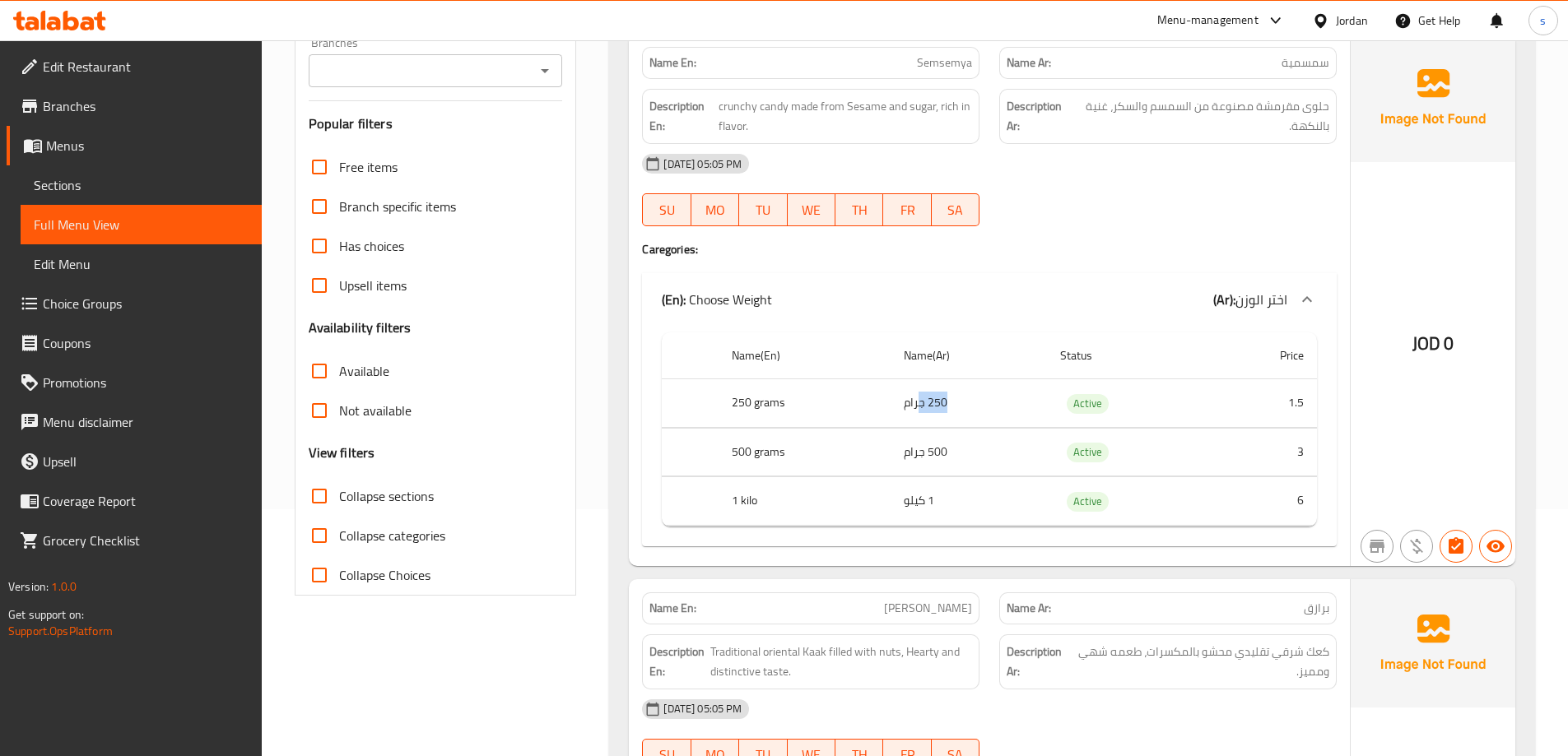
drag, startPoint x: 918, startPoint y: 399, endPoint x: 1061, endPoint y: 400, distance: 143.0
click at [1061, 400] on tr "250 grams 250 جرام Active 1.5" at bounding box center [989, 404] width 655 height 48
drag, startPoint x: 1286, startPoint y: 395, endPoint x: 1315, endPoint y: 400, distance: 29.4
click at [1315, 400] on td "1.5" at bounding box center [1262, 404] width 109 height 48
drag, startPoint x: 843, startPoint y: 449, endPoint x: 966, endPoint y: 449, distance: 123.0
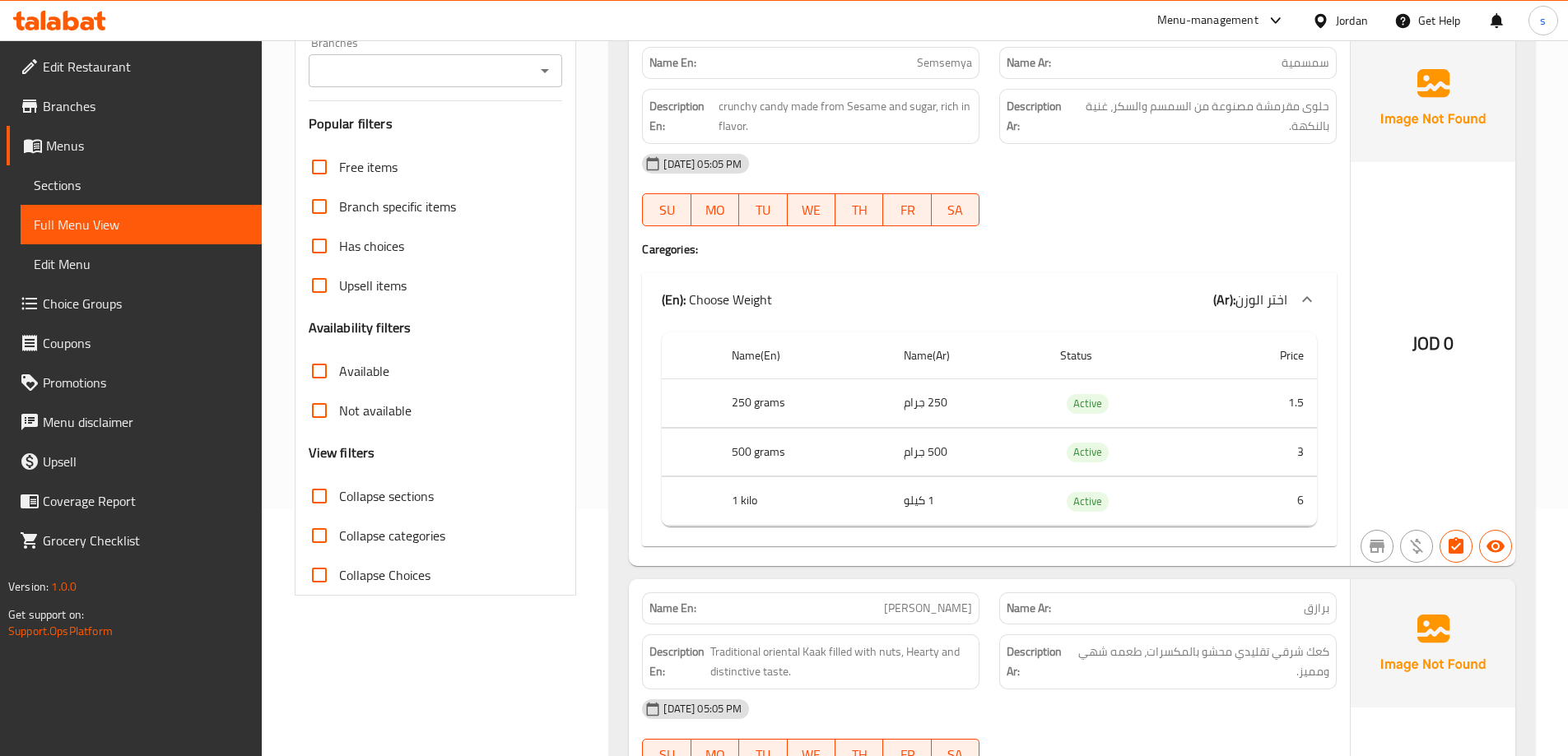
click at [966, 449] on tr "500 grams 500 جرام Active 3" at bounding box center [989, 452] width 655 height 48
click at [971, 448] on td "500 جرام" at bounding box center [969, 452] width 156 height 48
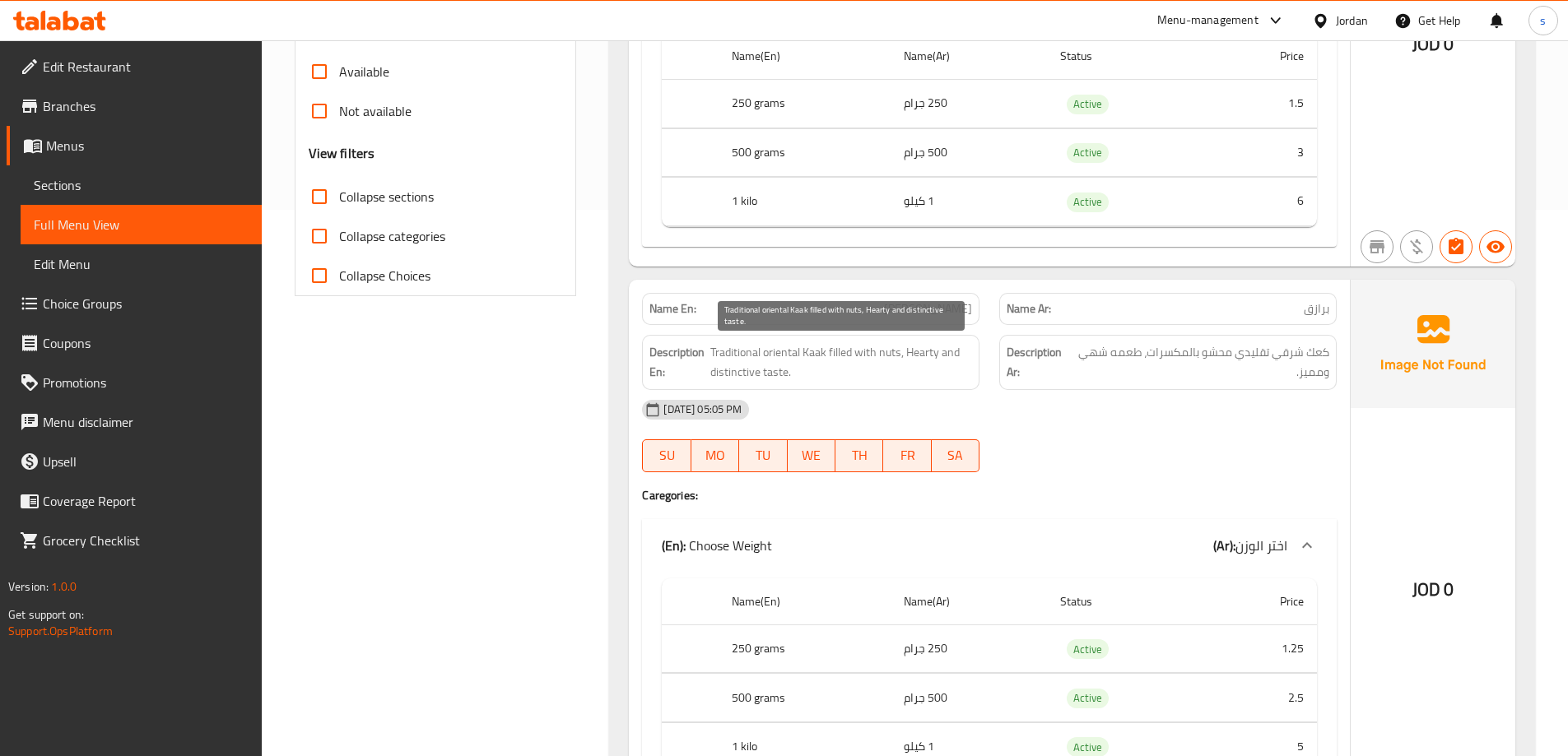
scroll to position [576, 0]
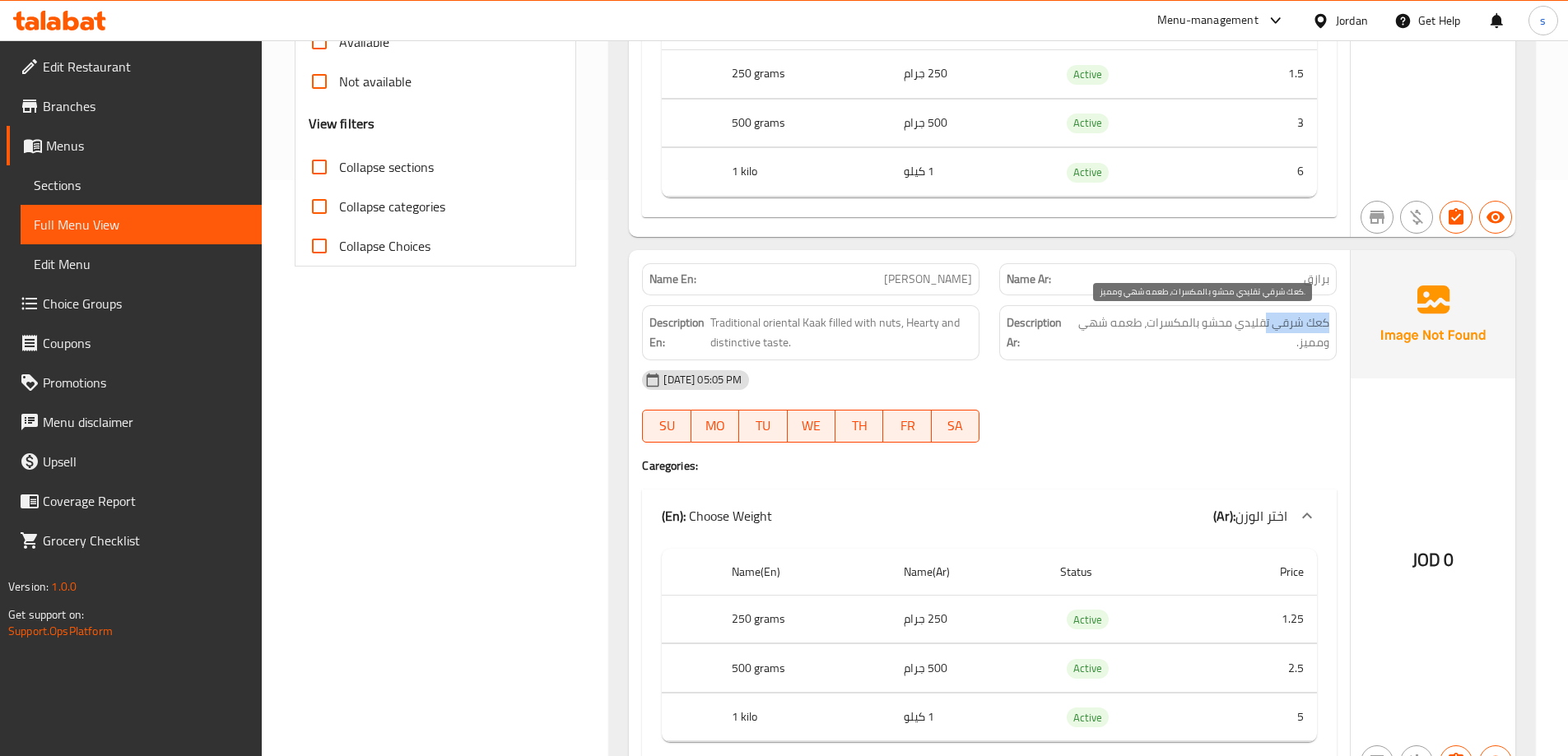
drag, startPoint x: 1326, startPoint y: 331, endPoint x: 1264, endPoint y: 331, distance: 62.0
click at [1264, 331] on span "كعك شرقي تقليدي محشو بالمكسرات، طعمه شهي ومميز." at bounding box center [1202, 332] width 256 height 41
click at [1245, 333] on span "كعك شرقي تقليدي محشو بالمكسرات، طعمه شهي ومميز." at bounding box center [1202, 332] width 256 height 41
drag, startPoint x: 1163, startPoint y: 356, endPoint x: 1148, endPoint y: 347, distance: 17.5
click at [1164, 356] on div "Description Ar: كعك شرقي تقليدي محشو بالمكسرات، طعمه شهي ومميز." at bounding box center [1167, 332] width 337 height 55
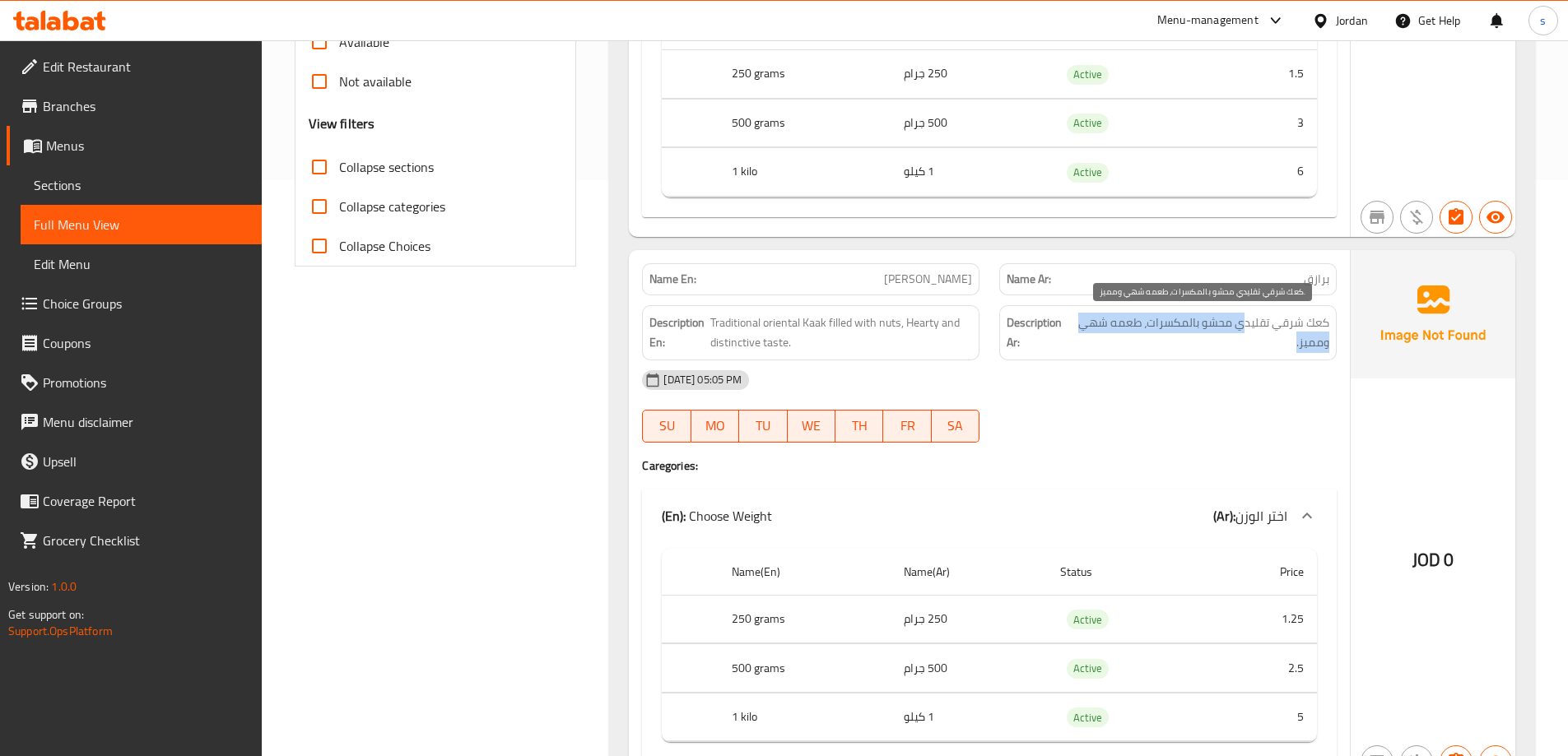
click at [1151, 348] on span "كعك شرقي تقليدي محشو بالمكسرات، طعمه شهي ومميز." at bounding box center [1202, 332] width 256 height 41
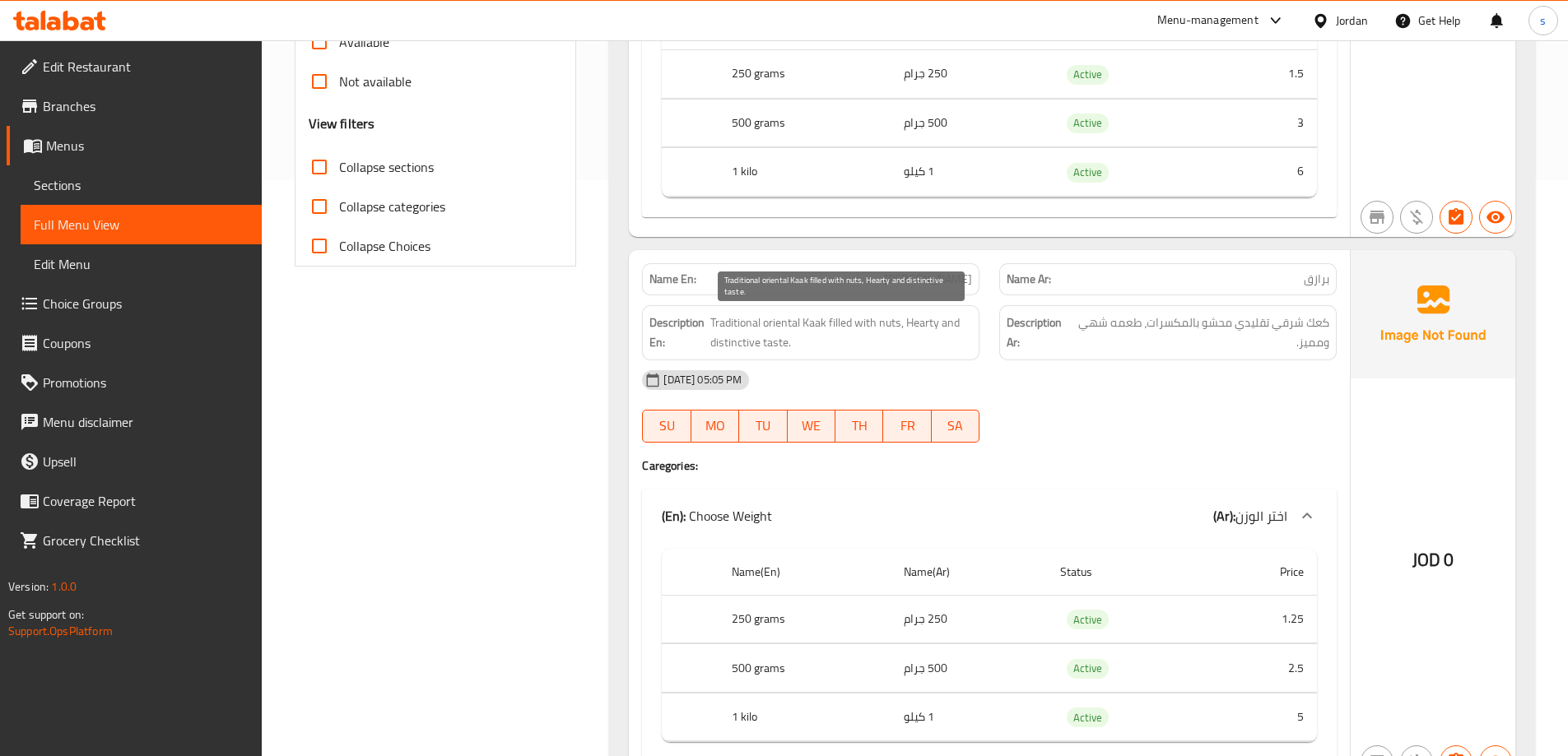
click at [806, 321] on span "Traditional oriental Kaak filled with nuts, Hearty and distinctive taste." at bounding box center [841, 332] width 262 height 41
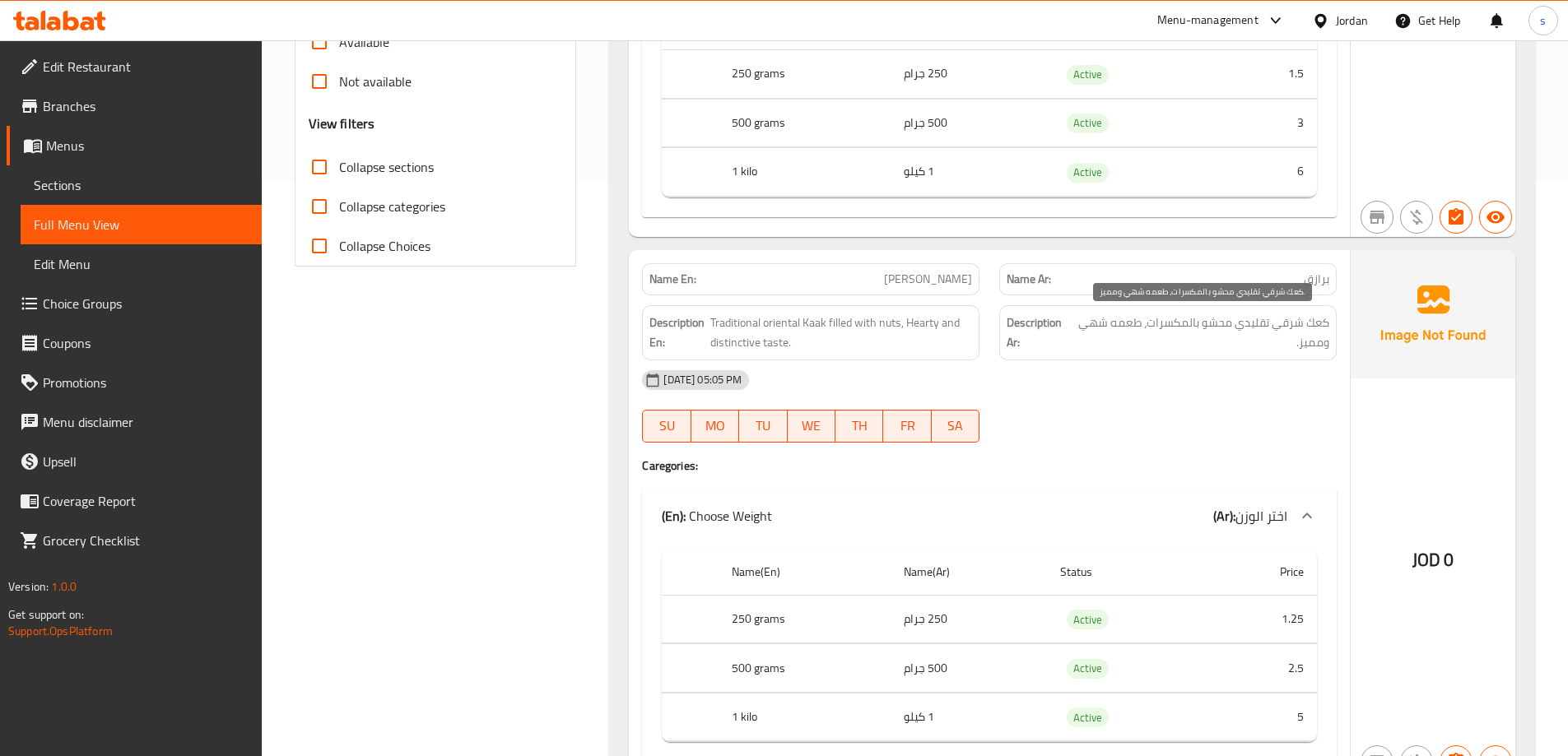
click at [1313, 327] on span "كعك شرقي تقليدي محشو بالمكسرات، طعمه شهي ومميز." at bounding box center [1202, 332] width 256 height 41
copy span "كعك"
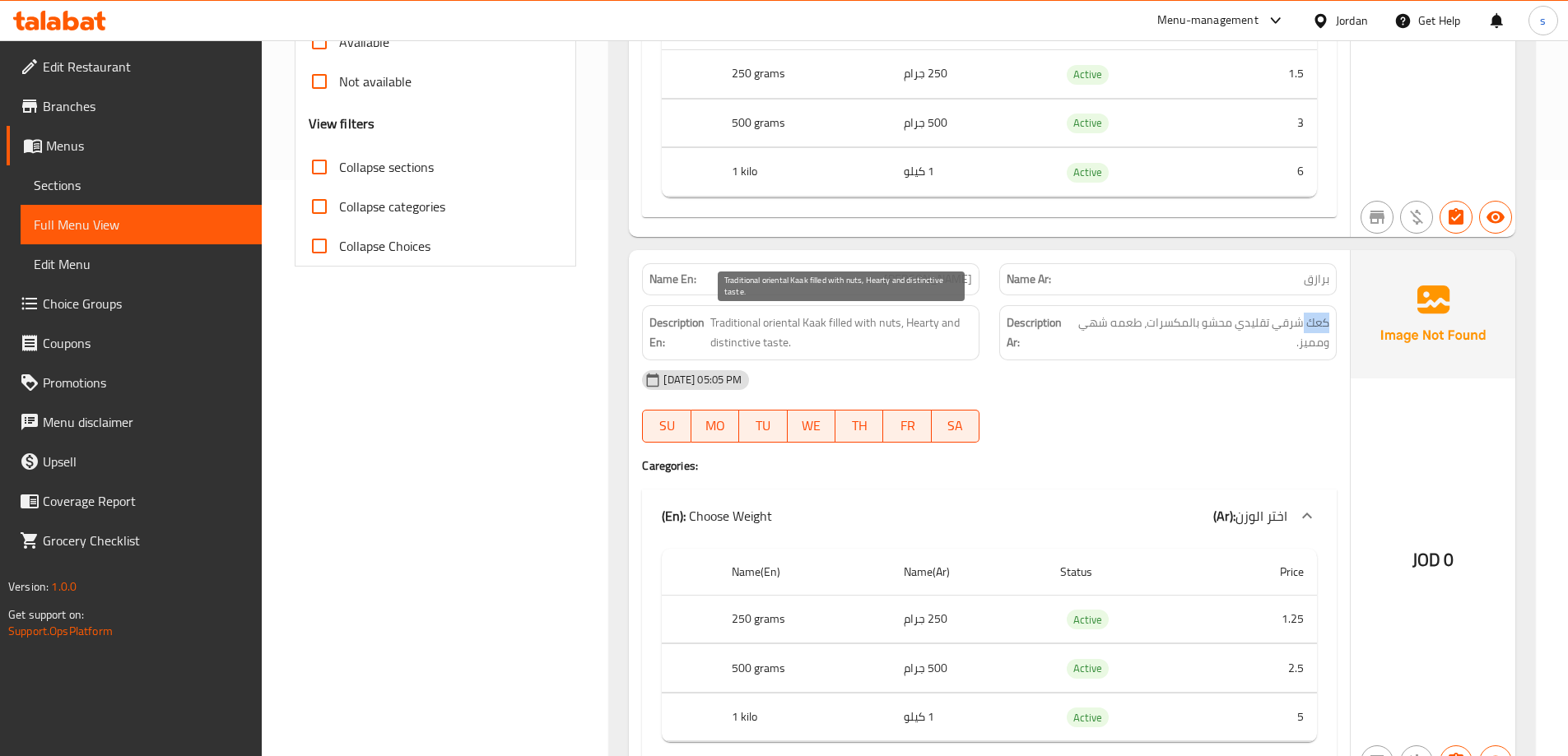
click at [912, 323] on span "Traditional oriental Kaak filled with nuts, Hearty and distinctive taste." at bounding box center [841, 332] width 262 height 41
click at [733, 341] on span "Traditional oriental Kaak filled with nuts, Hearty and distinctive taste." at bounding box center [841, 332] width 262 height 41
click at [762, 348] on span "Traditional oriental Kaak filled with nuts, Hearty and distinctive taste." at bounding box center [841, 332] width 262 height 41
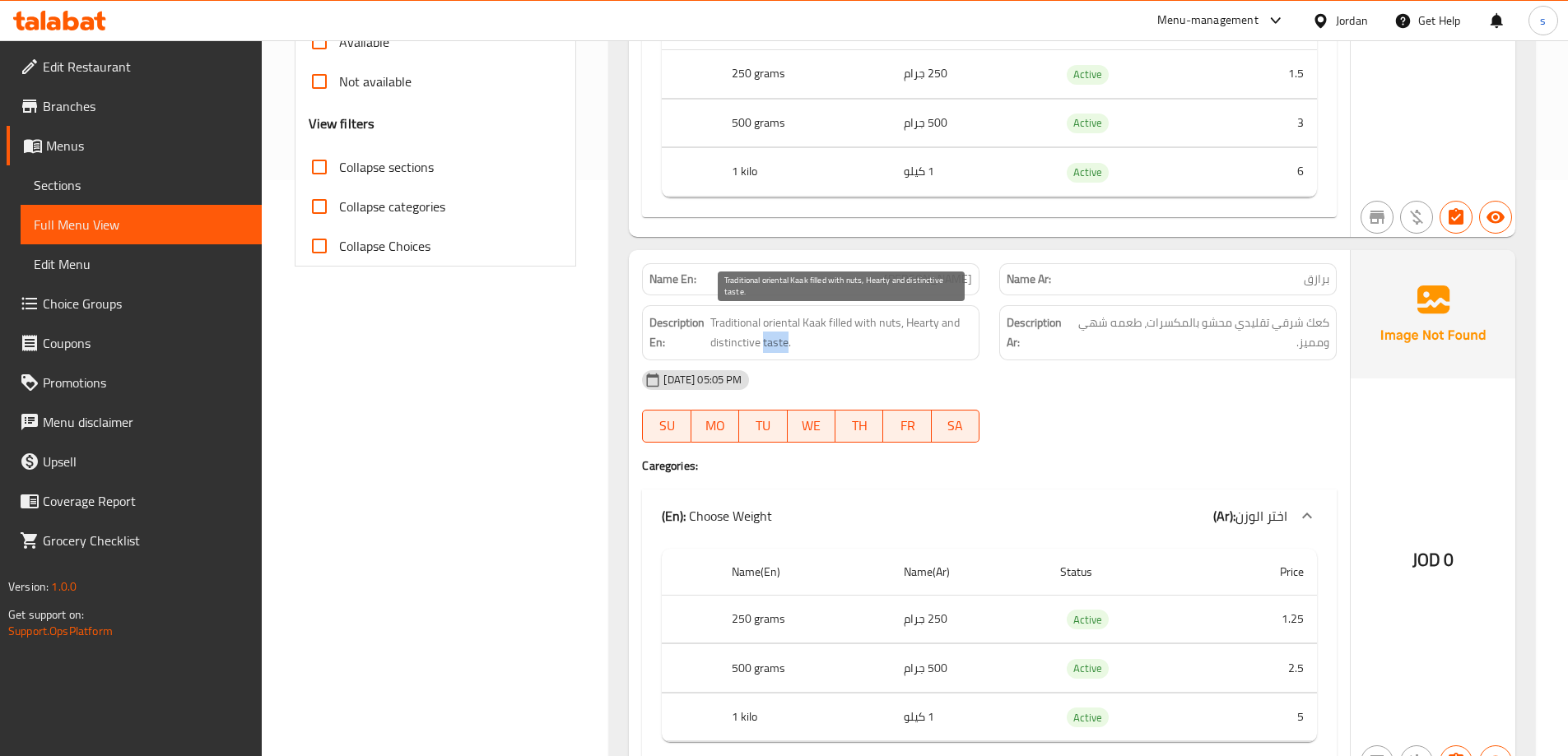
click at [762, 348] on span "Traditional oriental Kaak filled with nuts, Hearty and distinctive taste." at bounding box center [841, 332] width 262 height 41
click at [863, 348] on span "Traditional oriental Kaak filled with nuts, Hearty and distinctive taste." at bounding box center [841, 332] width 262 height 41
click at [910, 330] on span "Traditional oriental Kaak filled with nuts, Hearty and distinctive taste." at bounding box center [841, 332] width 262 height 41
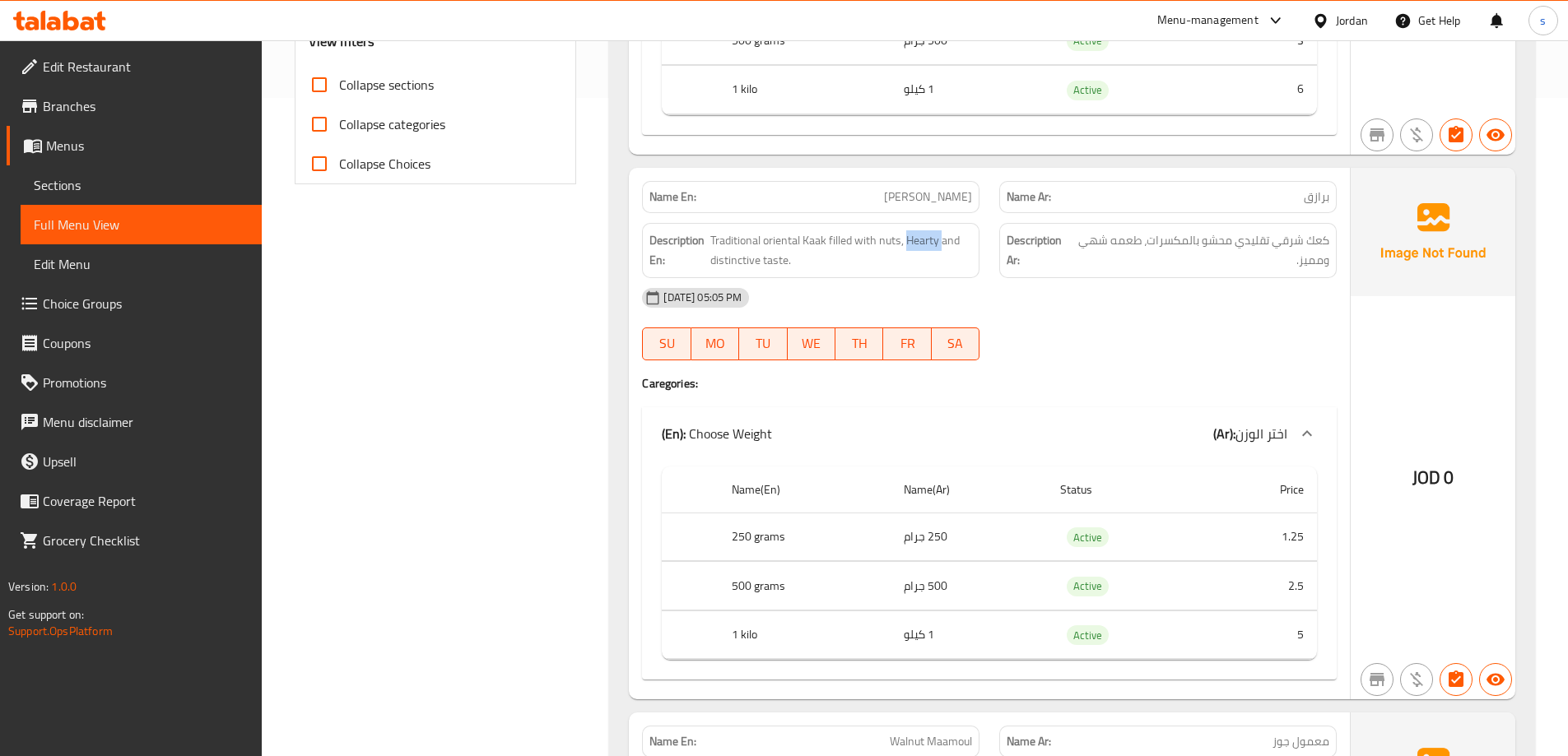
scroll to position [740, 0]
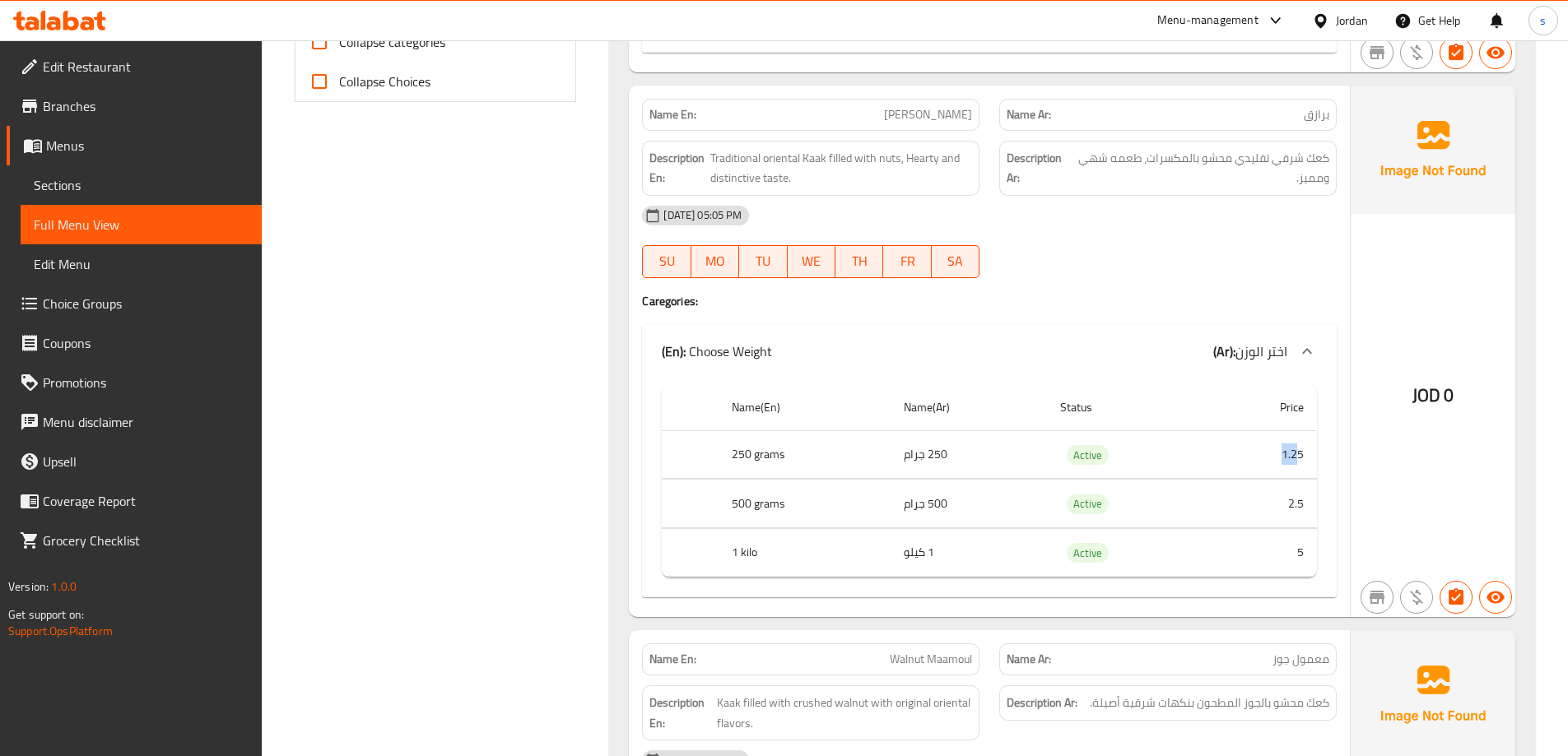
drag, startPoint x: 1259, startPoint y: 459, endPoint x: 1295, endPoint y: 457, distance: 36.1
click at [1295, 457] on td "1.25" at bounding box center [1262, 454] width 109 height 48
drag, startPoint x: 1292, startPoint y: 503, endPoint x: 1306, endPoint y: 503, distance: 14.0
click at [1306, 503] on td "2.5" at bounding box center [1262, 503] width 109 height 48
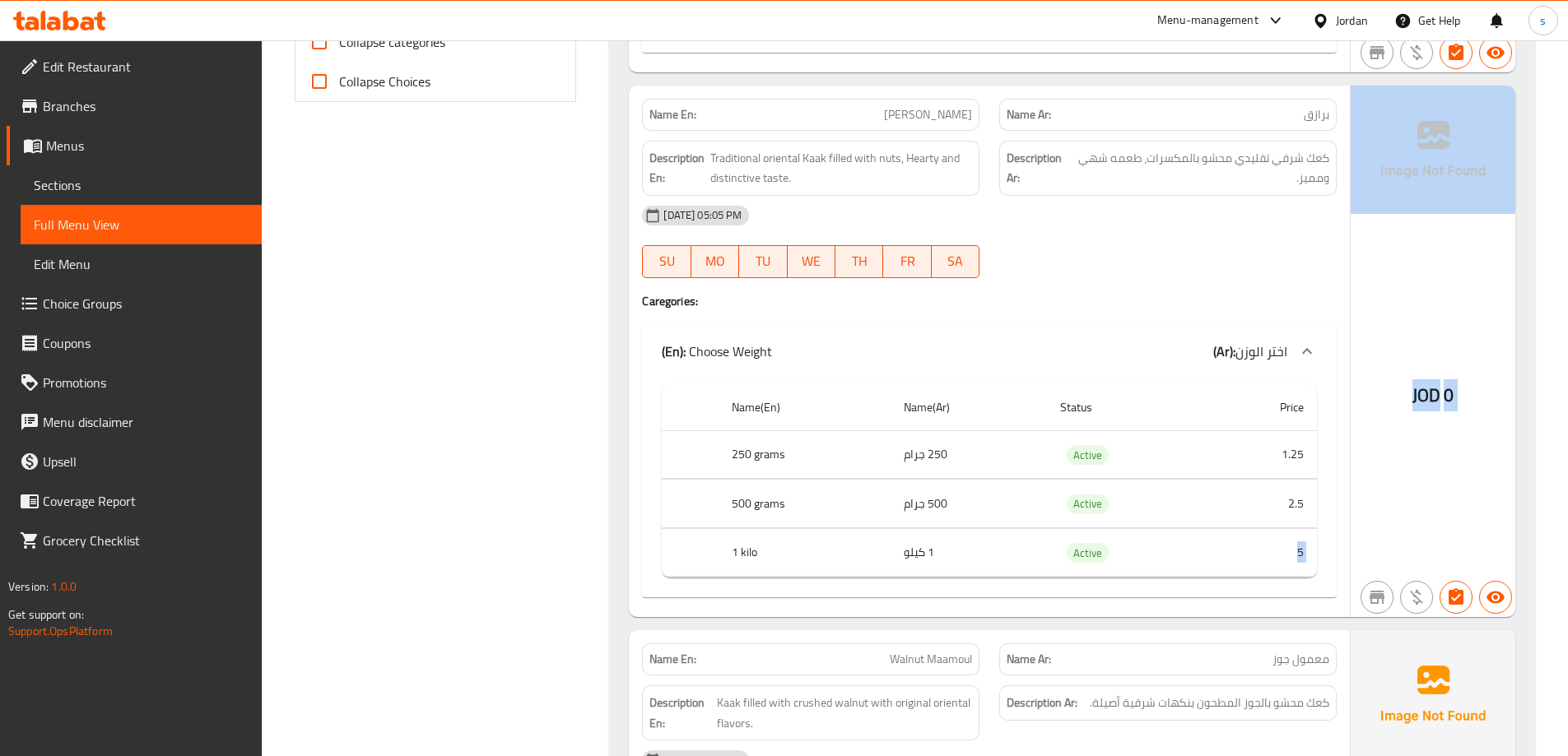
drag, startPoint x: 1335, startPoint y: 547, endPoint x: 1351, endPoint y: 551, distance: 16.5
click at [1351, 551] on div "Name En: Barazek Name Ar: برازق Description En: Traditional oriental Kaak fille…" at bounding box center [1072, 351] width 887 height 533
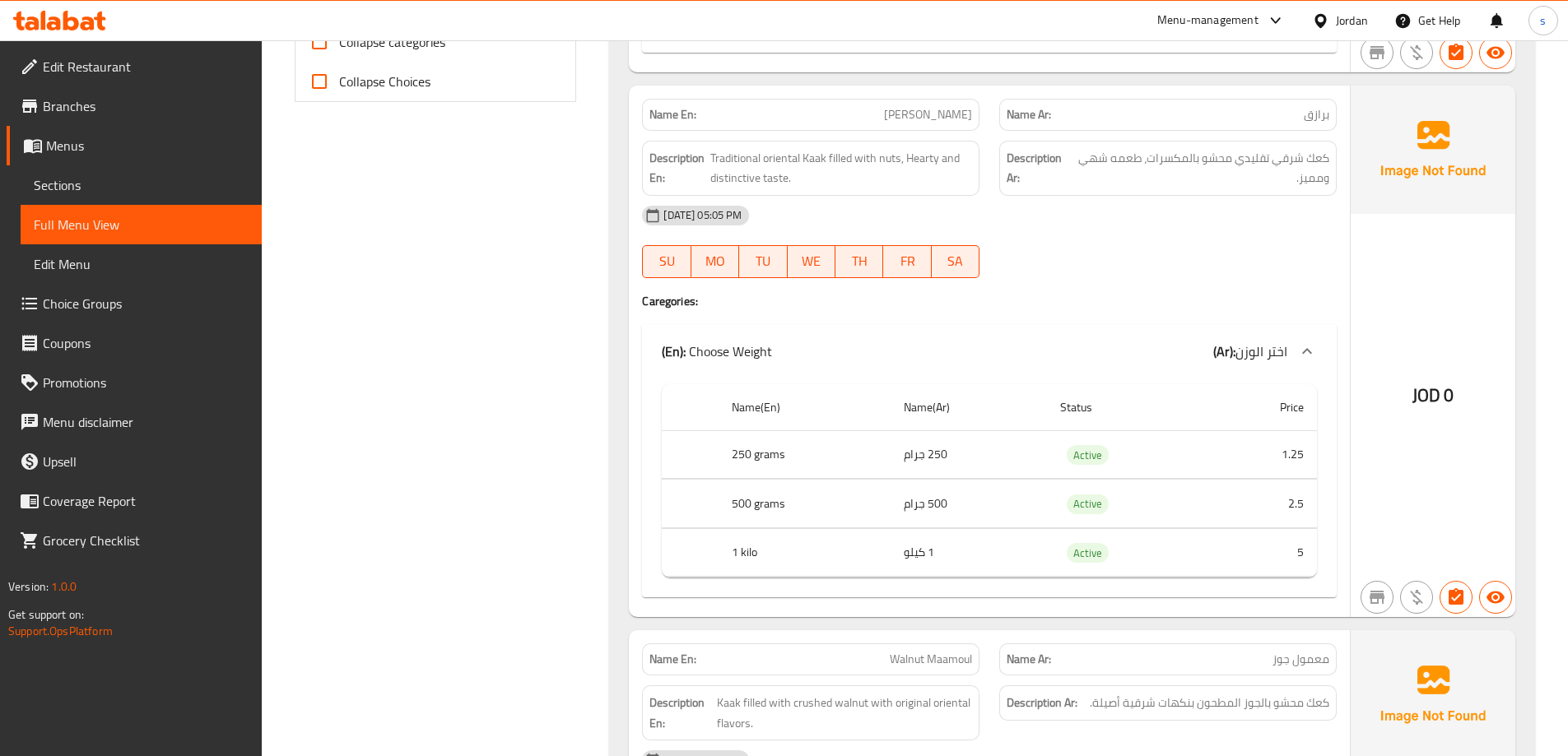
click at [1093, 493] on td "Active" at bounding box center [1128, 503] width 161 height 48
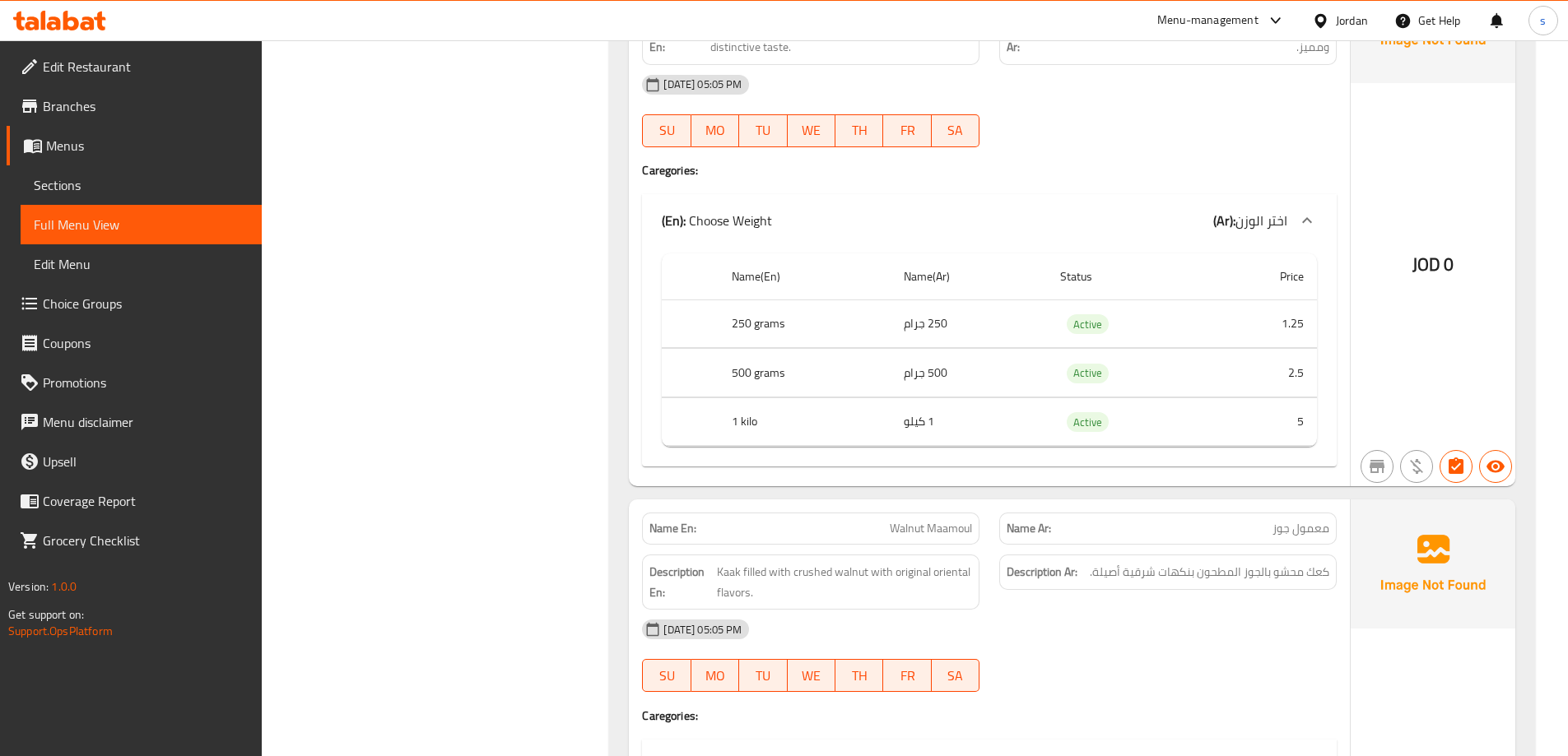
scroll to position [1070, 0]
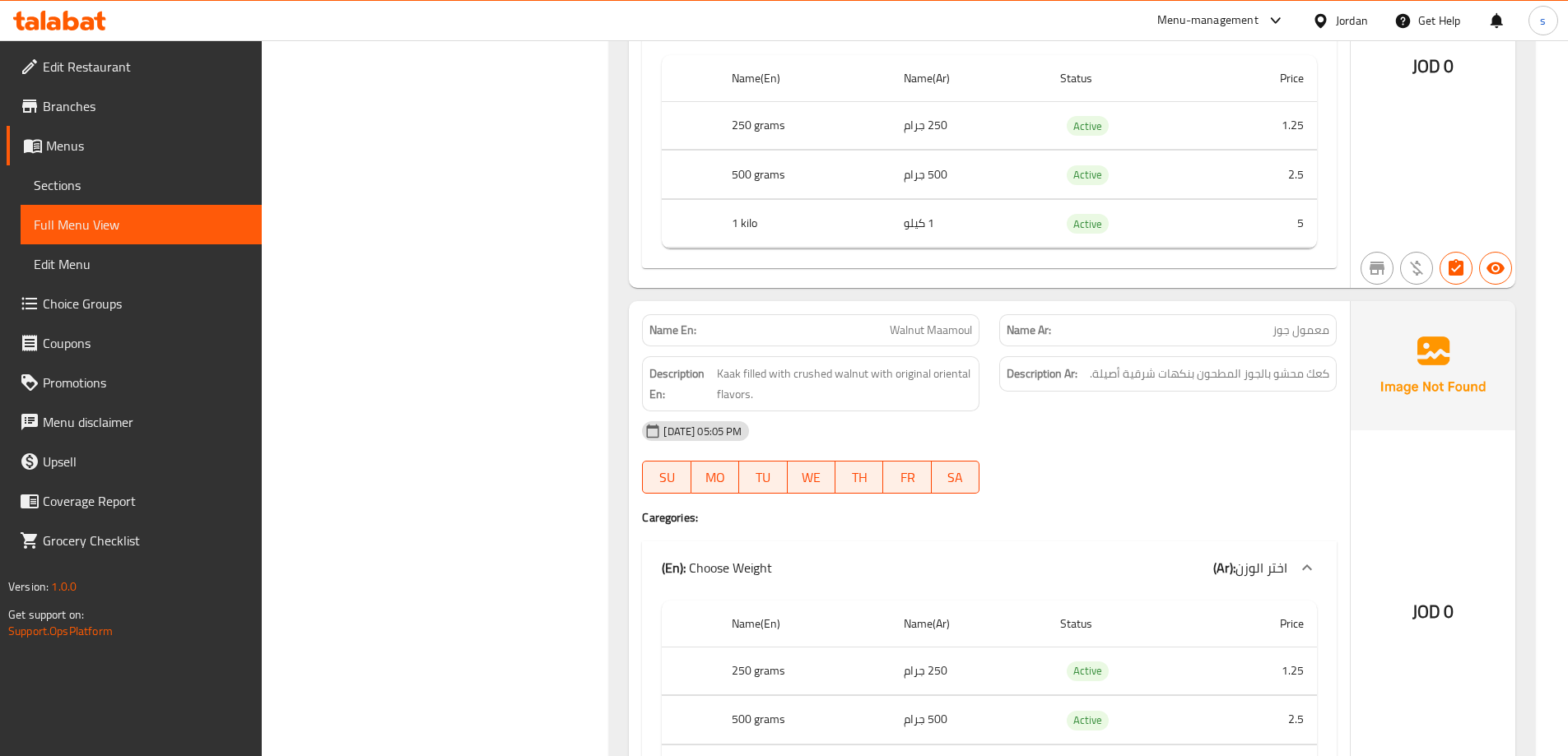
click at [907, 332] on span "Walnut Maamoul" at bounding box center [931, 330] width 82 height 17
copy span "Walnut"
click at [865, 376] on span "Kaak filled with crushed walnut with original oriental flavors." at bounding box center [844, 384] width 255 height 41
drag, startPoint x: 1121, startPoint y: 376, endPoint x: 1194, endPoint y: 371, distance: 73.2
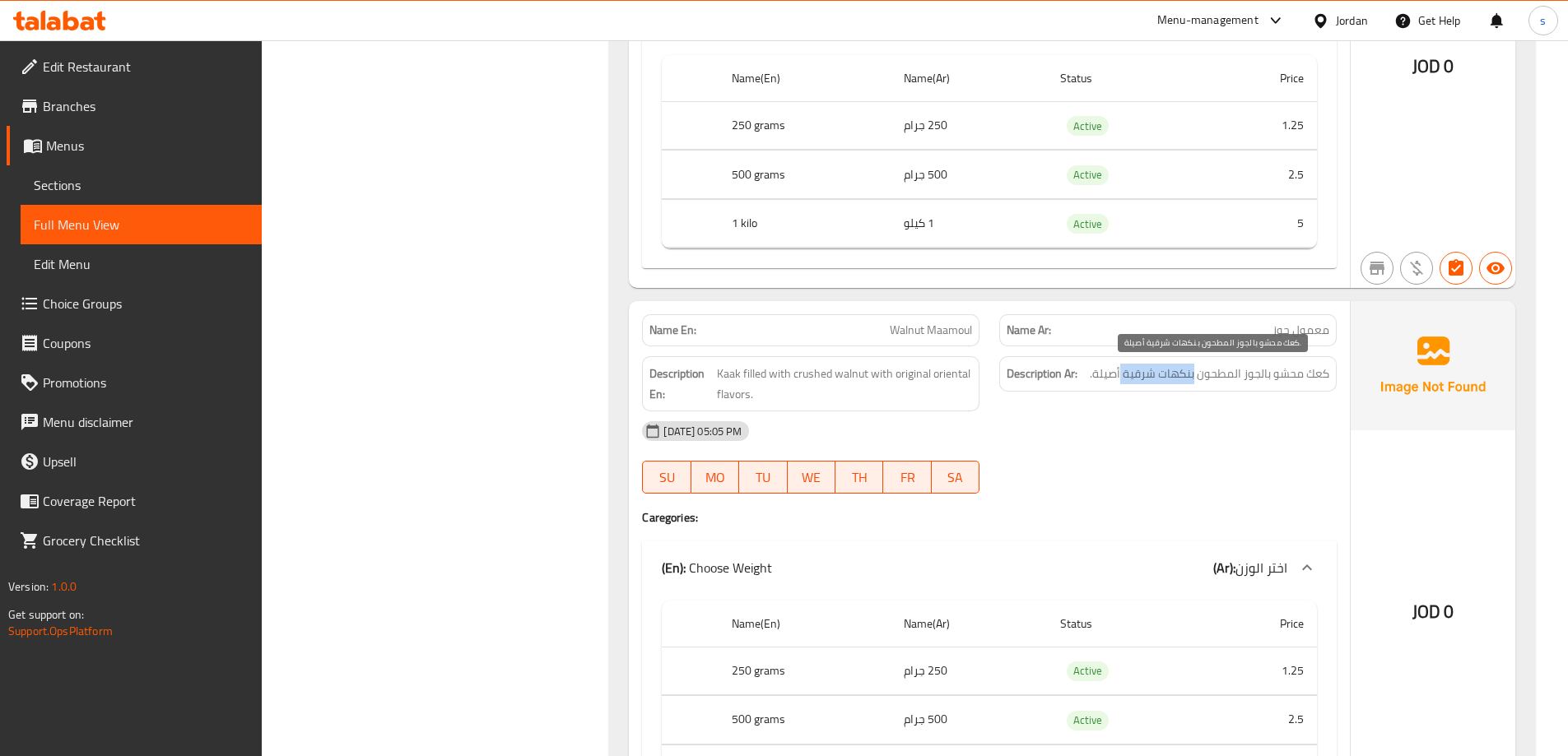
click at [1194, 371] on span "كعك محشو بالجوز المطحون بنكهات شرقية أصيلة." at bounding box center [1209, 374] width 239 height 21
click at [1131, 422] on div "[DATE] 05:05 PM" at bounding box center [990, 431] width 715 height 40
click at [1171, 376] on span "كعك محشو بالجوز المطحون بنكهات شرقية أصيلة." at bounding box center [1209, 374] width 239 height 21
drag, startPoint x: 1171, startPoint y: 376, endPoint x: 1138, endPoint y: 380, distance: 33.2
click at [1138, 380] on span "كعك محشو بالجوز المطحون بنكهات شرقية أصيلة." at bounding box center [1209, 374] width 239 height 21
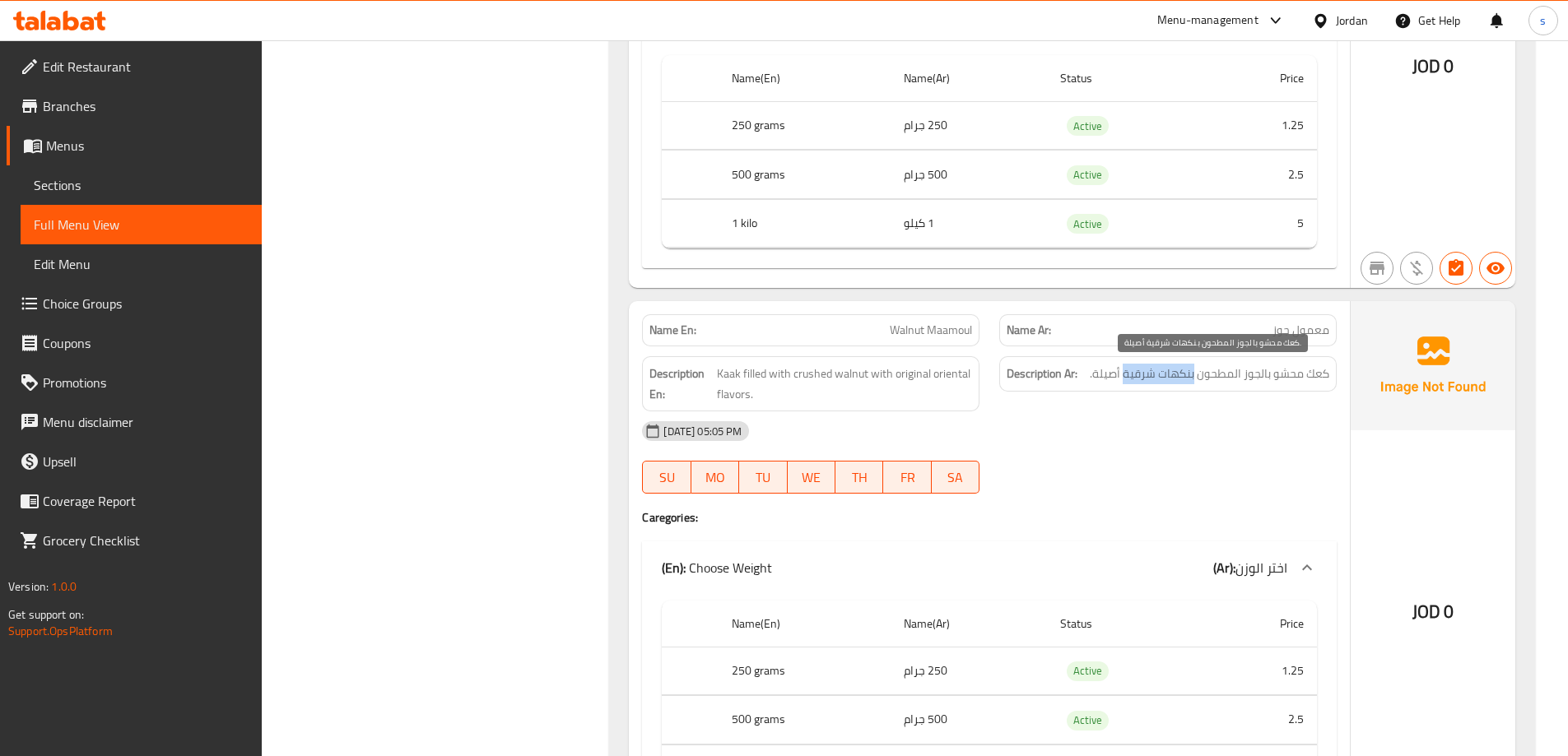
click at [1132, 372] on span "كعك محشو بالجوز المطحون بنكهات شرقية أصيلة." at bounding box center [1209, 374] width 239 height 21
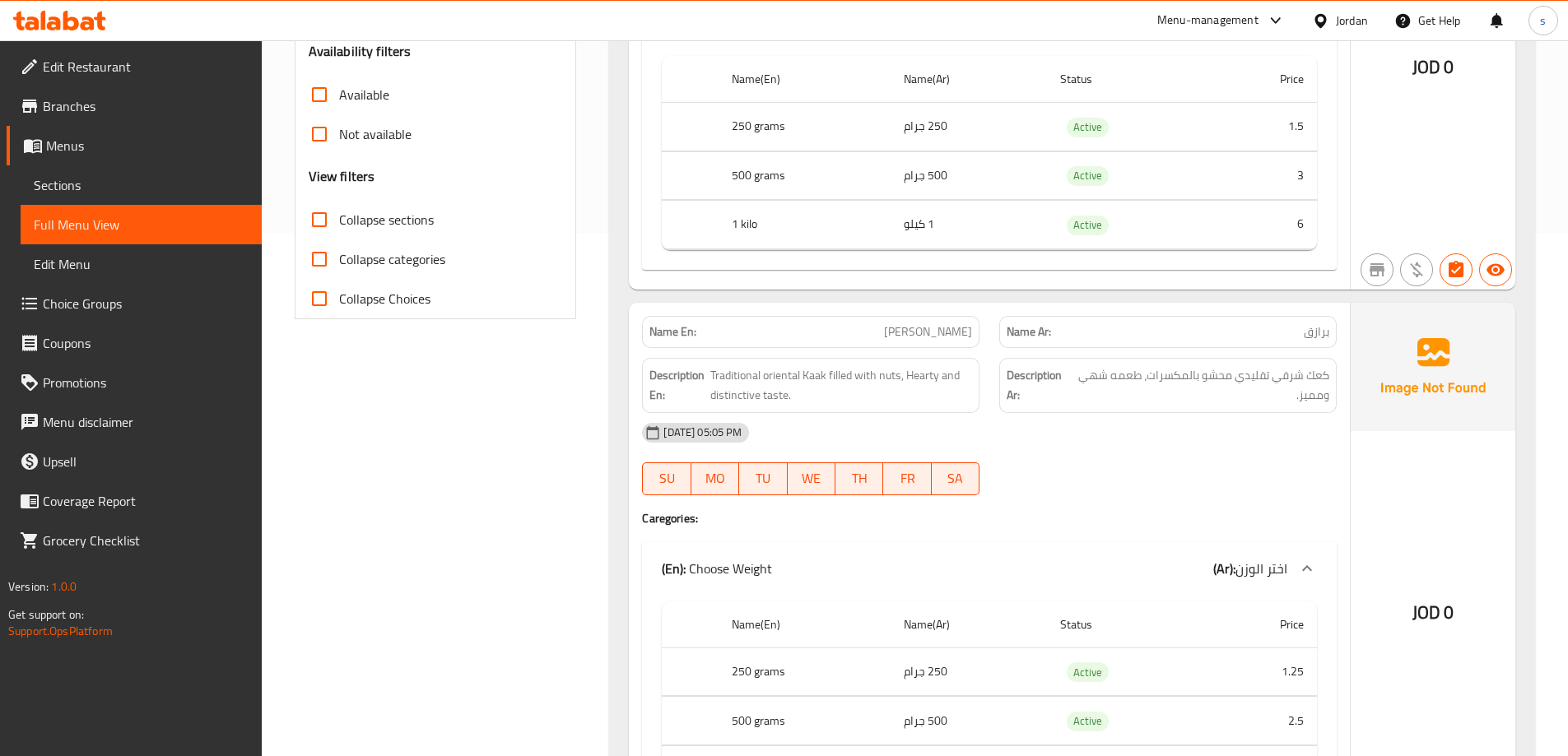
scroll to position [493, 0]
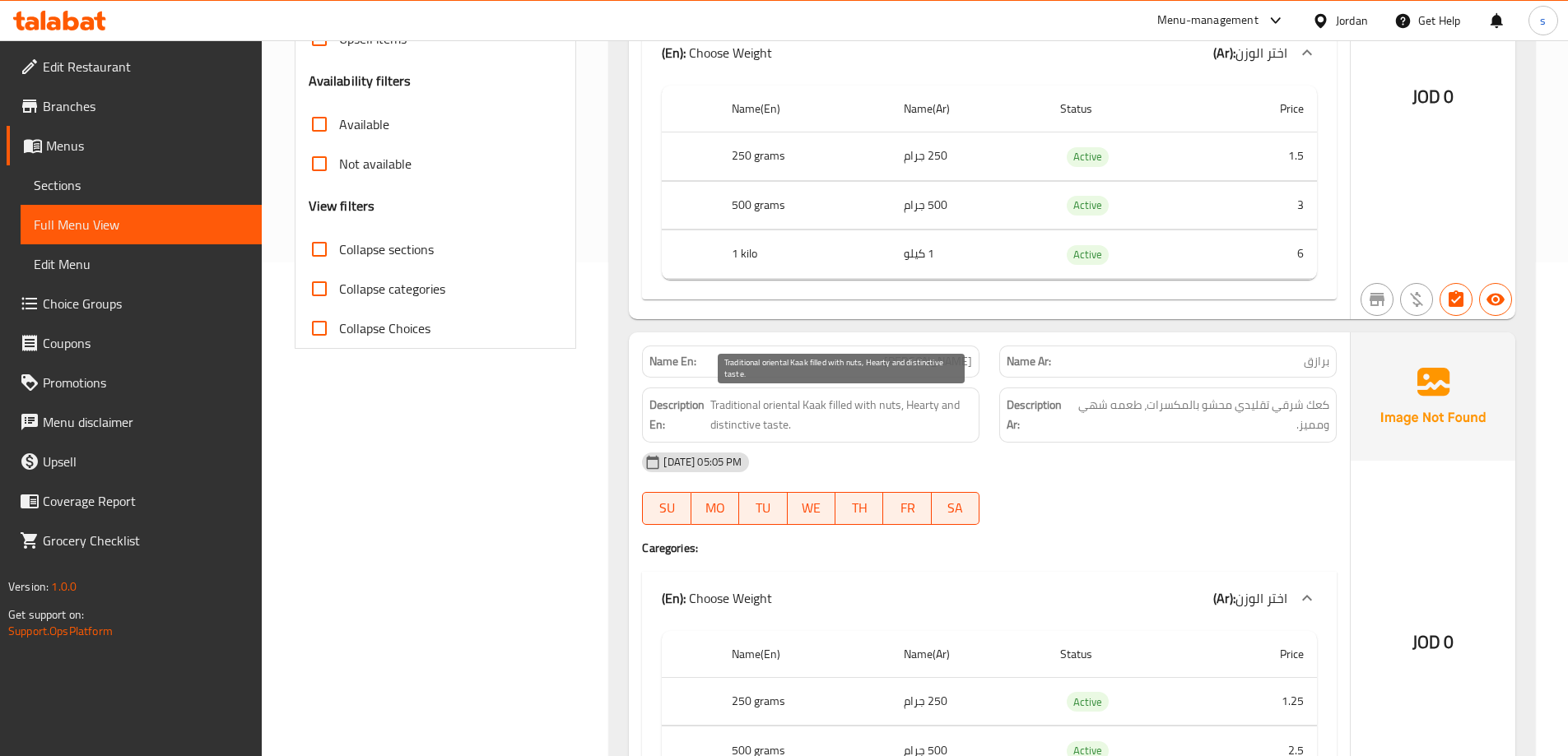
click at [779, 405] on span "Traditional oriental Kaak filled with nuts, Hearty and distinctive taste." at bounding box center [841, 415] width 262 height 41
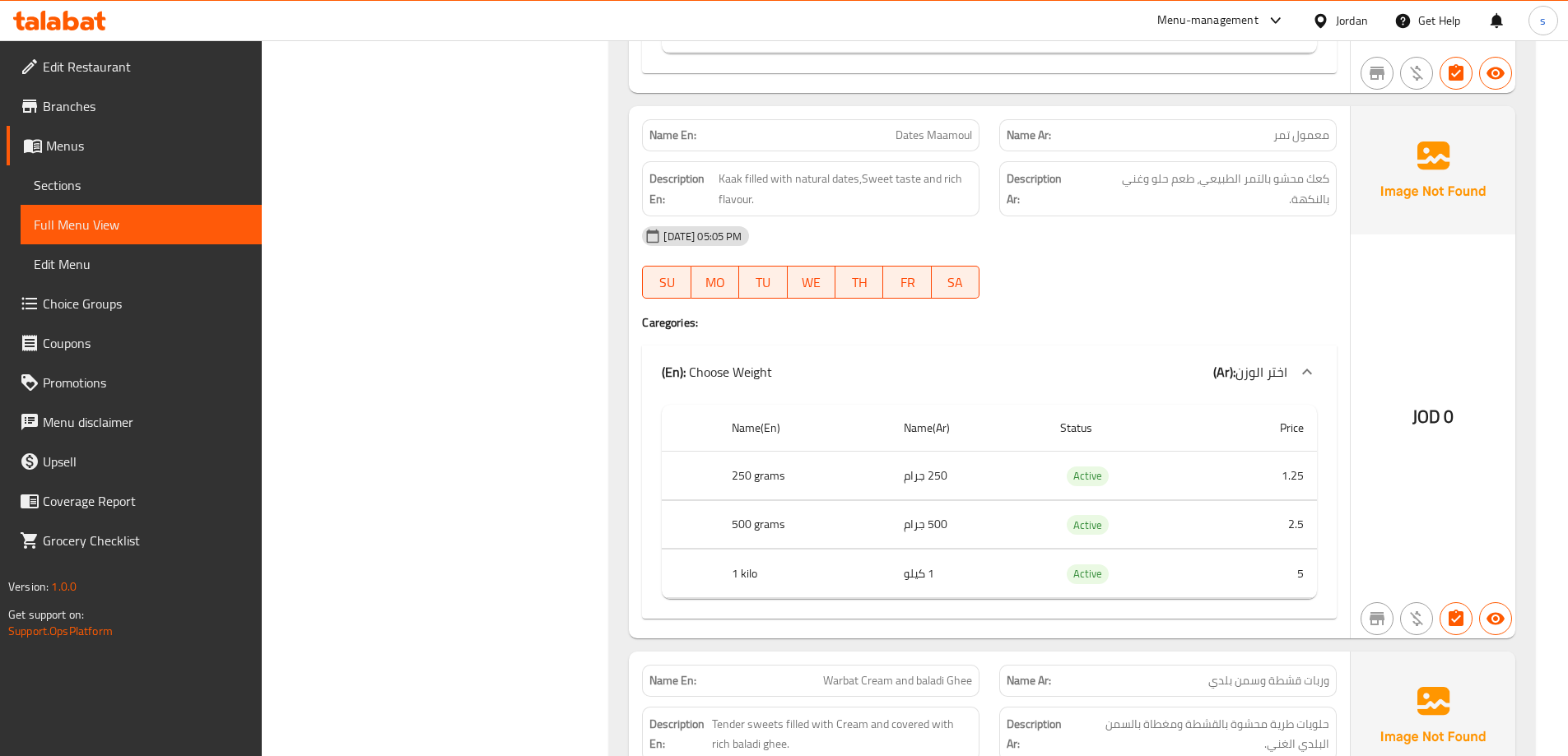
scroll to position [1892, 0]
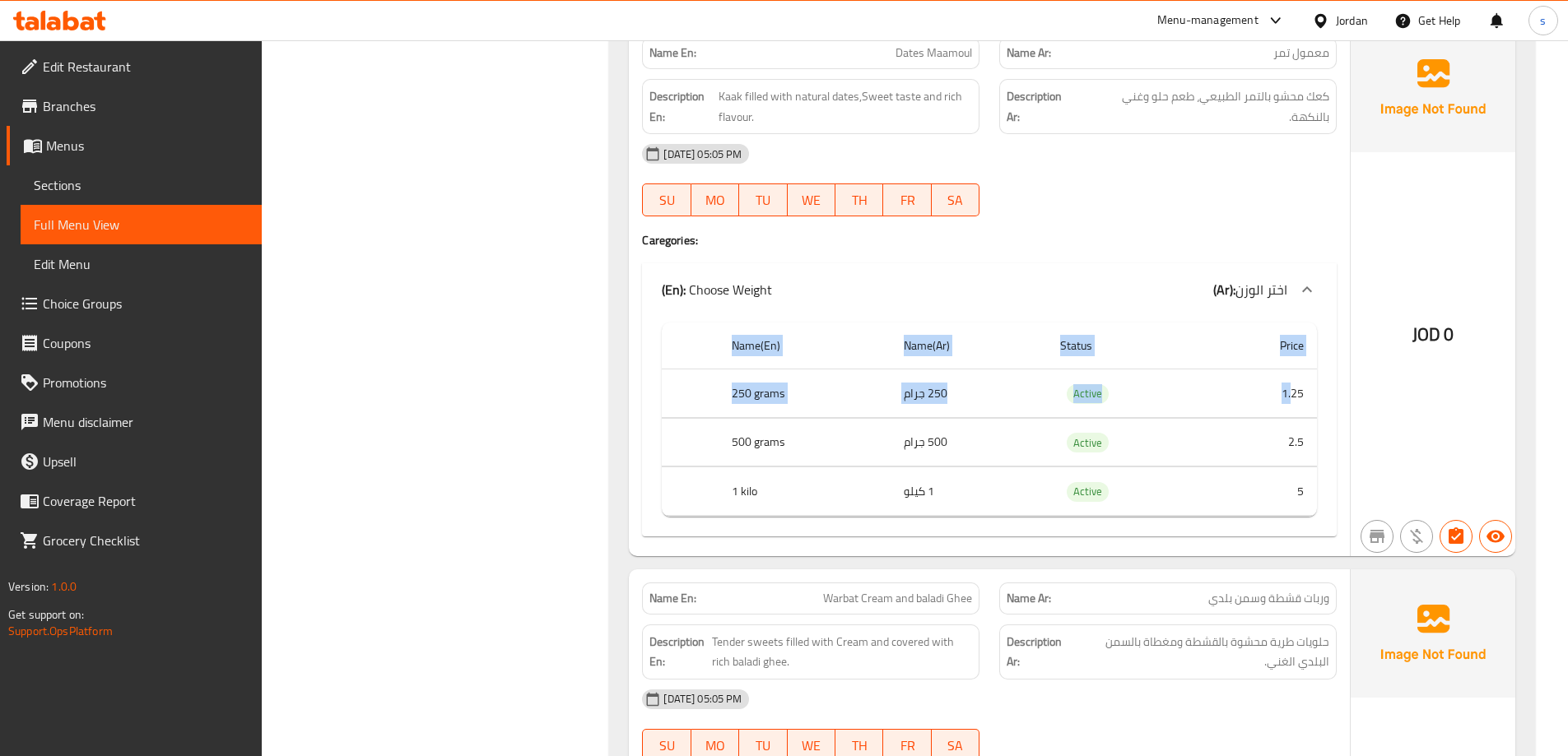
drag, startPoint x: 1295, startPoint y: 398, endPoint x: 1323, endPoint y: 405, distance: 28.9
click at [1323, 405] on div "Name(En) Name(Ar) Status Price 250 grams 250 جرام Active 1.25 500 grams 500 جرا…" at bounding box center [990, 425] width 695 height 220
click at [1280, 433] on td "2.5" at bounding box center [1262, 442] width 109 height 48
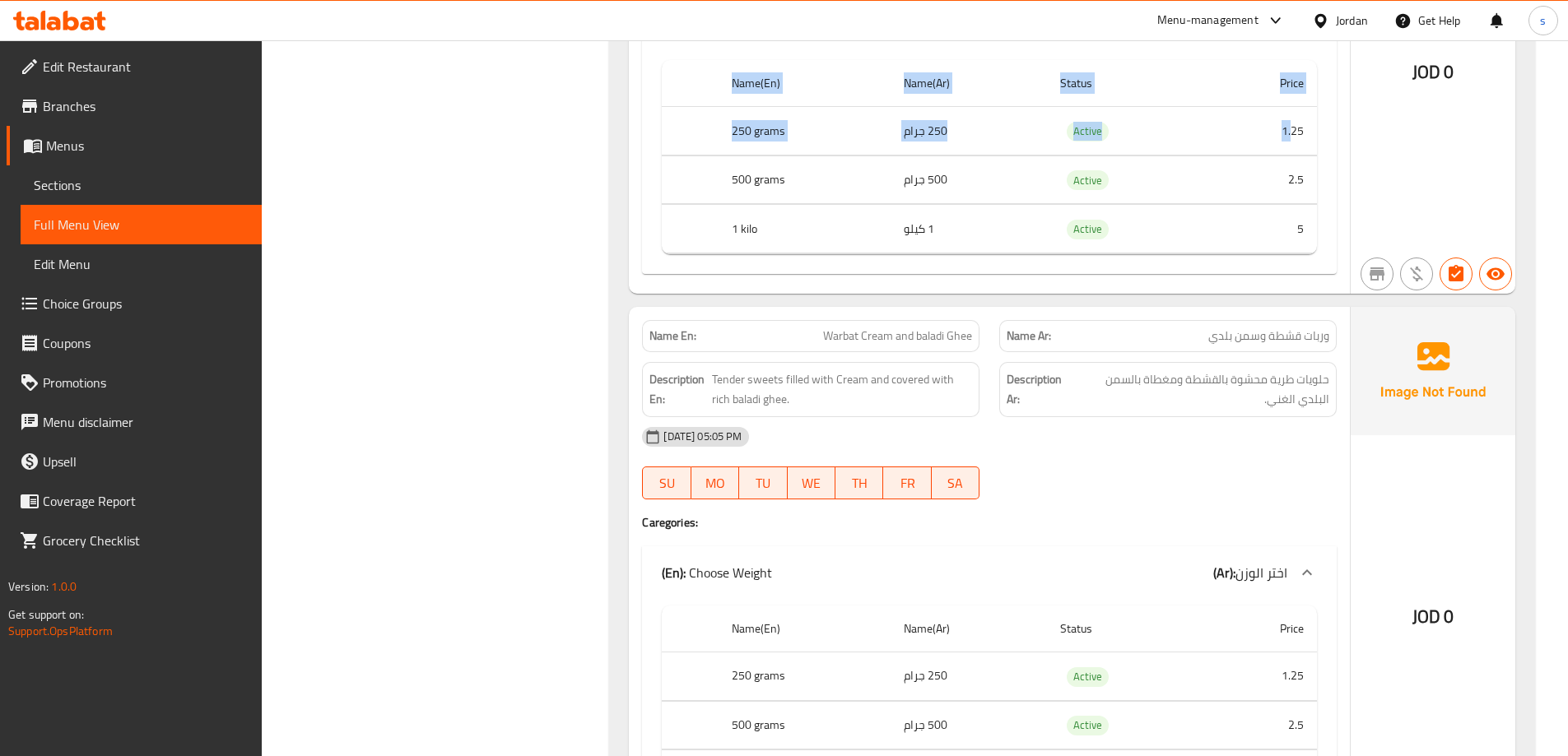
scroll to position [2221, 0]
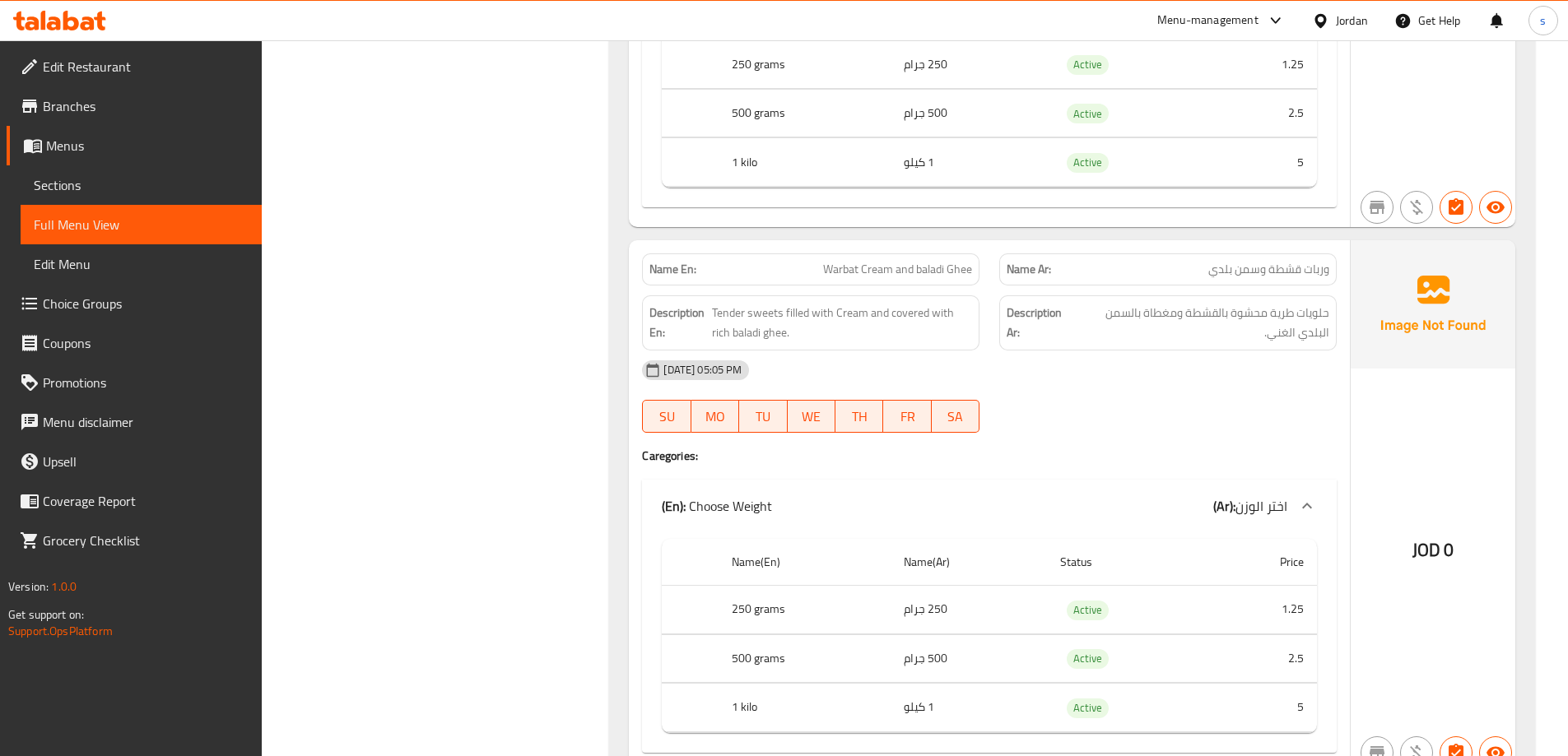
click at [1126, 389] on div "[DATE] 05:05 PM" at bounding box center [990, 371] width 715 height 40
drag, startPoint x: 1190, startPoint y: 318, endPoint x: 1123, endPoint y: 316, distance: 67.0
click at [1121, 317] on span "حلويات طرية محشوة بالقشطة ومغطاة بالسمن البلدي الغني." at bounding box center [1201, 322] width 257 height 41
click at [1141, 315] on span "حلويات طرية محشوة بالقشطة ومغطاة بالسمن البلدي الغني." at bounding box center [1201, 322] width 257 height 41
click at [829, 315] on span "Tender sweets filled with Cream and covered with rich baladi ghee." at bounding box center [842, 322] width 260 height 41
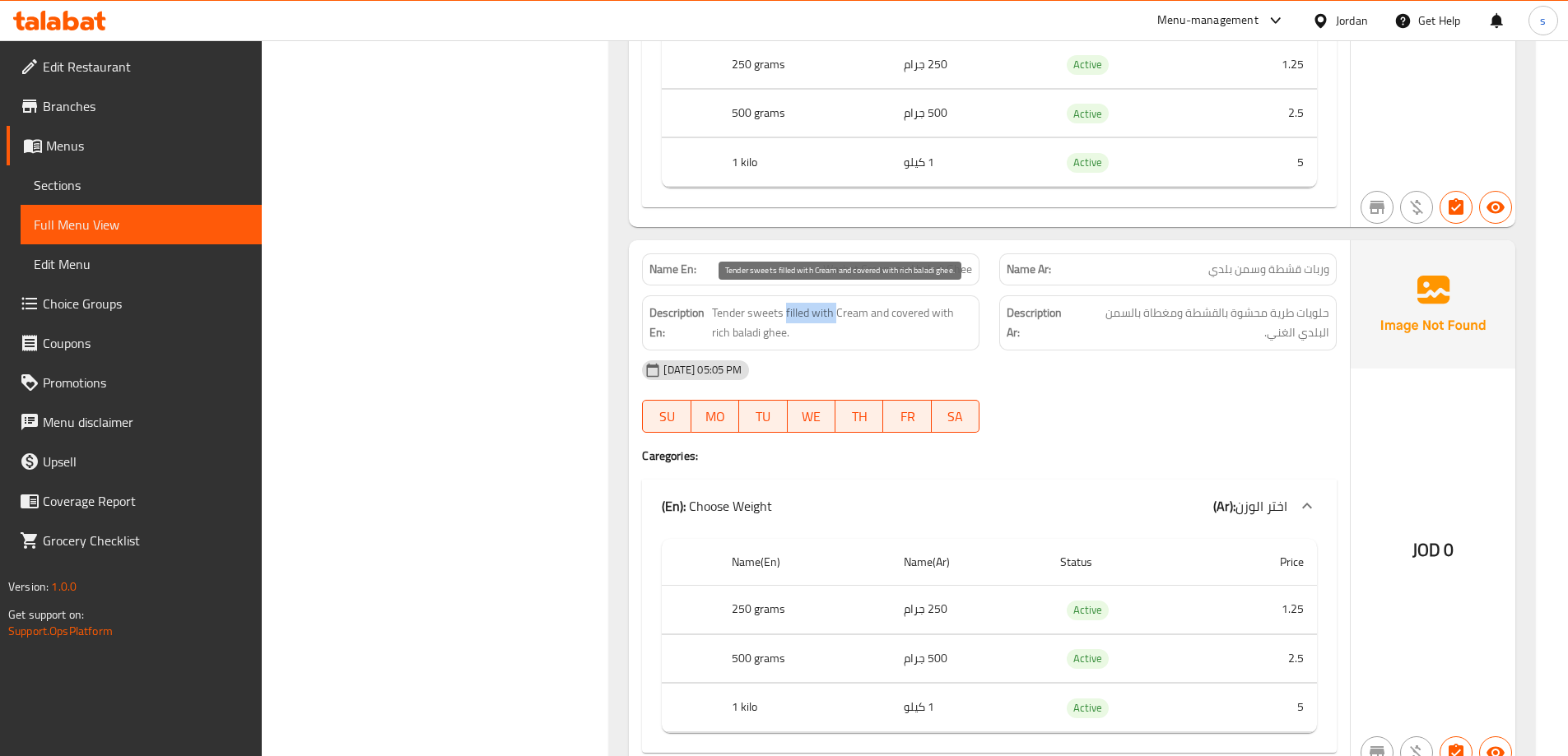
drag, startPoint x: 829, startPoint y: 315, endPoint x: 798, endPoint y: 319, distance: 31.3
click at [798, 319] on span "Tender sweets filled with Cream and covered with rich baladi ghee." at bounding box center [842, 322] width 260 height 41
click at [829, 314] on span "Tender sweets filled with Cream and covered with rich baladi ghee." at bounding box center [842, 322] width 260 height 41
click at [871, 312] on span "Tender sweets filled with Cream and covered with rich baladi ghee." at bounding box center [842, 322] width 260 height 41
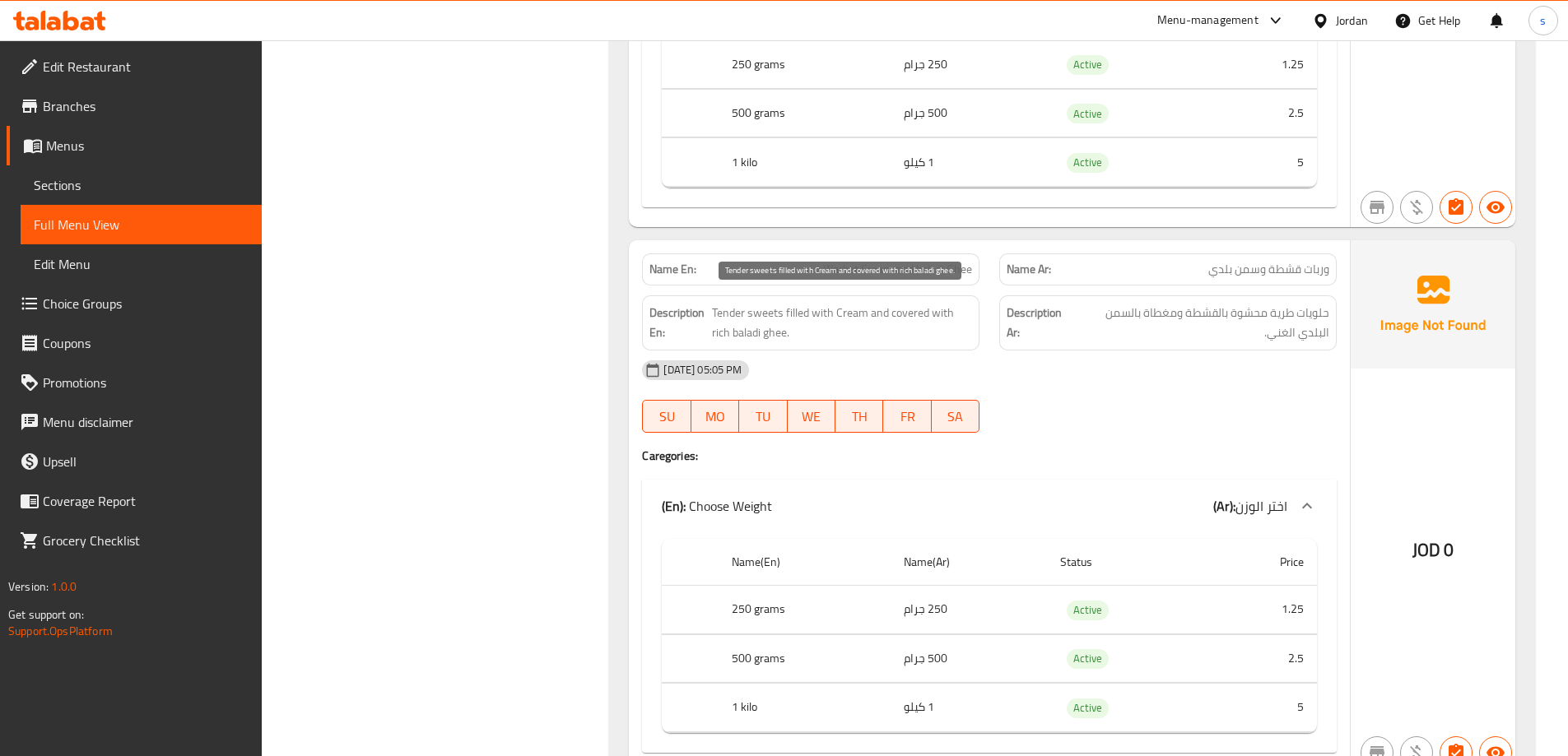
click at [914, 312] on span "Tender sweets filled with Cream and covered with rich baladi ghee." at bounding box center [842, 322] width 260 height 41
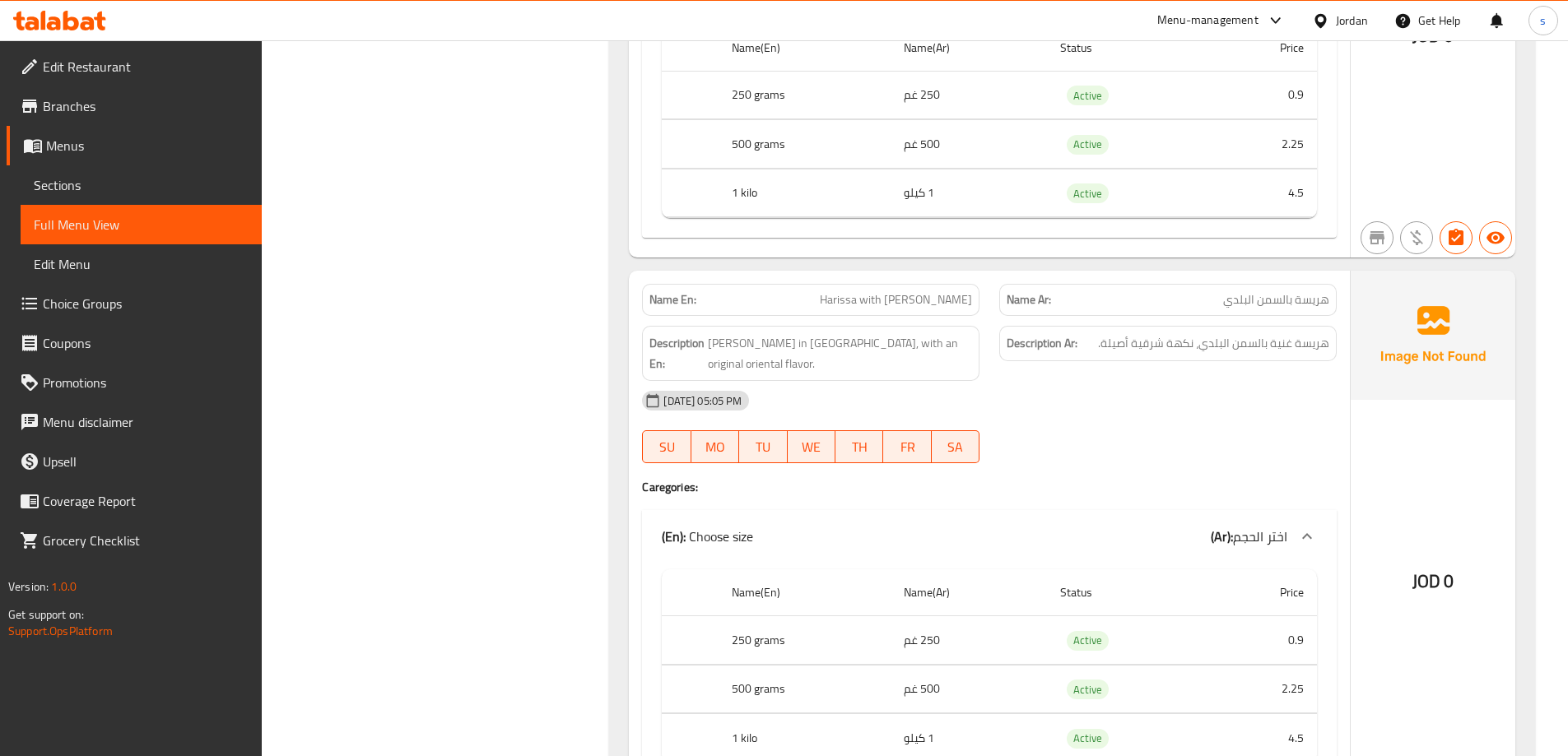
scroll to position [3456, 0]
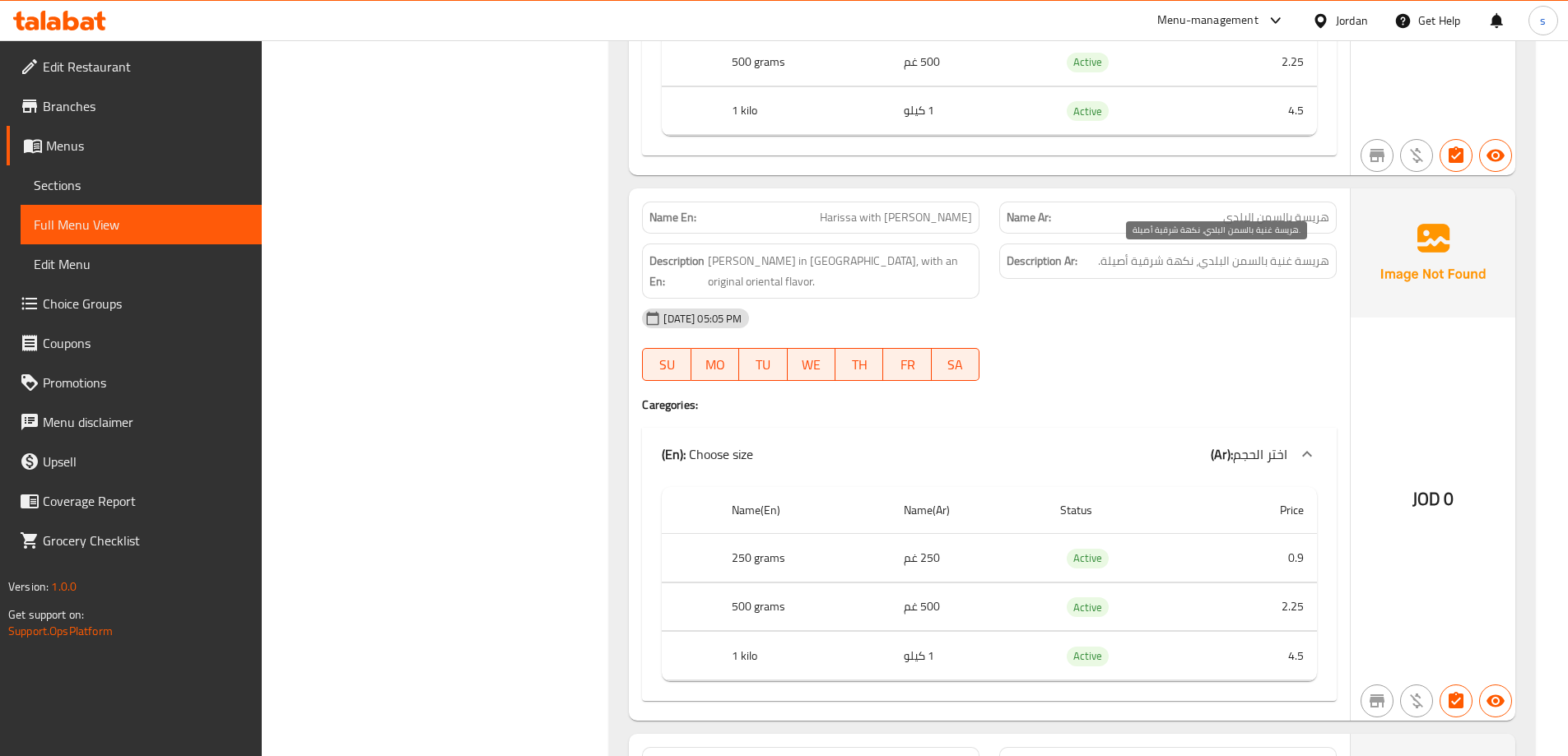
click at [1107, 268] on span "هريسة غنية بالسمن البلدي، نكهة شرقية أصيلة." at bounding box center [1213, 261] width 231 height 21
copy span "أصيلة"
click at [875, 217] on span "Harissa with [PERSON_NAME]" at bounding box center [896, 218] width 152 height 17
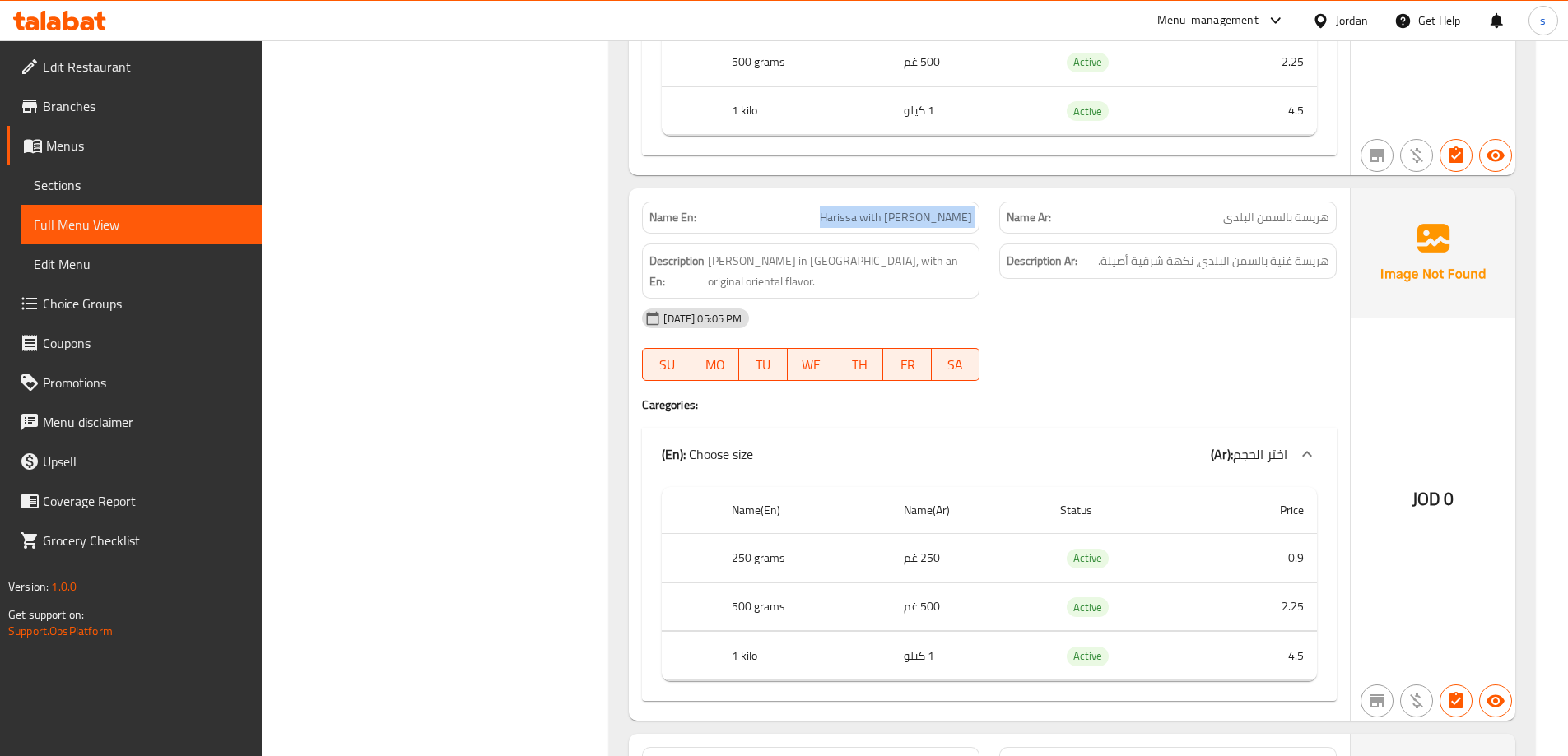
click at [875, 217] on span "Harissa with [PERSON_NAME]" at bounding box center [896, 218] width 152 height 17
copy span "Harissa with [PERSON_NAME]"
click at [119, 179] on span "Sections" at bounding box center [141, 185] width 215 height 20
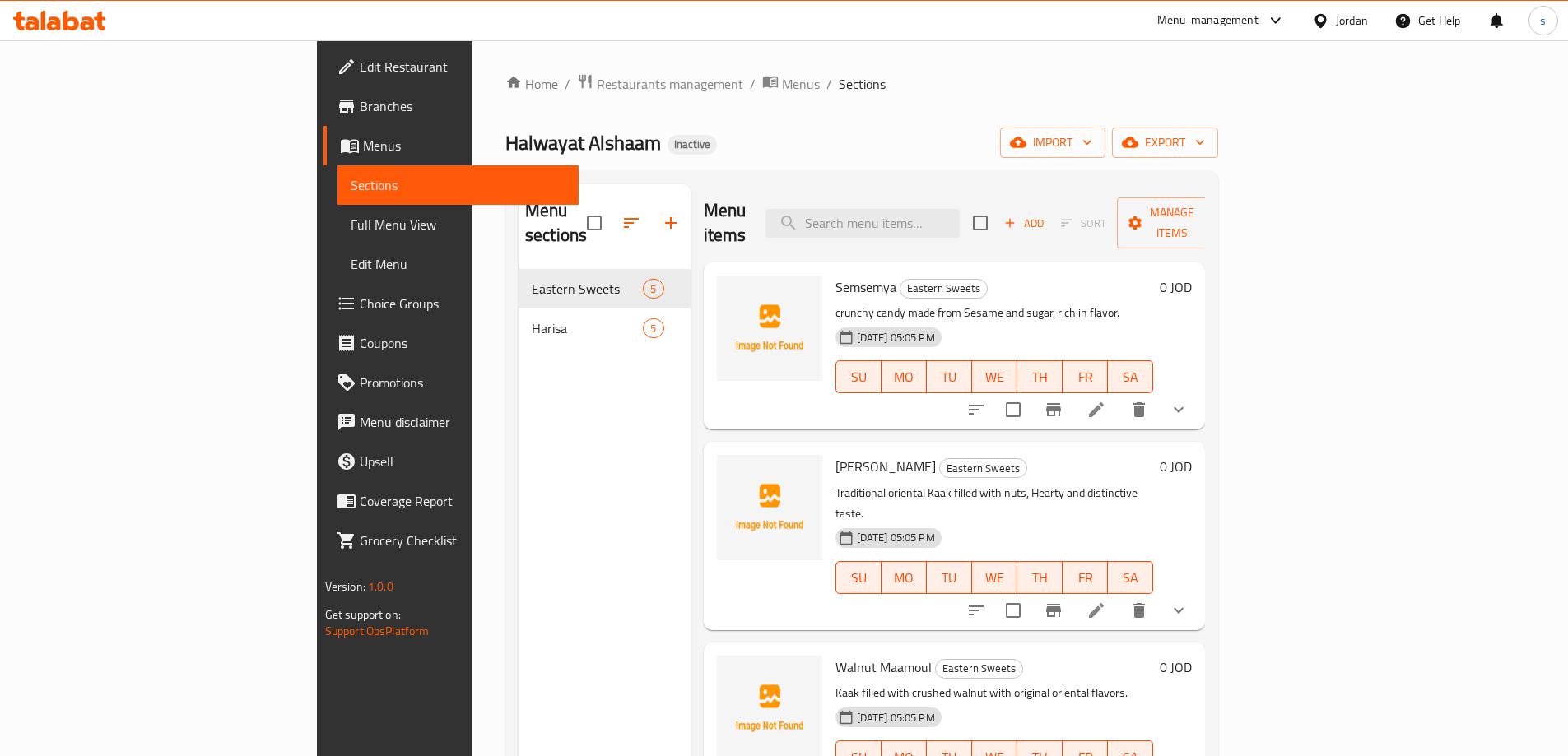
click at [1053, 276] on h6 "Semsemya Eastern Sweets" at bounding box center [994, 287] width 318 height 23
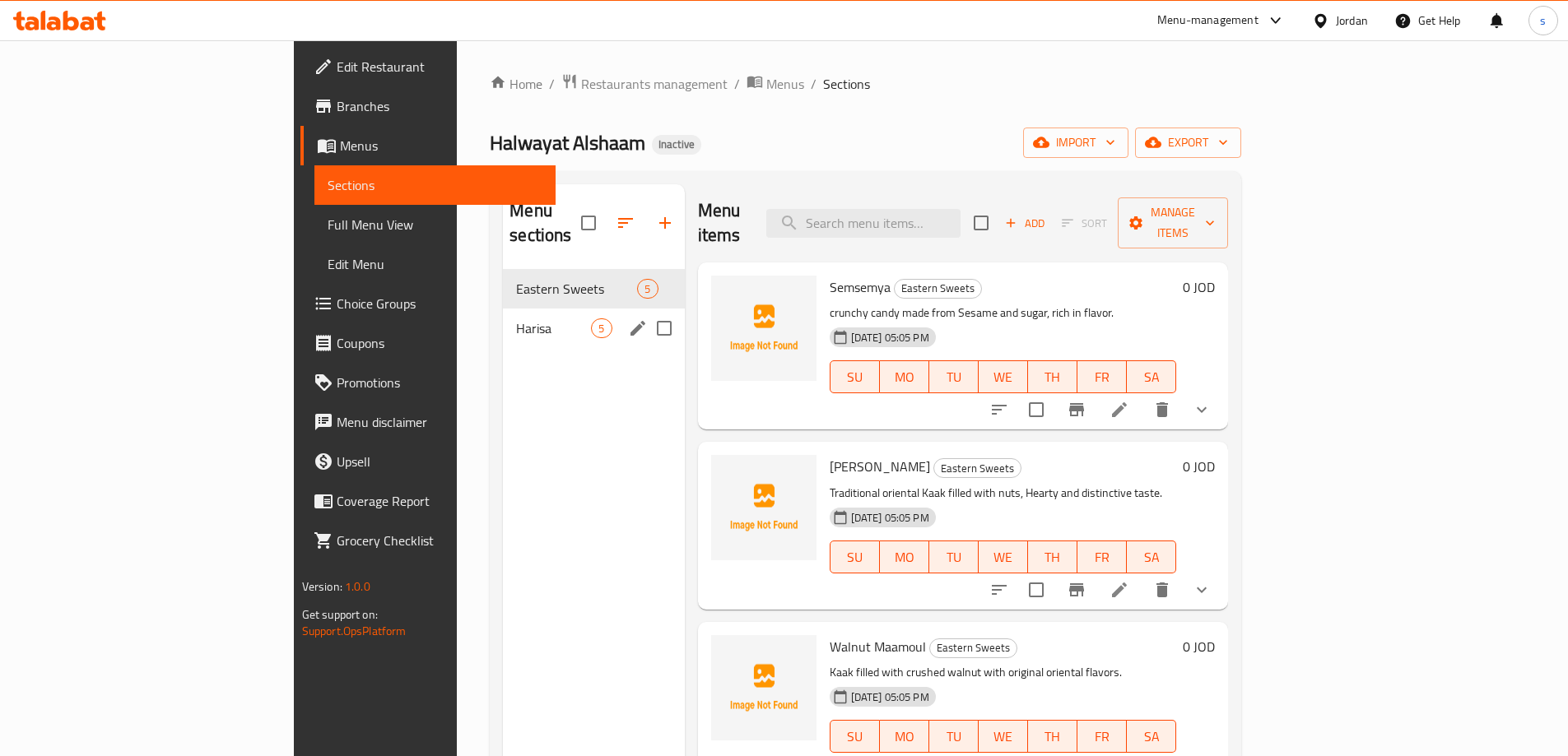
click at [516, 318] on span "Harisa" at bounding box center [553, 328] width 75 height 20
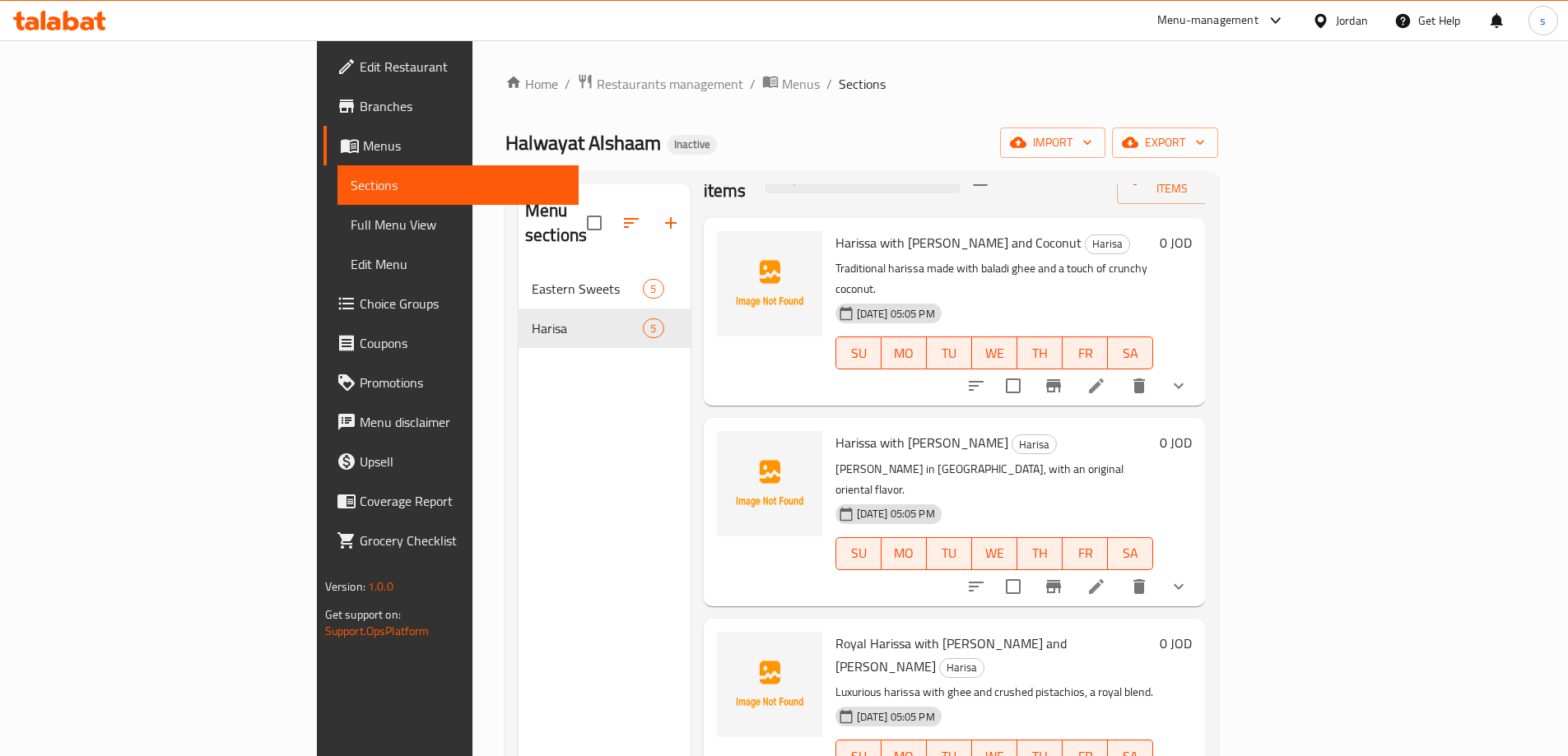
scroll to position [82, 0]
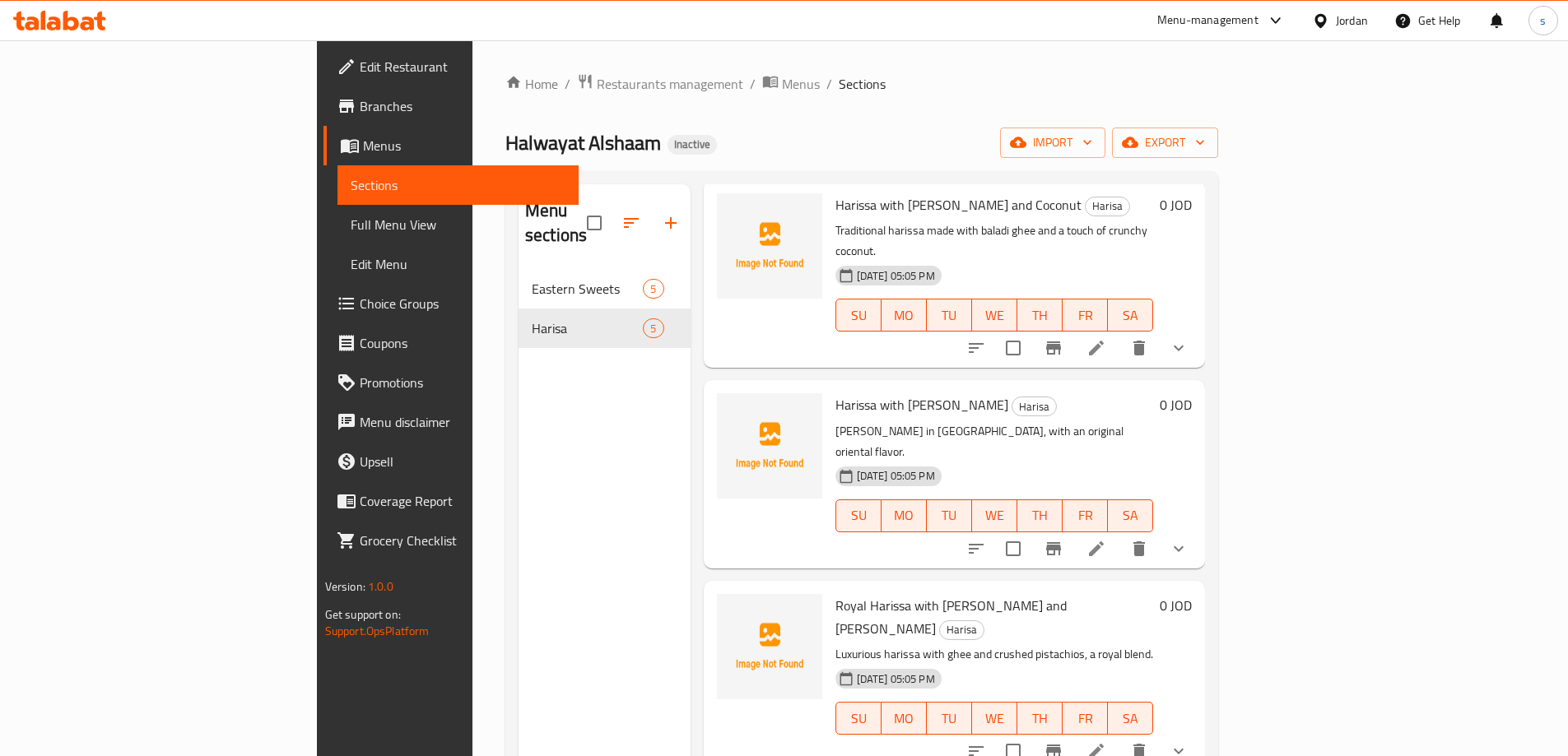
click at [1106, 539] on icon at bounding box center [1096, 549] width 20 height 20
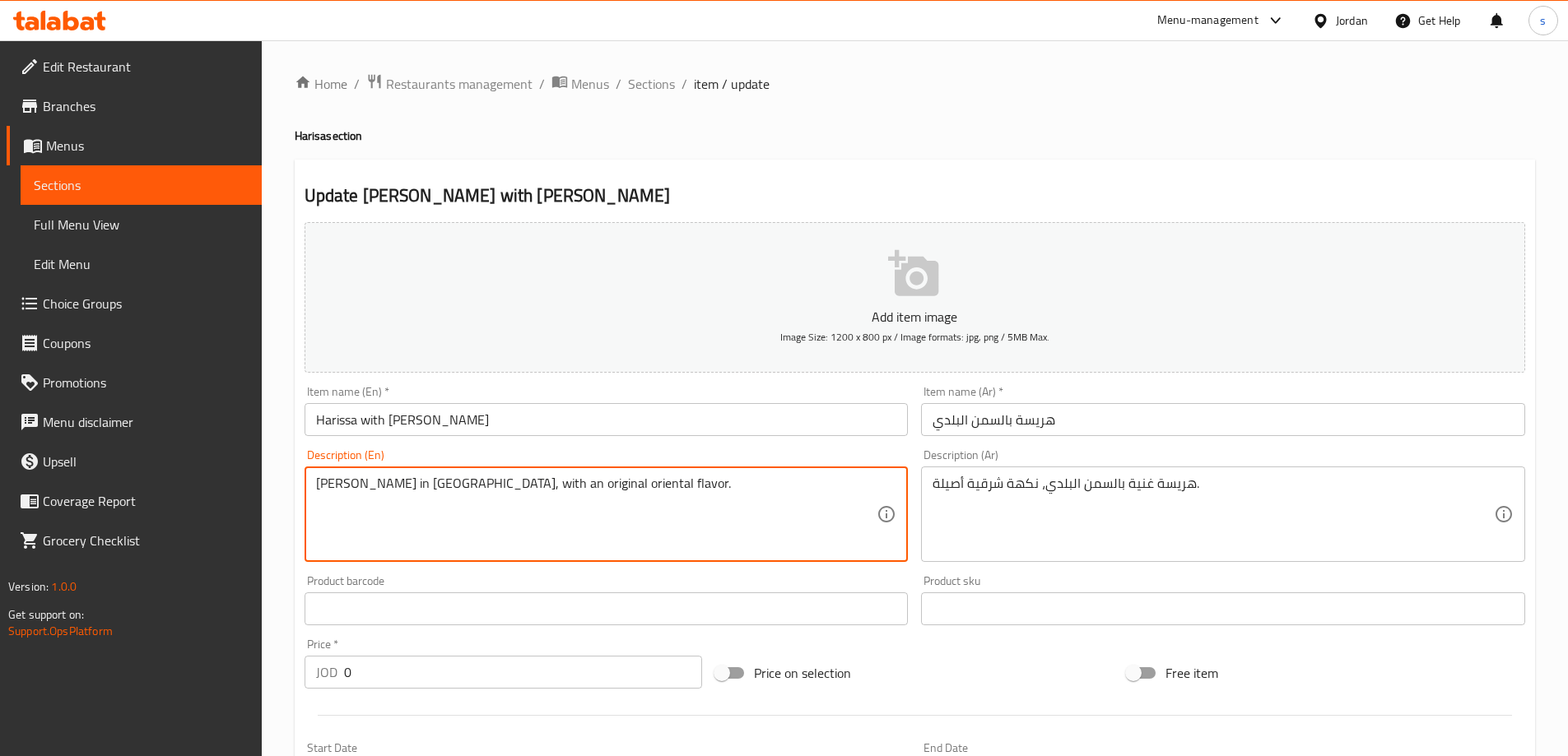
click at [501, 479] on textarea "Harissa rich in ghee, with an original oriental flavor." at bounding box center [597, 514] width 562 height 78
paste textarea "authentic"
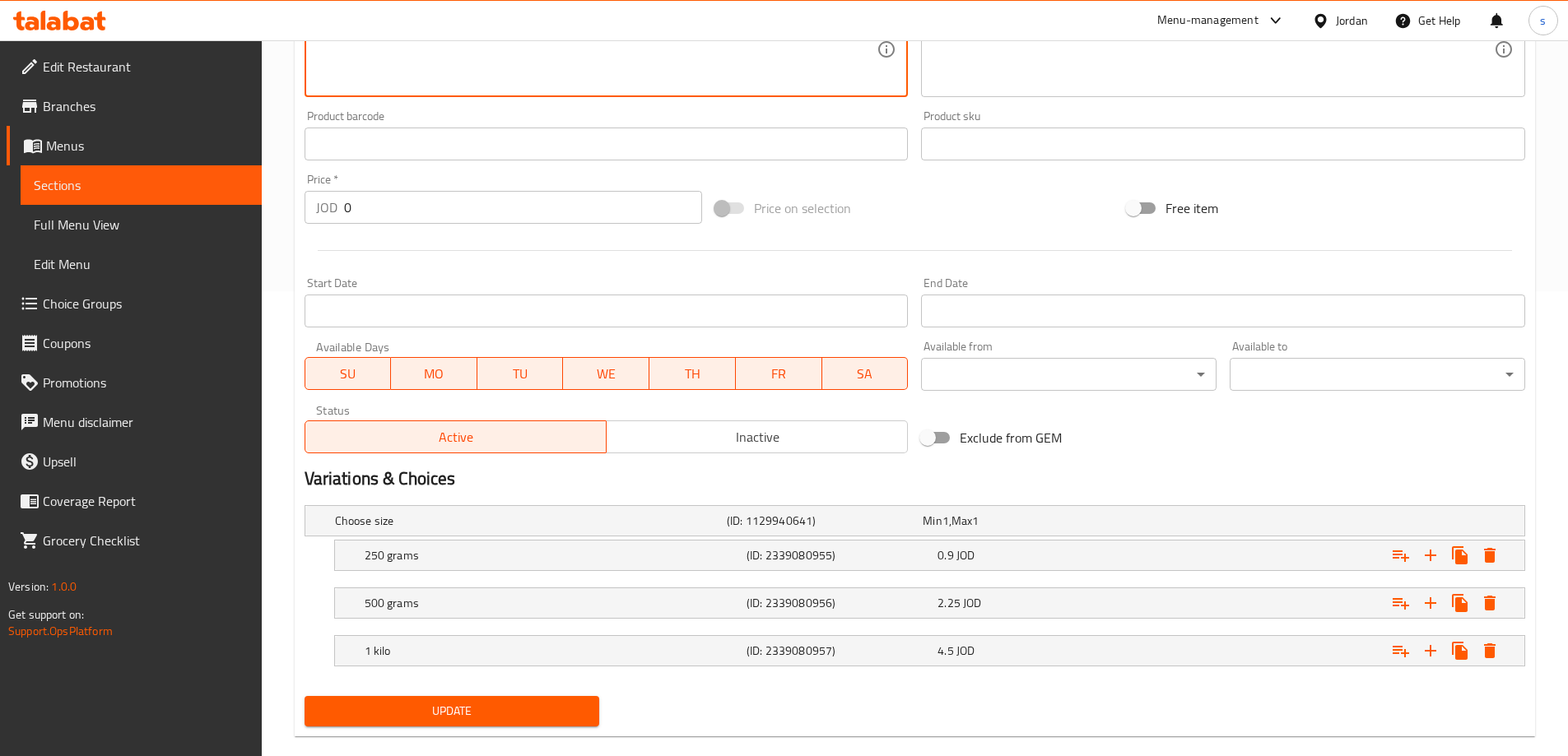
scroll to position [491, 0]
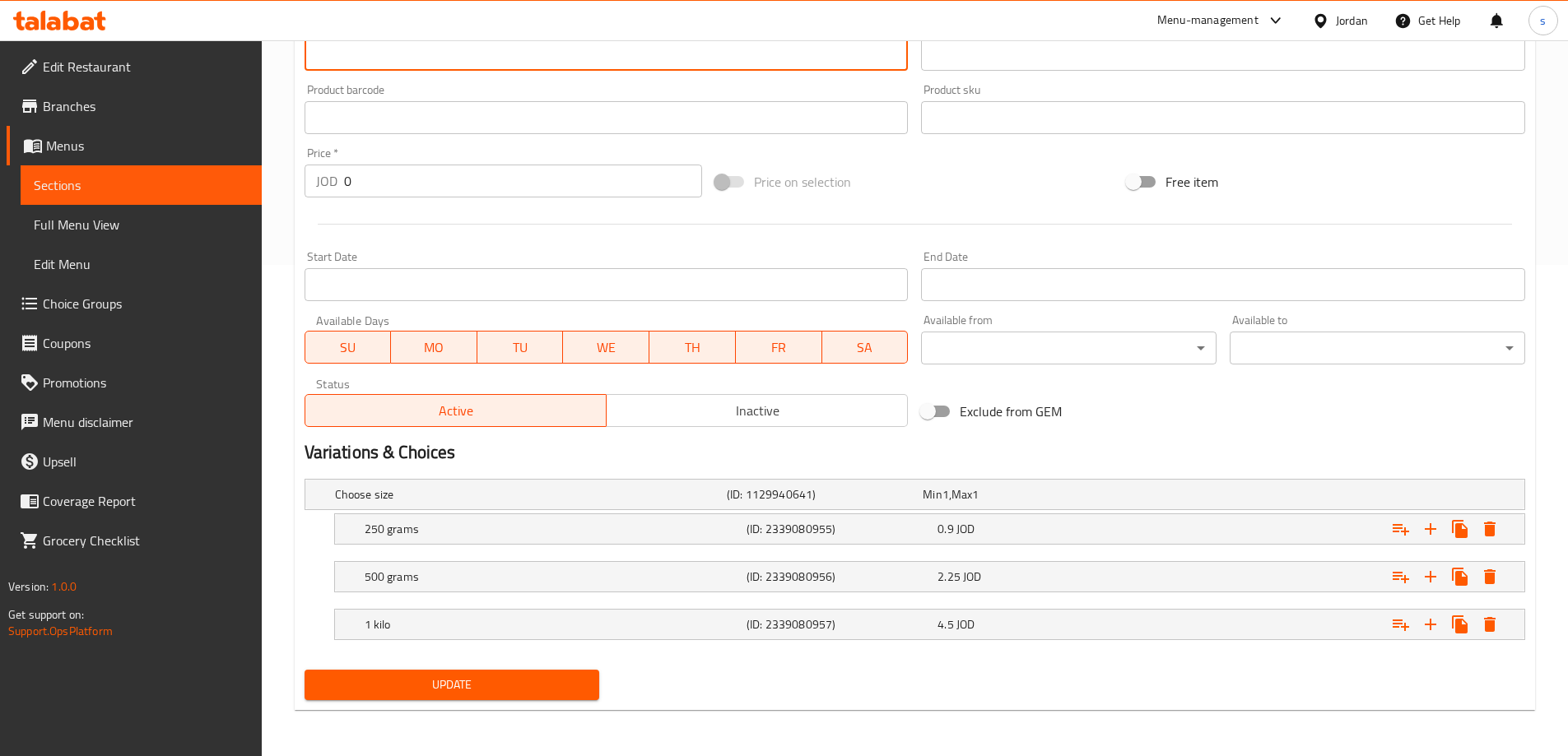
type textarea "Harissa rich in [GEOGRAPHIC_DATA], with an authentic oriental flavor."
click at [391, 688] on span "Update" at bounding box center [452, 685] width 269 height 21
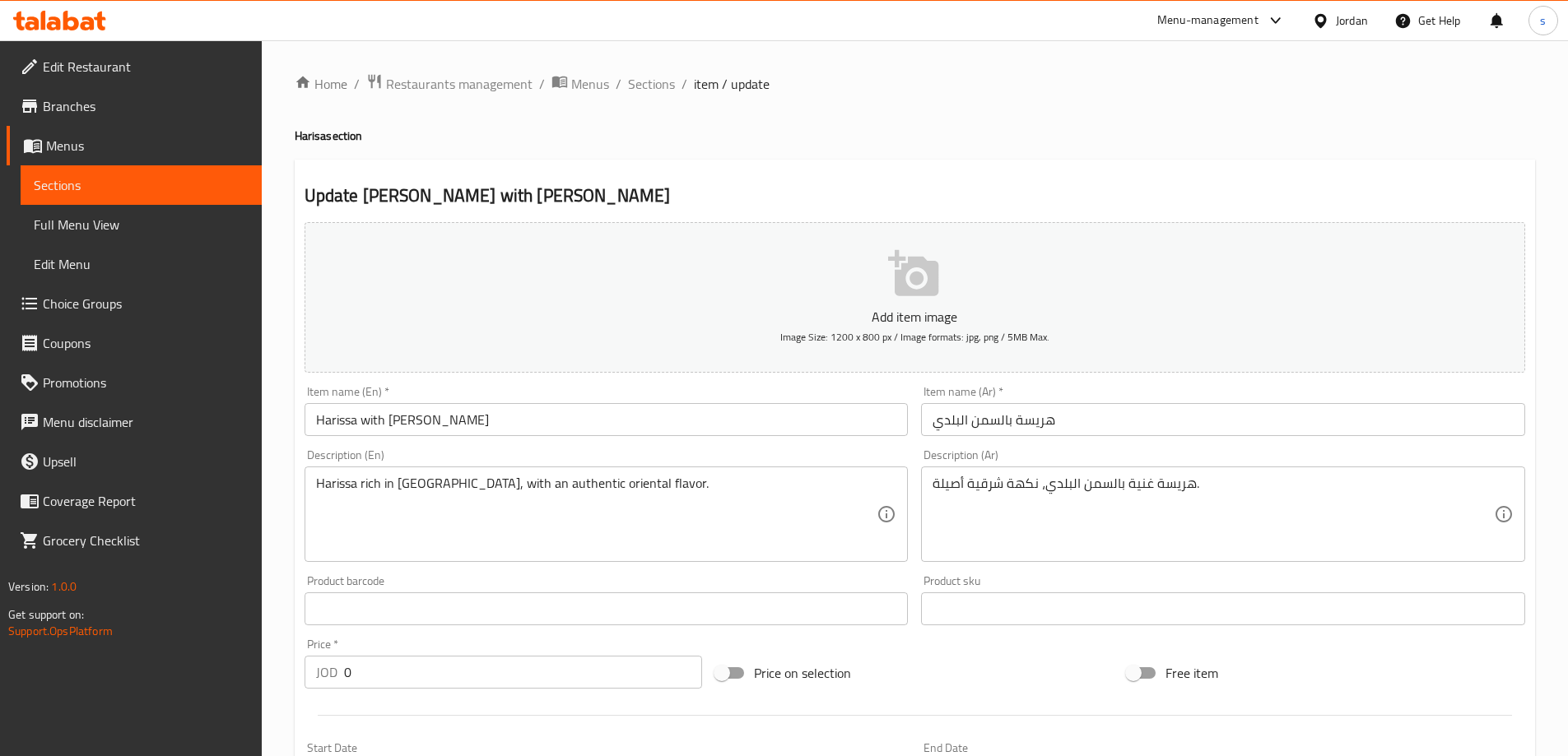
click at [135, 233] on span "Full Menu View" at bounding box center [141, 225] width 215 height 20
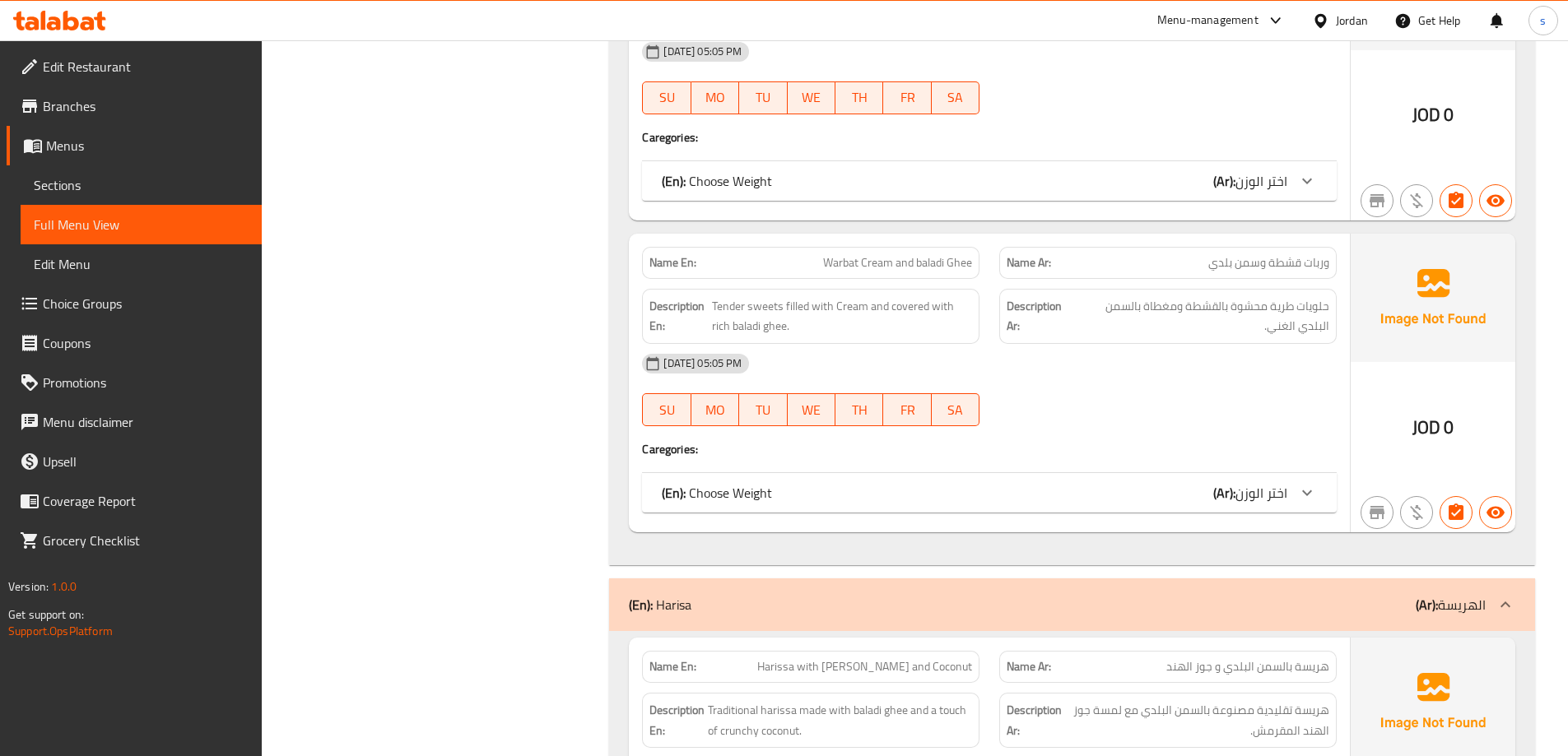
scroll to position [1317, 0]
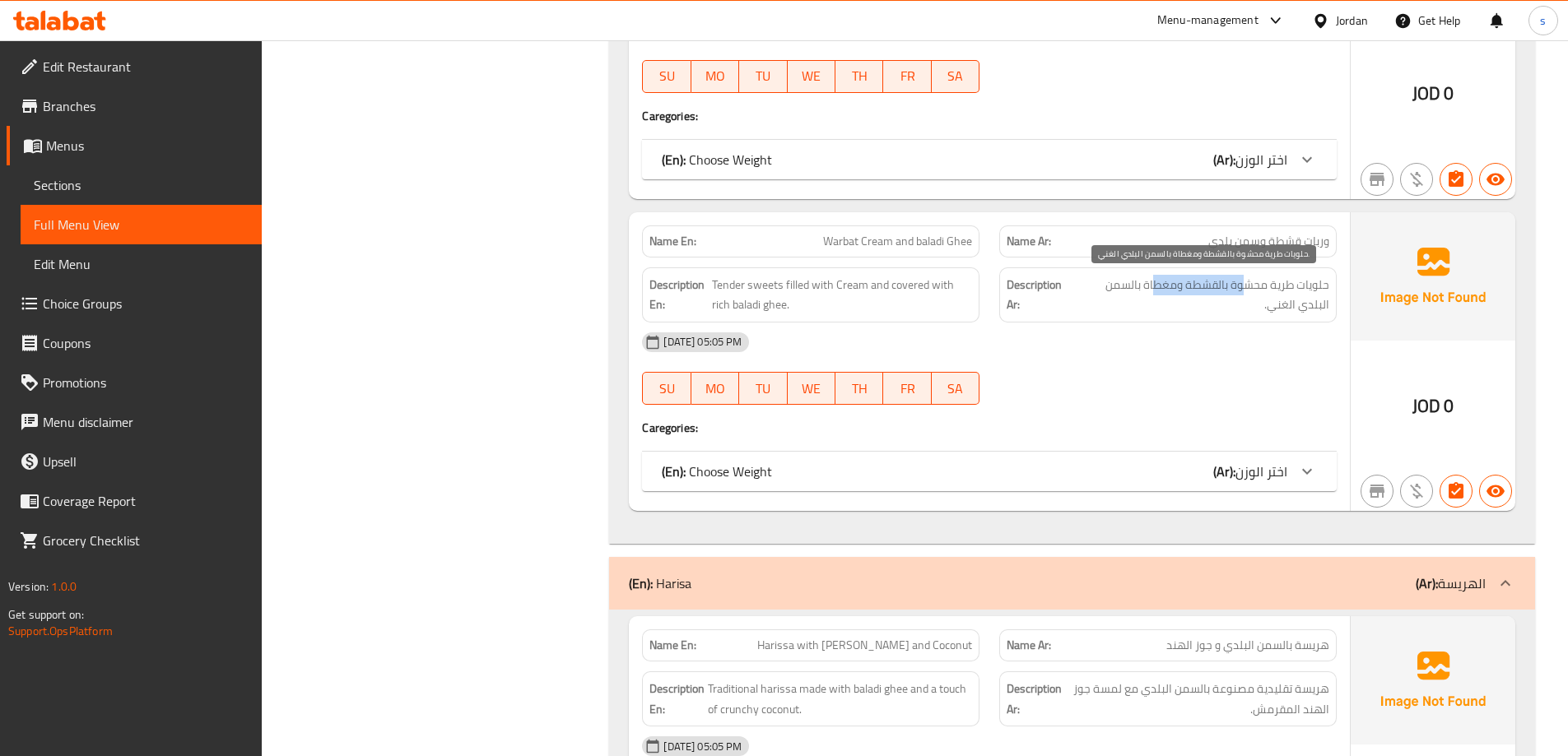
drag, startPoint x: 1241, startPoint y: 282, endPoint x: 1155, endPoint y: 284, distance: 86.0
click at [1155, 284] on span "حلويات طرية محشوة بالقشطة ومغطاة بالسمن البلدي الغني." at bounding box center [1201, 295] width 257 height 41
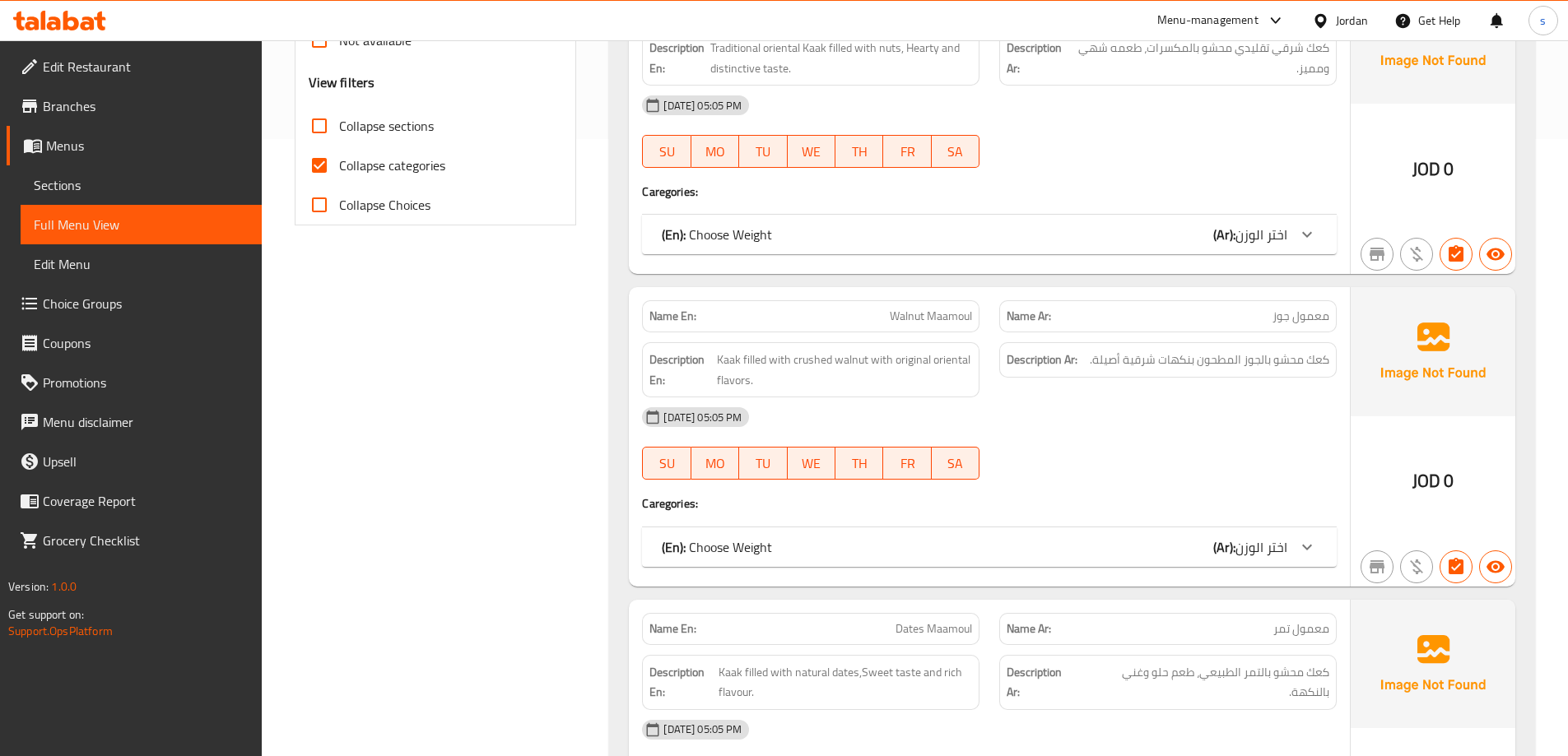
scroll to position [658, 0]
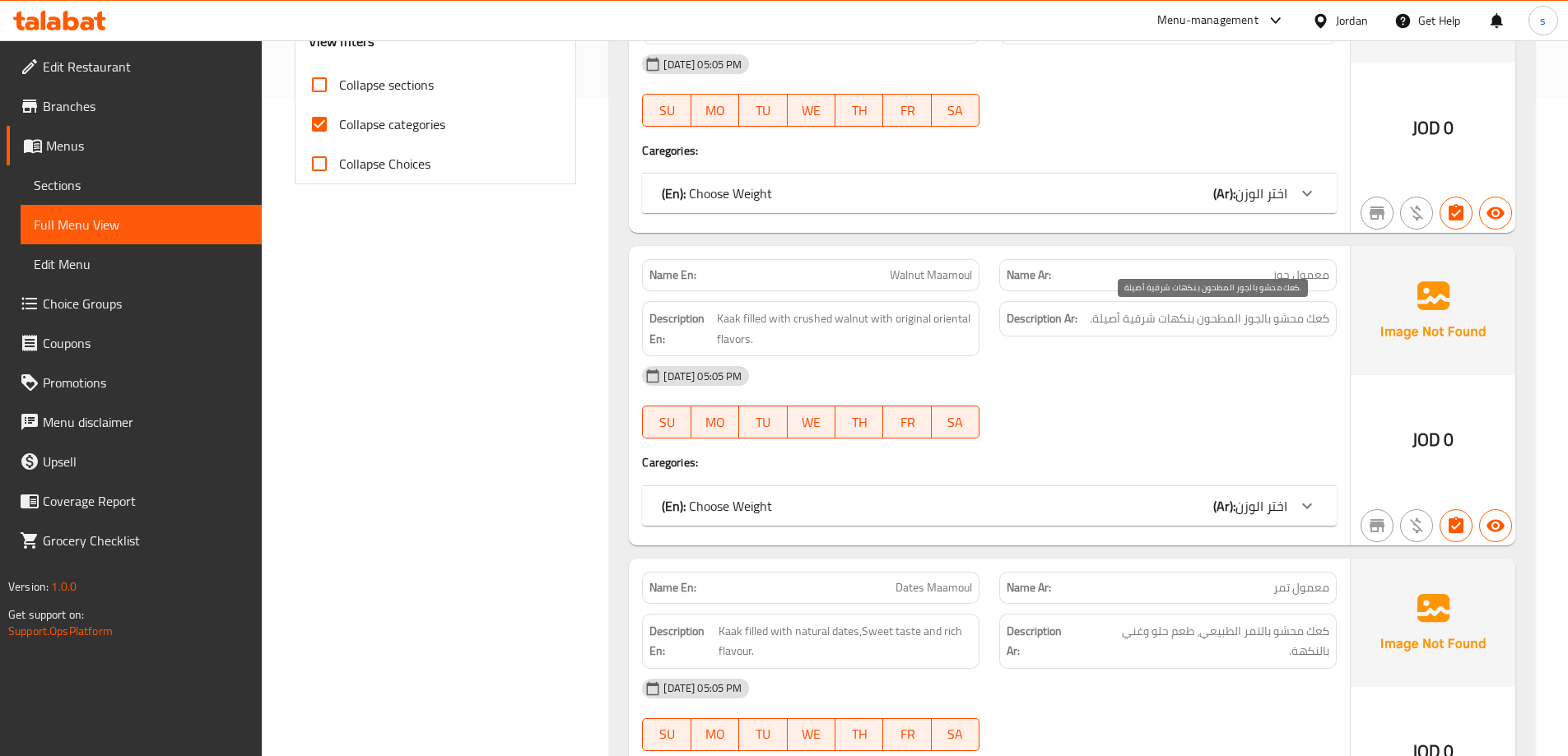
click at [1107, 317] on span "كعك محشو بالجوز المطحون بنكهات شرقية أصيلة." at bounding box center [1209, 318] width 239 height 21
click at [1080, 371] on div "[DATE] 05:05 PM" at bounding box center [990, 376] width 715 height 40
click at [905, 283] on span "Walnut Maamoul" at bounding box center [931, 275] width 82 height 17
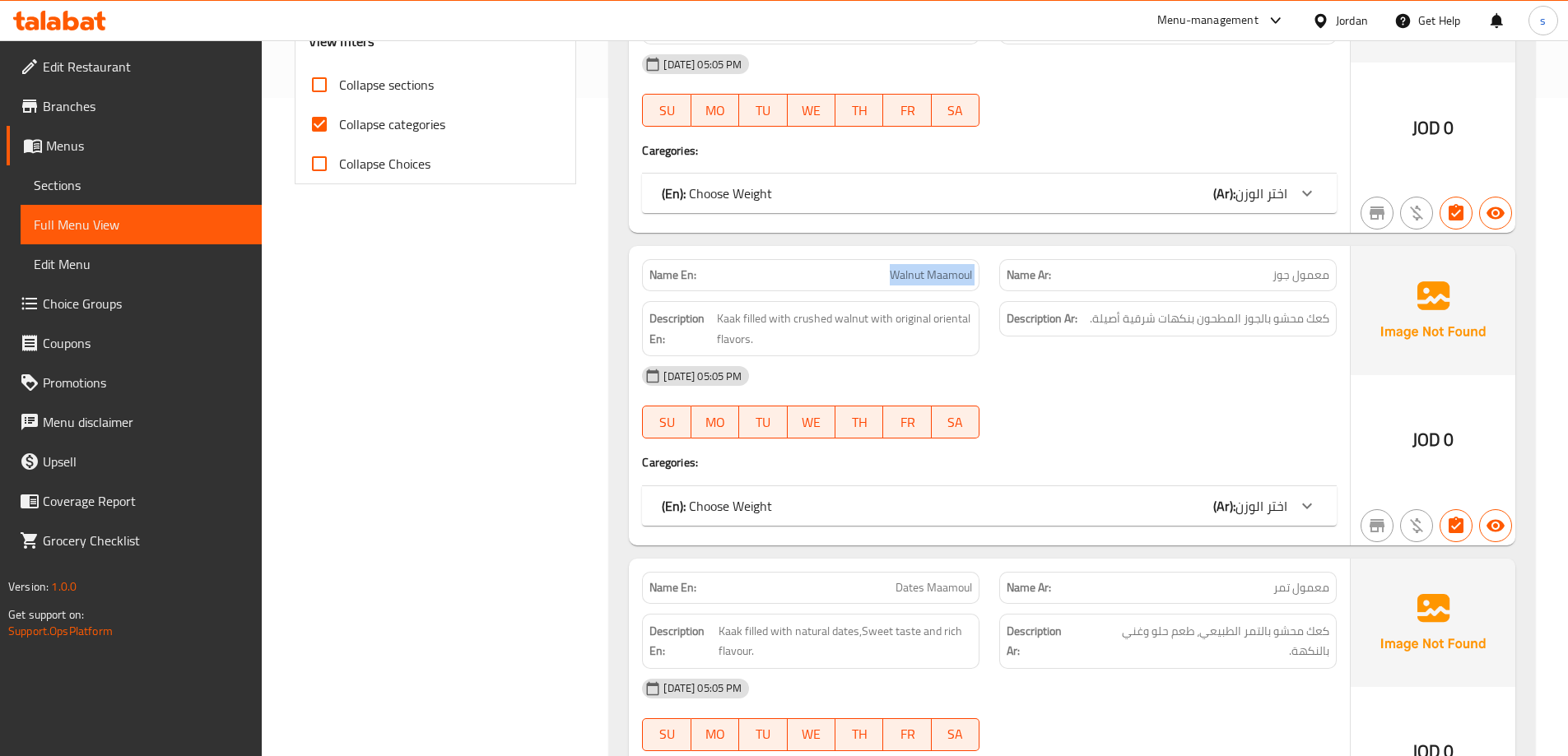
click at [905, 283] on span "Walnut Maamoul" at bounding box center [931, 275] width 82 height 17
copy span "Walnut Maamoul"
click at [124, 174] on link "Sections" at bounding box center [141, 185] width 241 height 40
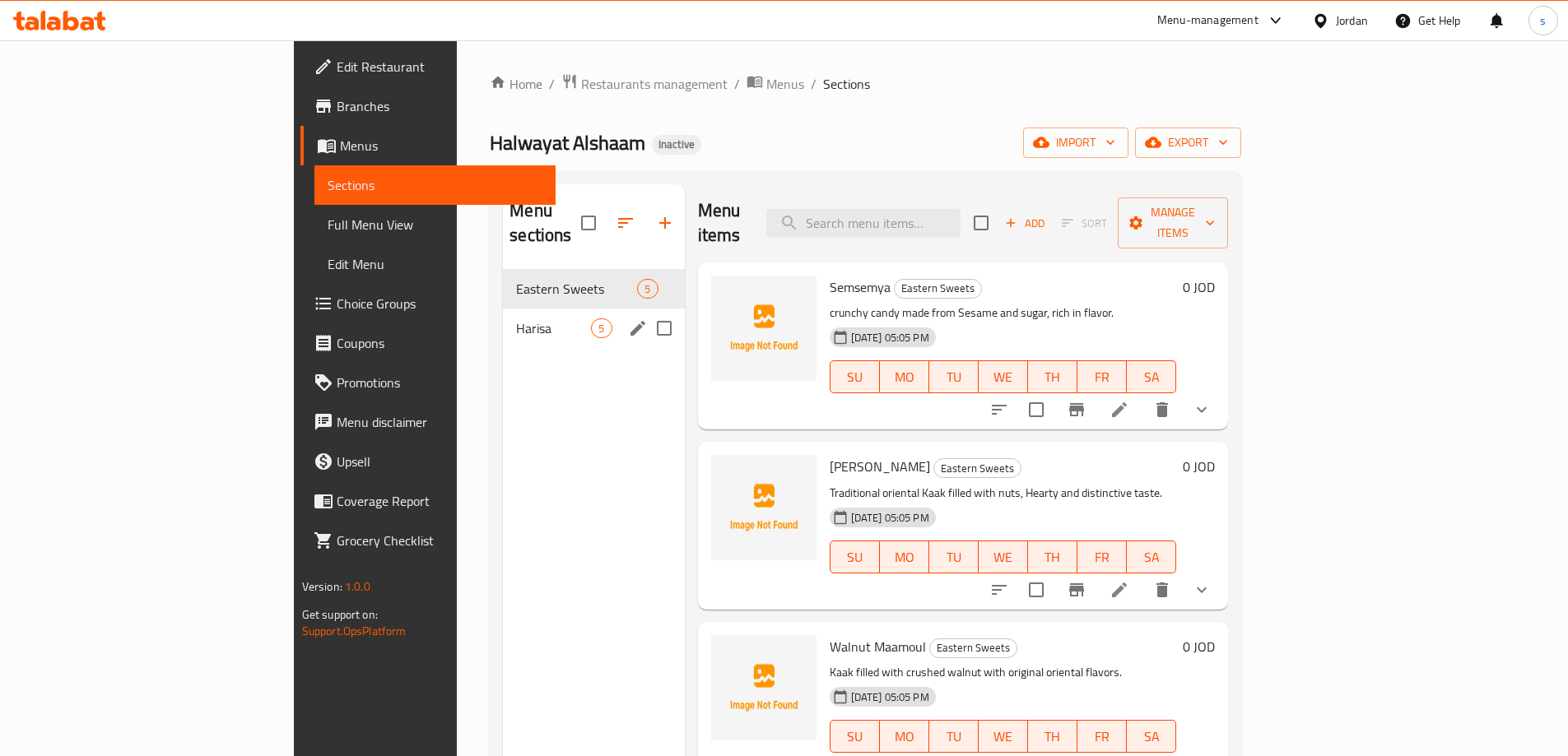
click at [503, 318] on div "Harisa 5" at bounding box center [593, 328] width 181 height 40
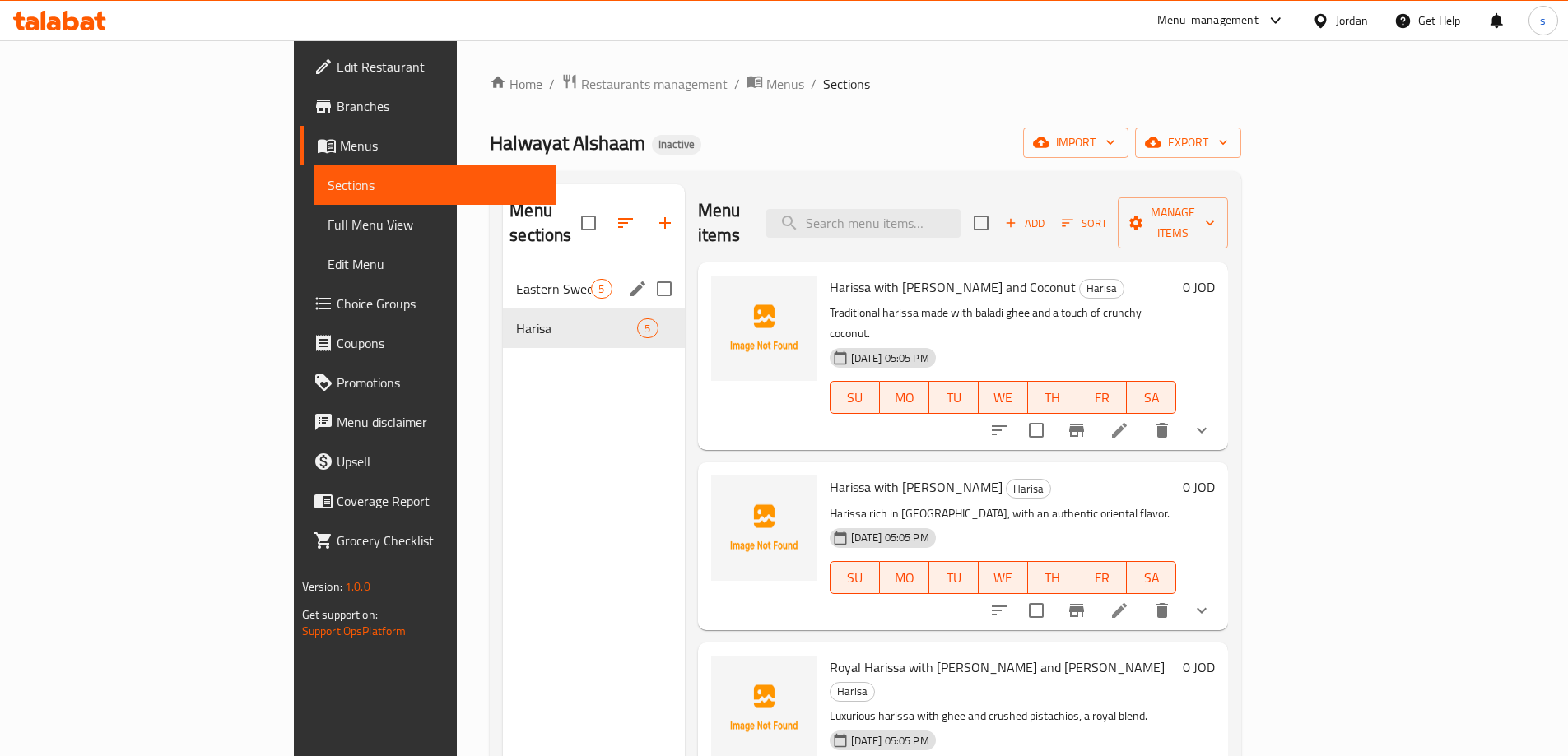
click at [516, 279] on span "Eastern Sweets" at bounding box center [553, 289] width 75 height 20
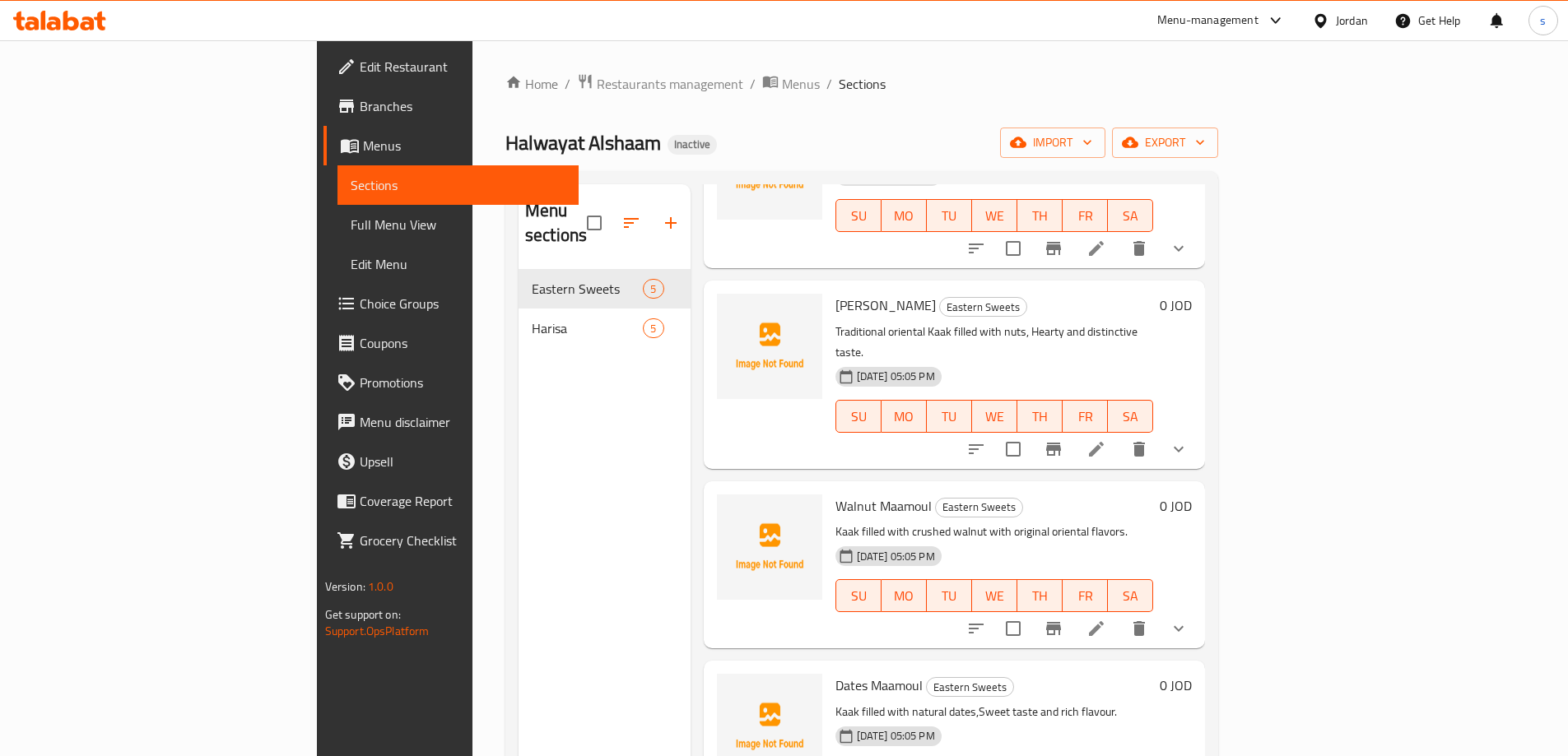
scroll to position [164, 0]
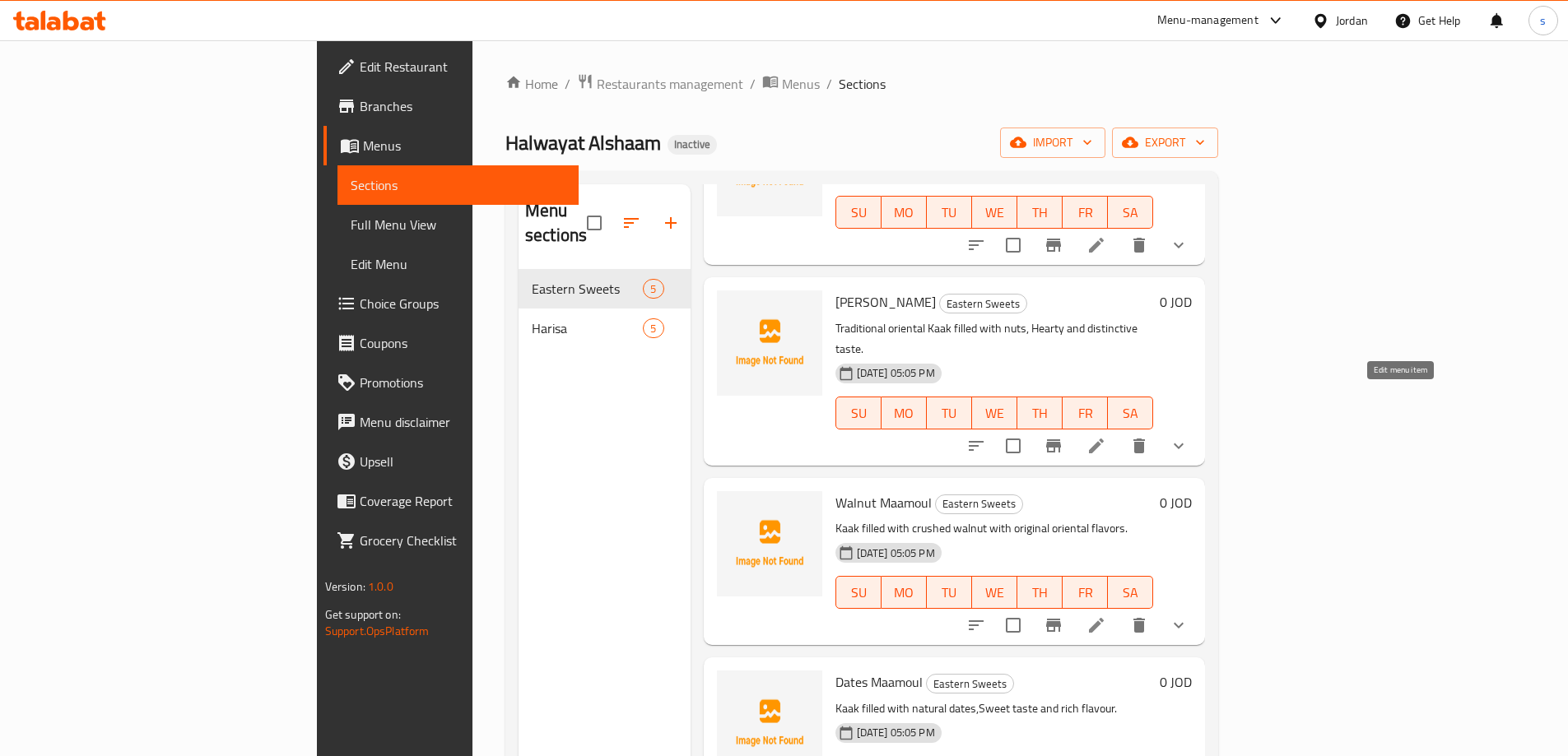
click at [1106, 436] on icon at bounding box center [1096, 446] width 20 height 20
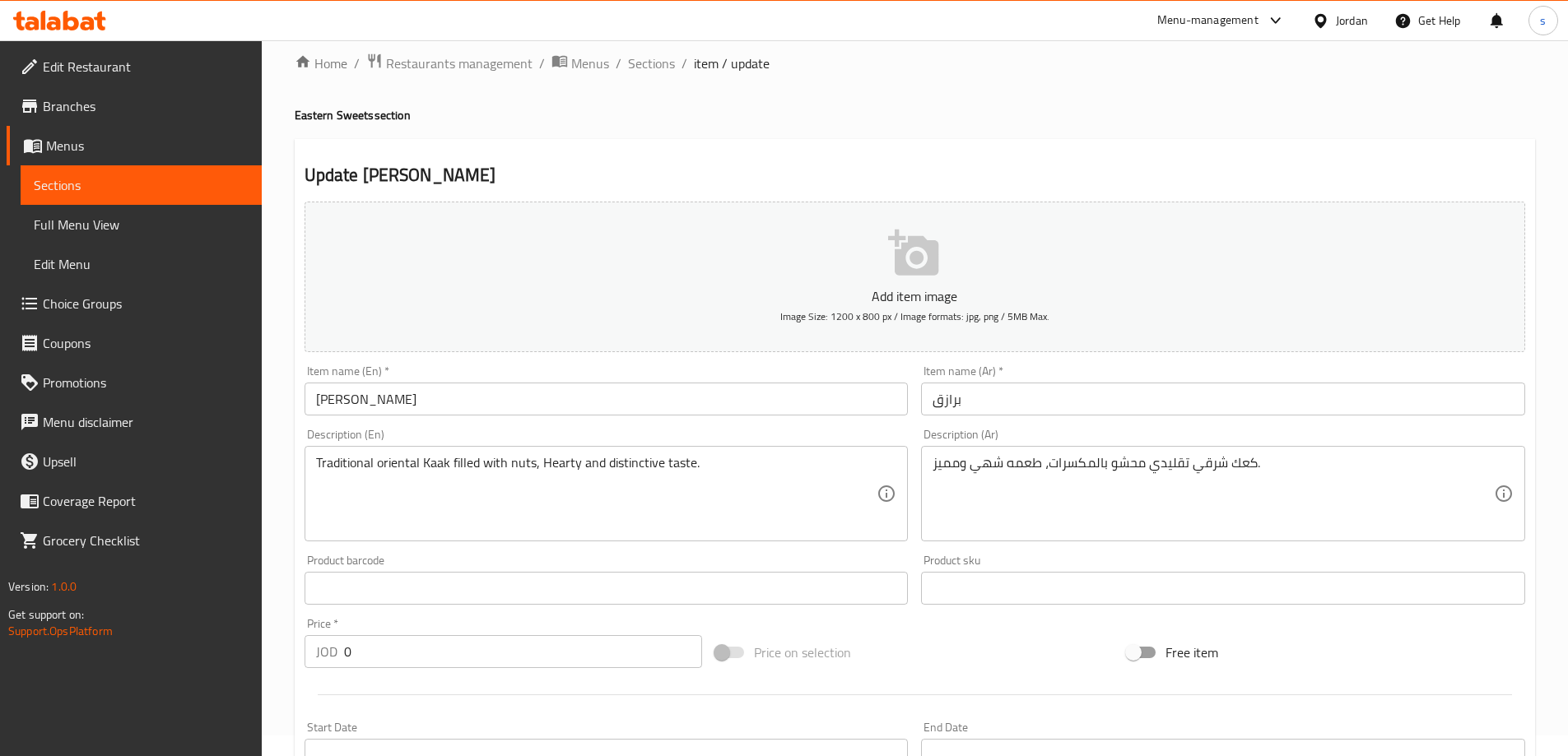
scroll to position [82, 0]
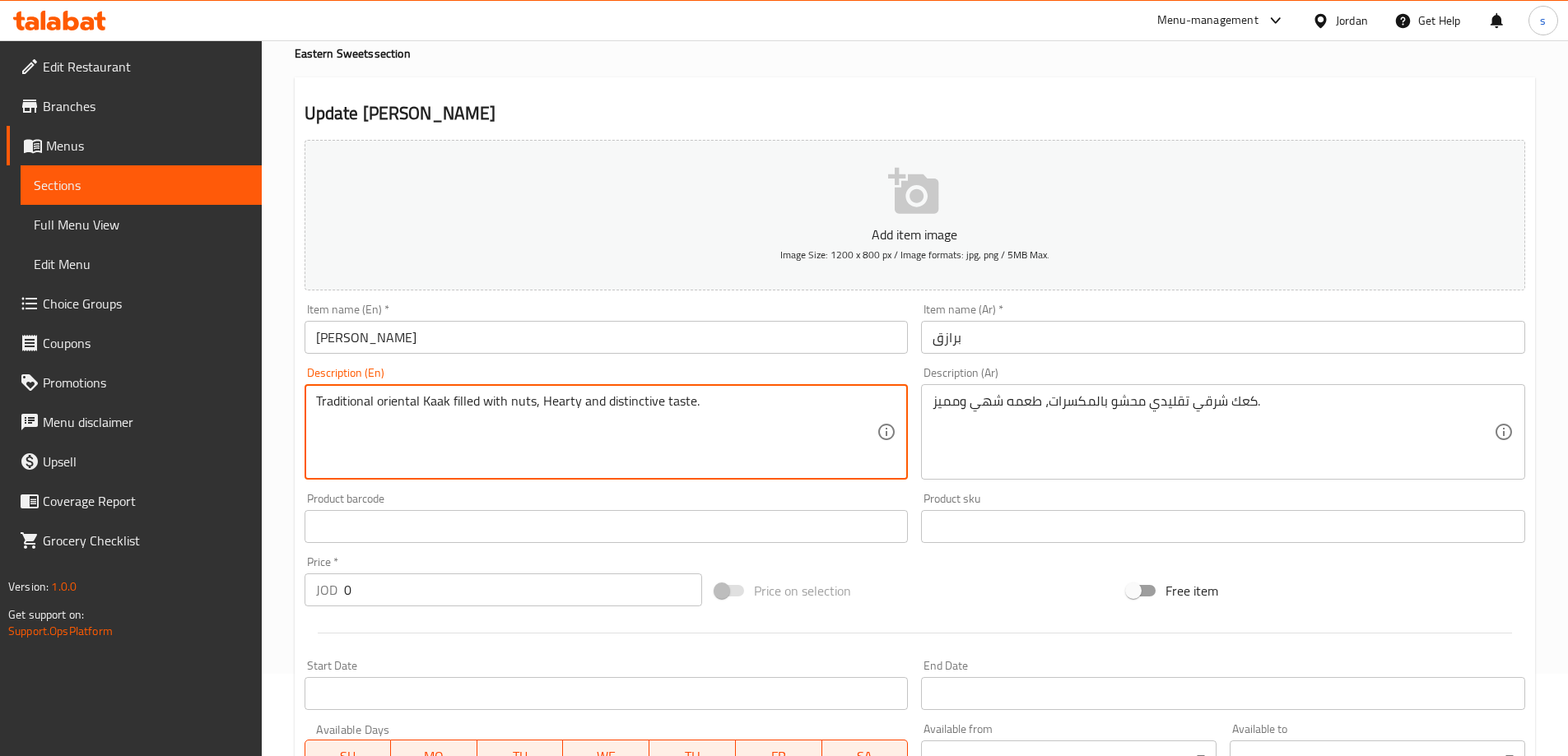
click at [400, 398] on textarea "Traditional oriental Kaak filled with nuts, Hearty and distinctive taste." at bounding box center [597, 432] width 562 height 78
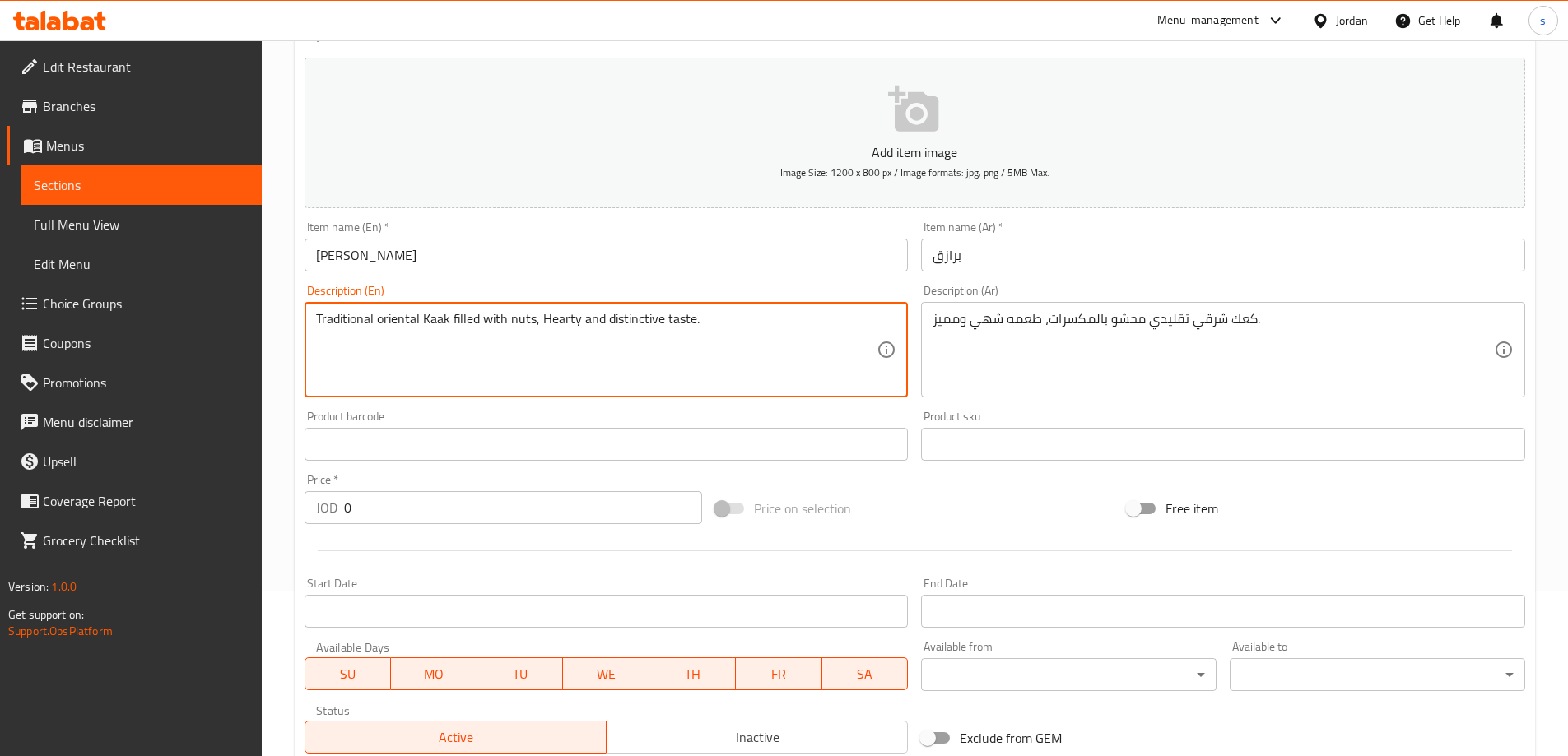
scroll to position [0, 0]
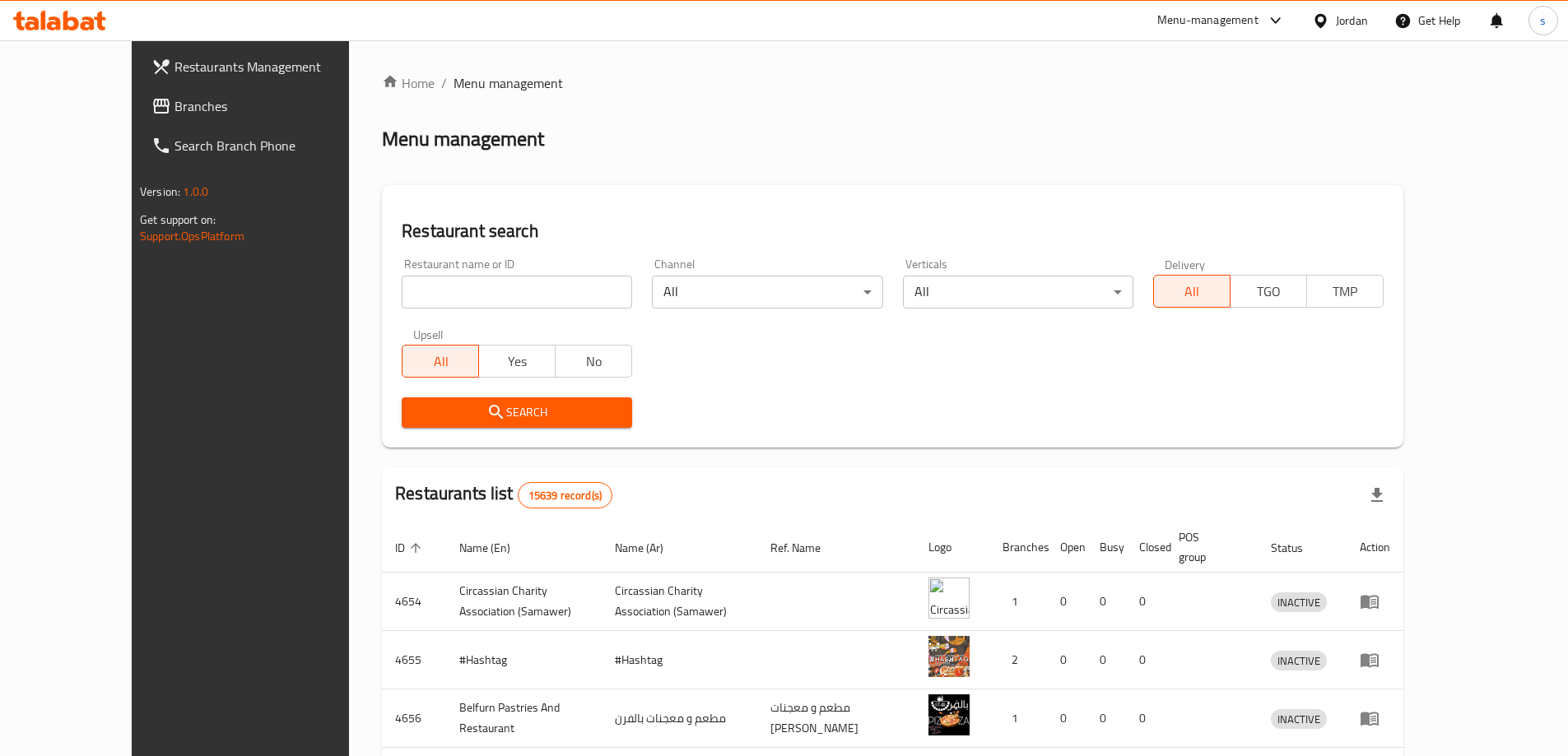
click at [410, 290] on input "search" at bounding box center [516, 292] width 230 height 33
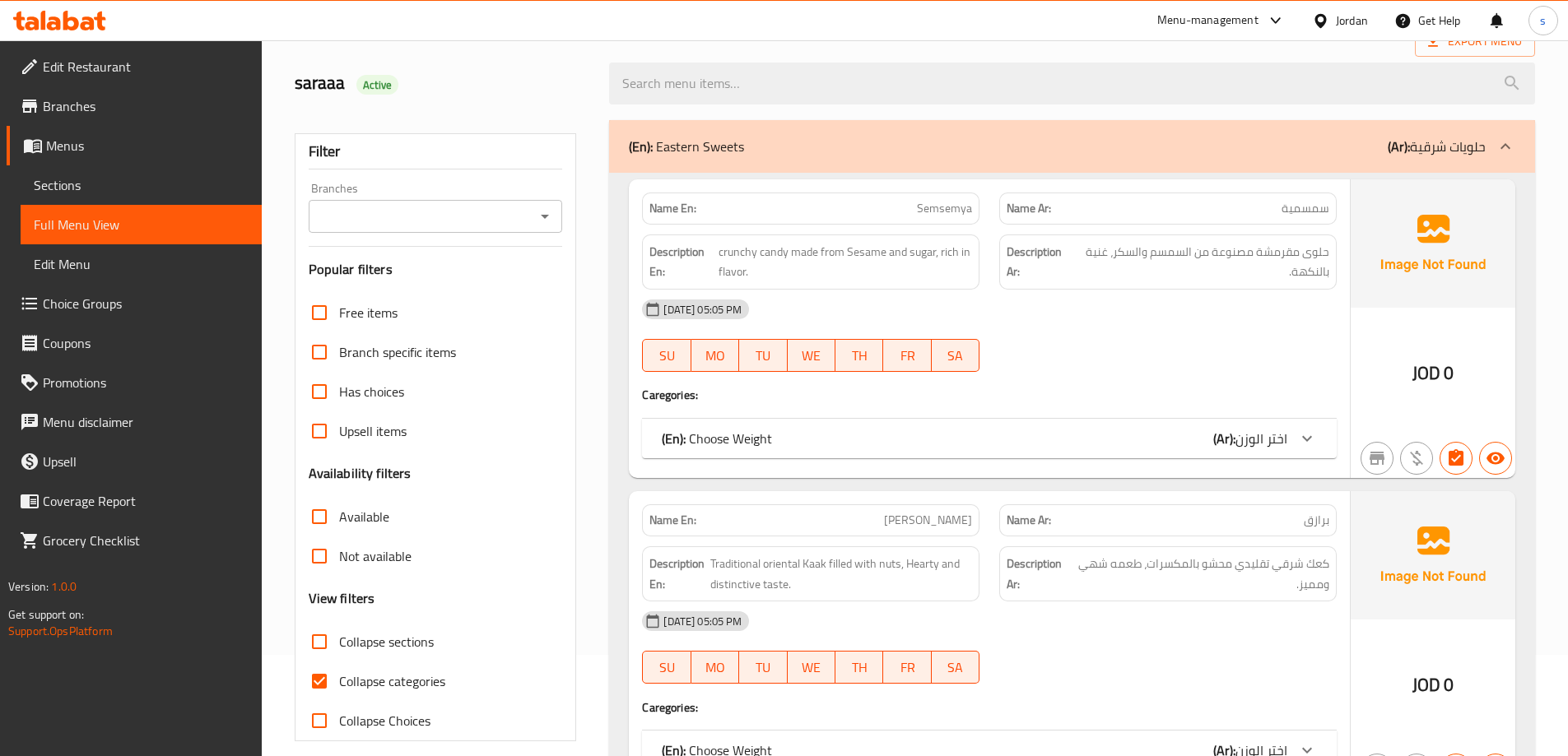
scroll to position [329, 0]
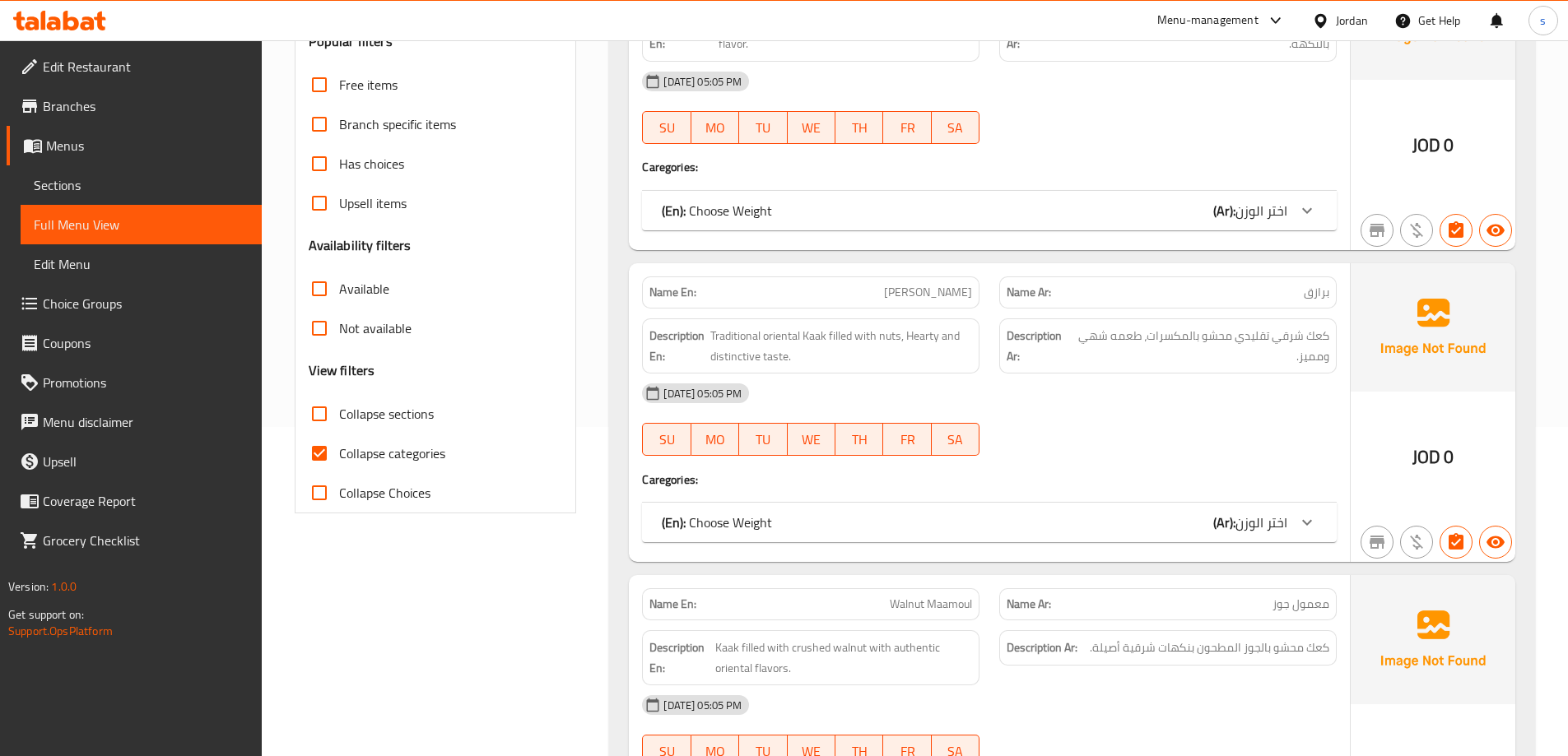
click at [367, 453] on span "Collapse categories" at bounding box center [392, 454] width 106 height 20
click at [339, 453] on input "Collapse categories" at bounding box center [320, 454] width 40 height 40
checkbox input "false"
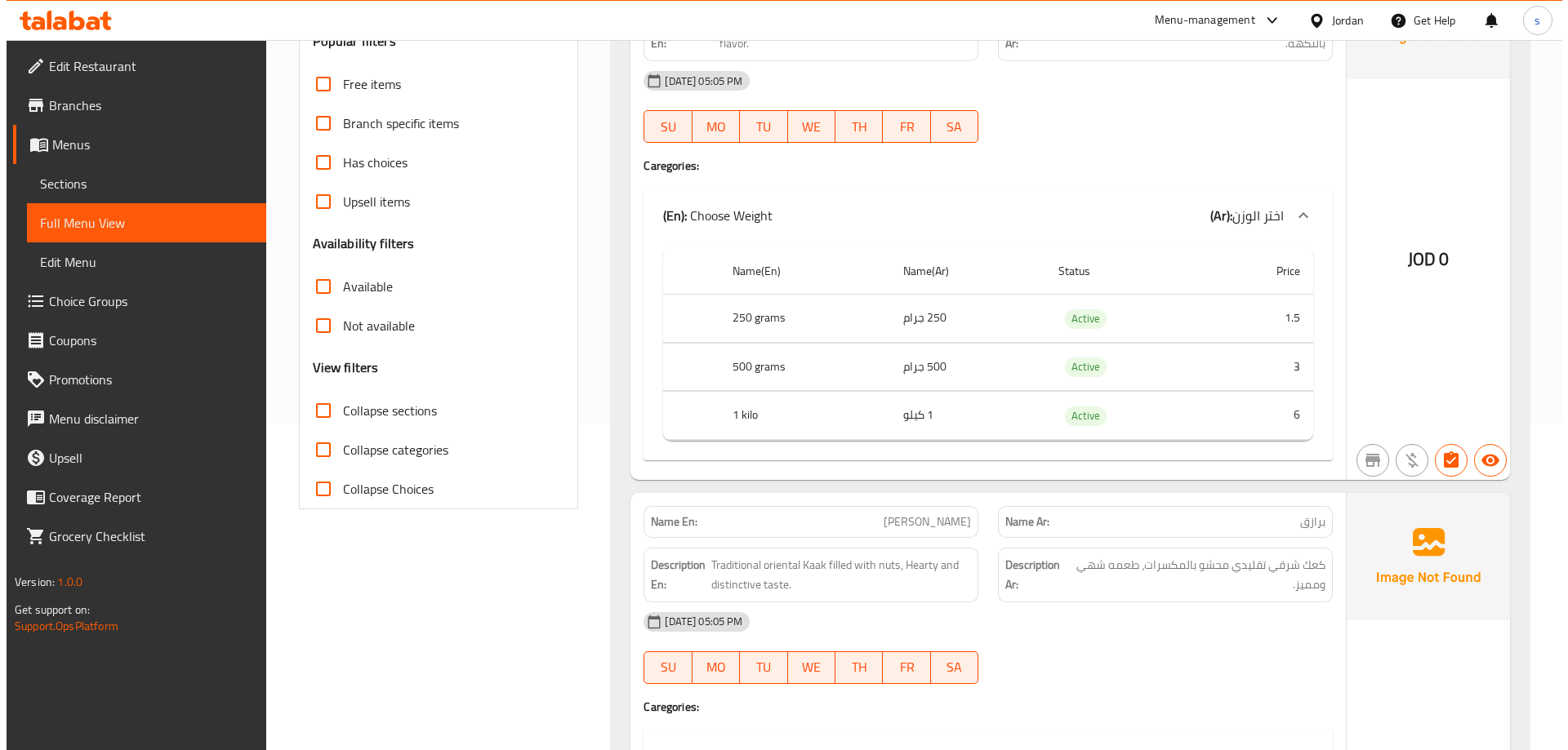
scroll to position [0, 0]
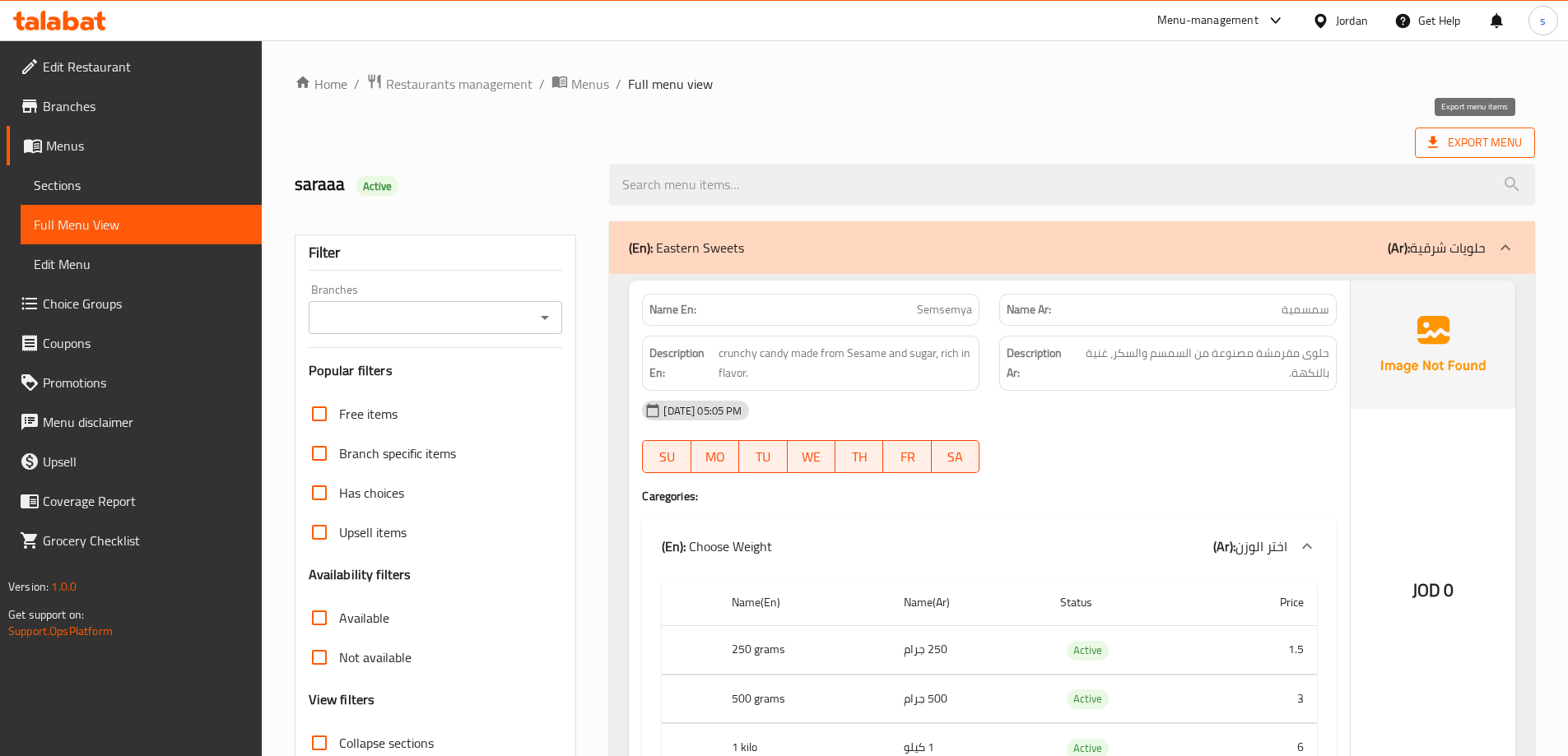
click at [1461, 136] on span "Export Menu" at bounding box center [1474, 142] width 94 height 21
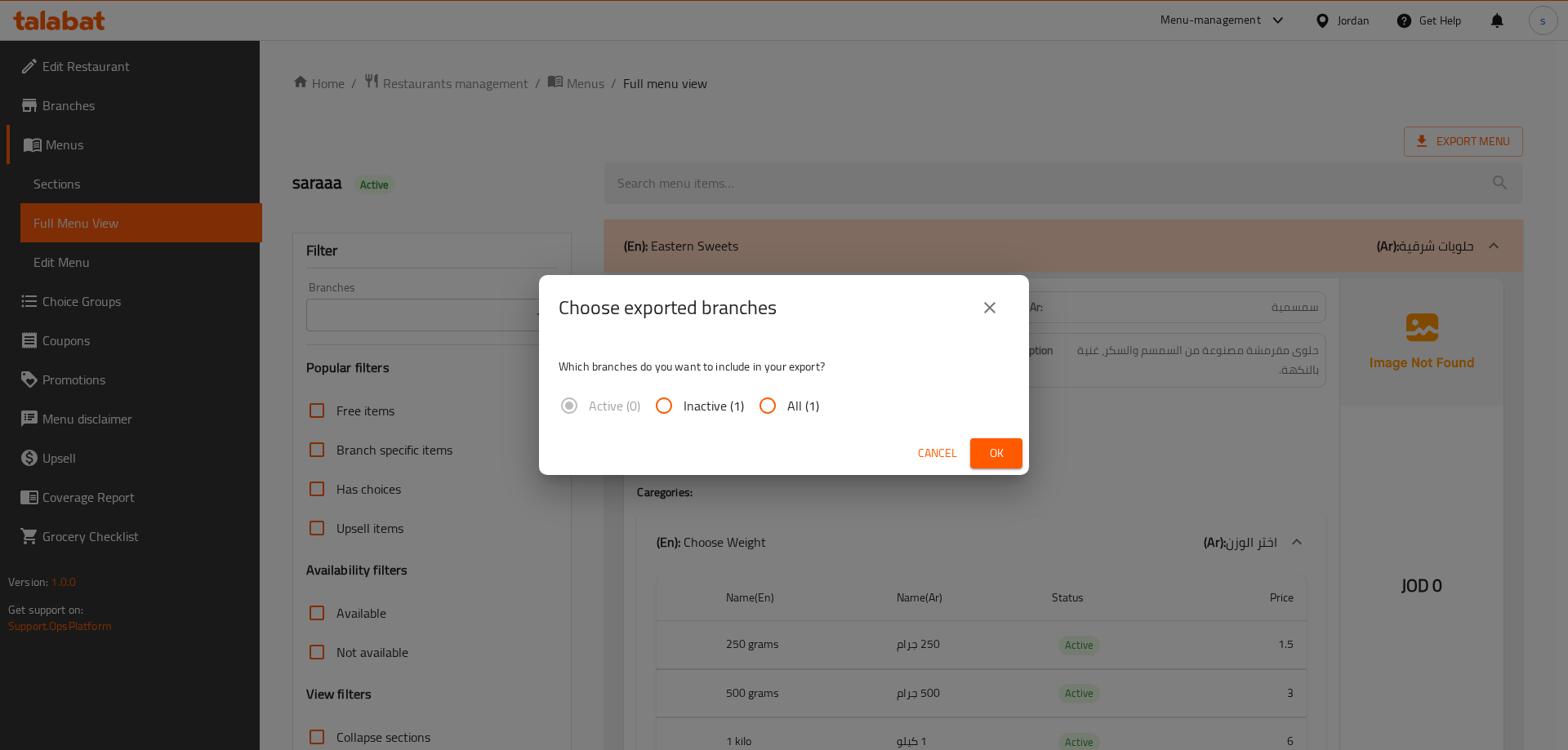
click at [799, 399] on span "All (1)" at bounding box center [803, 405] width 32 height 20
click at [787, 399] on input "All (1)" at bounding box center [768, 405] width 40 height 40
radio input "true"
click at [985, 445] on span "Ok" at bounding box center [997, 453] width 26 height 21
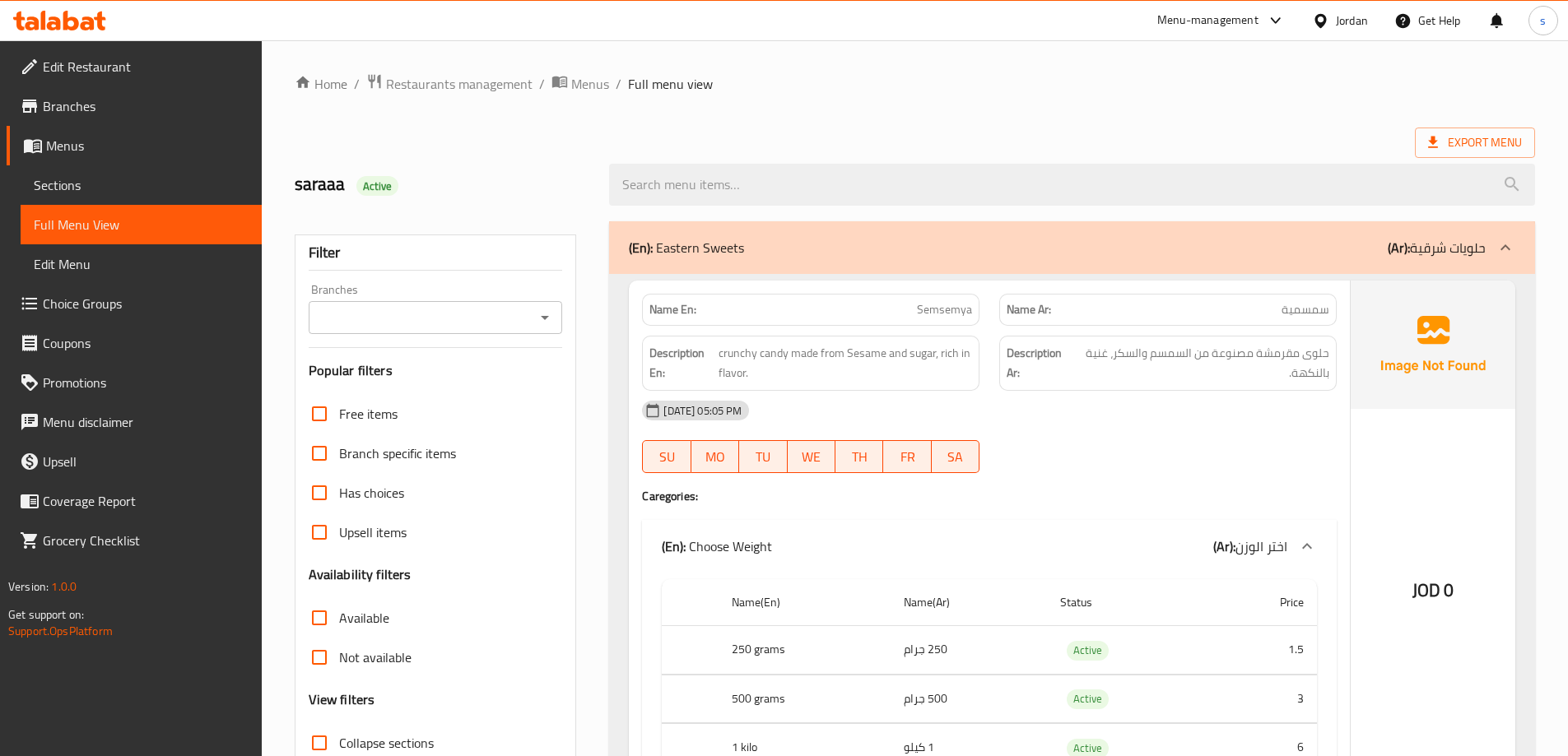
drag, startPoint x: 971, startPoint y: 116, endPoint x: 994, endPoint y: 106, distance: 25.1
click at [134, 102] on span "Branches" at bounding box center [146, 106] width 206 height 20
